Goal: Task Accomplishment & Management: Use online tool/utility

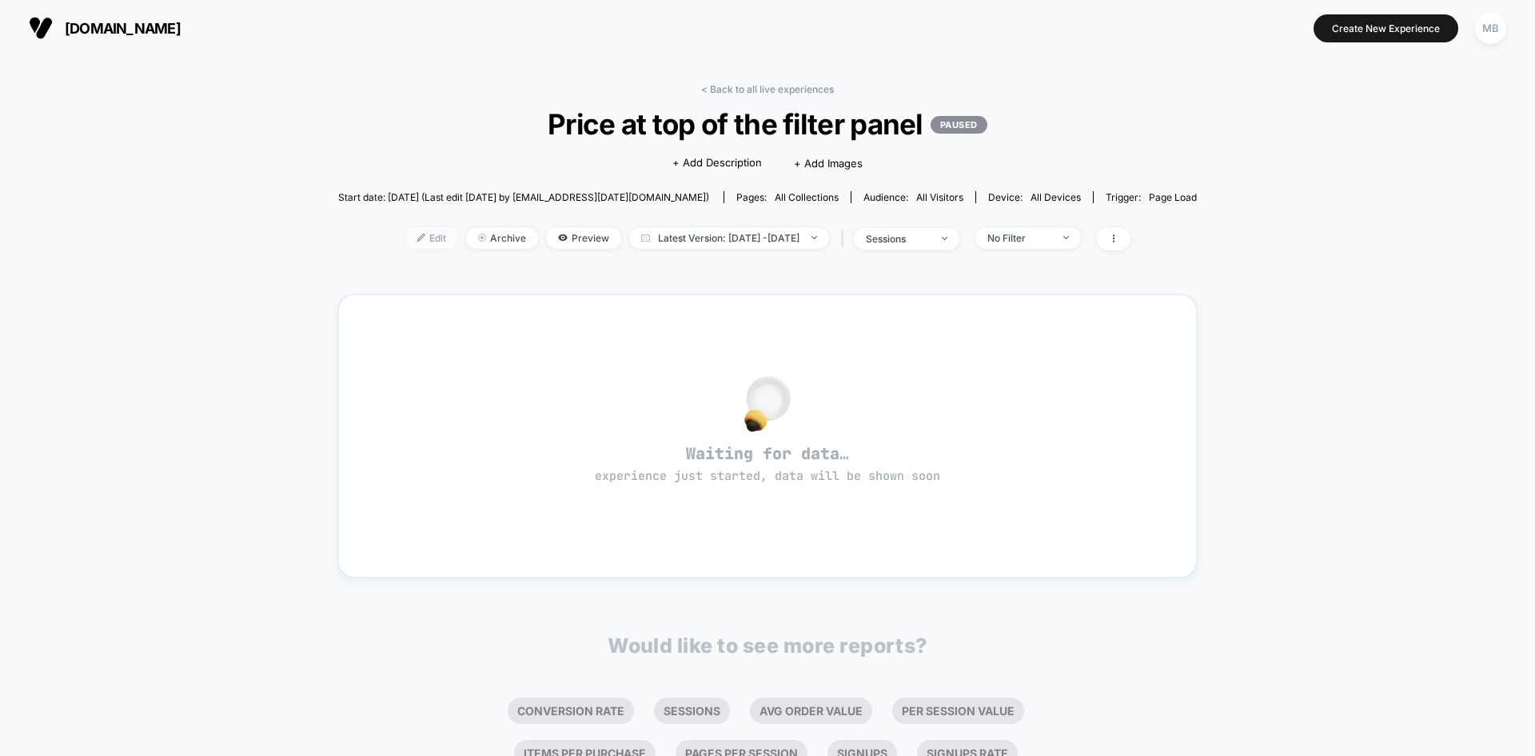
click at [417, 238] on img at bounding box center [421, 237] width 8 height 8
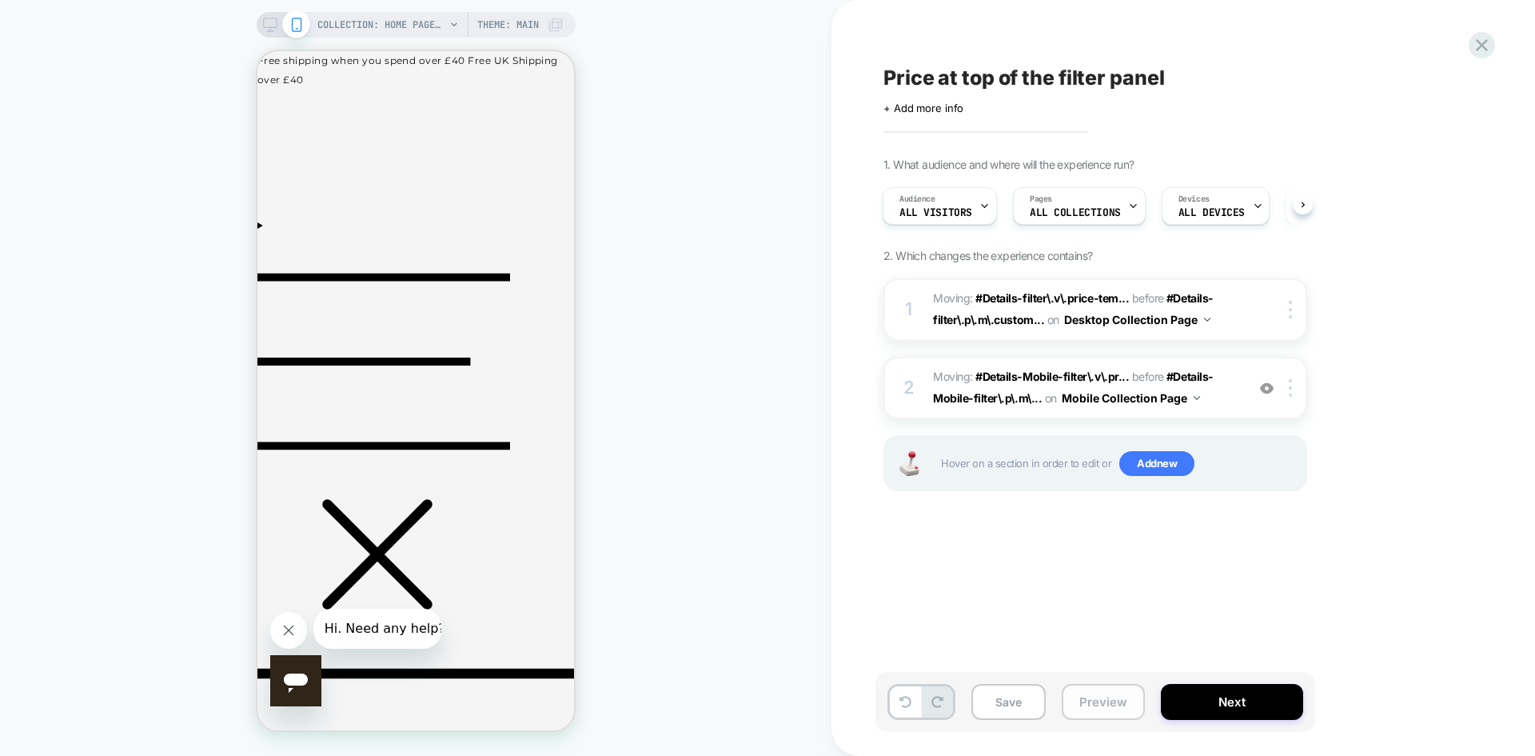
click at [1121, 700] on button "Preview" at bounding box center [1103, 702] width 83 height 36
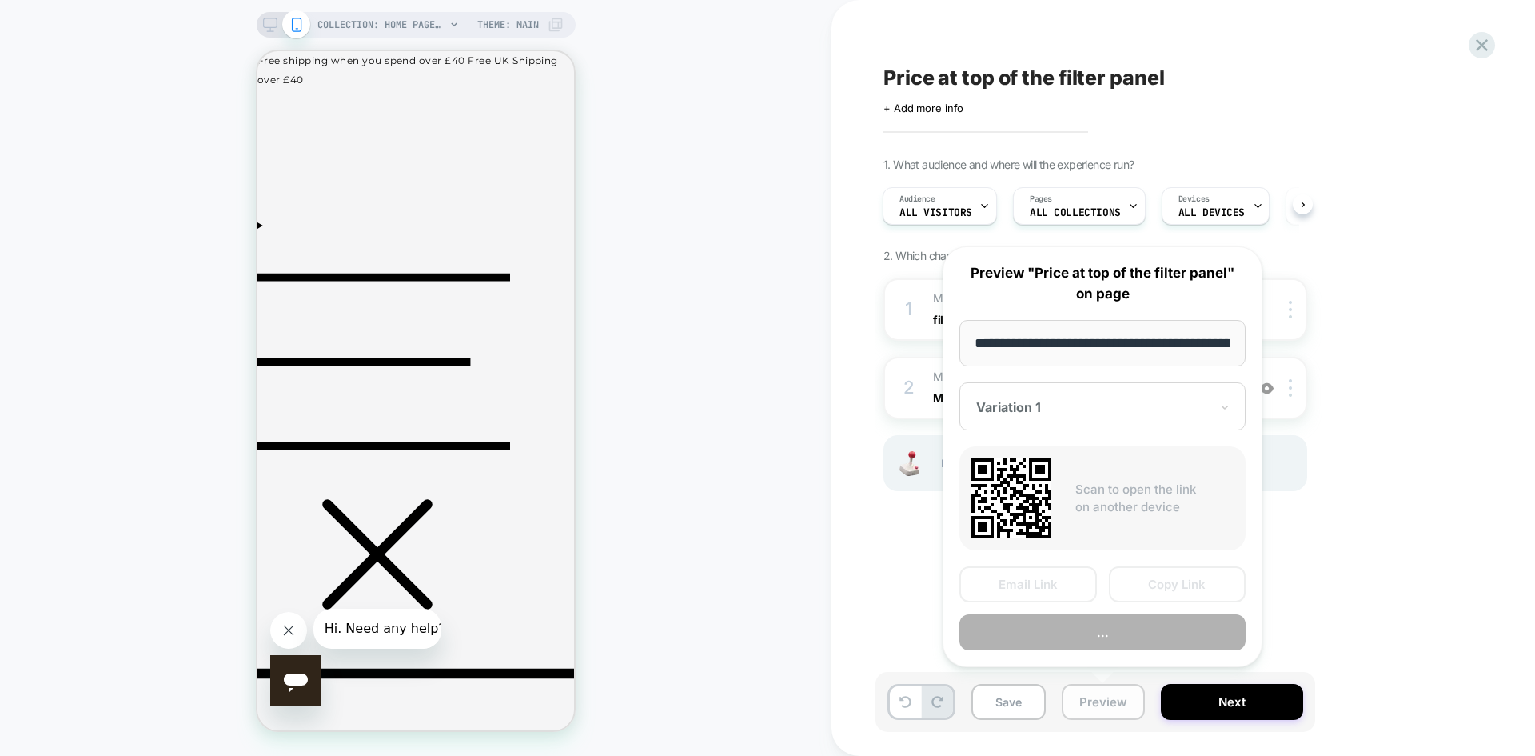
scroll to position [0, 134]
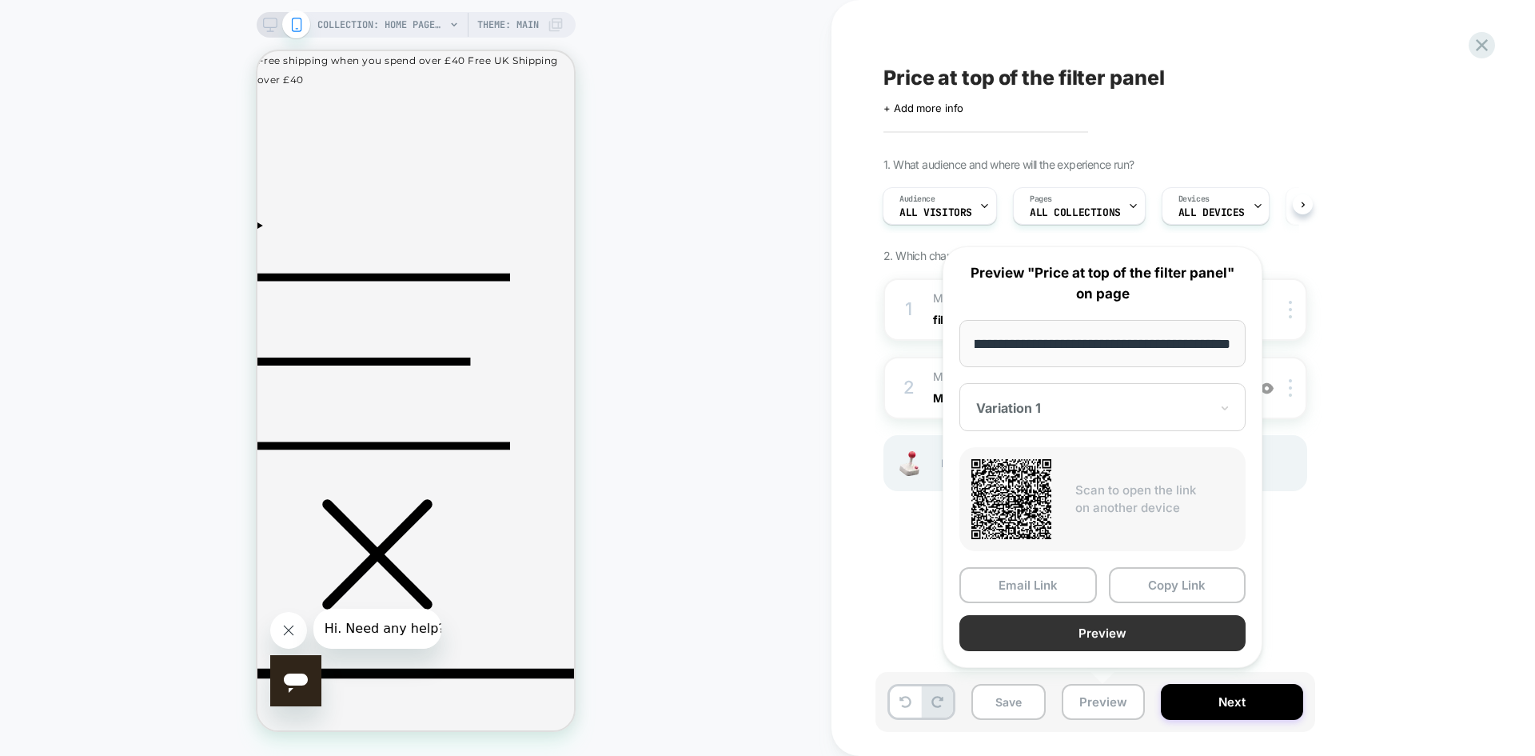
click at [1152, 636] on button "Preview" at bounding box center [1102, 633] width 286 height 36
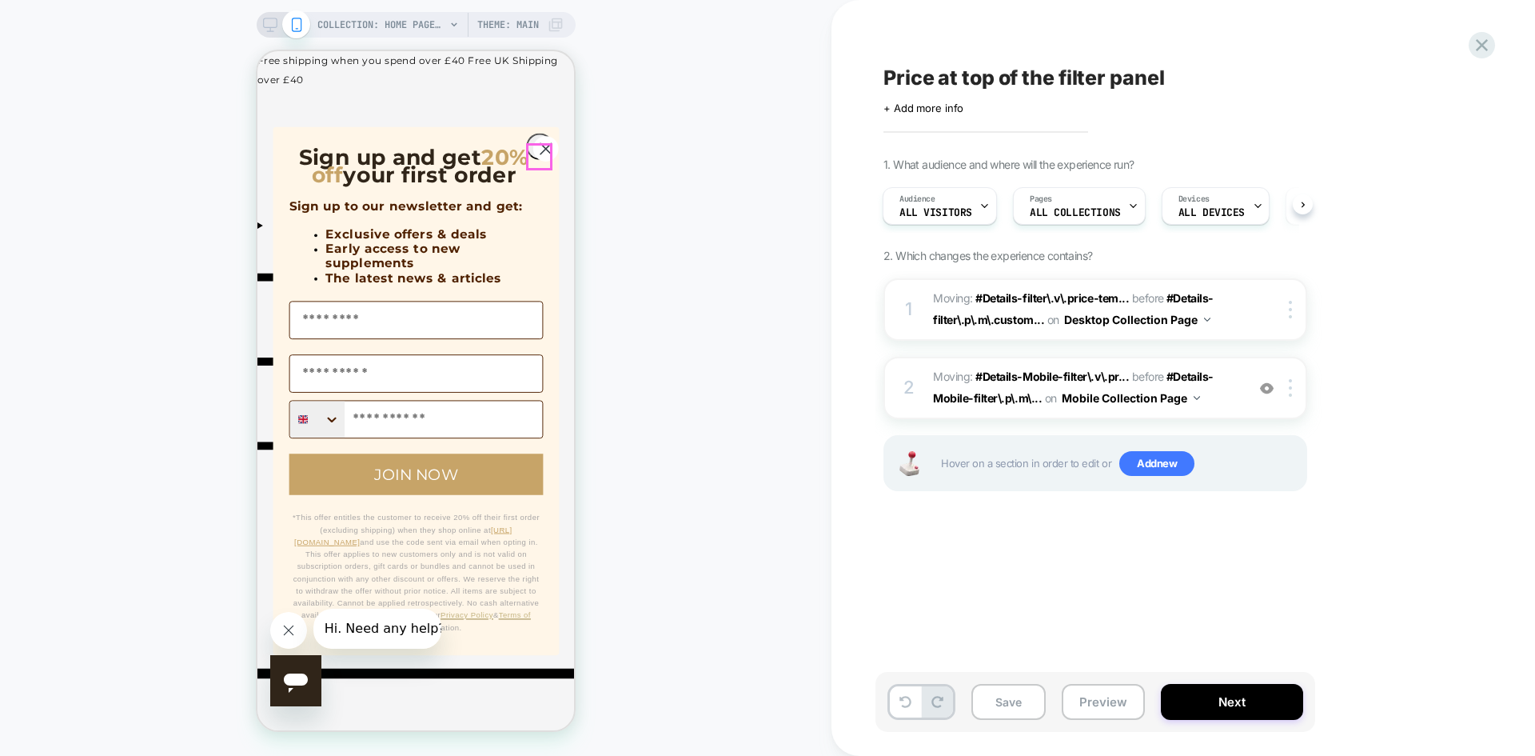
drag, startPoint x: 542, startPoint y: 158, endPoint x: 833, endPoint y: 258, distance: 307.7
click at [542, 158] on circle "Close dialog" at bounding box center [545, 149] width 26 height 26
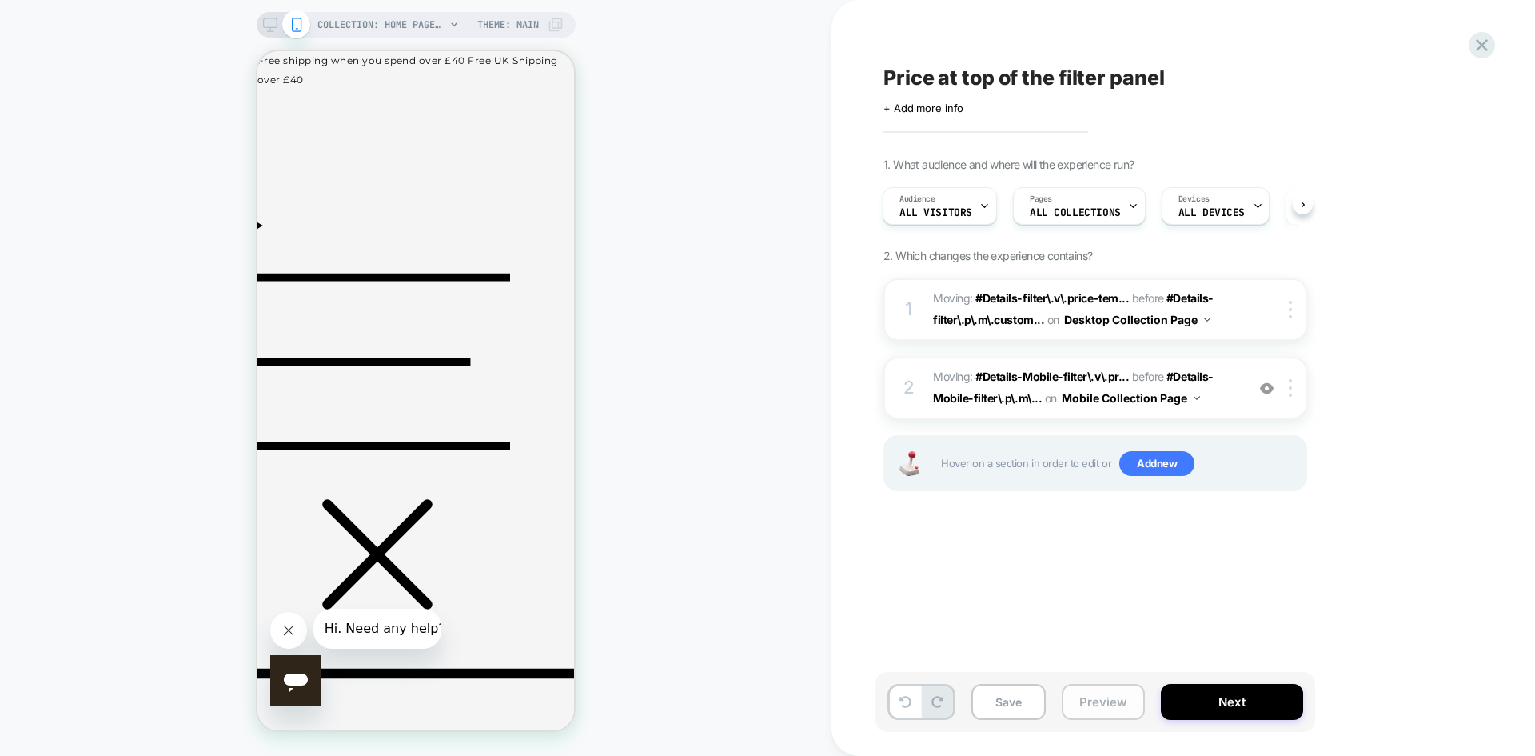
click at [1094, 696] on button "Preview" at bounding box center [1103, 702] width 83 height 36
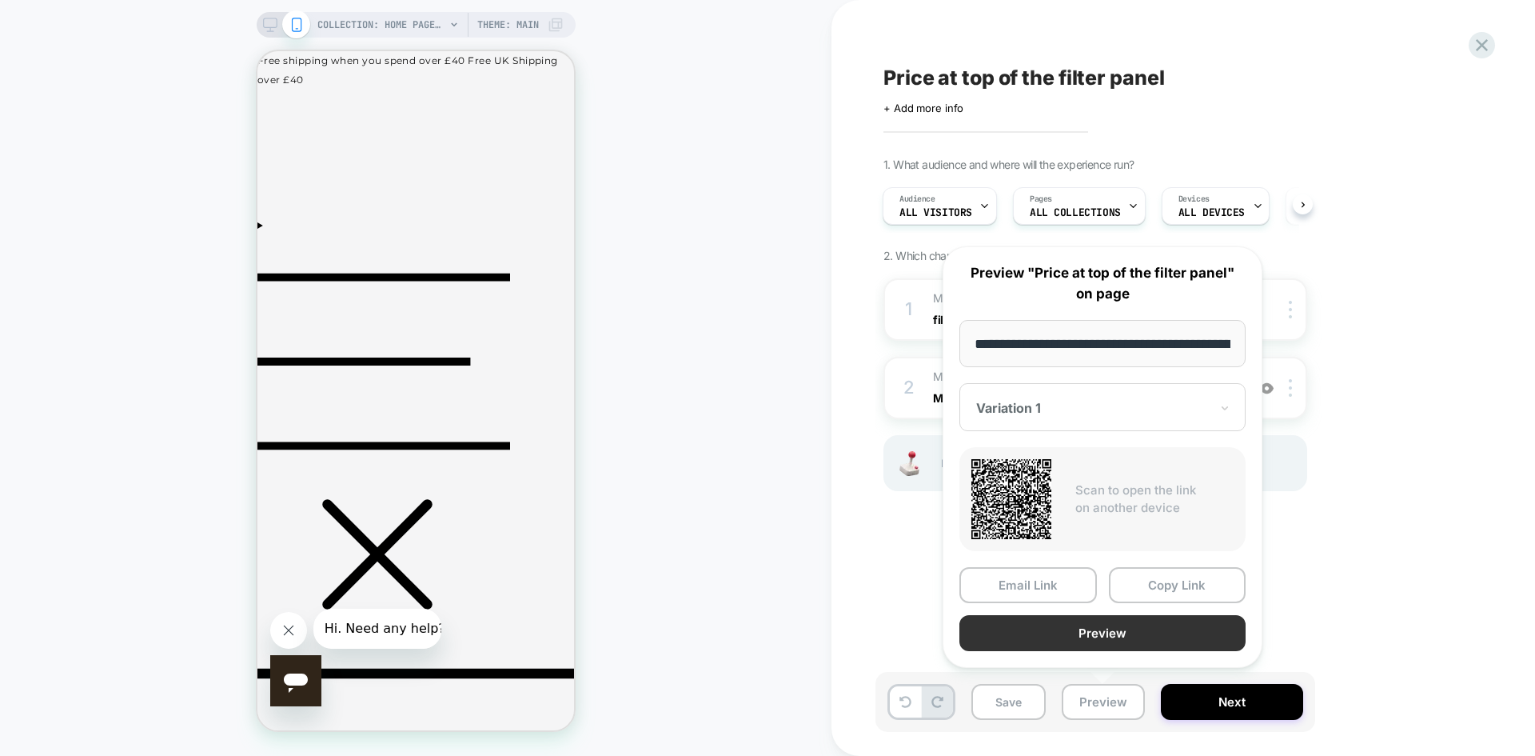
click at [1099, 633] on button "Preview" at bounding box center [1102, 633] width 286 height 36
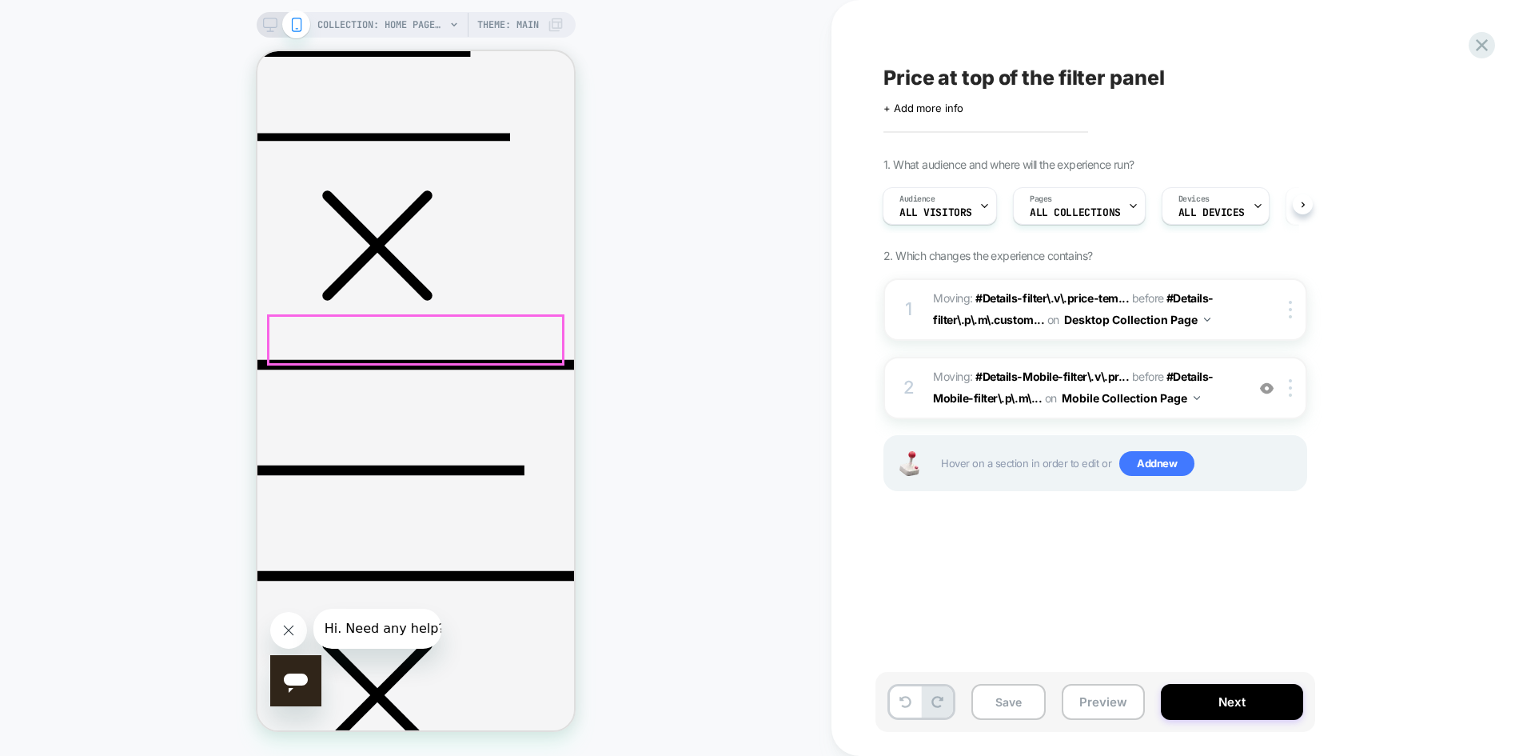
scroll to position [229, 0]
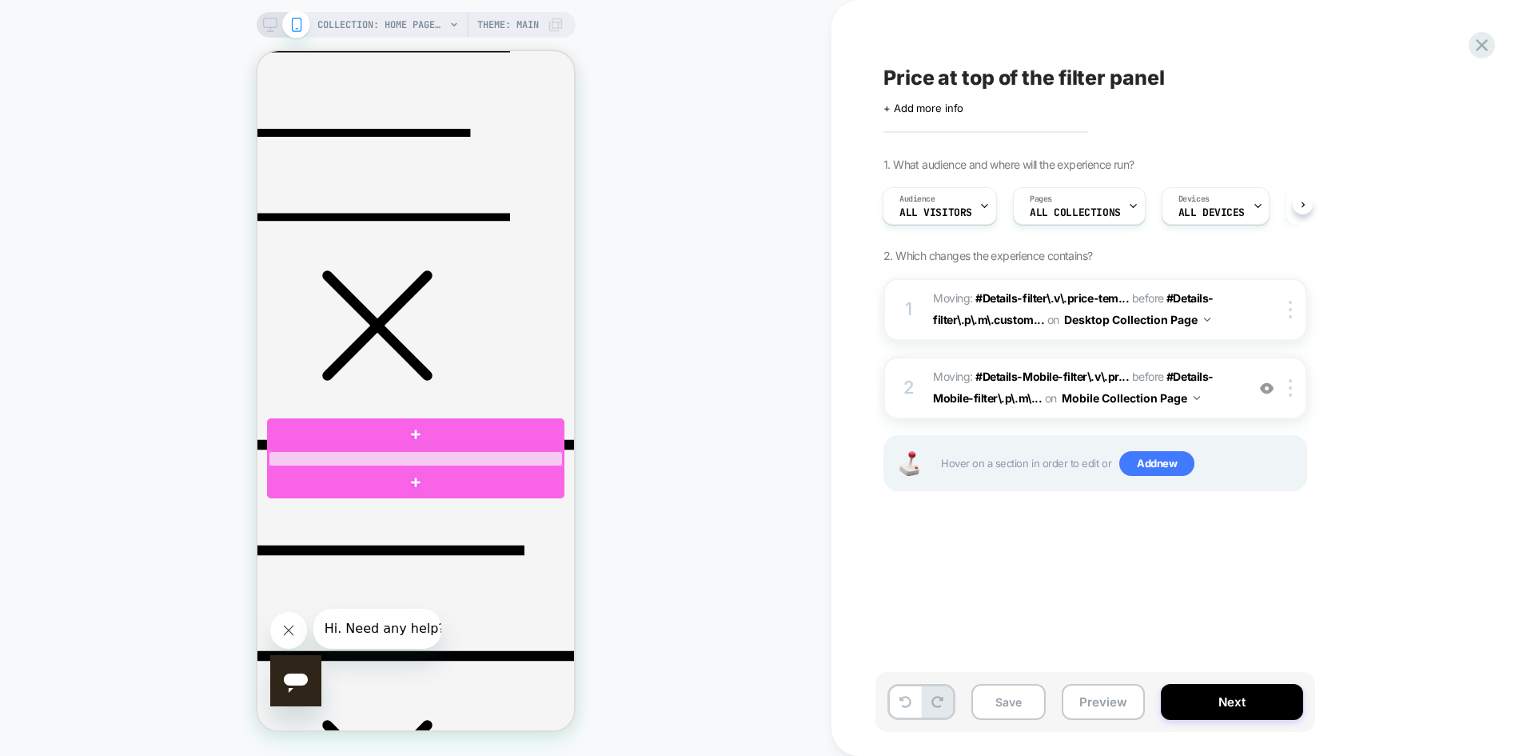
click at [444, 460] on div at bounding box center [416, 458] width 294 height 15
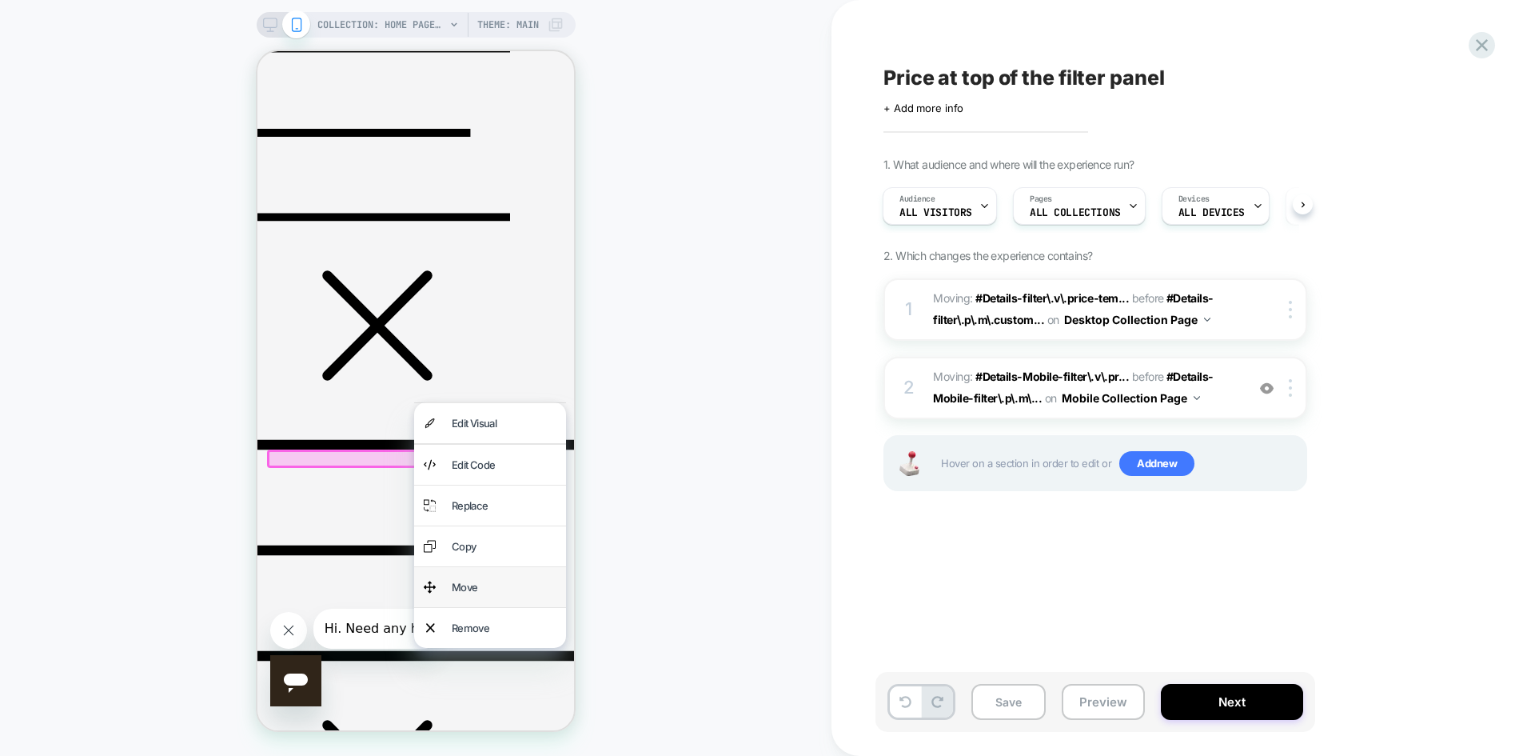
click at [491, 586] on div "Move" at bounding box center [504, 586] width 105 height 21
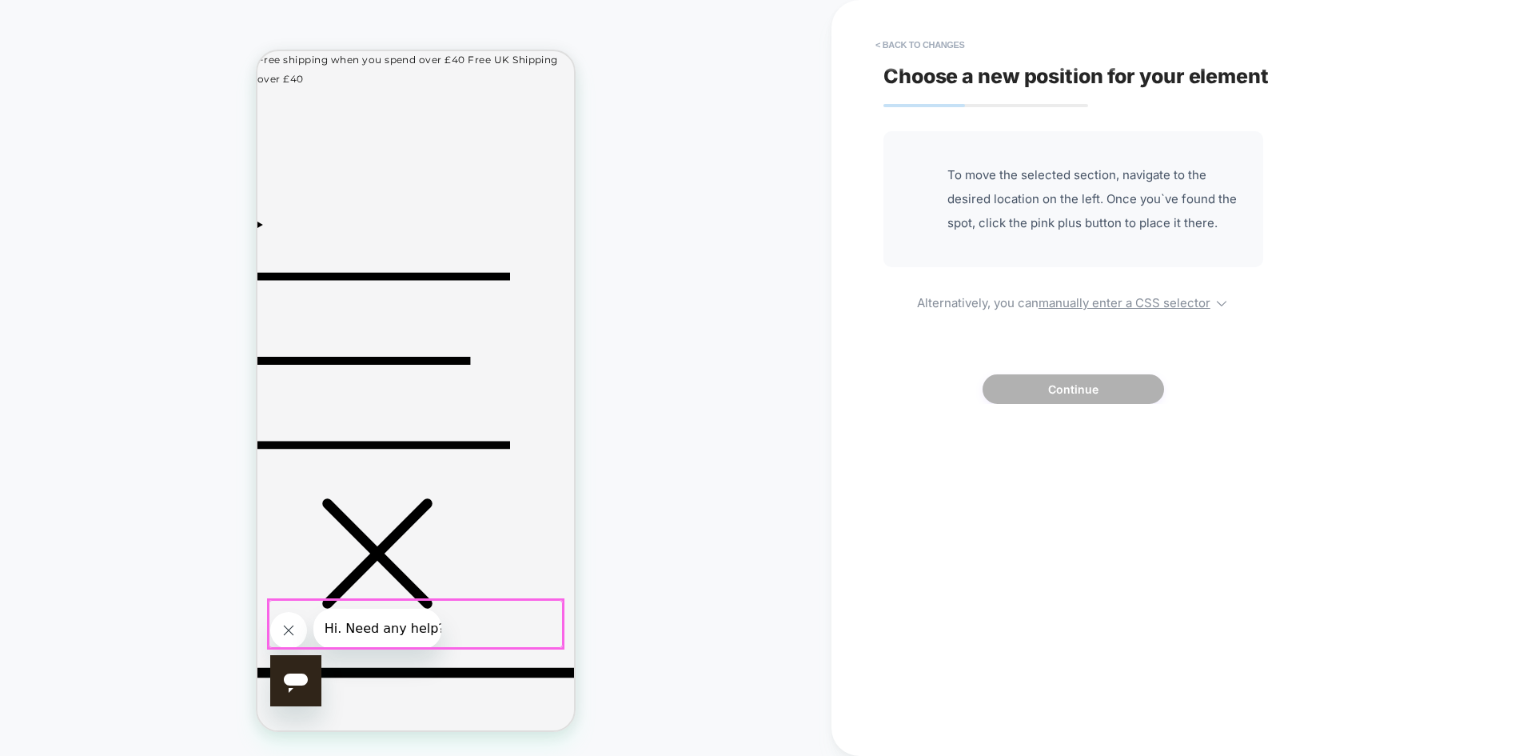
scroll to position [0, 0]
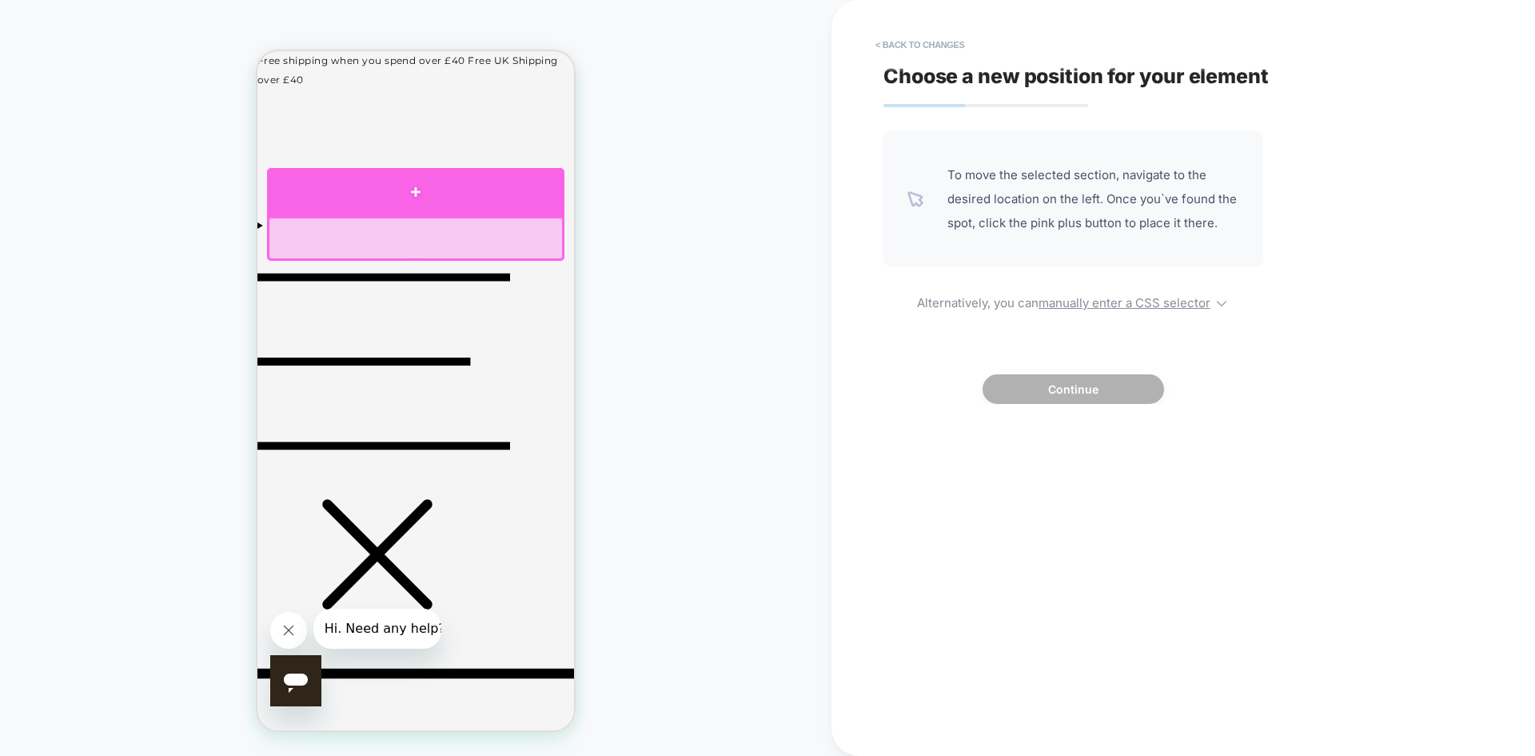
click at [452, 201] on div at bounding box center [415, 191] width 297 height 47
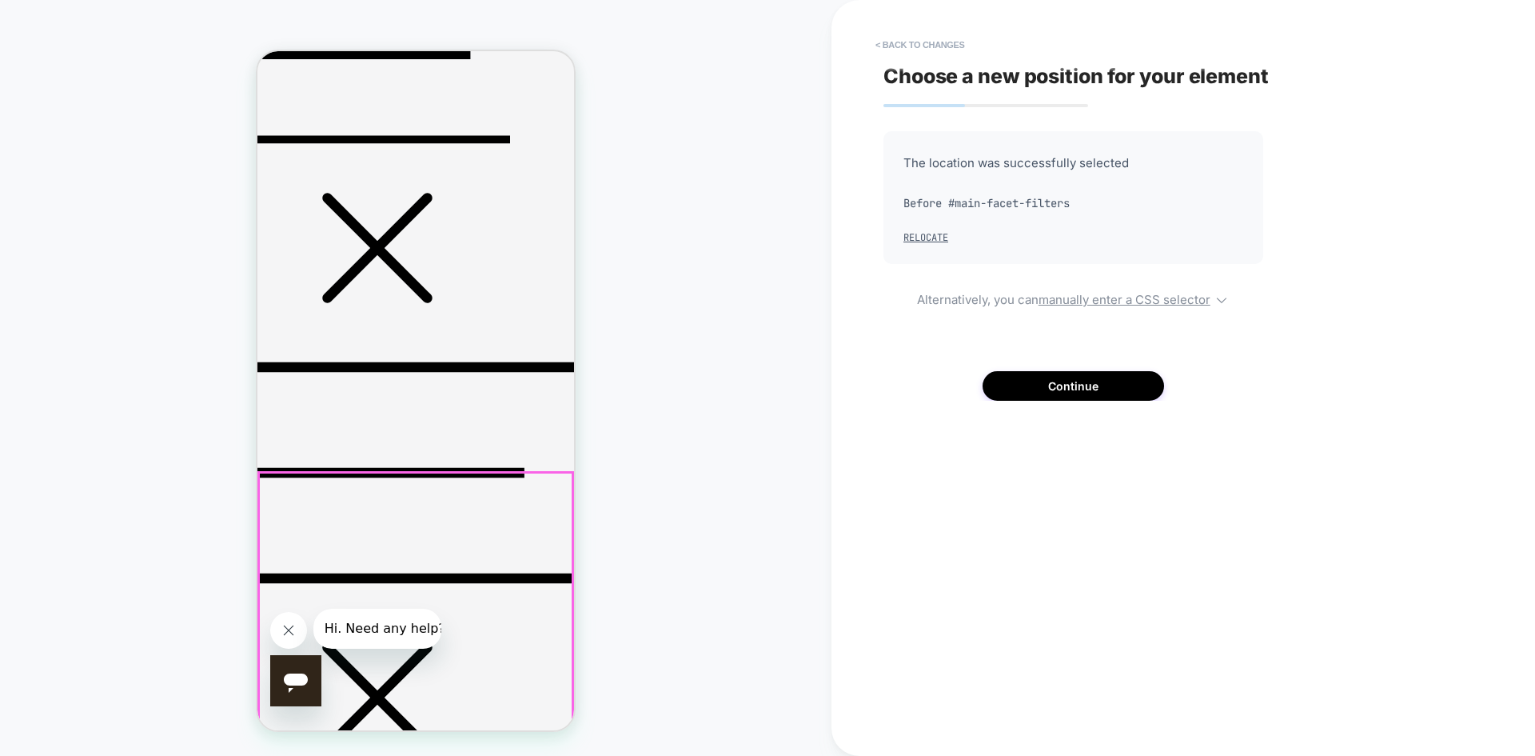
scroll to position [309, 0]
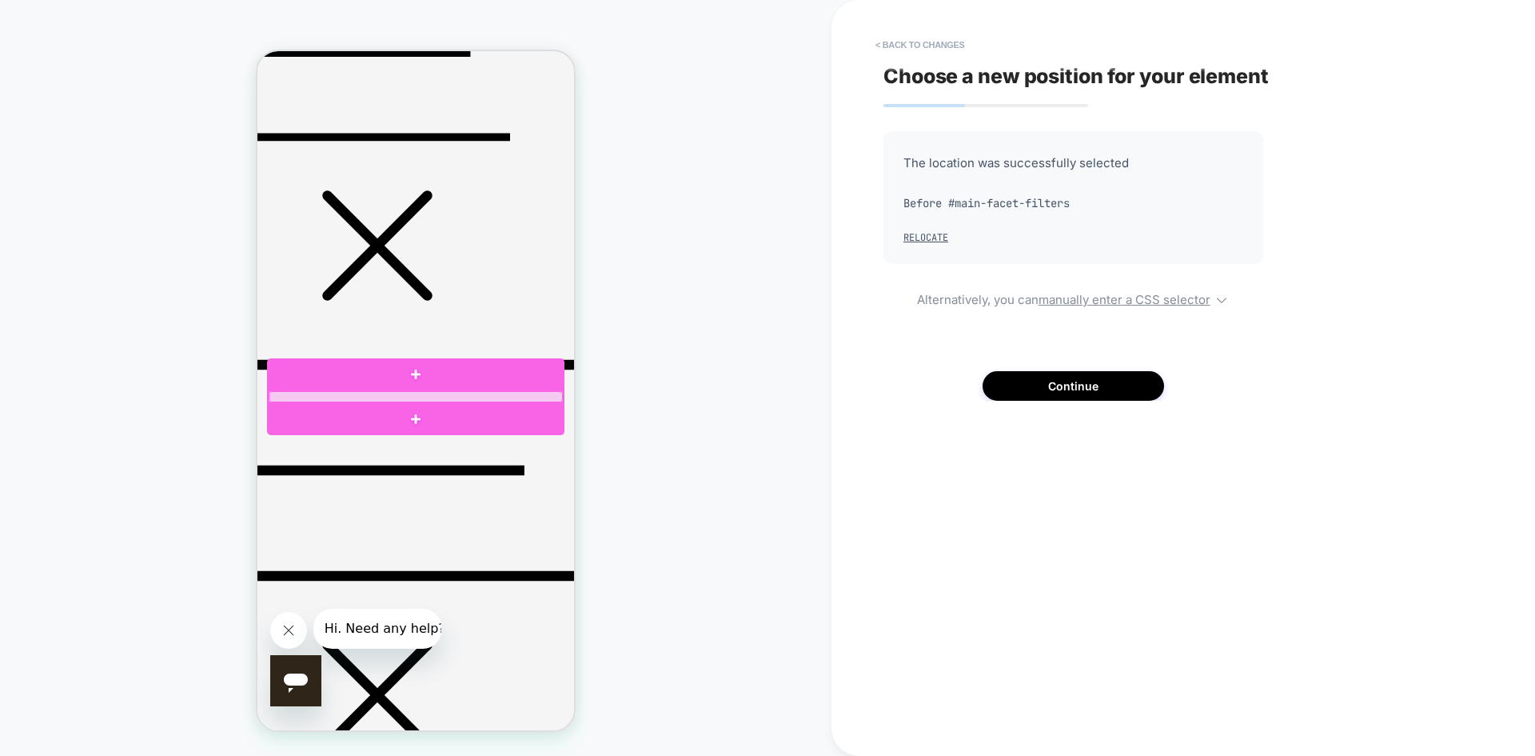
click at [421, 393] on div at bounding box center [416, 396] width 294 height 11
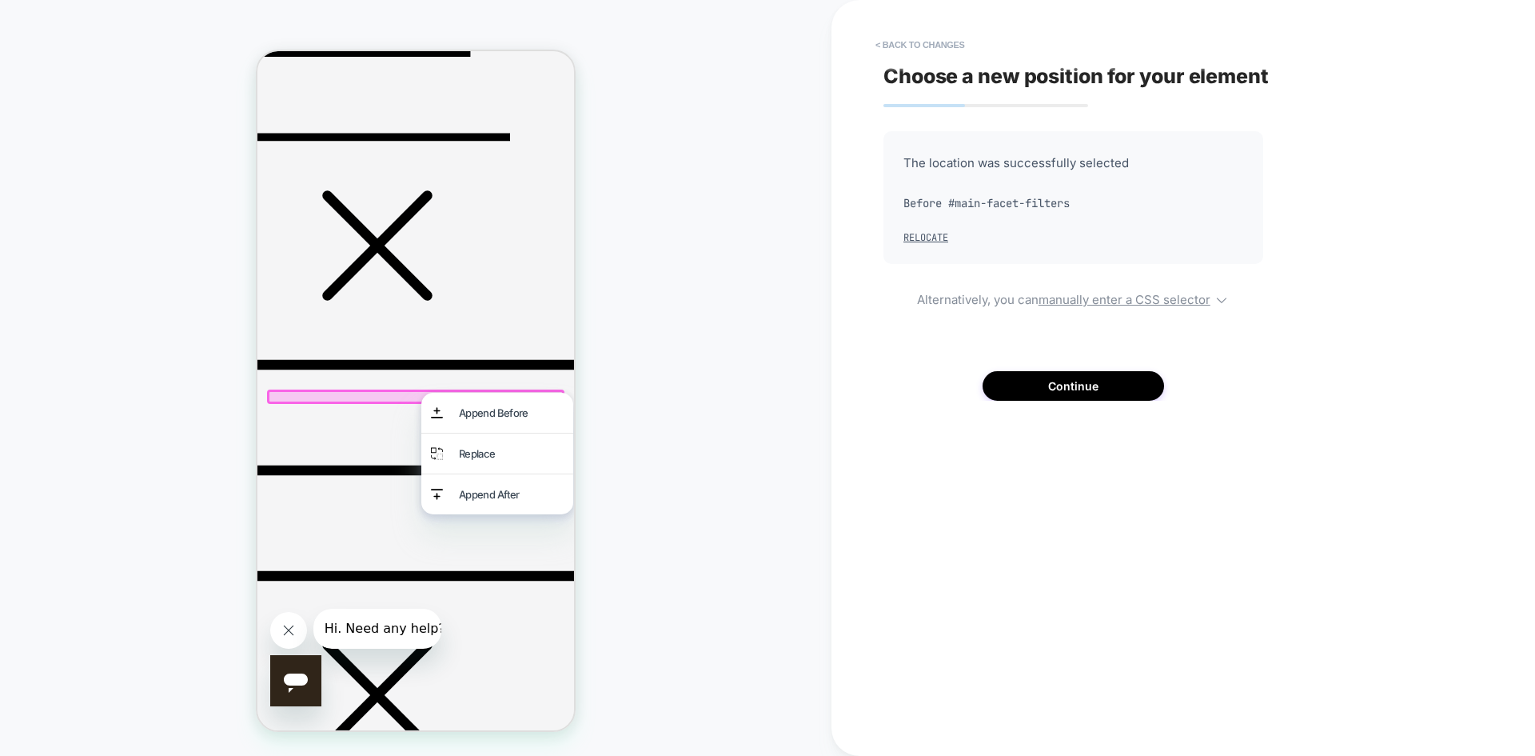
click at [850, 403] on div "< Back to changes Choose a new position for your element The location was succe…" at bounding box center [1184, 378] width 704 height 756
click at [948, 47] on button "< Back to changes" at bounding box center [921, 45] width 106 height 26
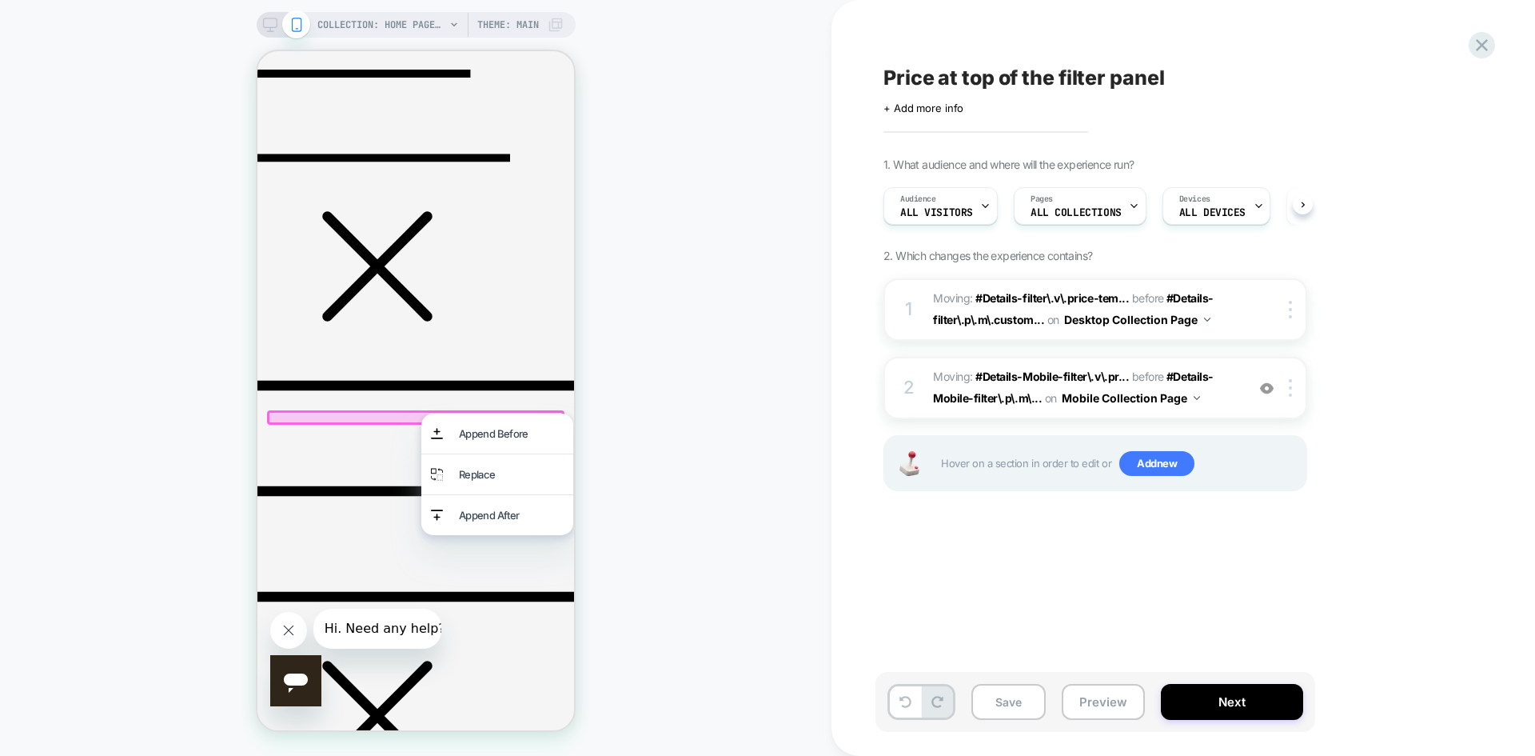
scroll to position [0, 1]
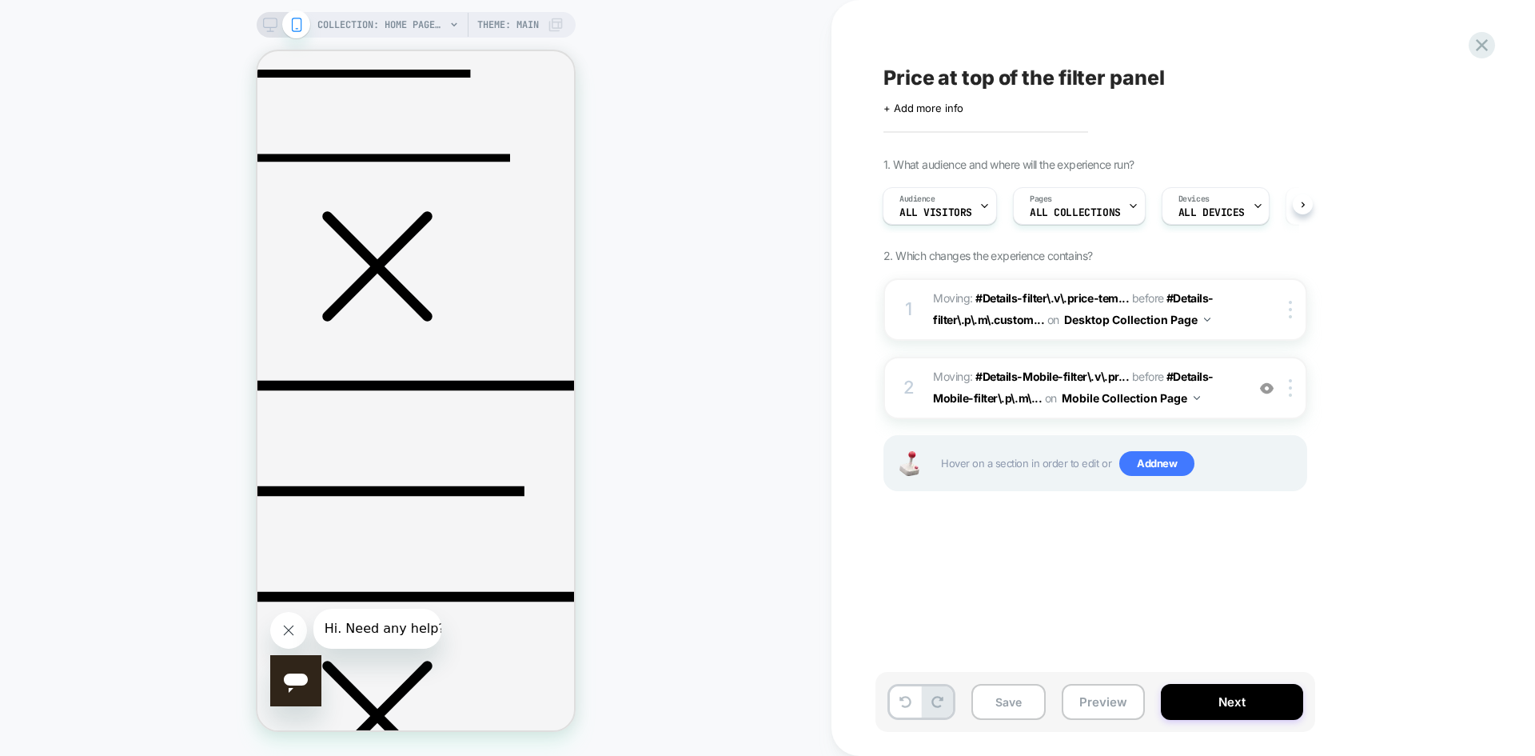
click at [669, 495] on div "COLLECTION: Home page (Category) COLLECTION: Home page (Category) Theme: MAIN" at bounding box center [416, 378] width 832 height 724
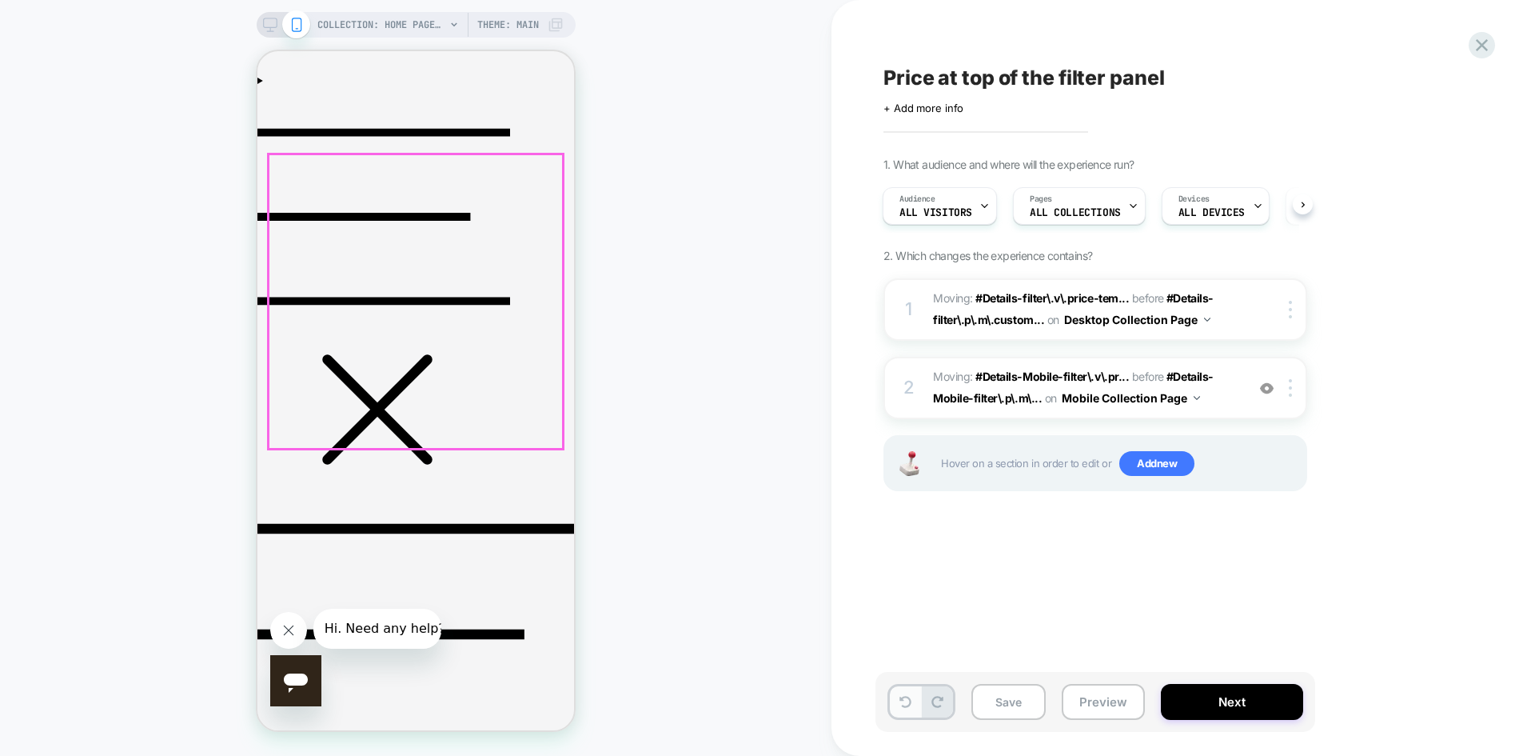
scroll to position [229, 0]
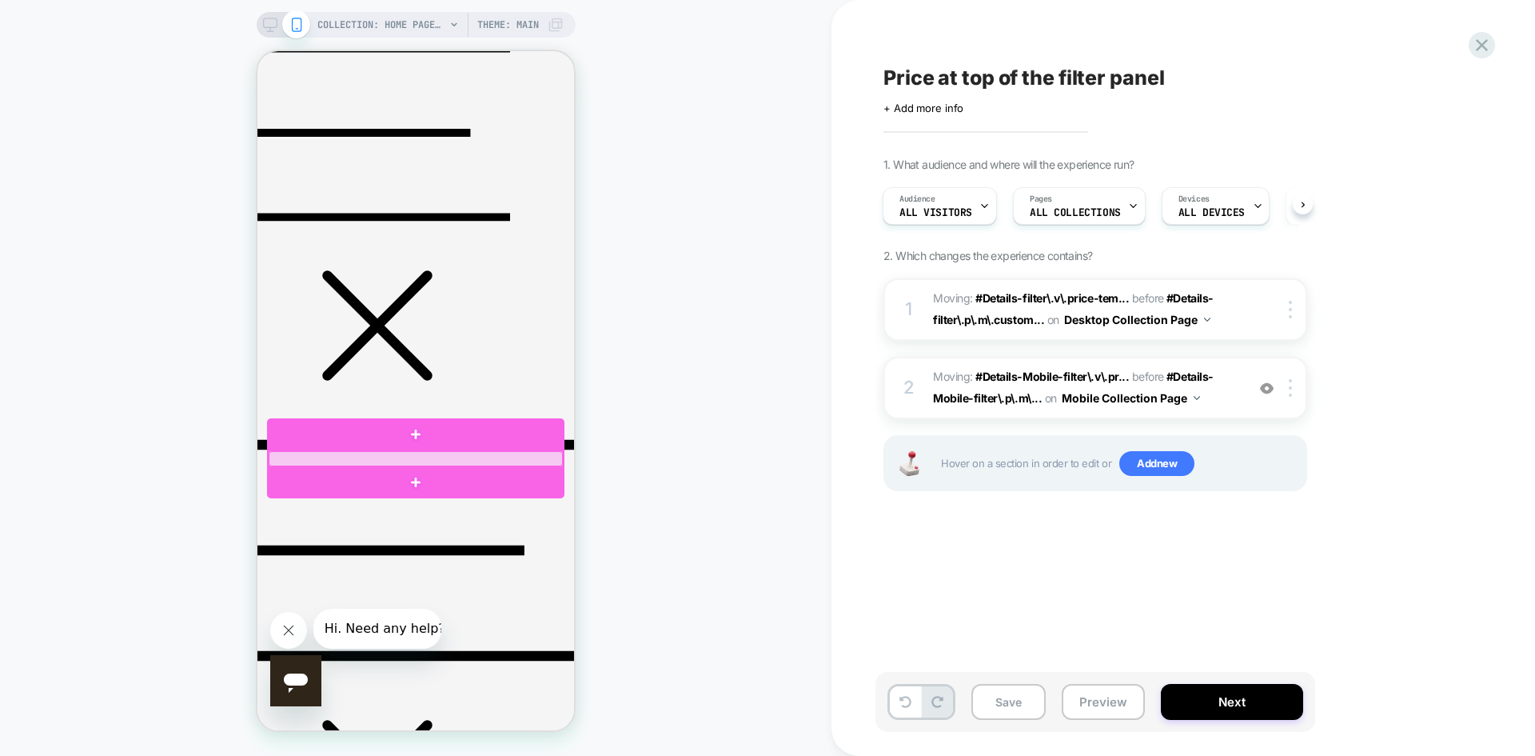
click at [409, 461] on div at bounding box center [416, 458] width 294 height 15
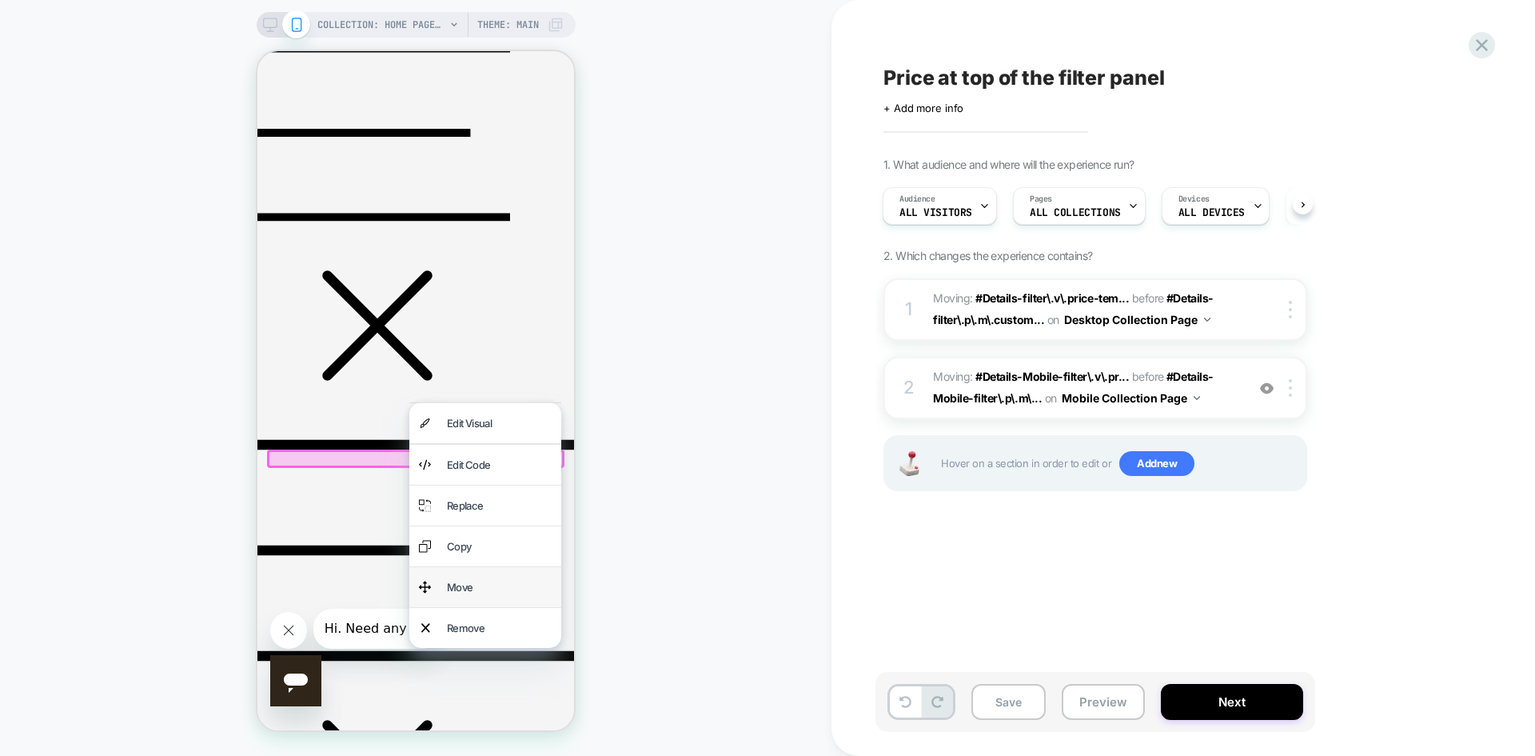
click at [480, 586] on div "Move" at bounding box center [499, 586] width 105 height 21
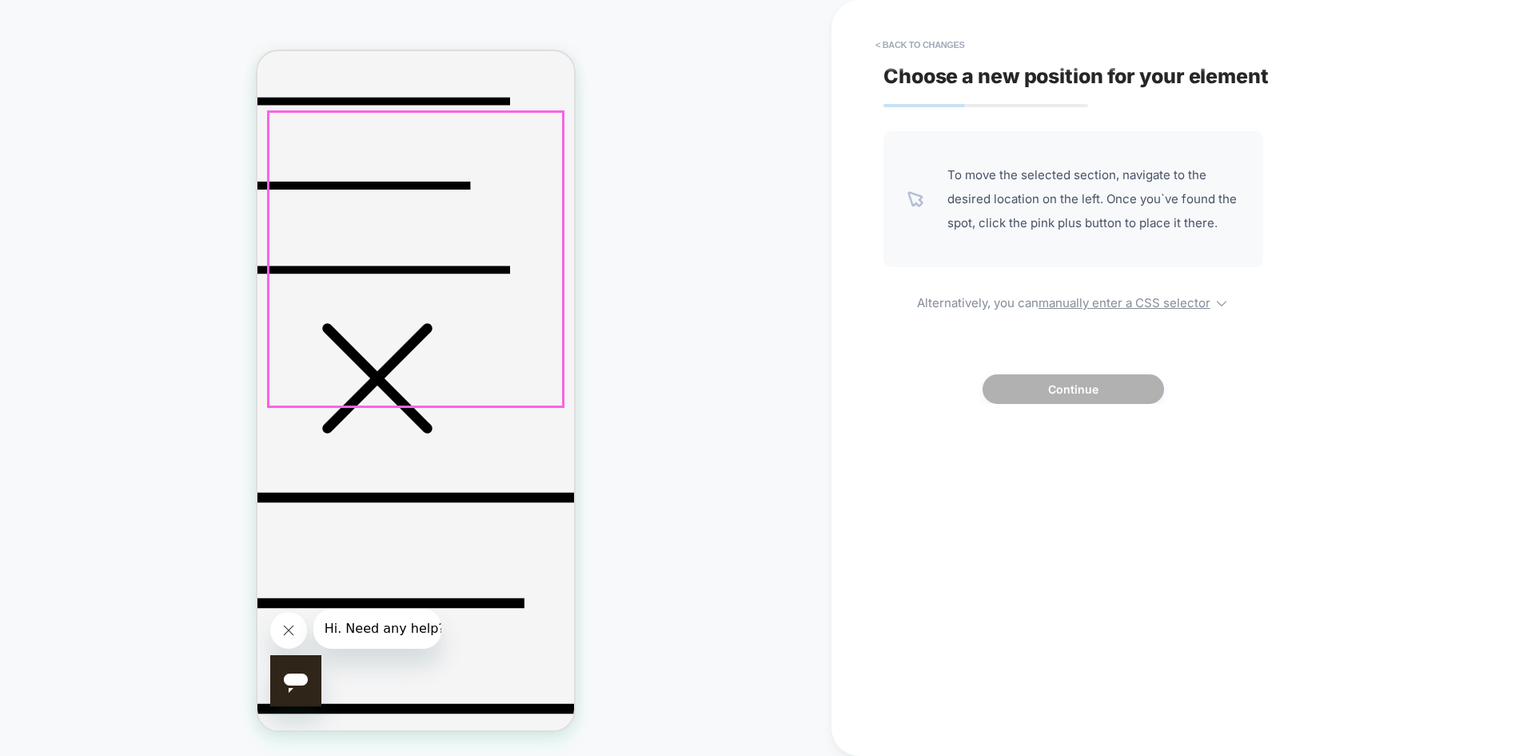
scroll to position [0, 0]
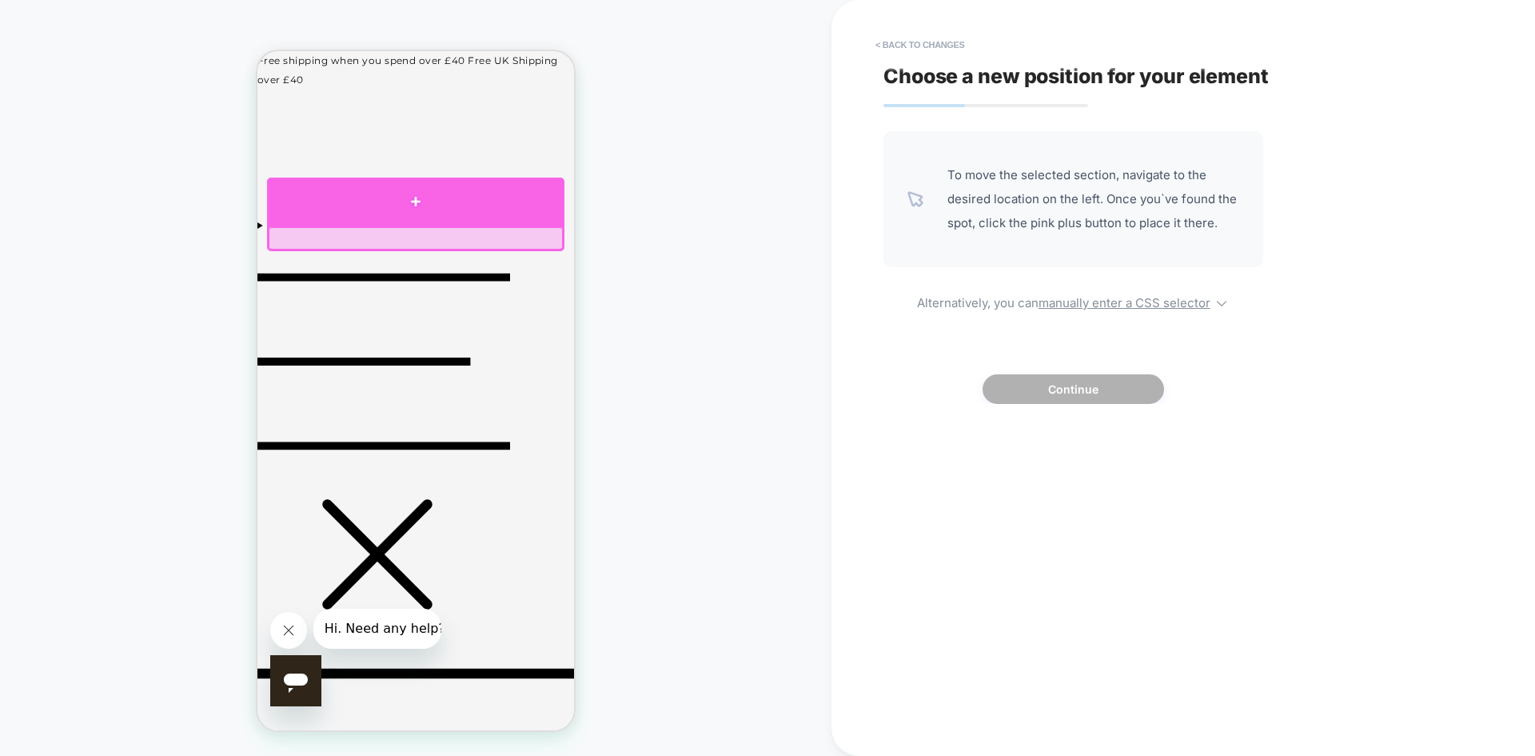
click at [405, 197] on div at bounding box center [415, 201] width 297 height 48
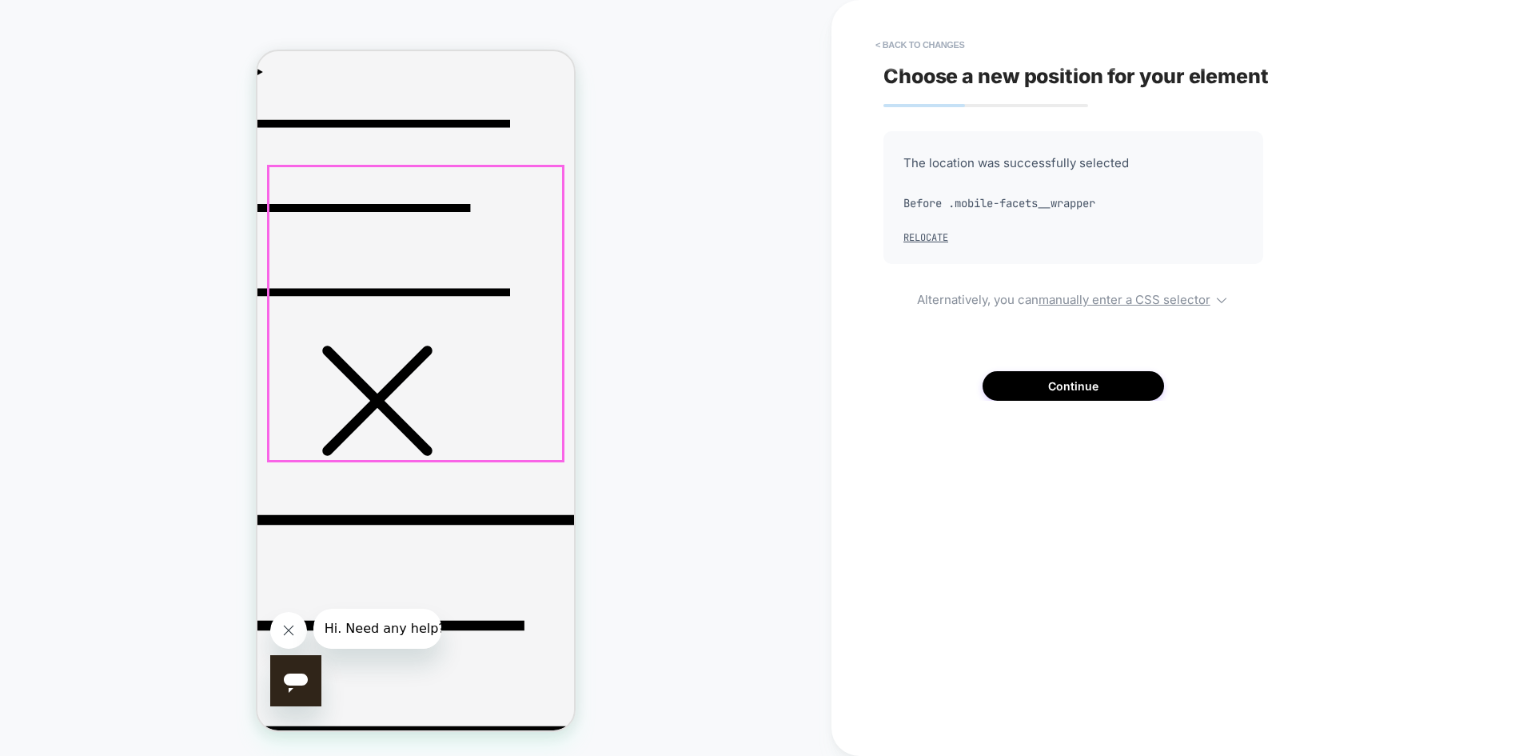
scroll to position [229, 0]
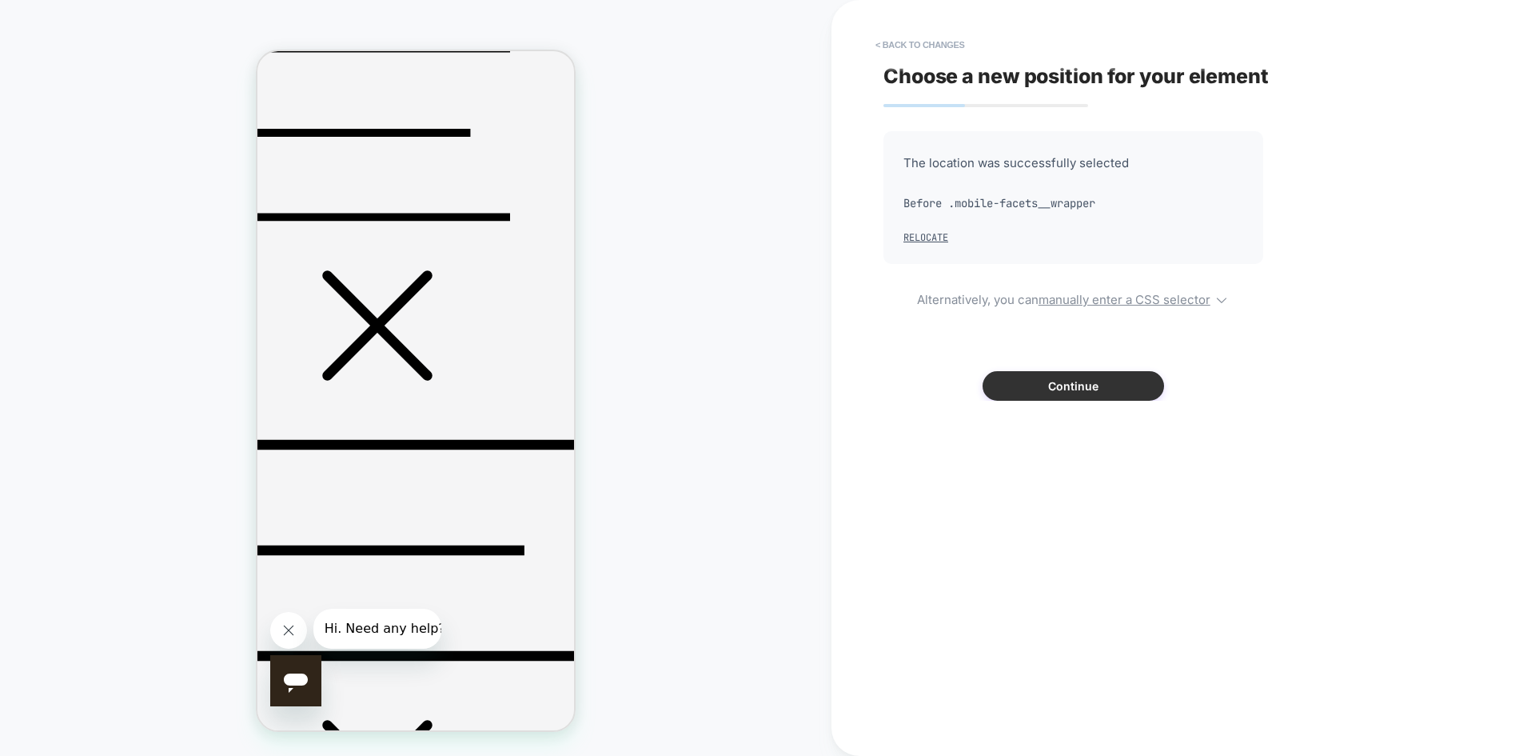
click at [1076, 388] on button "Continue" at bounding box center [1073, 386] width 181 height 30
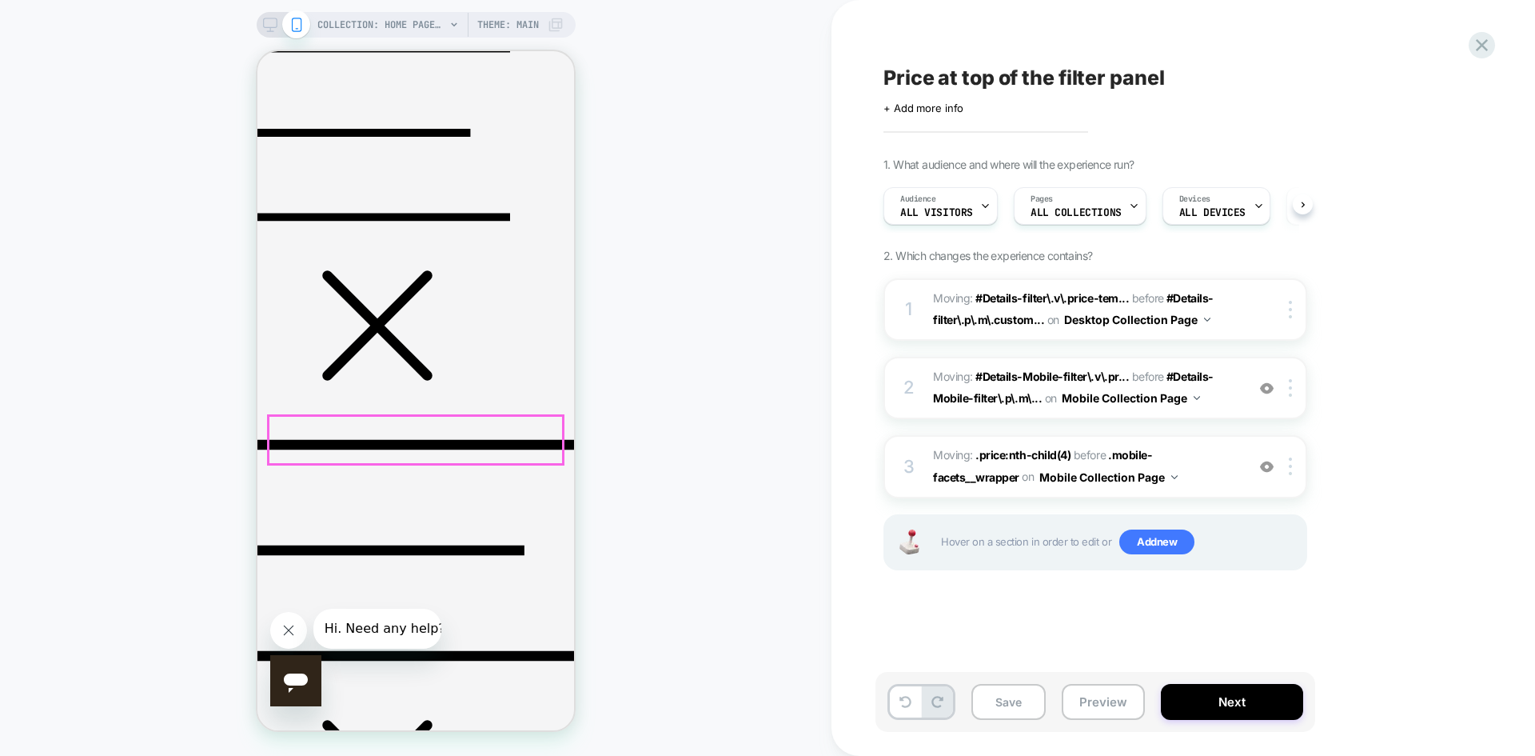
scroll to position [0, 1]
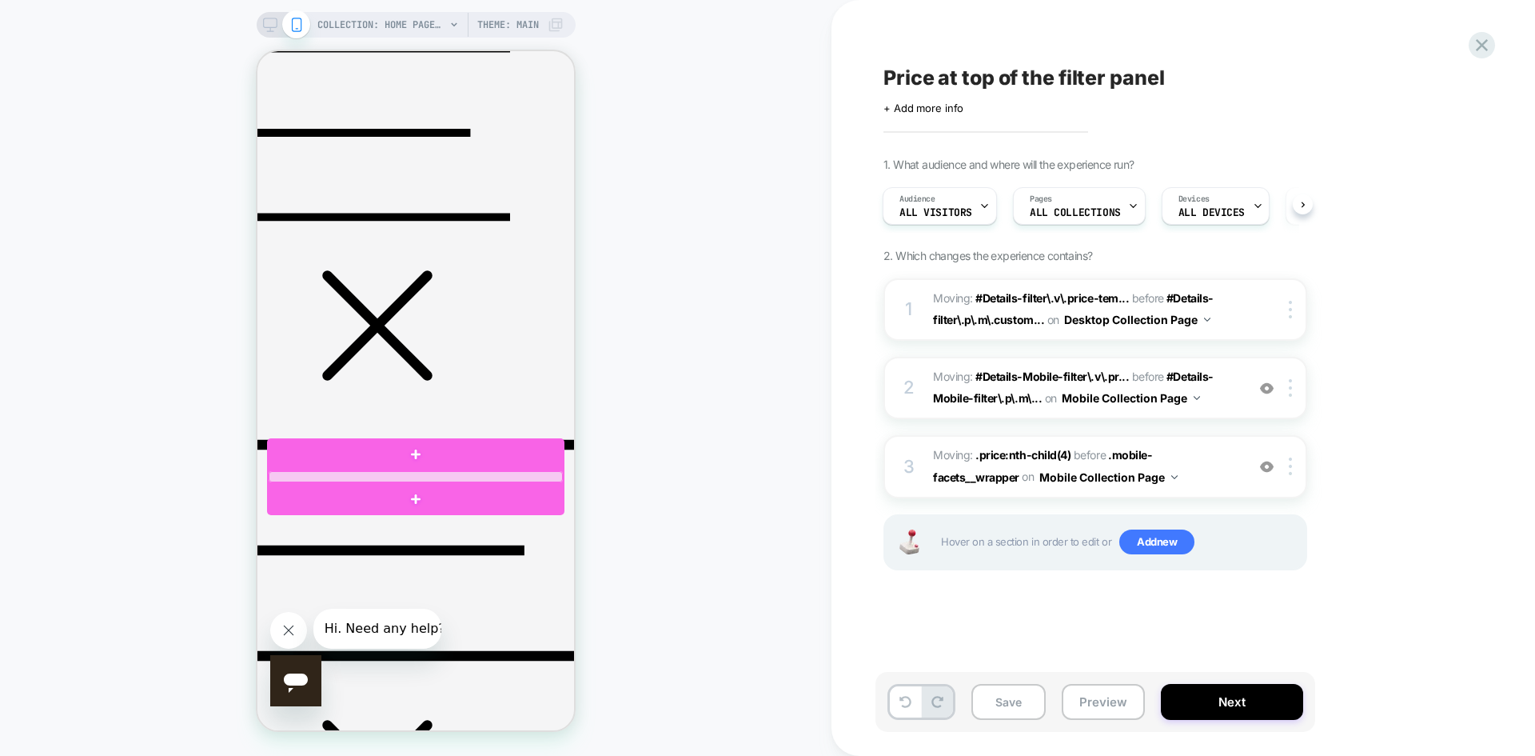
click at [365, 477] on div at bounding box center [416, 476] width 294 height 11
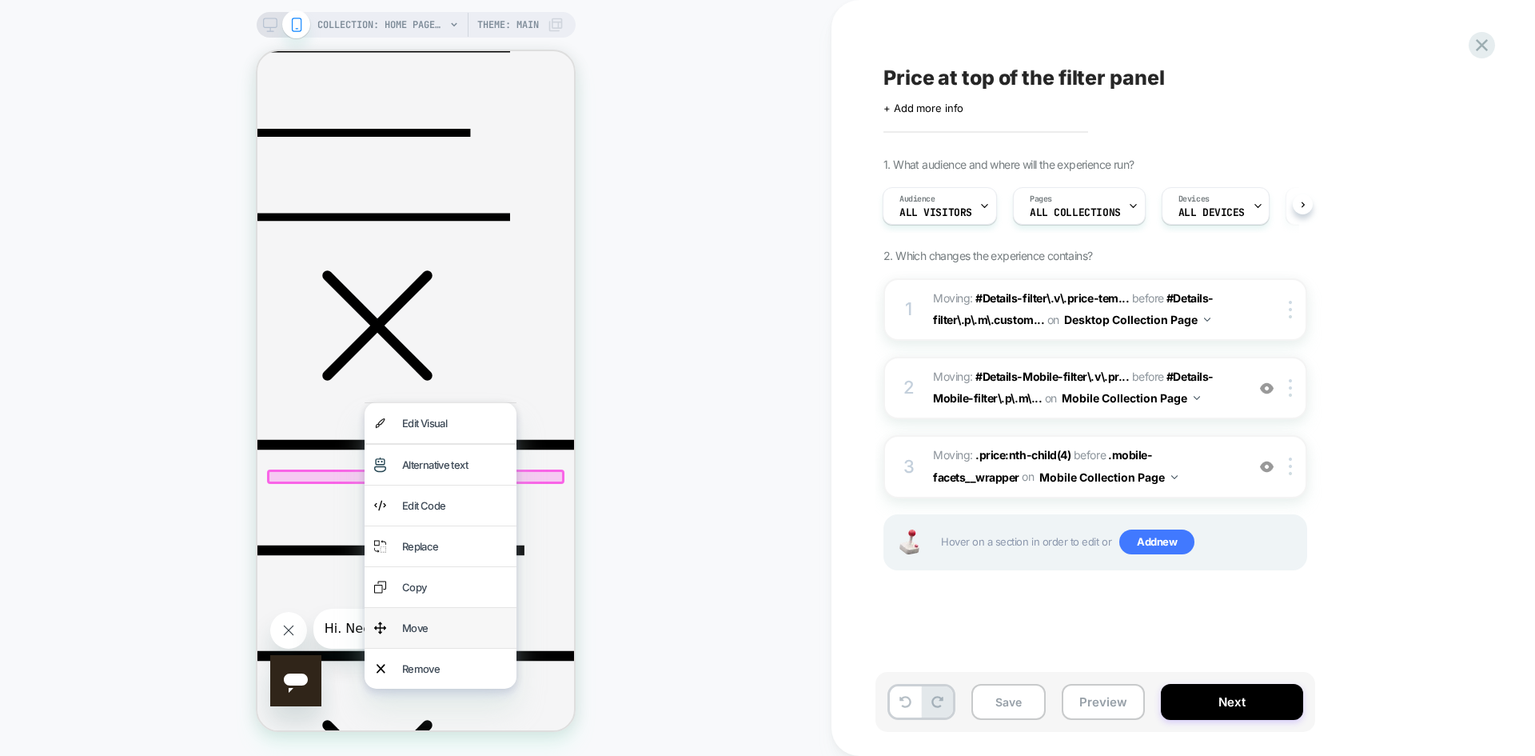
click at [423, 622] on div "Move" at bounding box center [454, 627] width 105 height 21
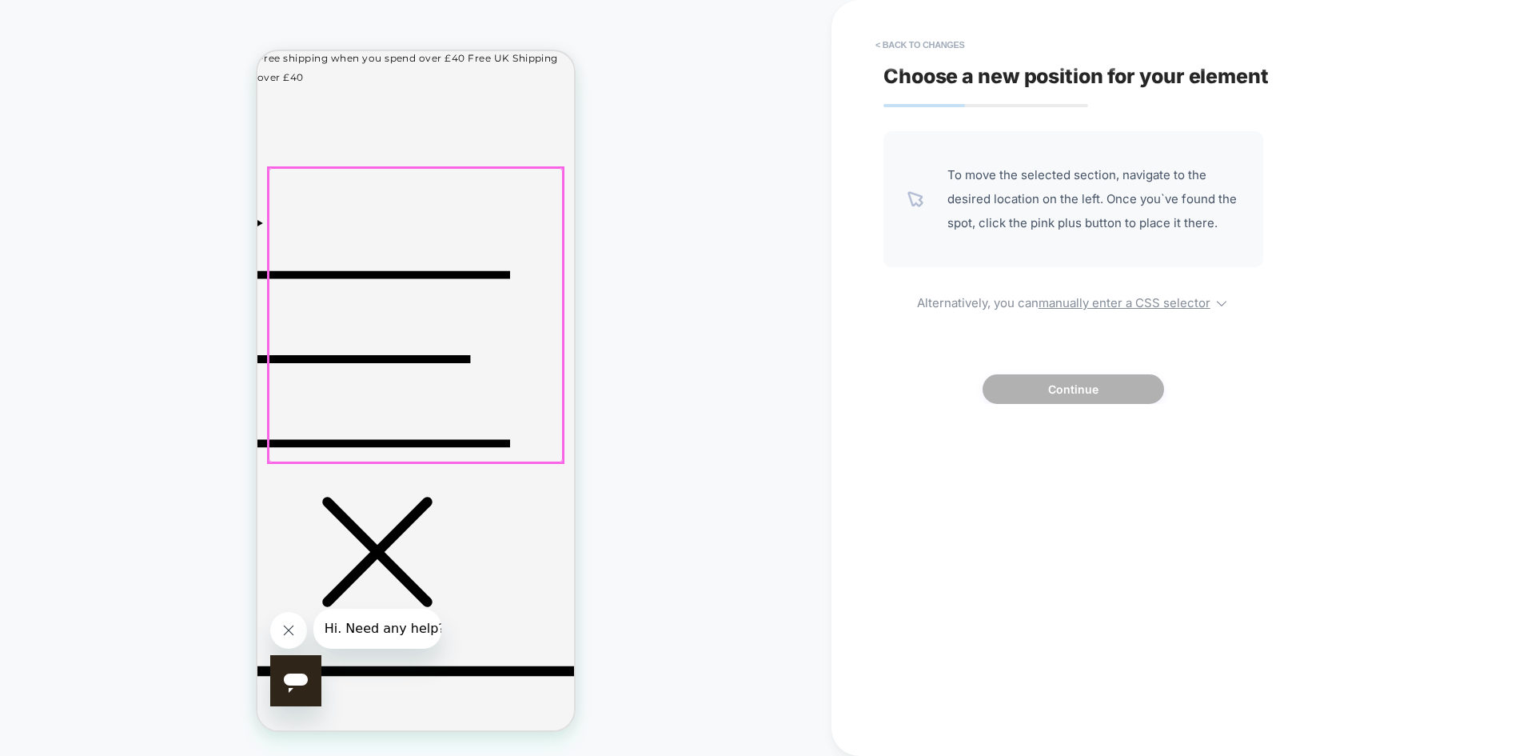
scroll to position [0, 0]
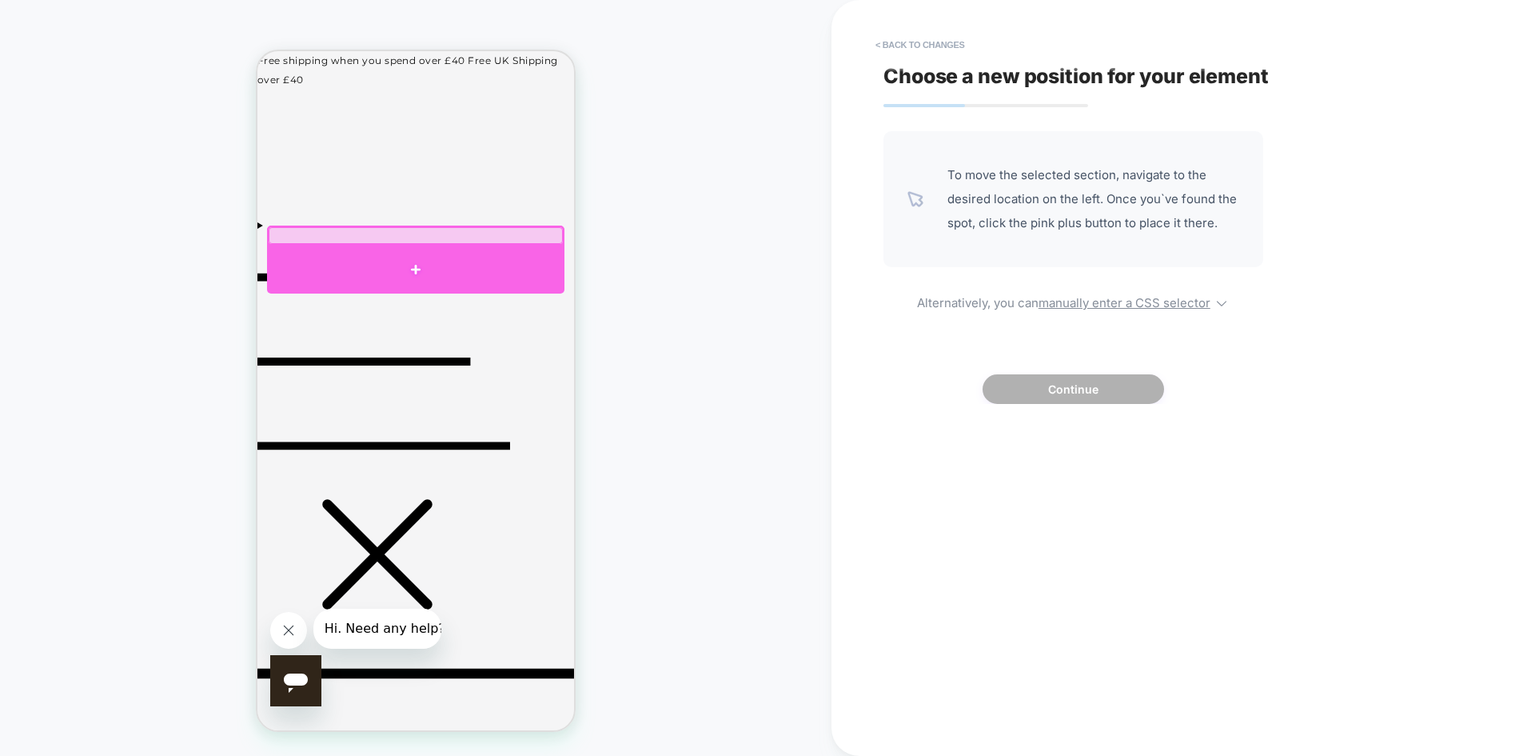
click at [413, 261] on div at bounding box center [415, 269] width 297 height 48
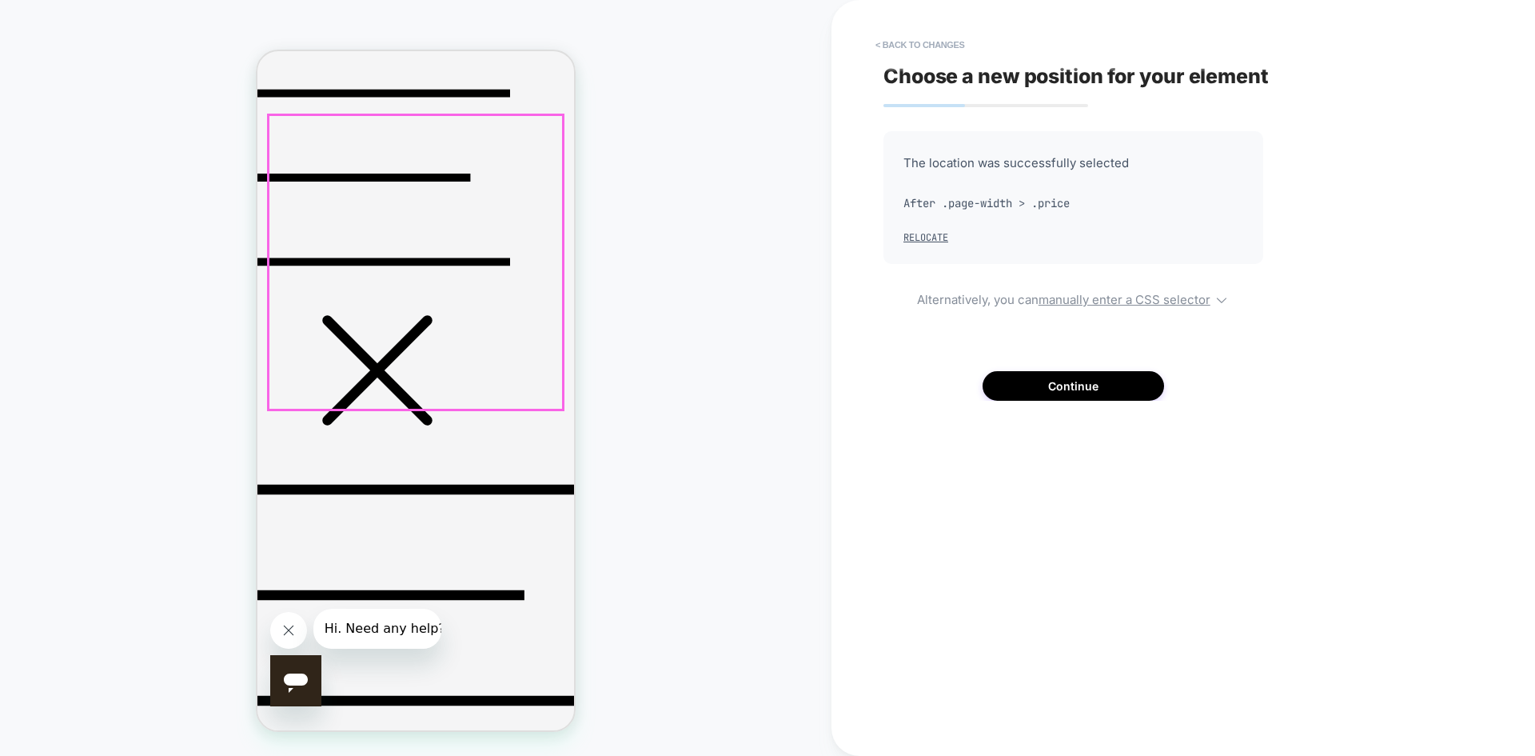
scroll to position [548, 0]
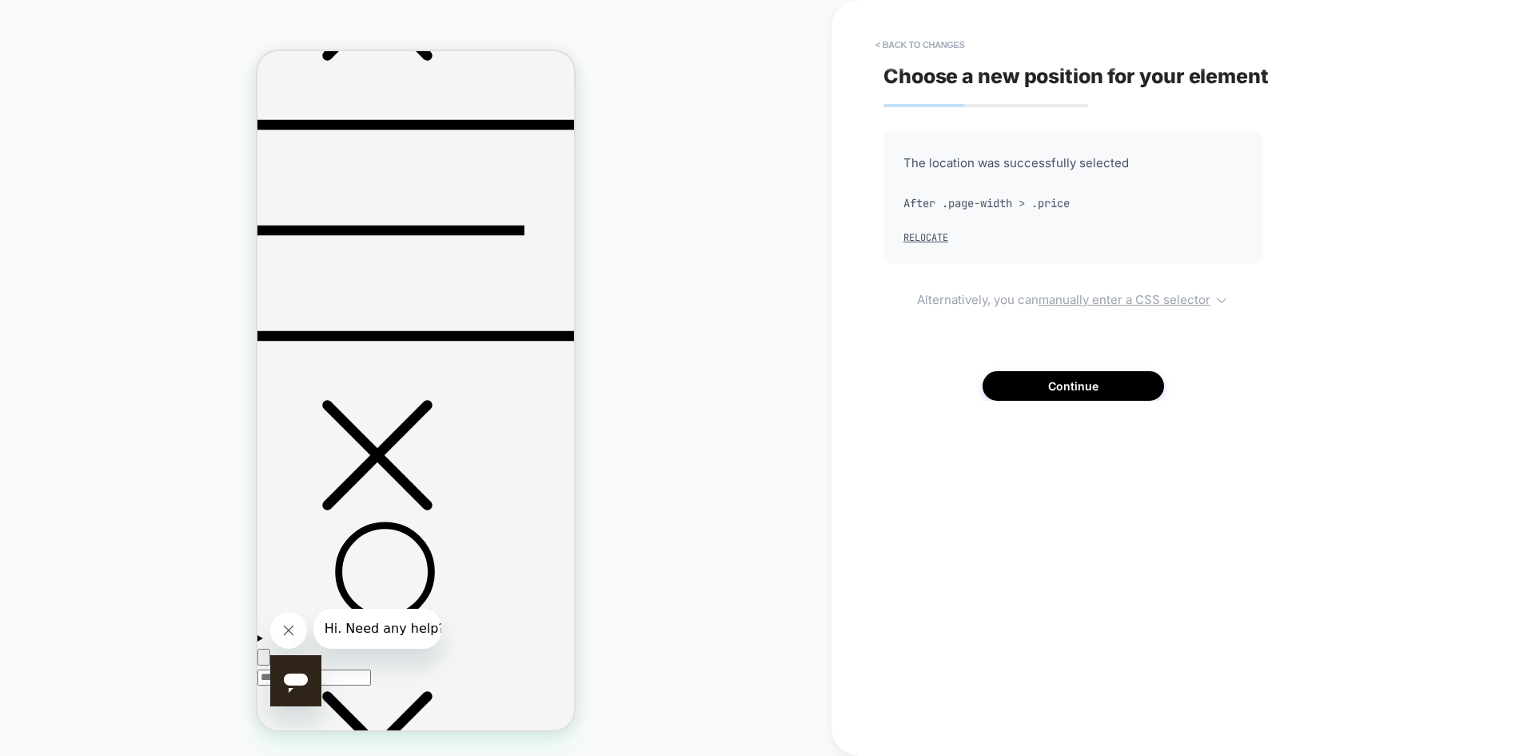
click at [1105, 298] on u "manually enter a CSS selector" at bounding box center [1125, 299] width 172 height 15
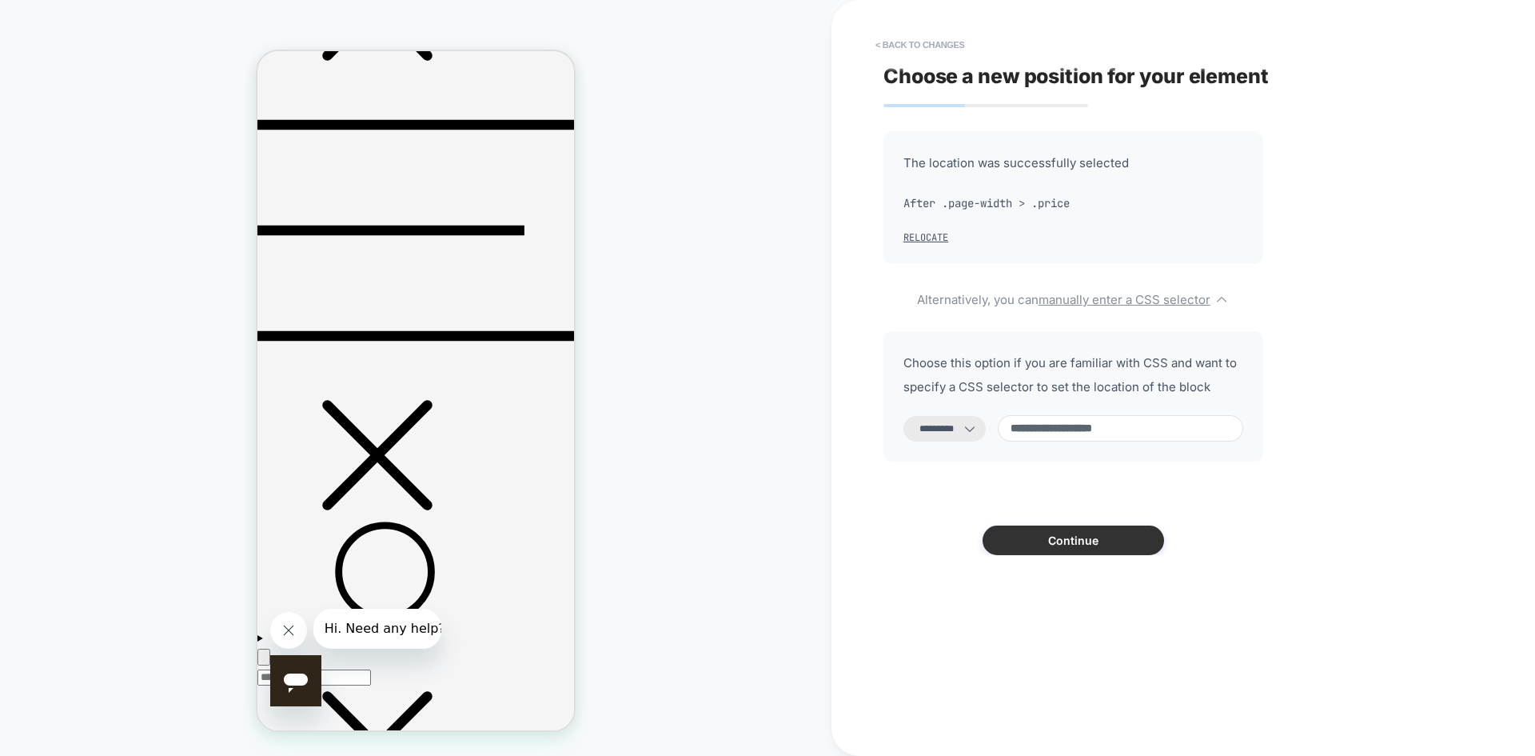
click at [1077, 551] on button "Continue" at bounding box center [1073, 540] width 181 height 30
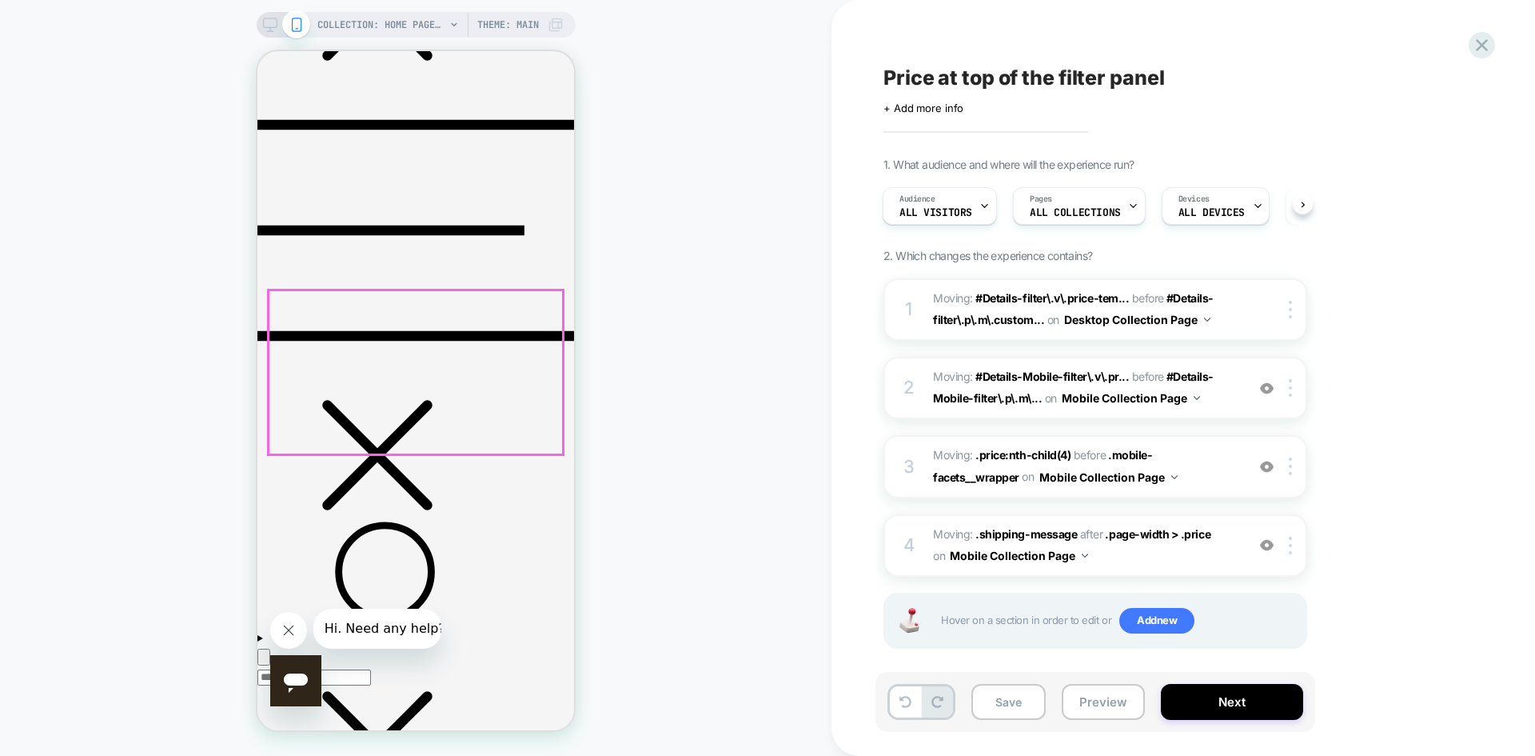
scroll to position [149, 0]
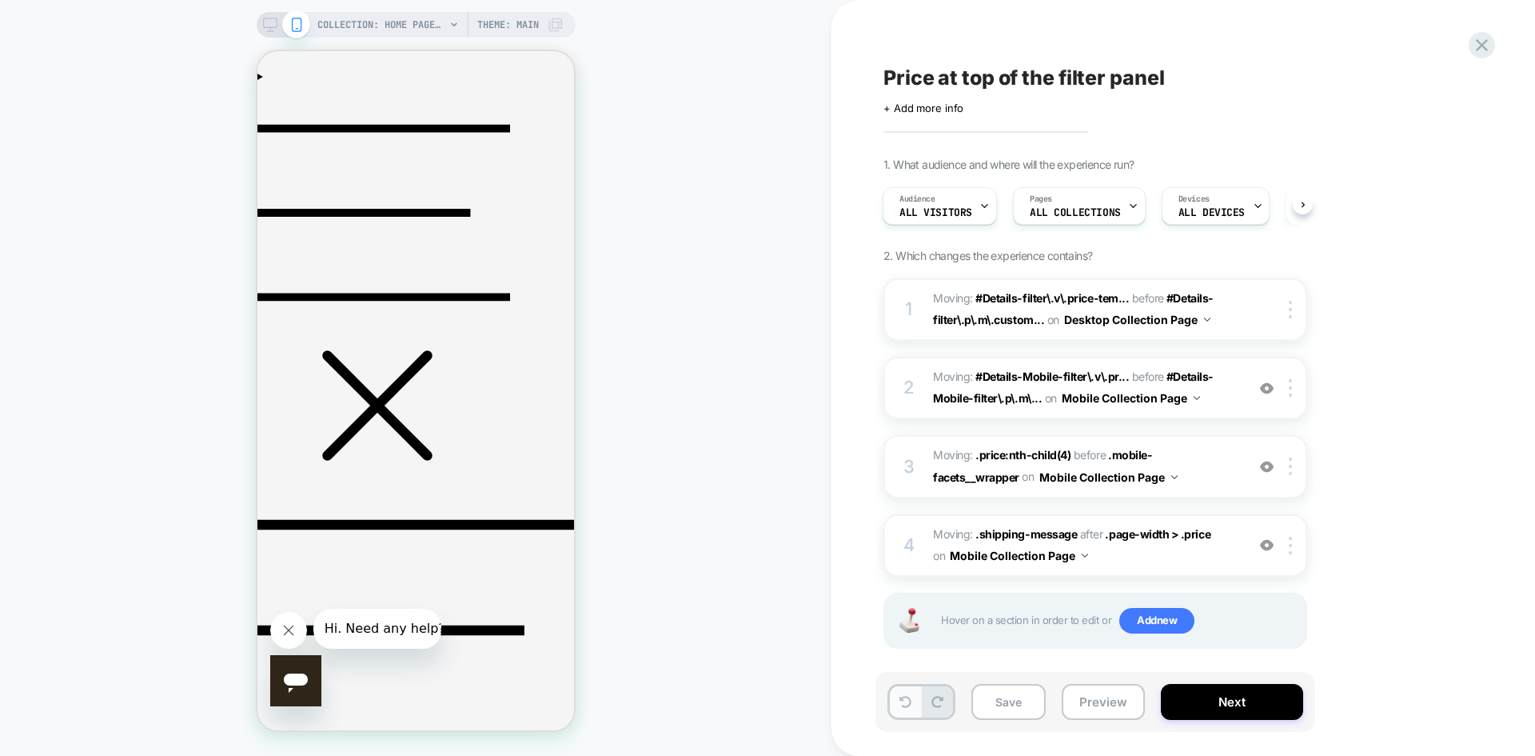
click at [904, 707] on icon at bounding box center [905, 702] width 12 height 12
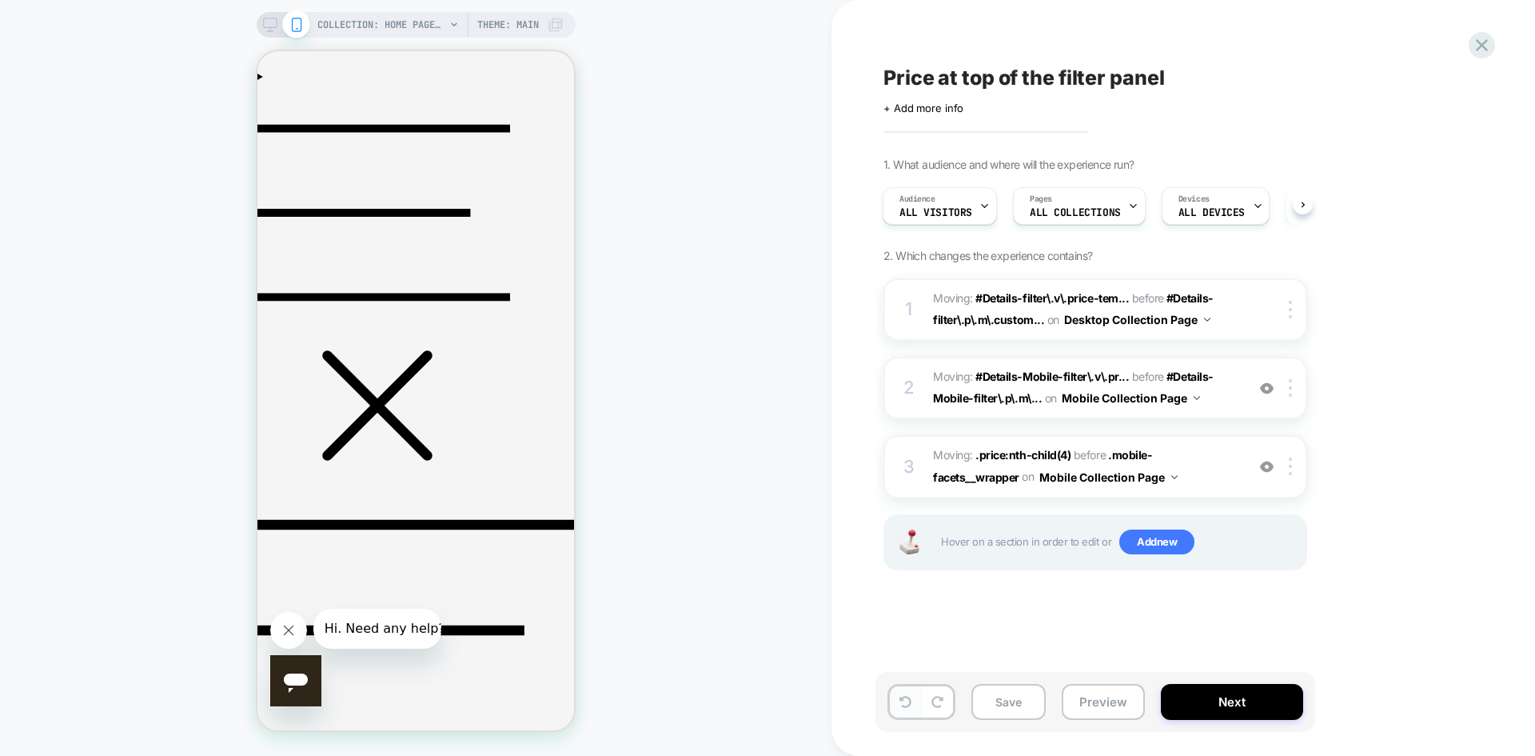
click at [904, 707] on icon at bounding box center [905, 702] width 12 height 12
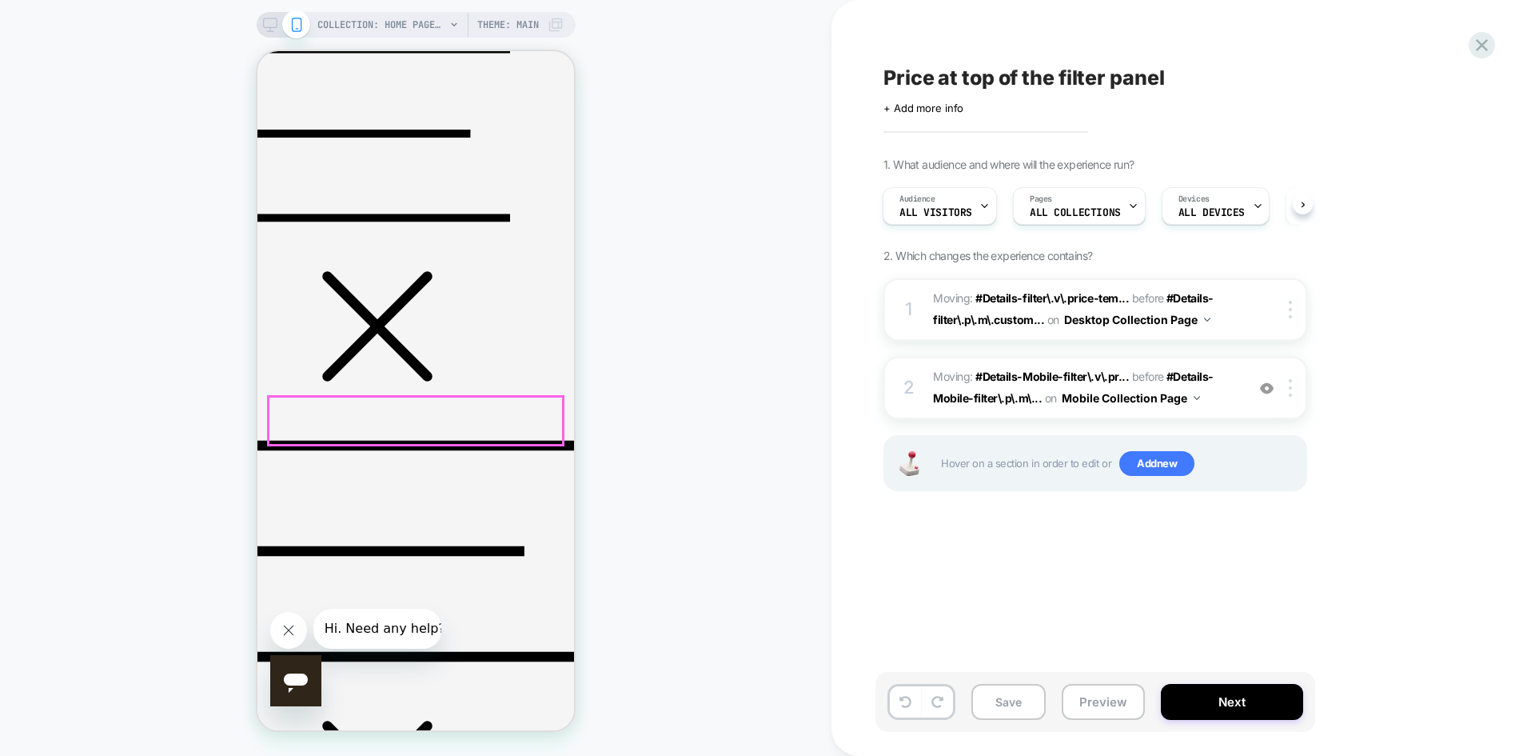
scroll to position [229, 0]
click at [1080, 82] on span "Price at top of the filter panel" at bounding box center [1023, 78] width 281 height 24
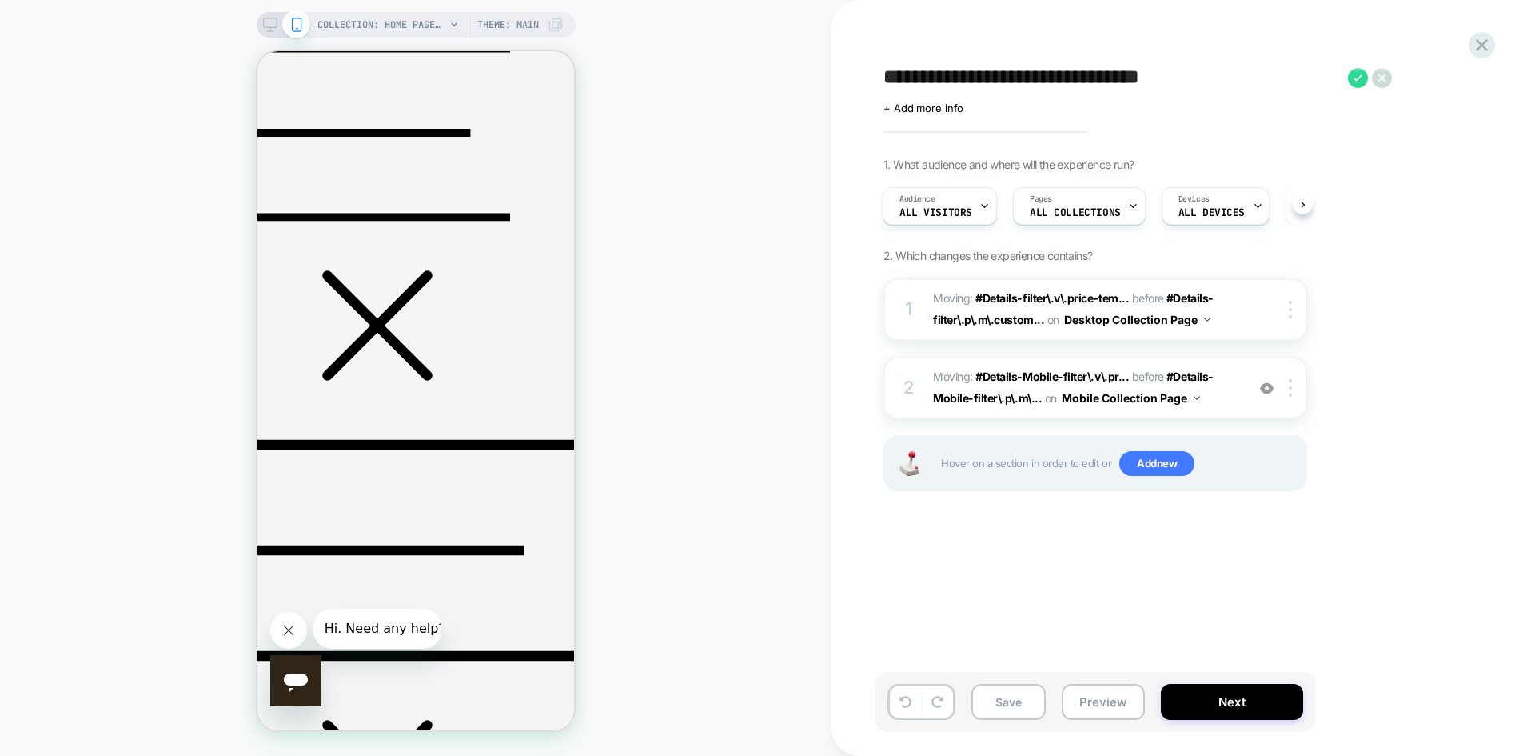
click at [1080, 82] on textarea "**********" at bounding box center [1111, 78] width 457 height 24
click at [1478, 42] on icon at bounding box center [1482, 45] width 12 height 12
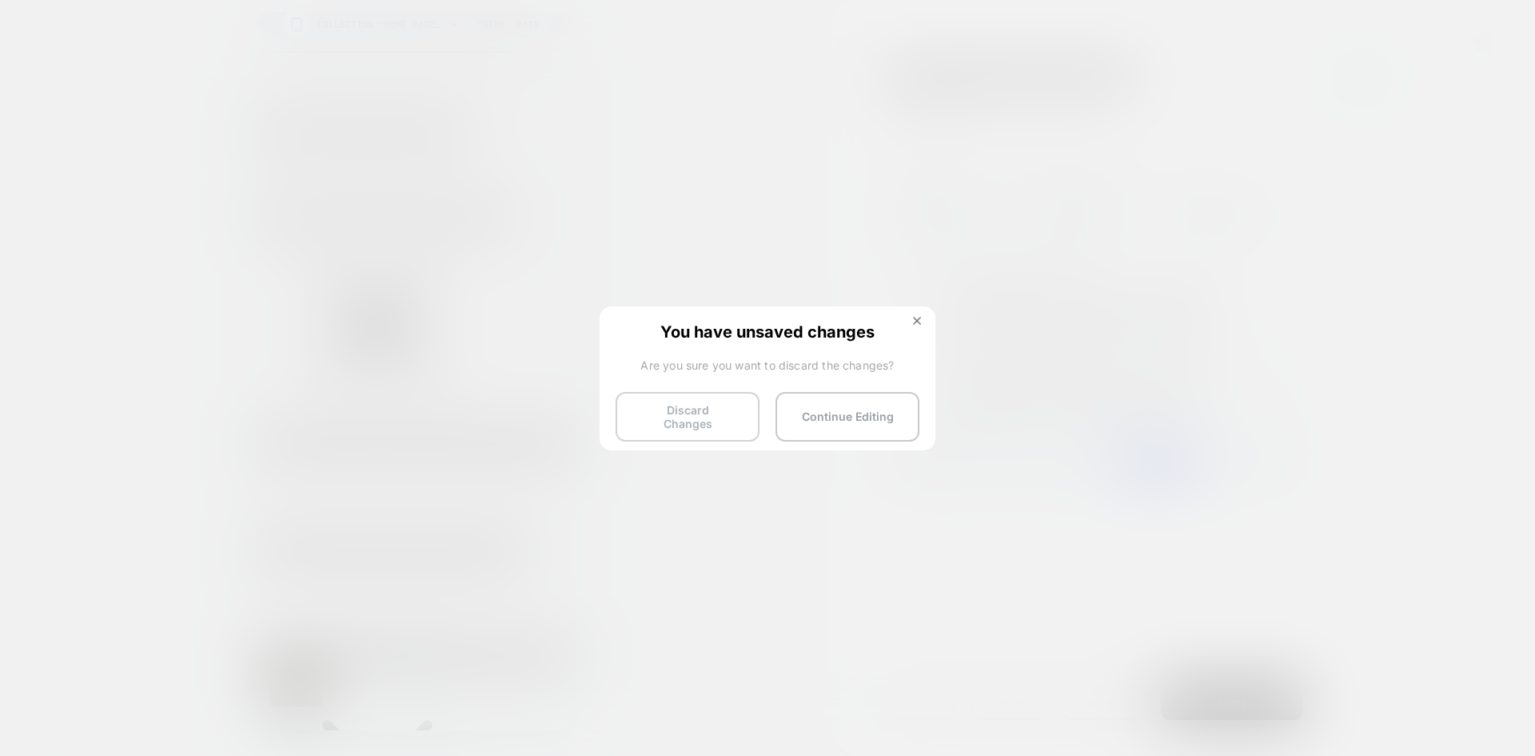
click at [711, 409] on button "Discard Changes" at bounding box center [688, 417] width 144 height 50
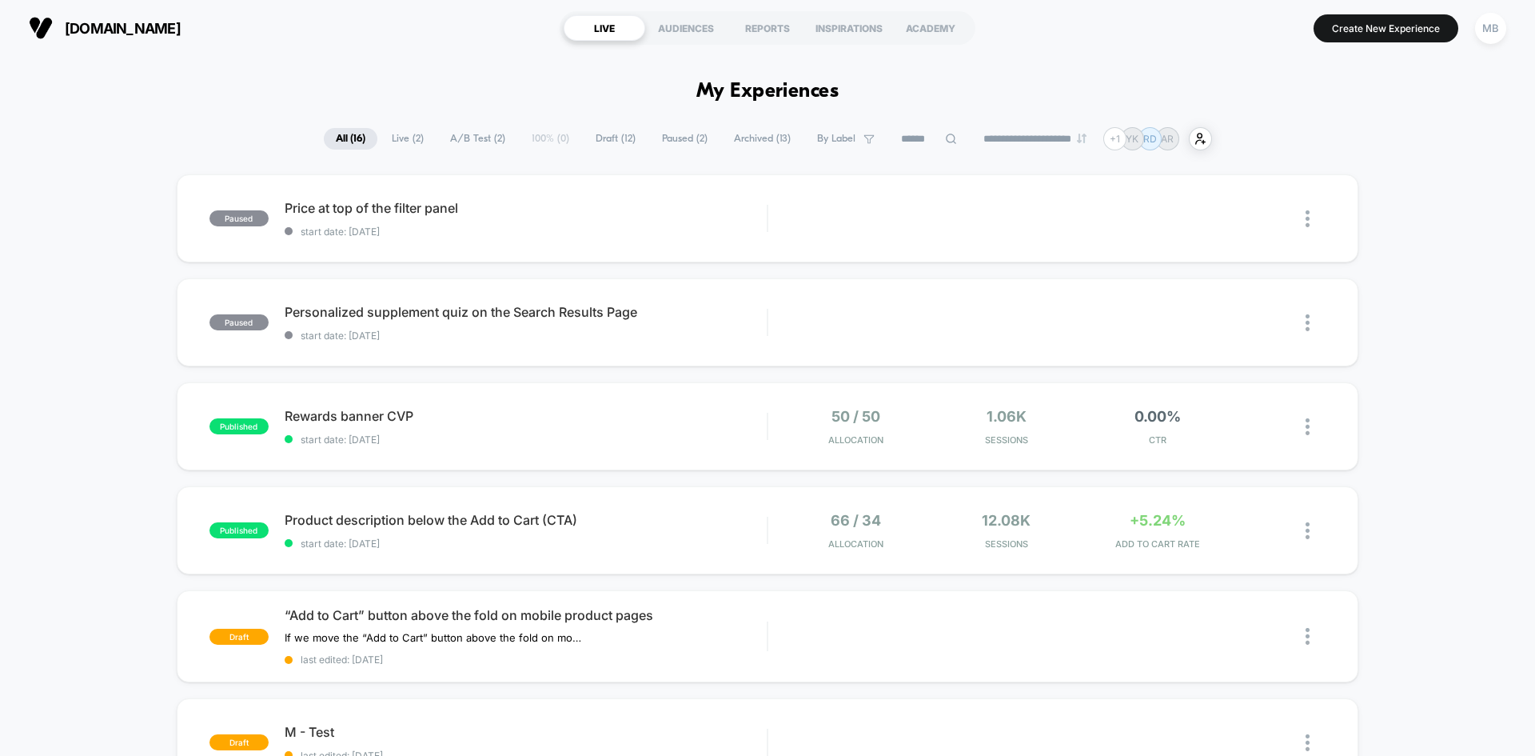
click at [945, 143] on icon at bounding box center [951, 139] width 12 height 12
paste input "**********"
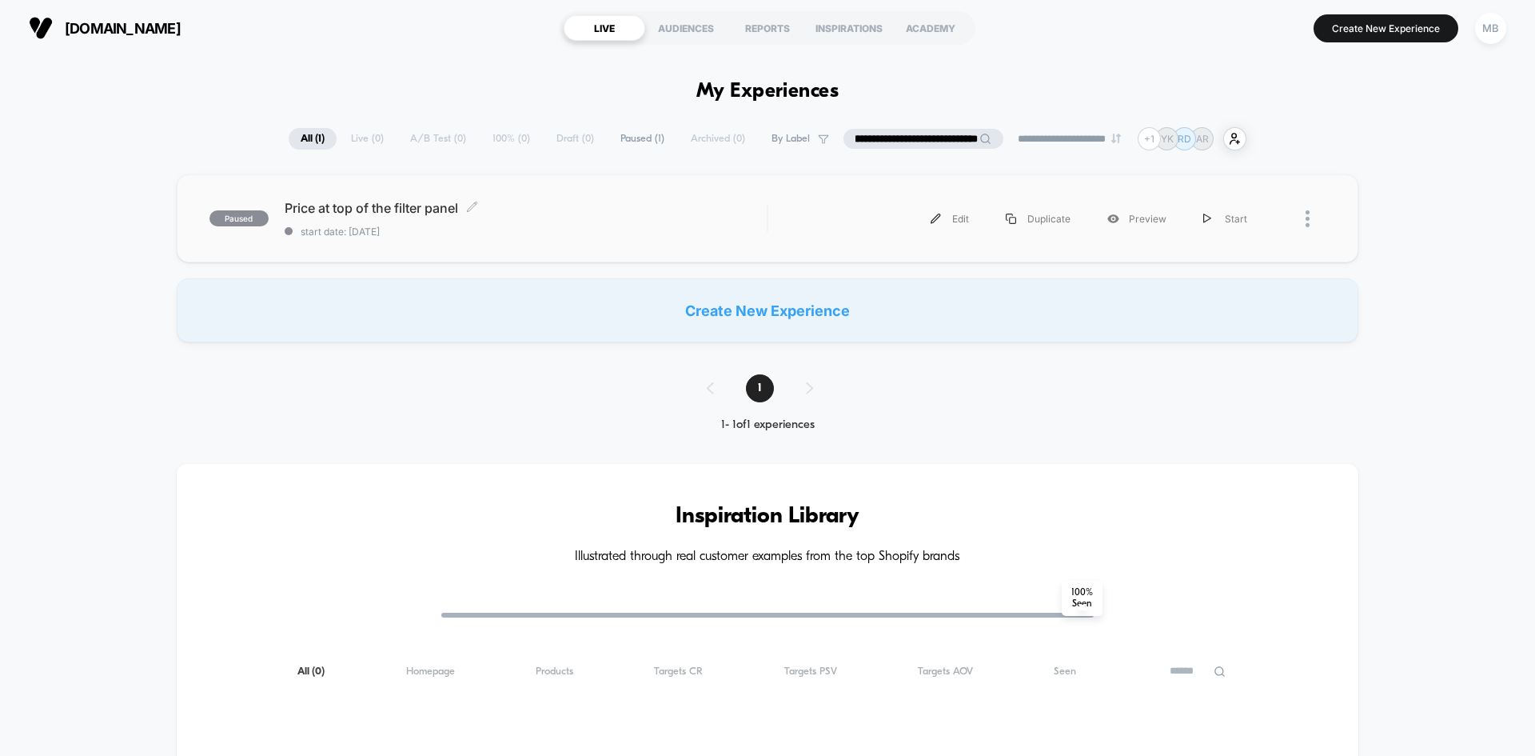
type input "**********"
click at [507, 226] on span "start date: [DATE]" at bounding box center [526, 231] width 482 height 12
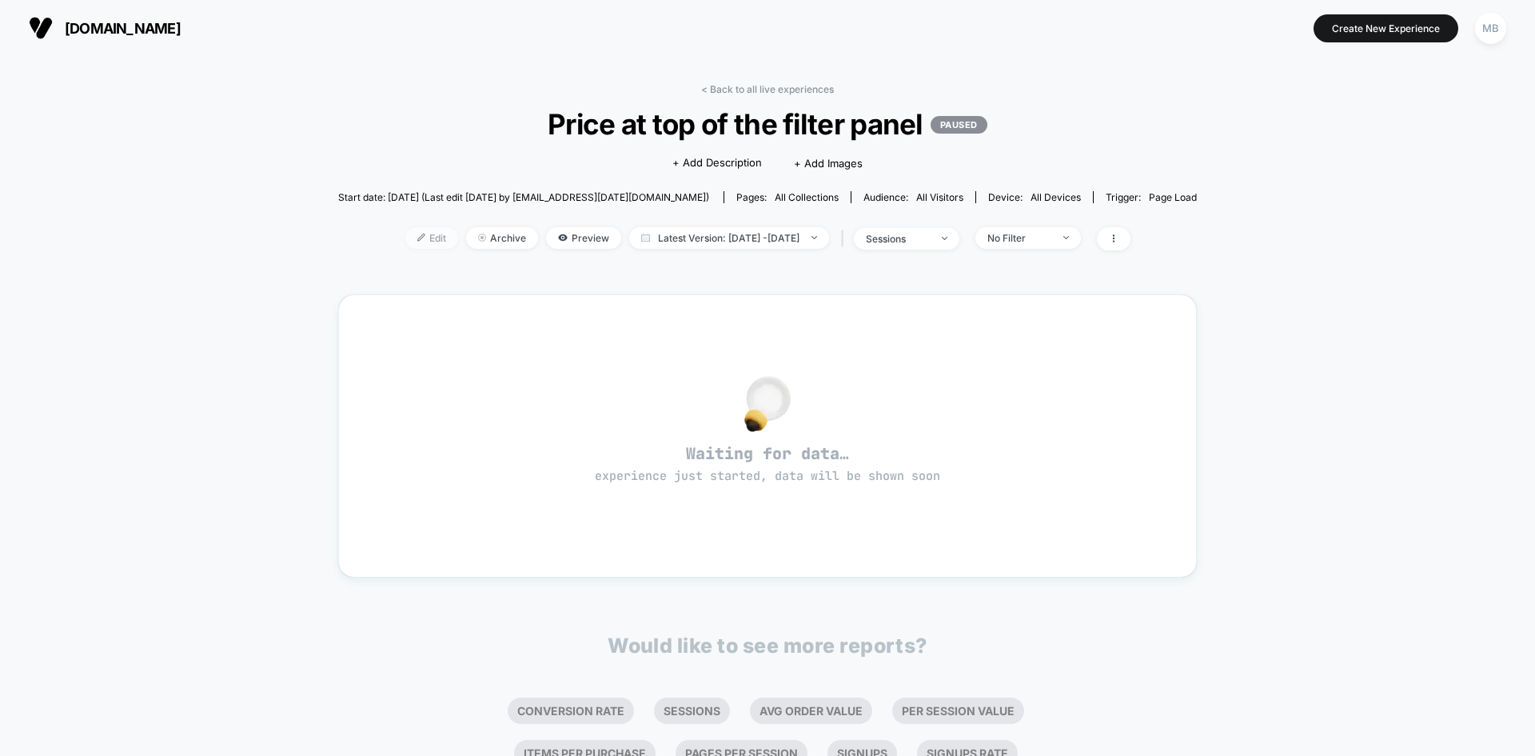
click at [405, 246] on span "Edit" at bounding box center [431, 238] width 53 height 22
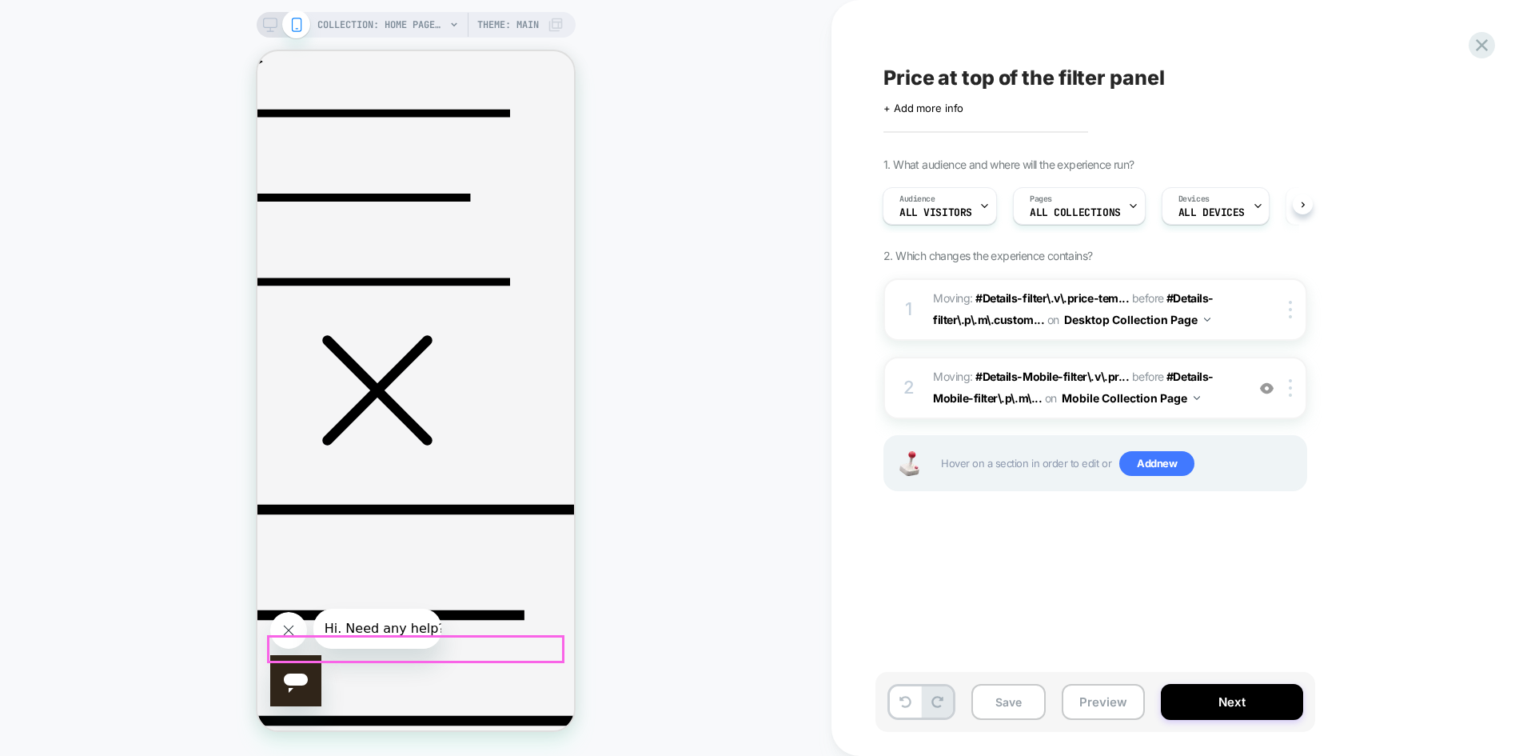
scroll to position [229, 0]
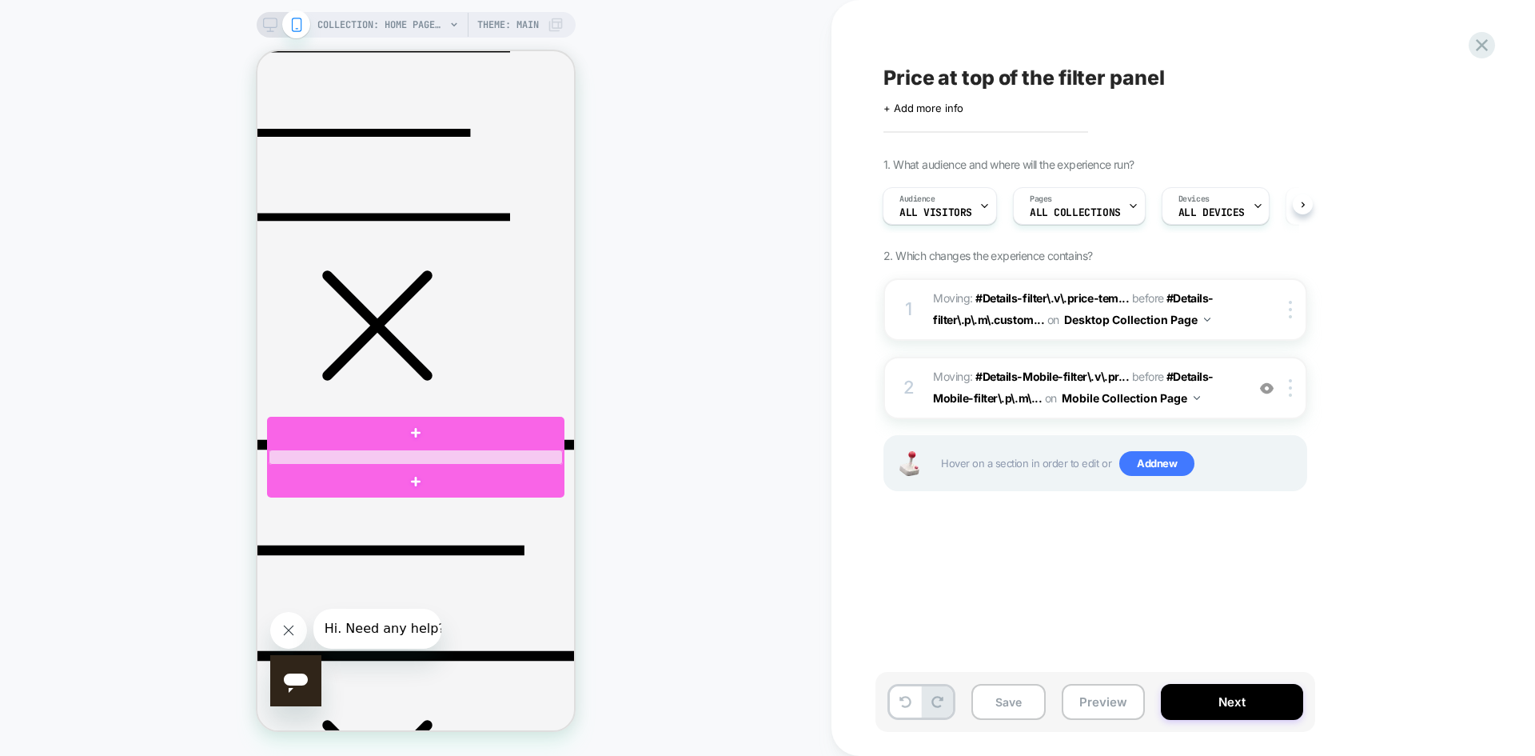
click at [417, 455] on div at bounding box center [416, 456] width 294 height 15
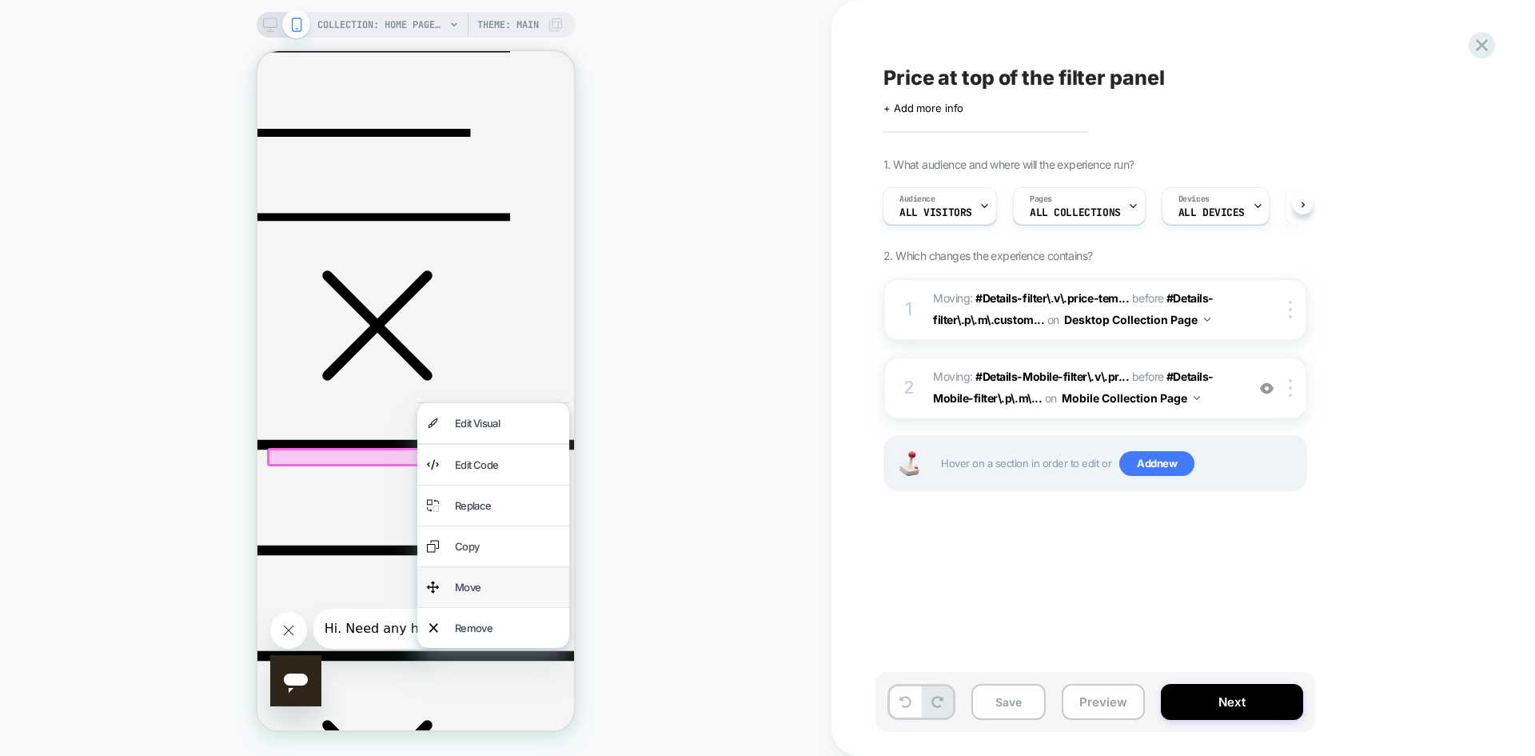
click at [486, 584] on div "Move" at bounding box center [507, 586] width 105 height 21
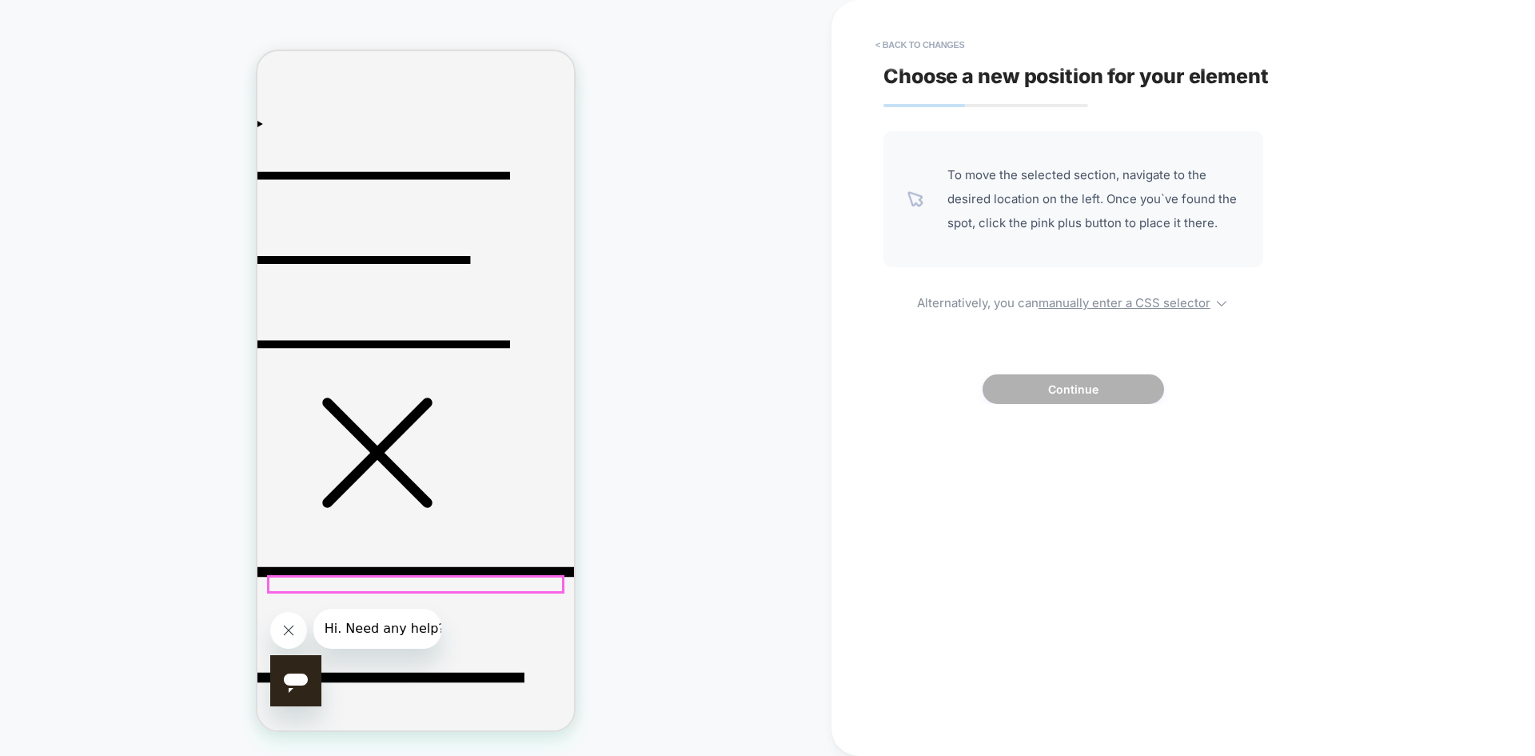
scroll to position [0, 0]
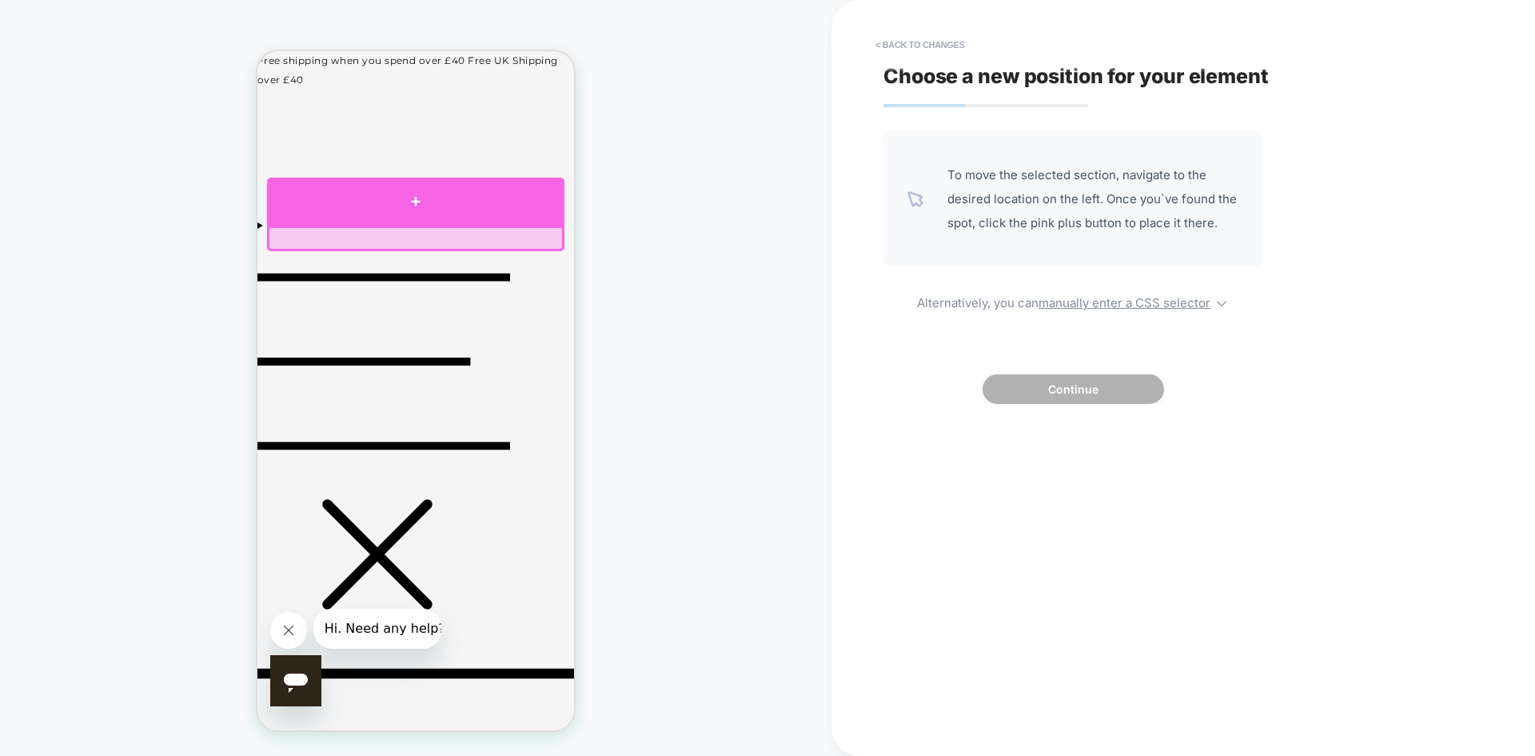
click at [439, 205] on div at bounding box center [415, 201] width 297 height 48
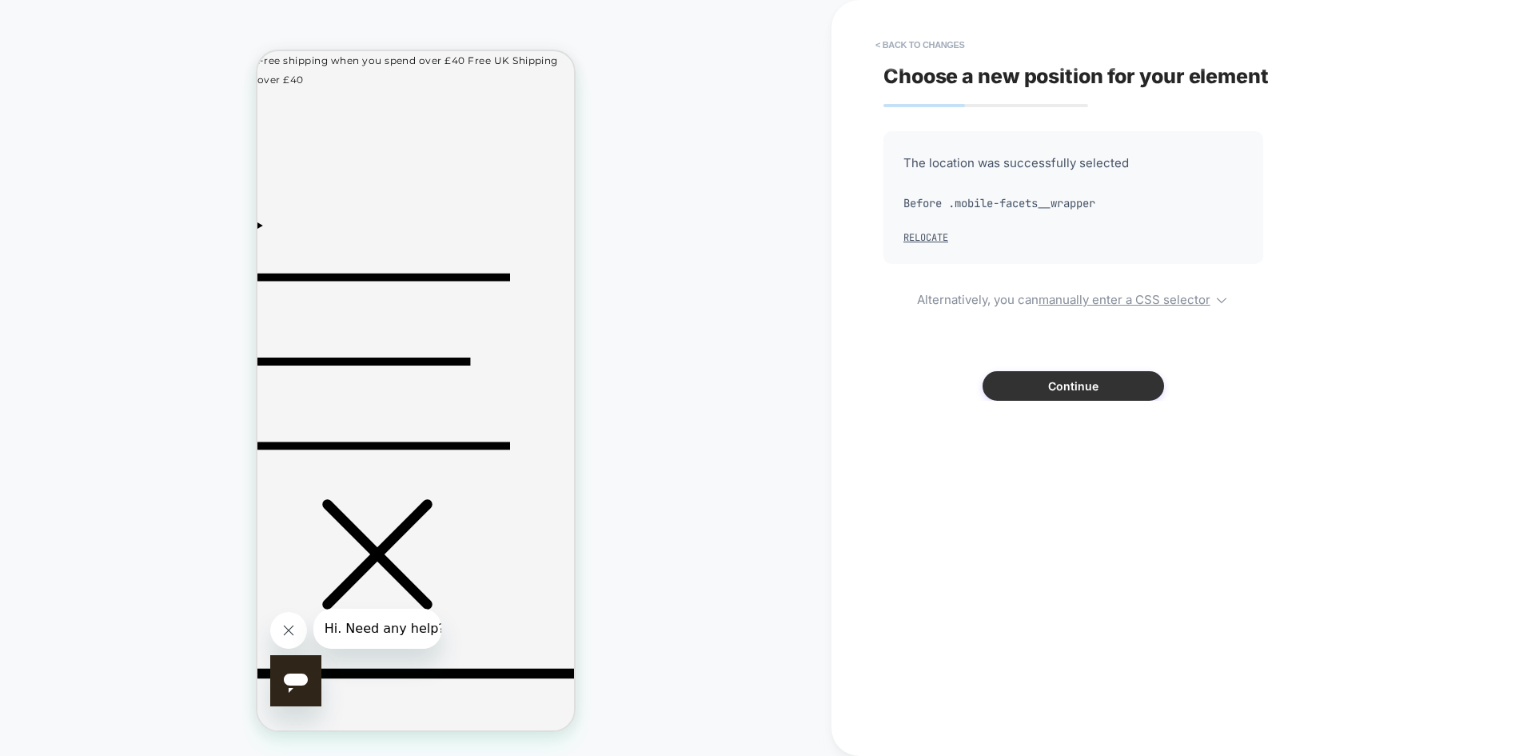
click at [1065, 383] on button "Continue" at bounding box center [1073, 386] width 181 height 30
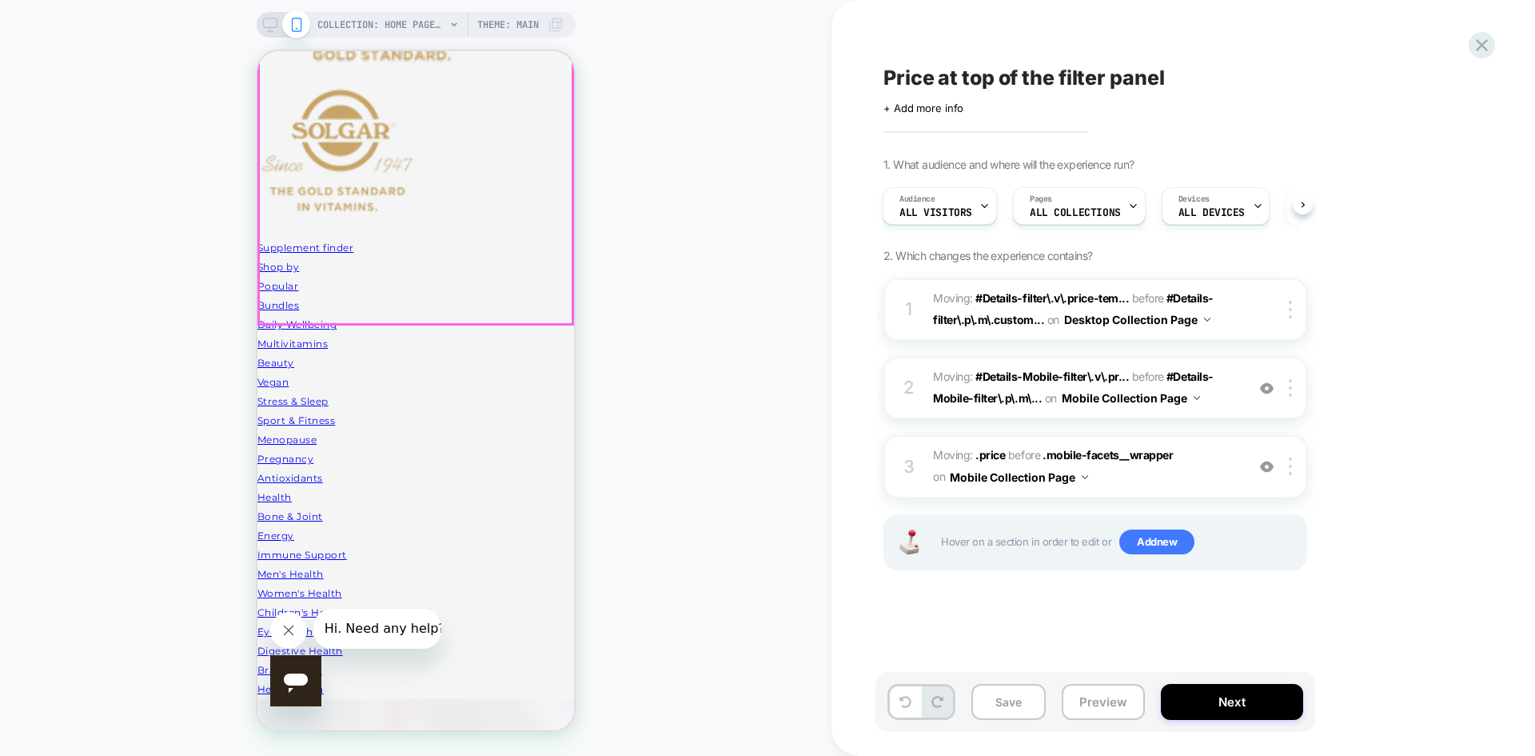
scroll to position [1527, 0]
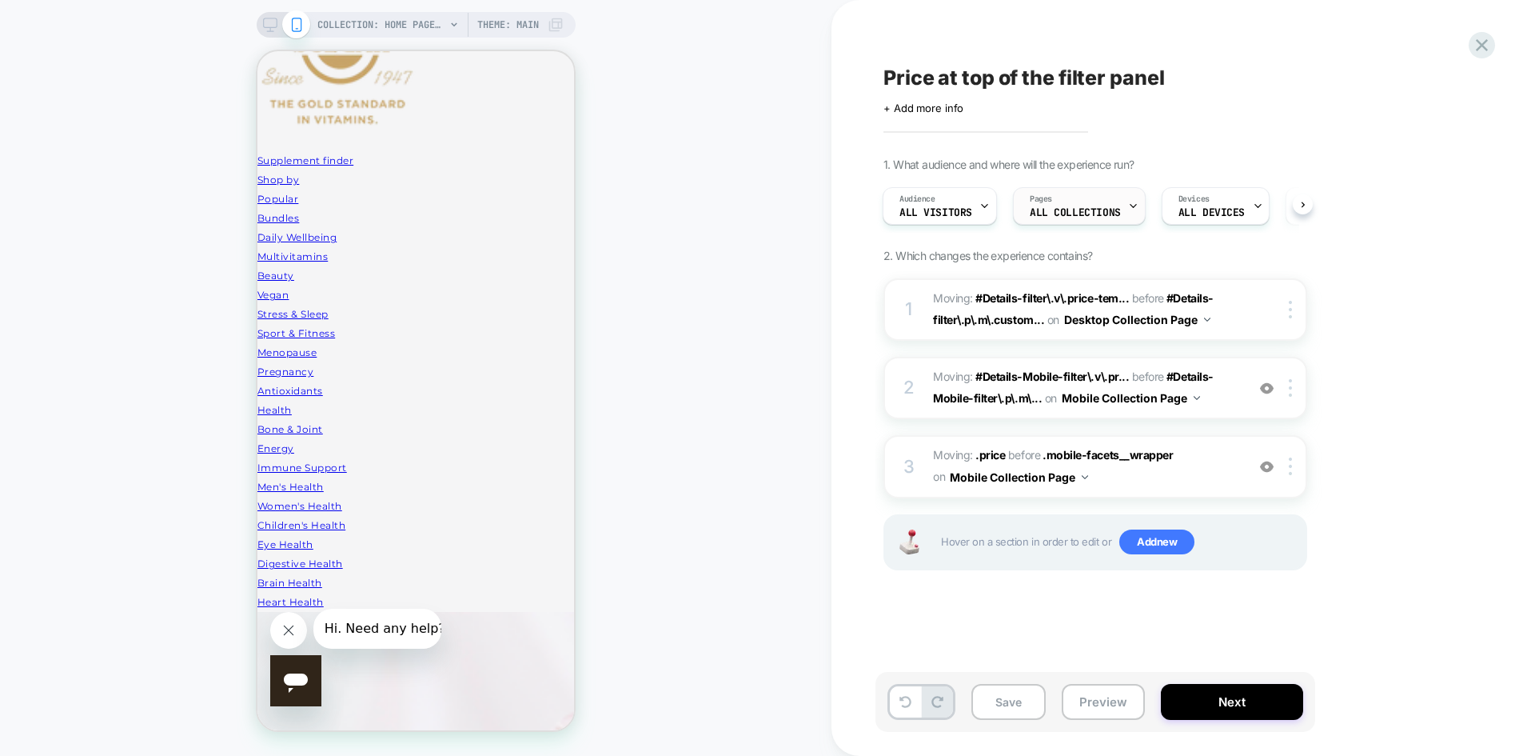
click at [1092, 210] on span "ALL COLLECTIONS" at bounding box center [1075, 212] width 91 height 11
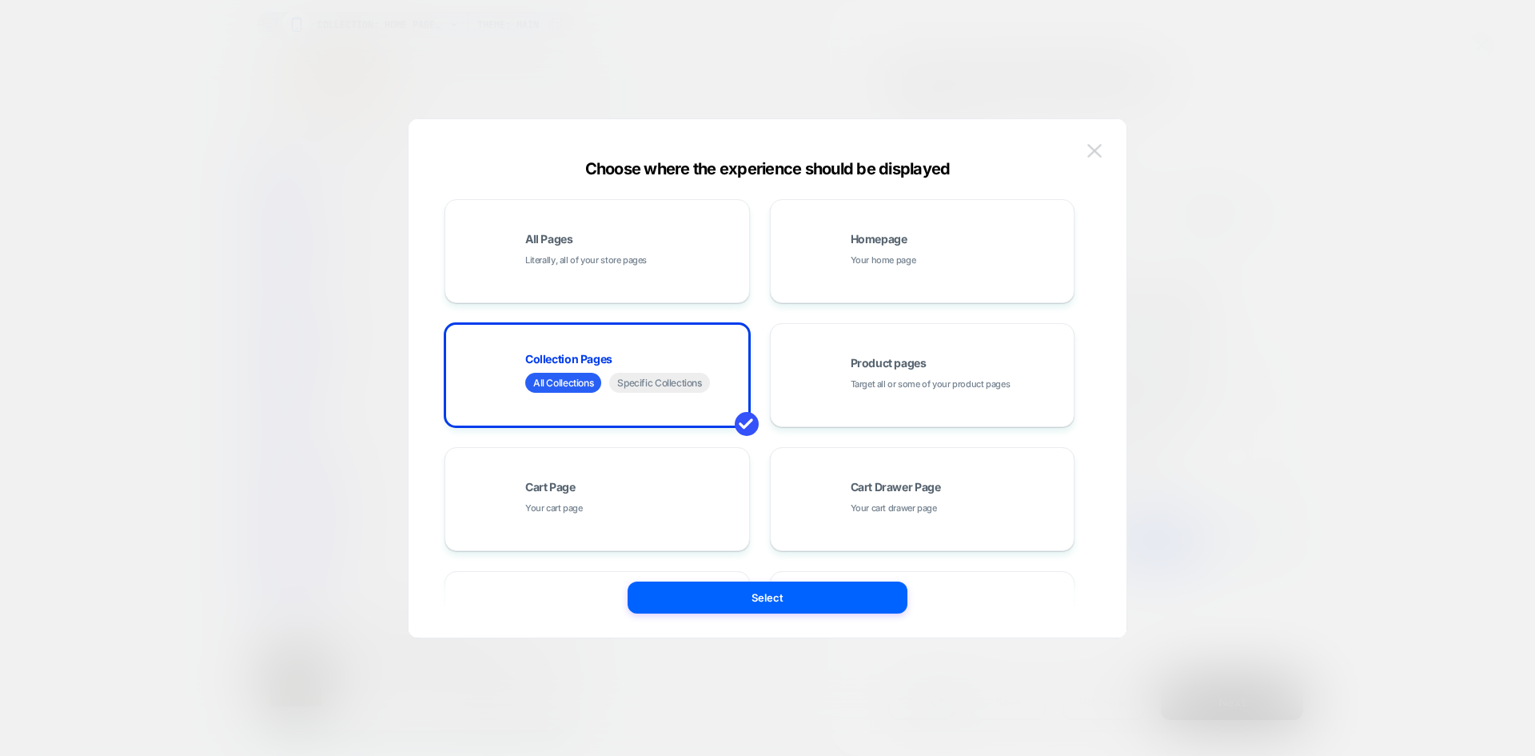
click at [1095, 147] on img at bounding box center [1094, 151] width 14 height 14
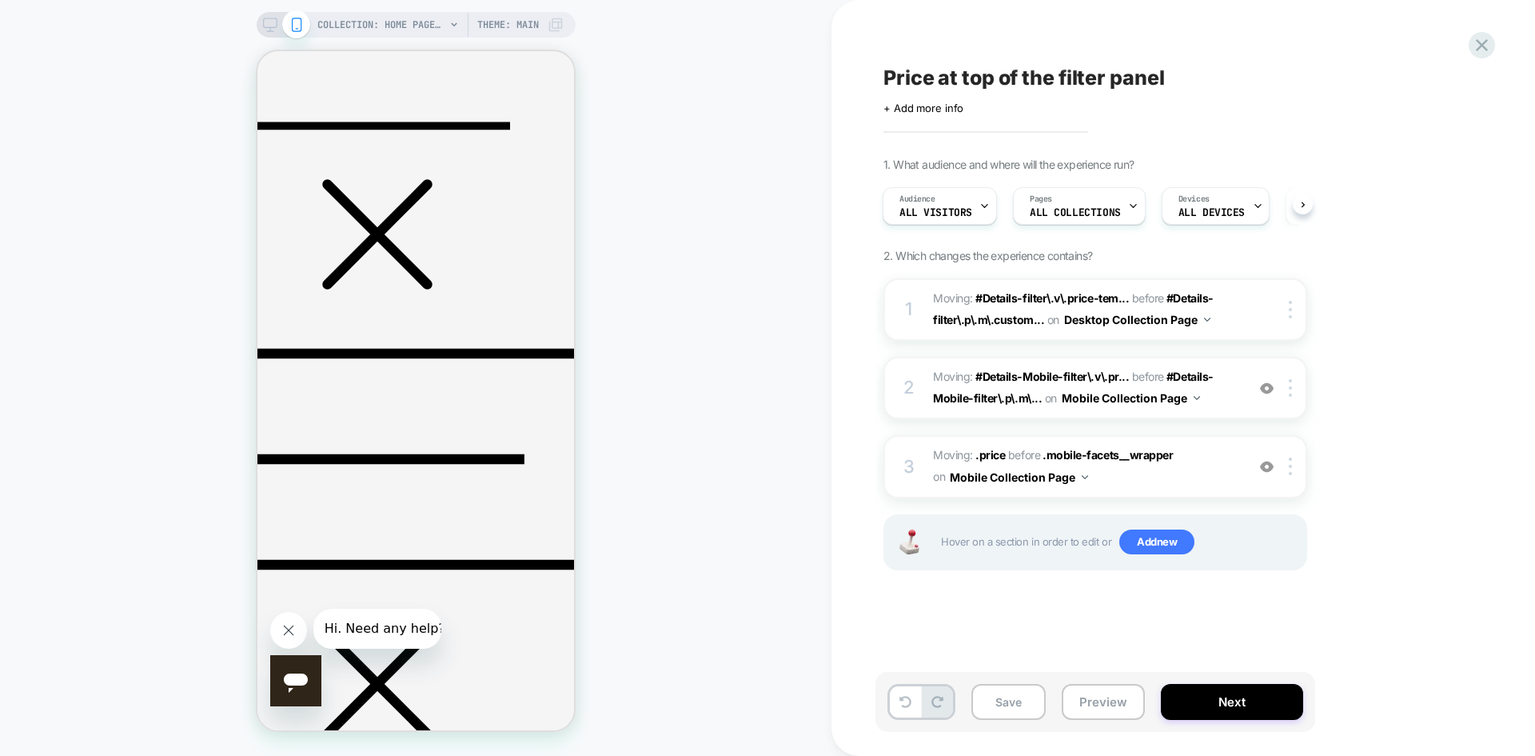
scroll to position [317, 0]
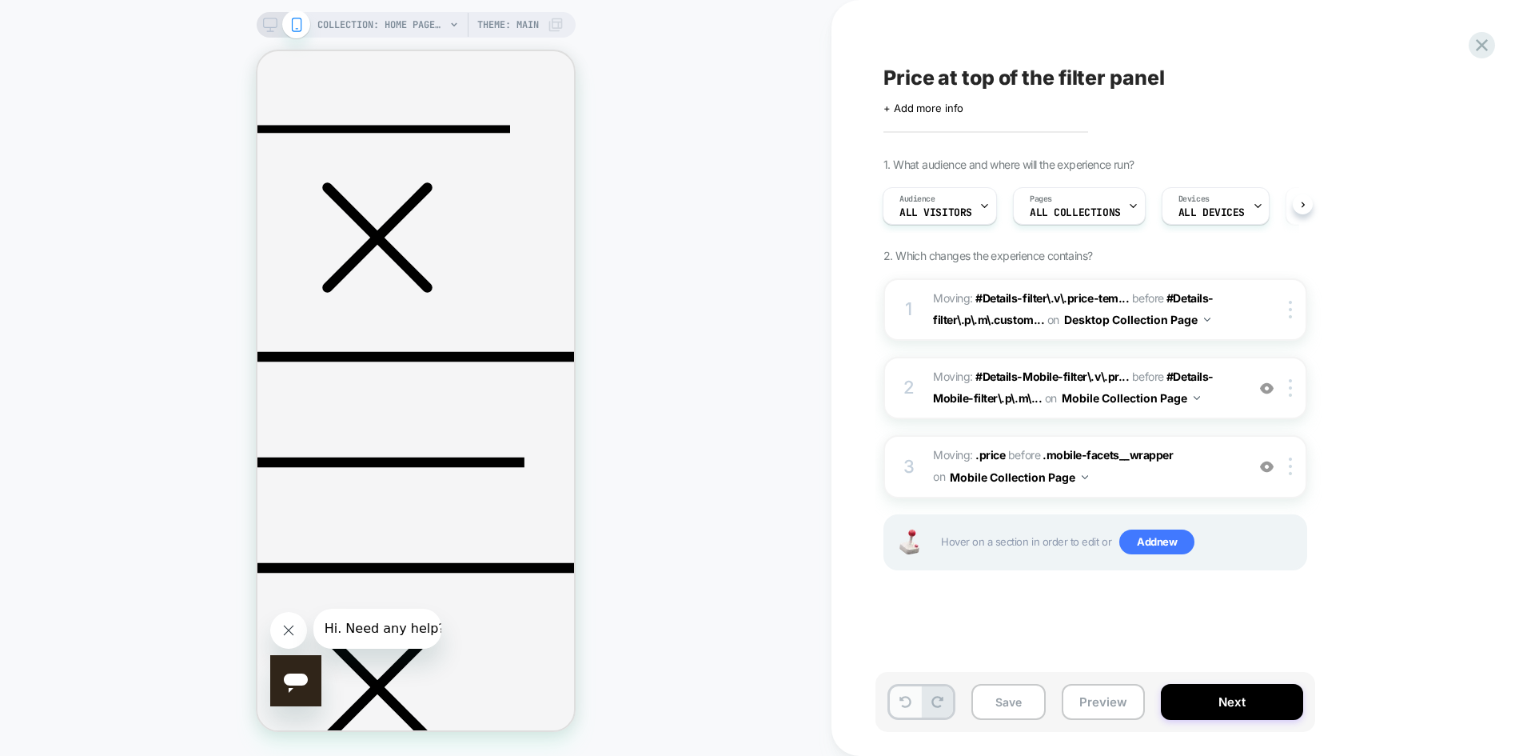
click at [900, 703] on icon at bounding box center [905, 702] width 12 height 12
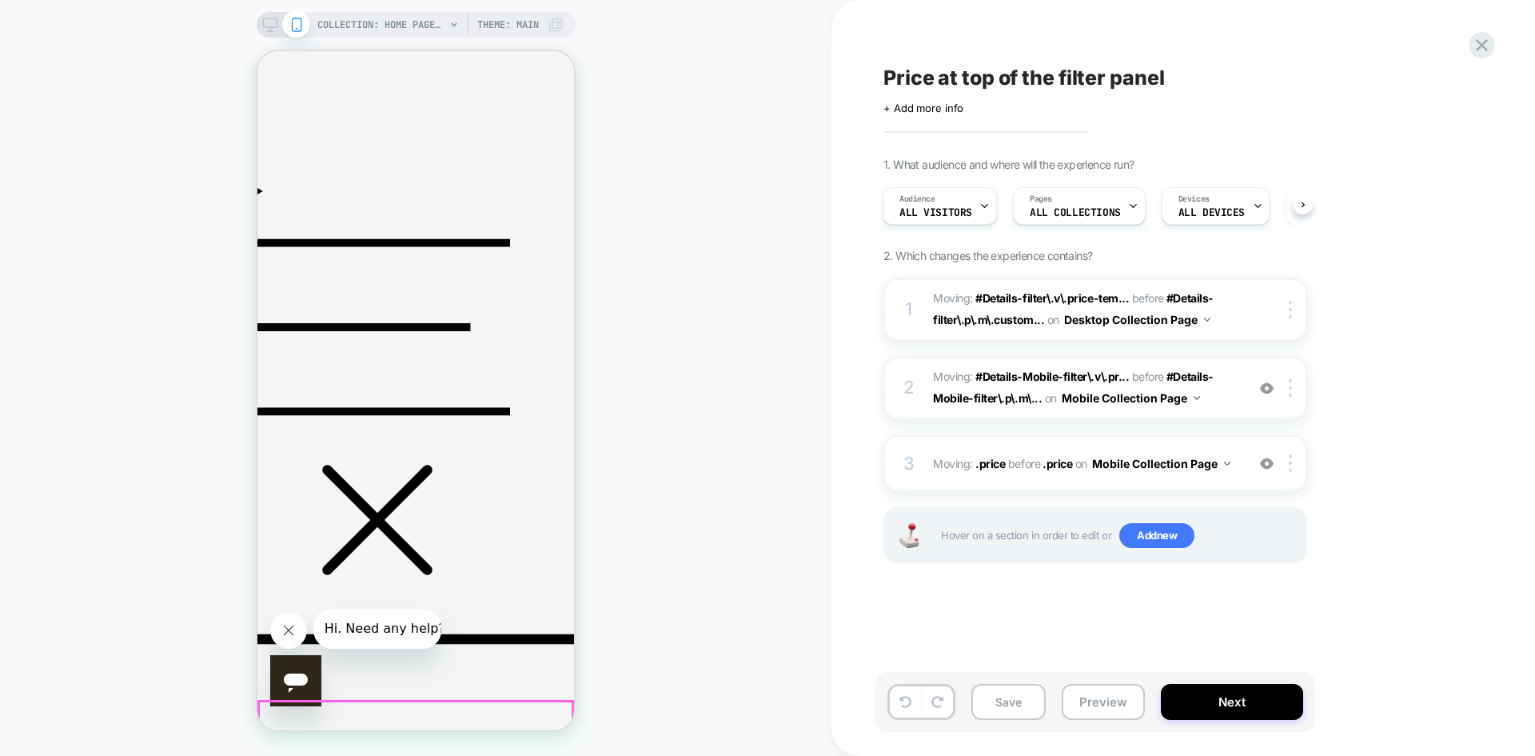
scroll to position [0, 0]
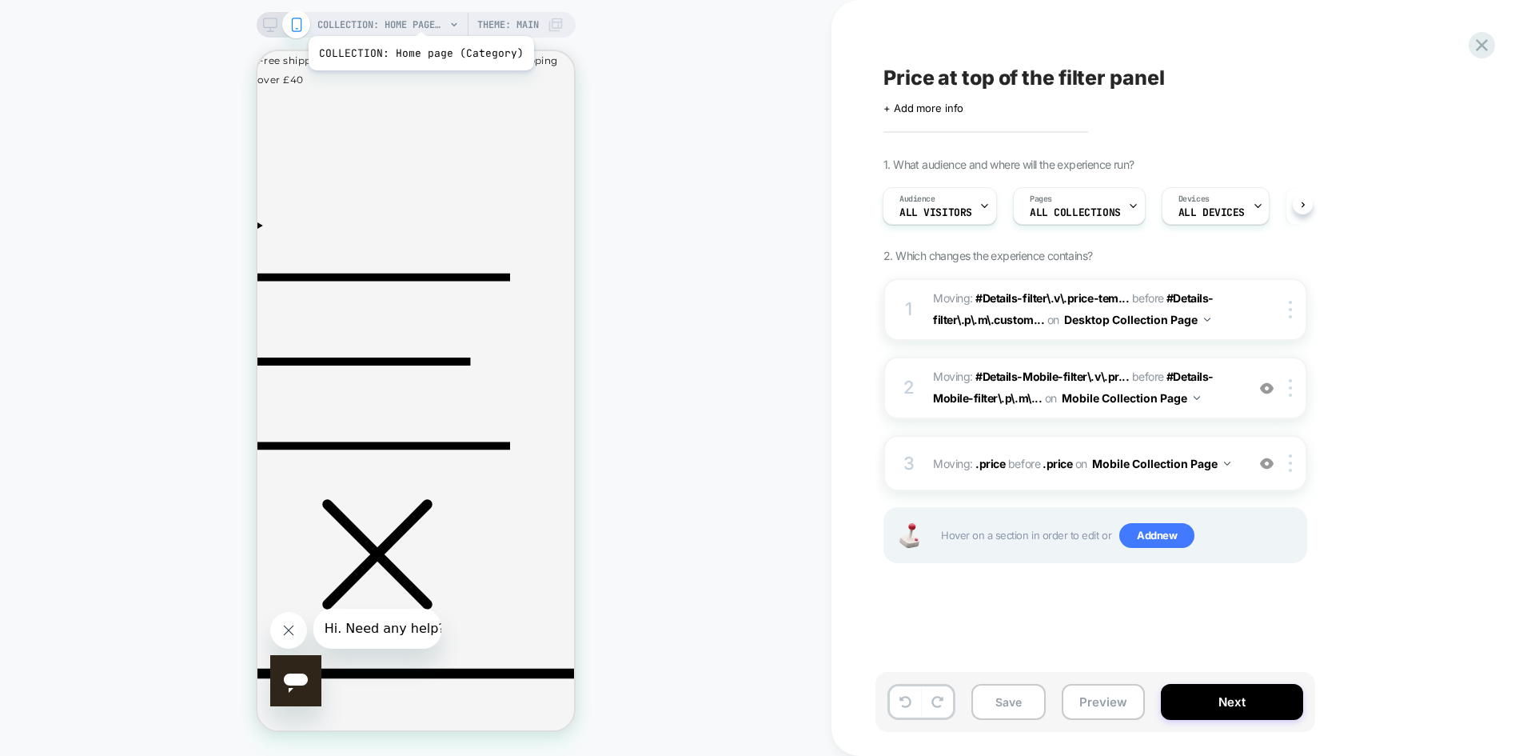
click at [410, 14] on span "COLLECTION: Home page (Category)" at bounding box center [381, 25] width 128 height 26
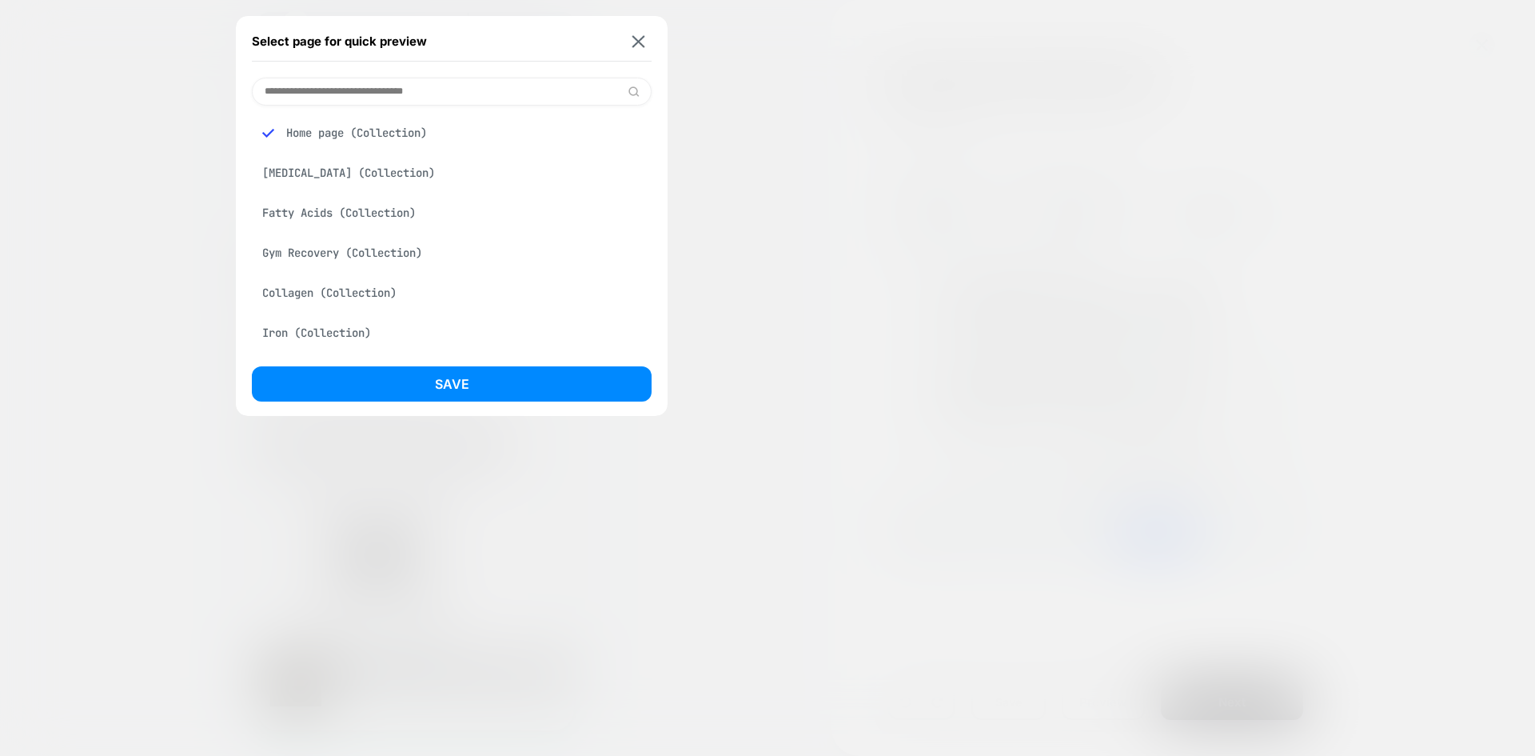
click at [368, 178] on div "[MEDICAL_DATA] (Collection)" at bounding box center [452, 173] width 400 height 30
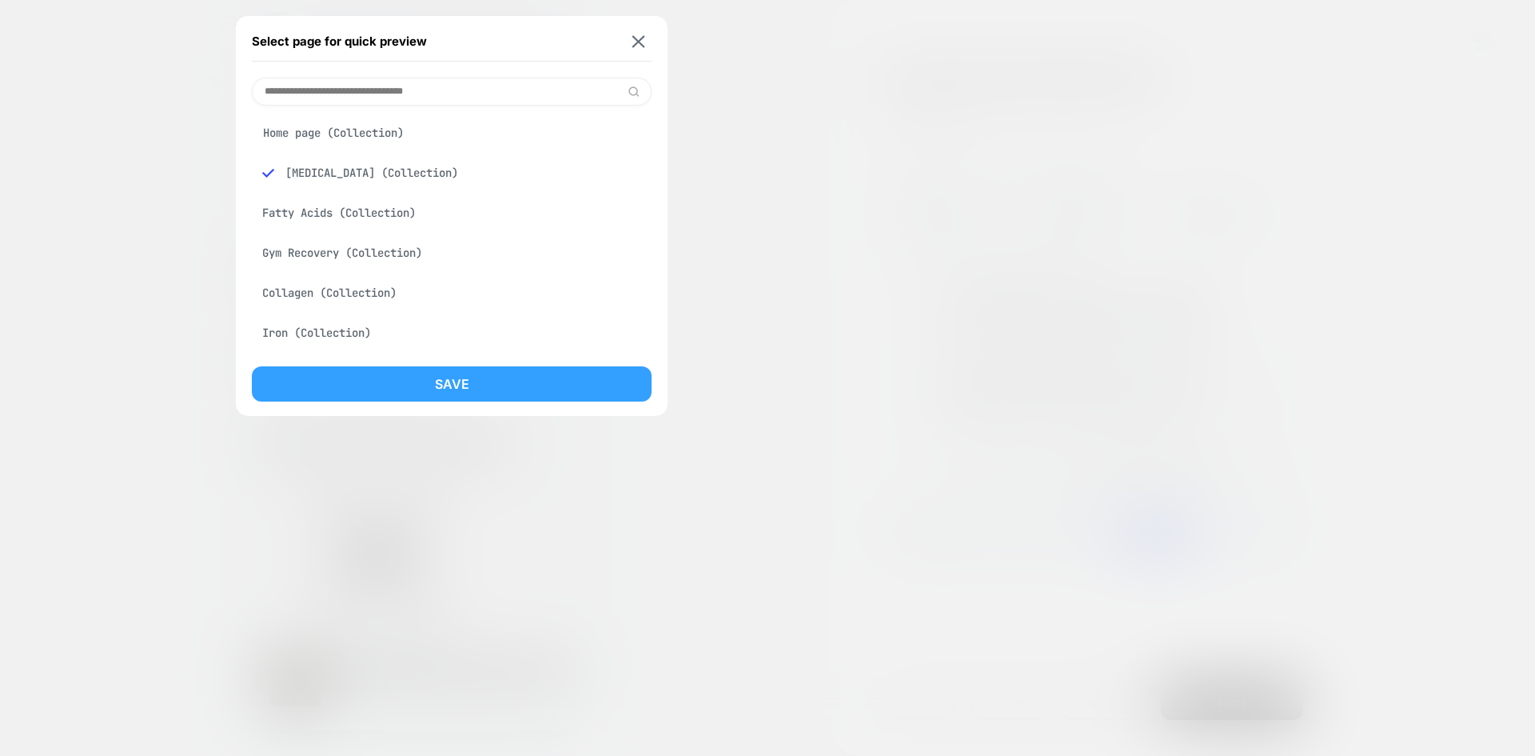
click at [482, 379] on button "Save" at bounding box center [452, 383] width 400 height 35
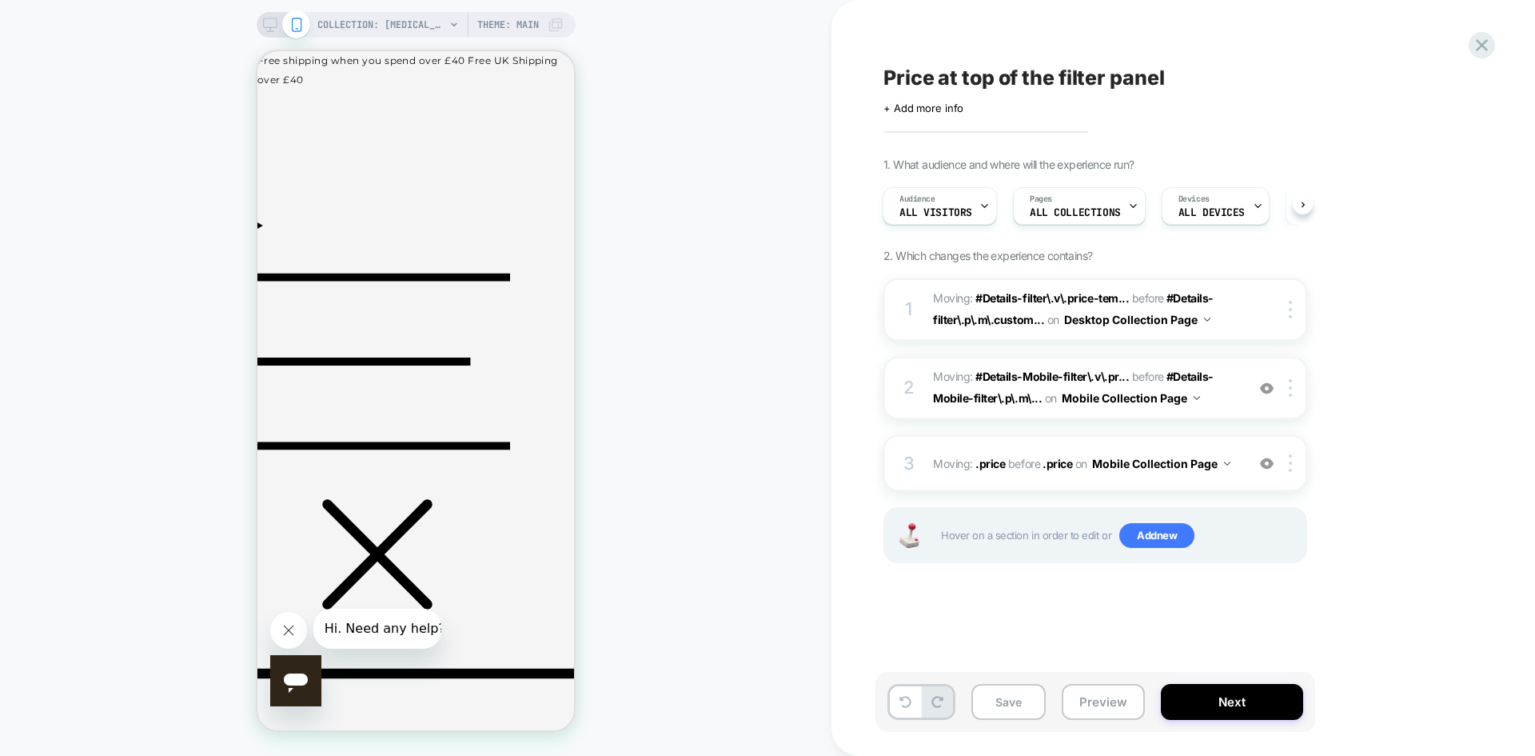
scroll to position [0, 2]
click at [1091, 710] on button "Preview" at bounding box center [1103, 702] width 83 height 36
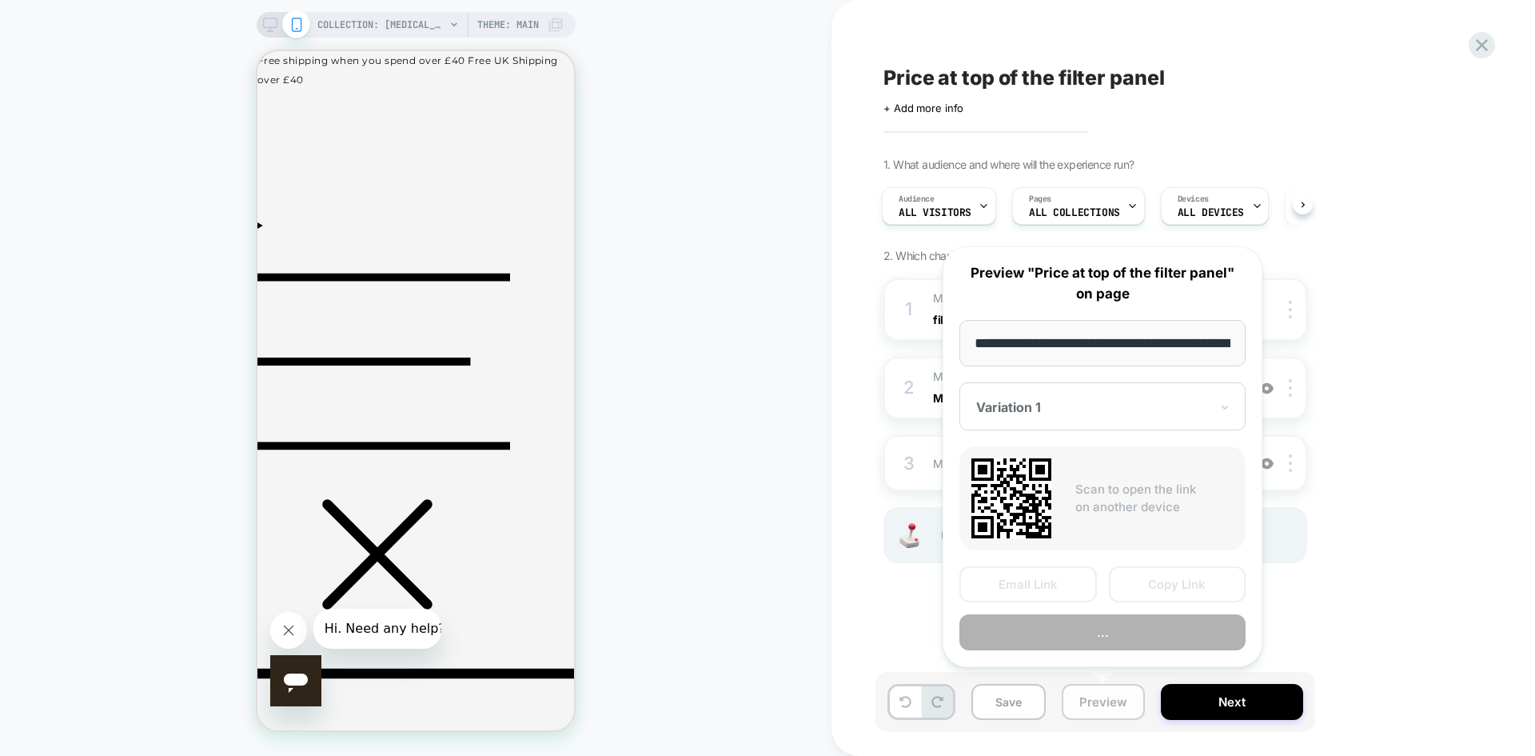
scroll to position [0, 150]
click at [1367, 367] on div "1. What audience and where will the experience run? Audience All Visitors Pages…" at bounding box center [1175, 380] width 584 height 445
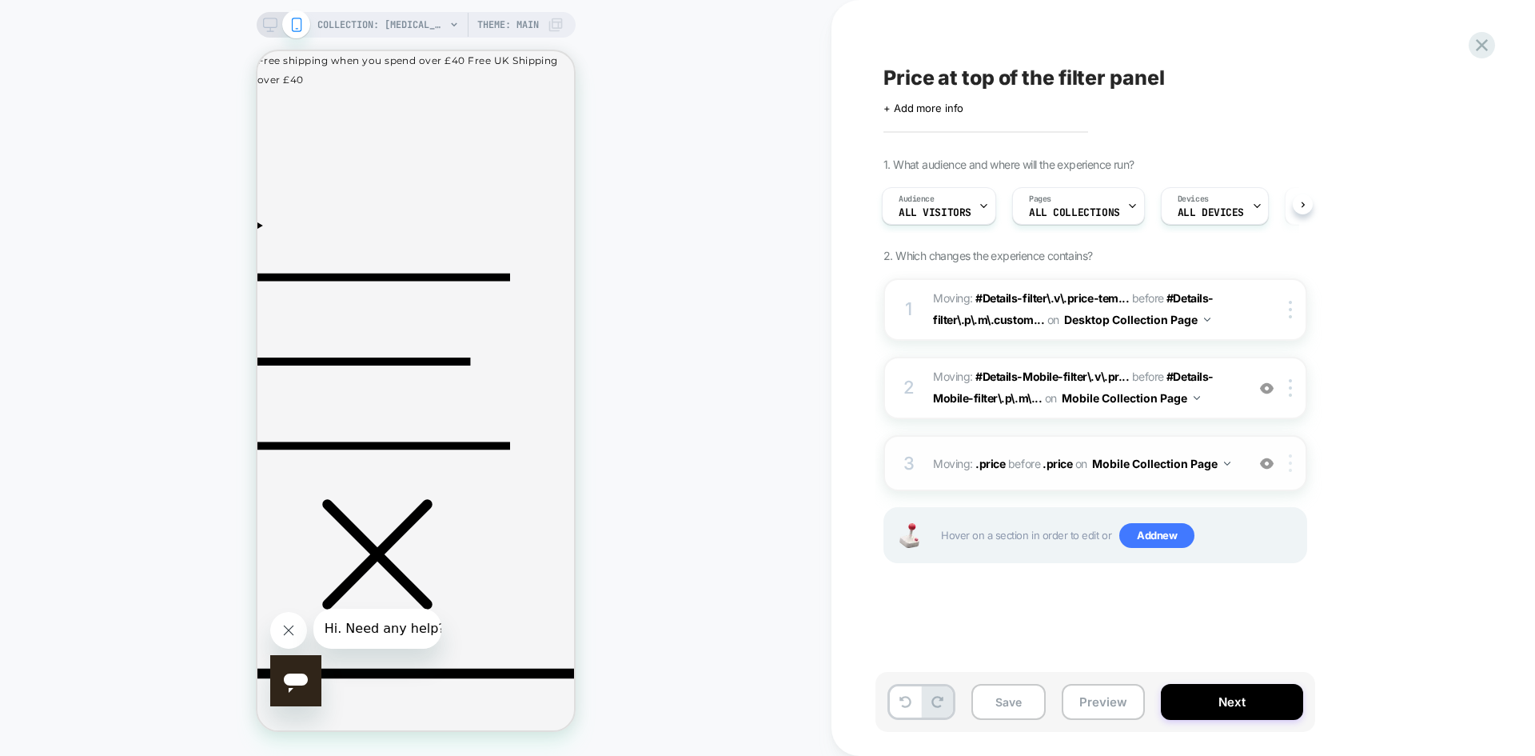
click at [1298, 470] on div at bounding box center [1293, 463] width 26 height 18
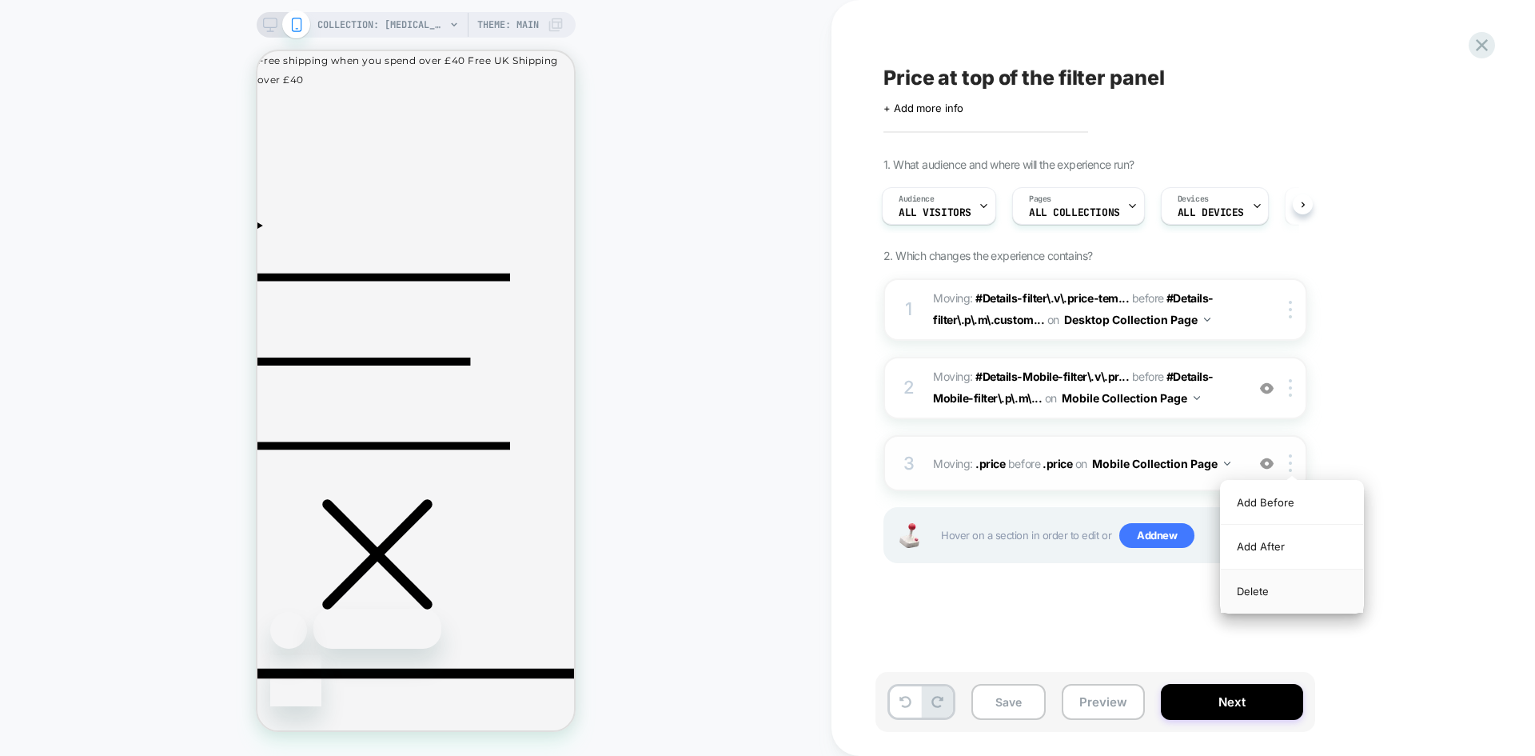
click at [1258, 589] on div "Delete" at bounding box center [1292, 590] width 142 height 43
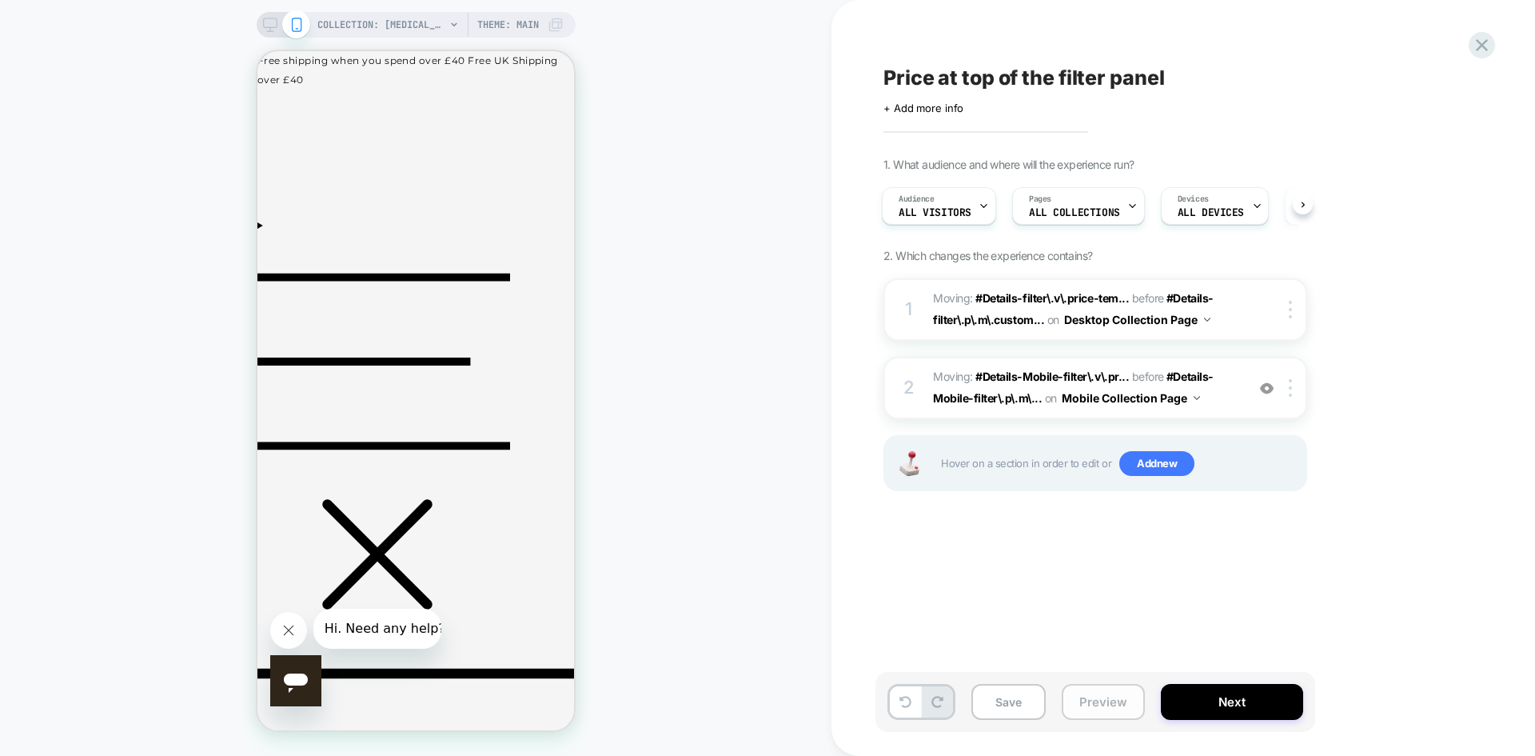
click at [1108, 717] on button "Preview" at bounding box center [1103, 702] width 83 height 36
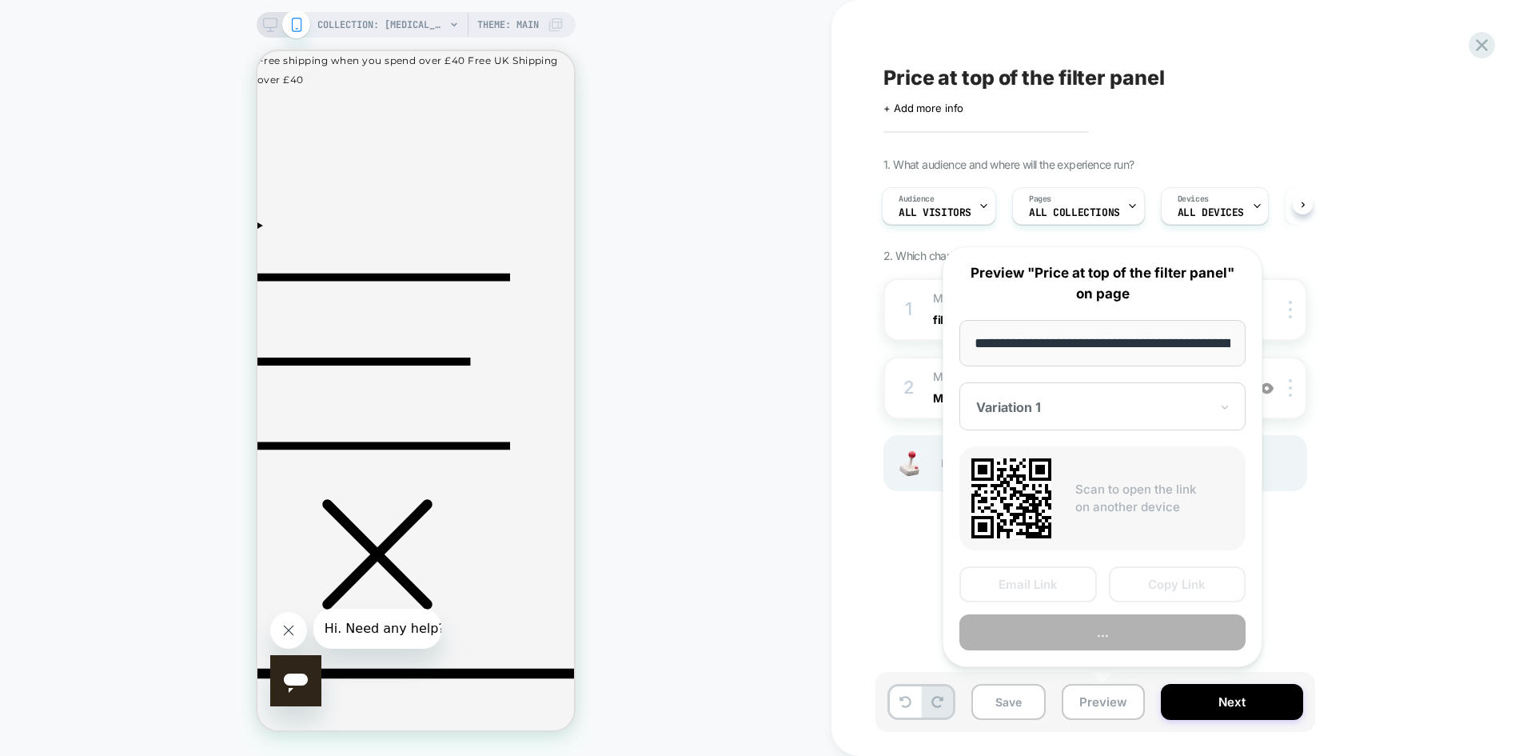
scroll to position [0, 150]
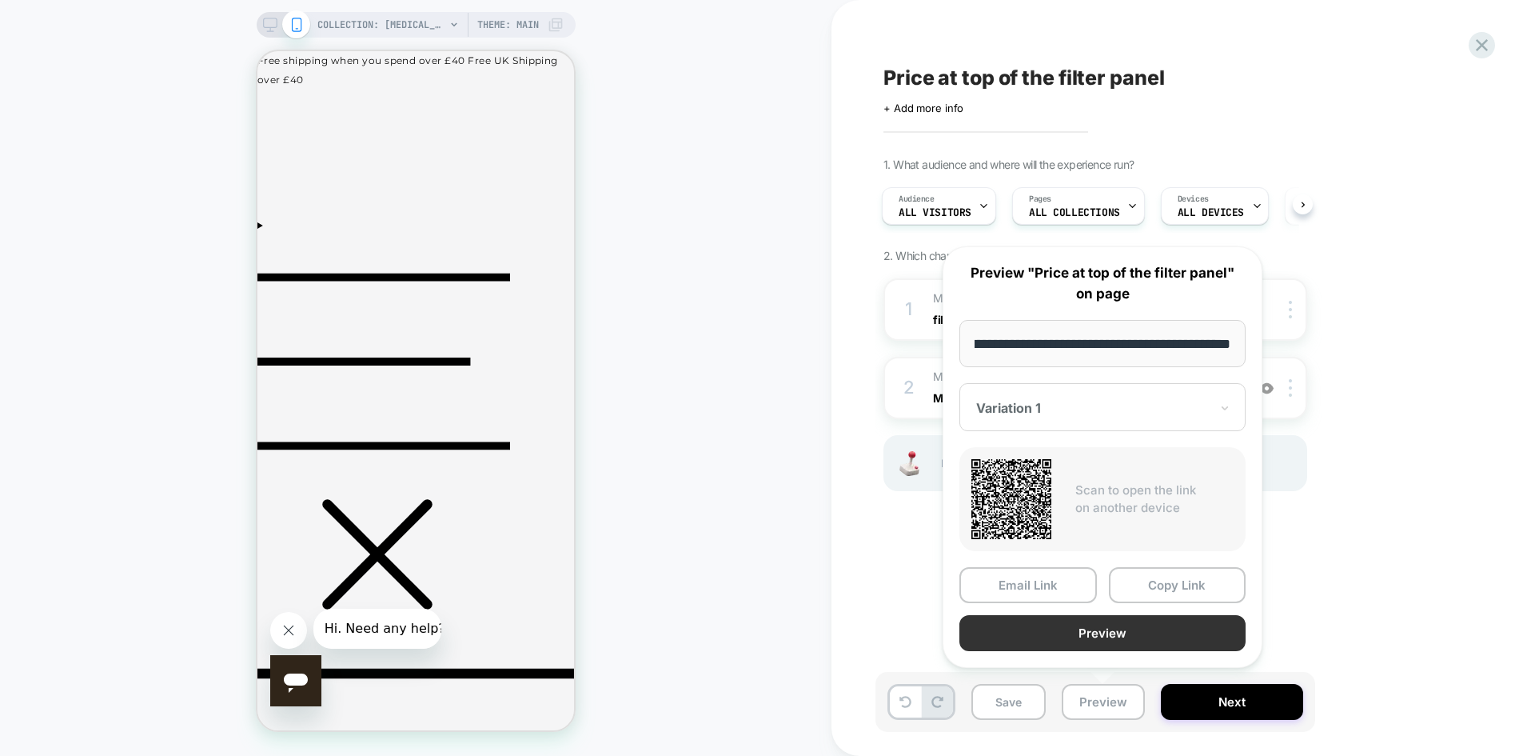
click at [1182, 636] on button "Preview" at bounding box center [1102, 633] width 286 height 36
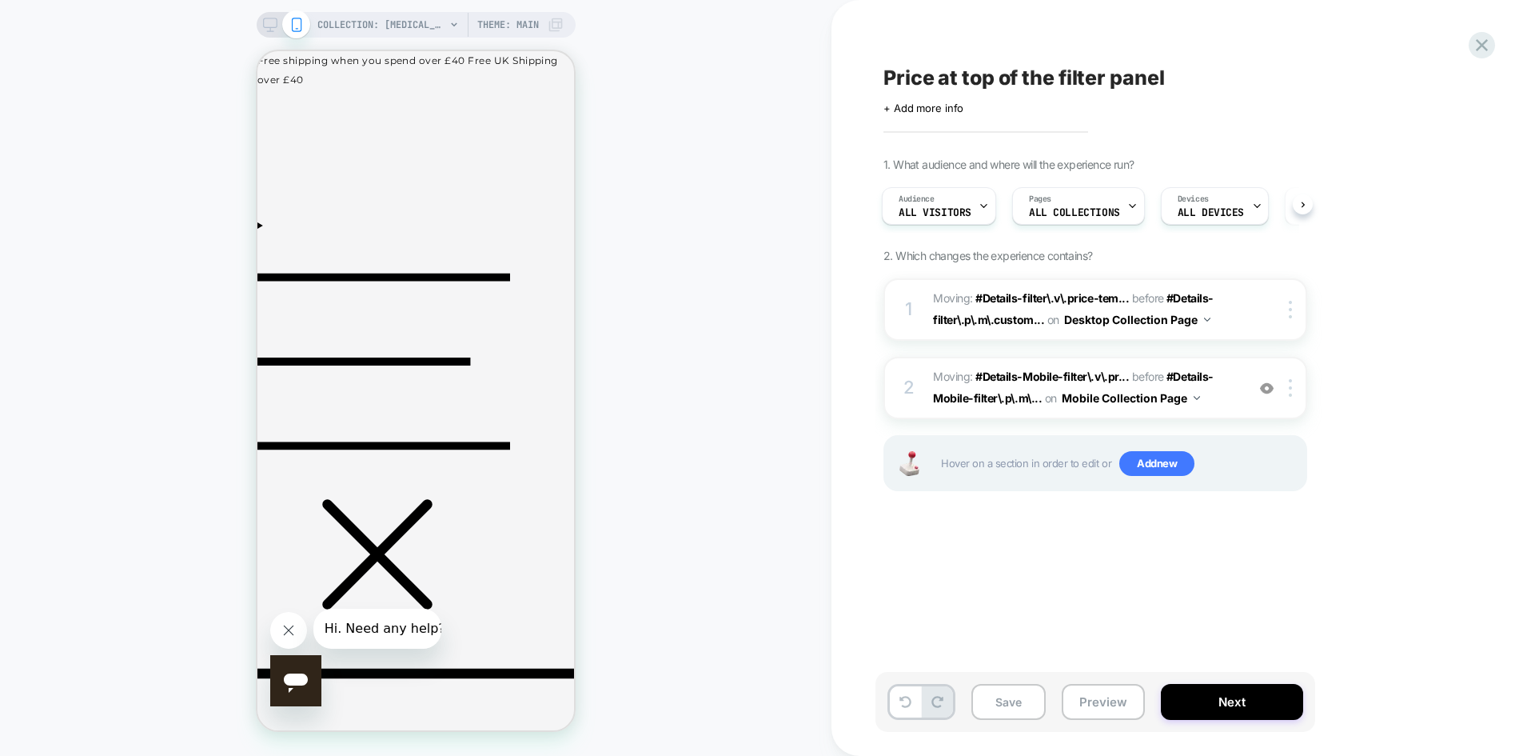
click at [272, 17] on div "COLLECTION: [MEDICAL_DATA] (Category) Theme: MAIN" at bounding box center [416, 25] width 319 height 26
click at [268, 22] on icon at bounding box center [270, 25] width 14 height 14
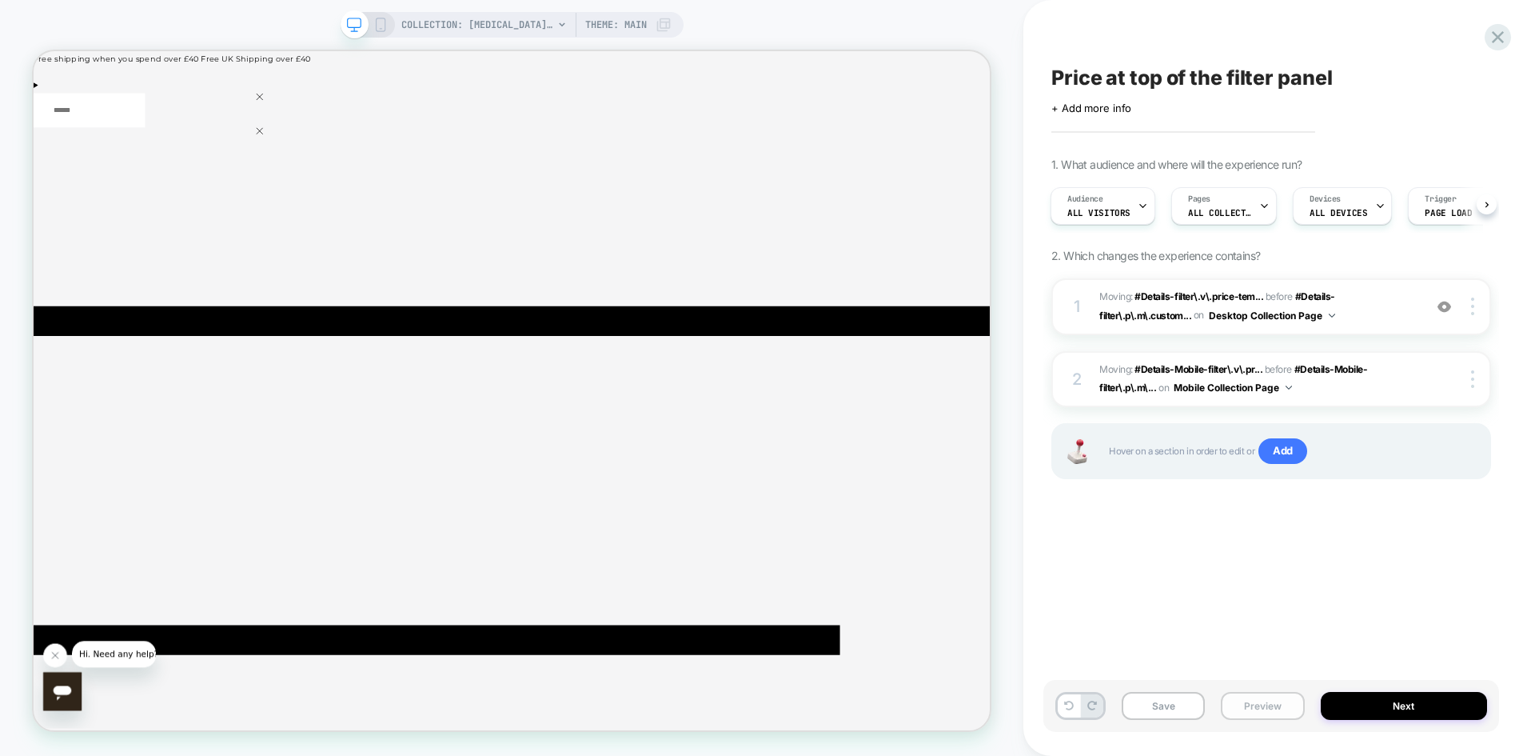
click at [1239, 700] on button "Preview" at bounding box center [1262, 706] width 83 height 28
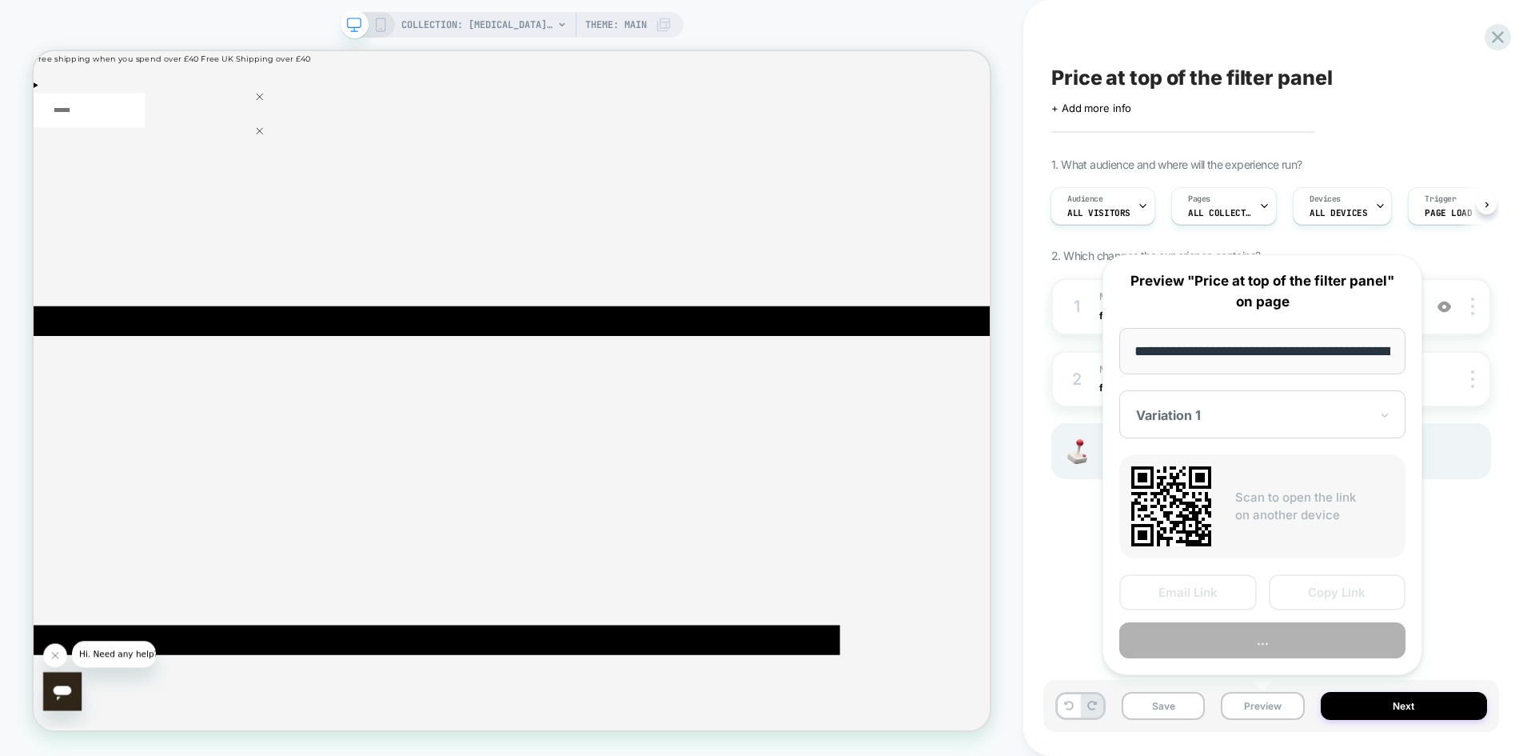
scroll to position [0, 150]
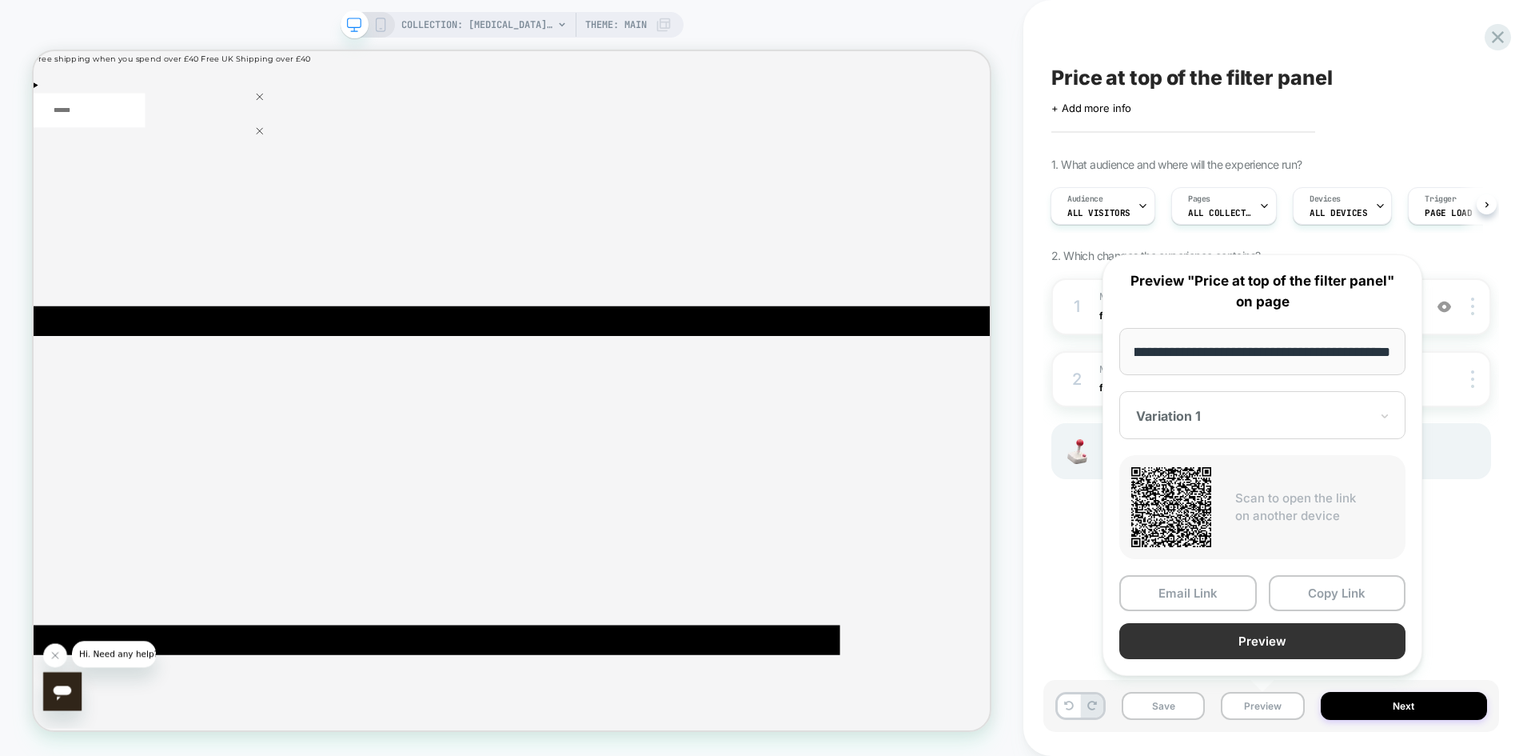
click at [1247, 647] on button "Preview" at bounding box center [1262, 641] width 286 height 36
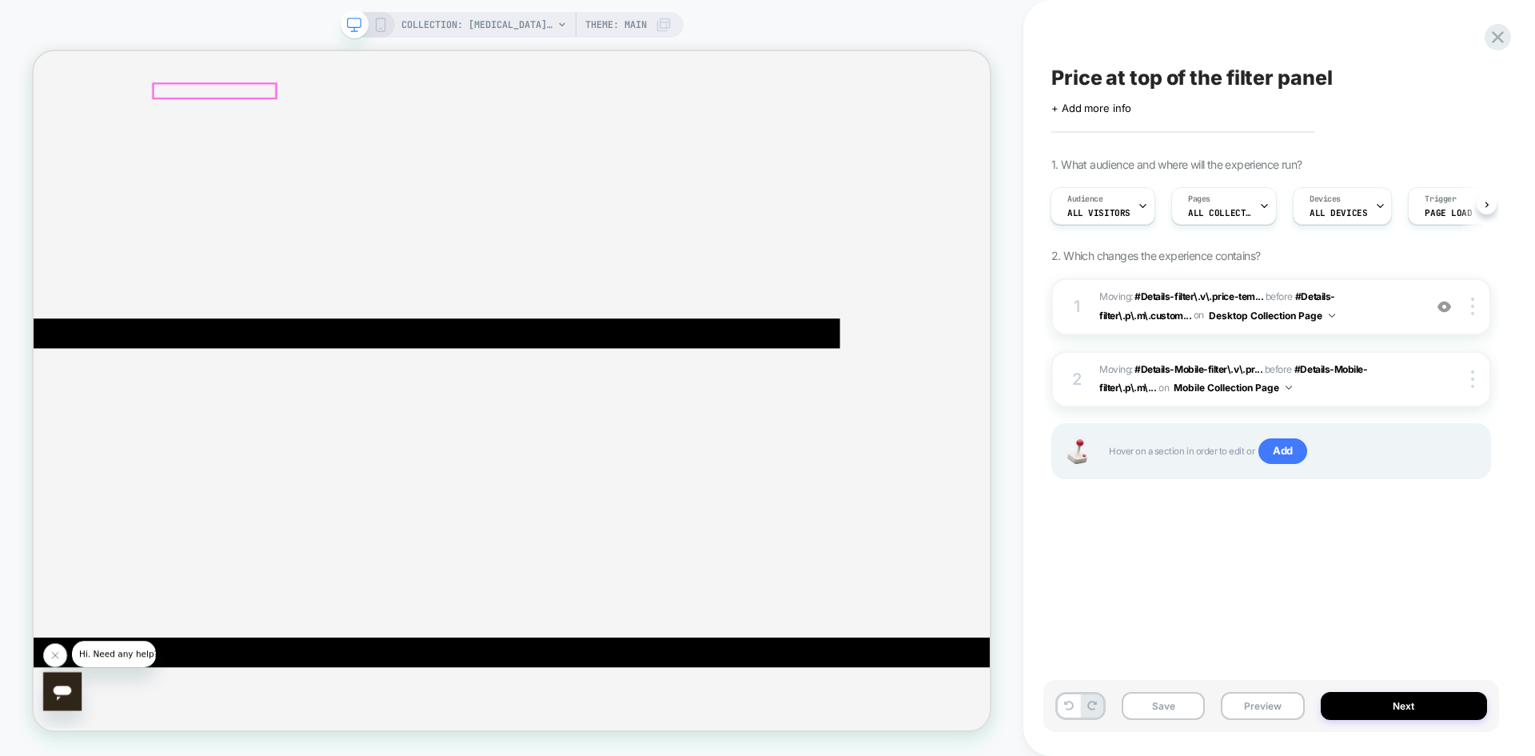
scroll to position [429, 0]
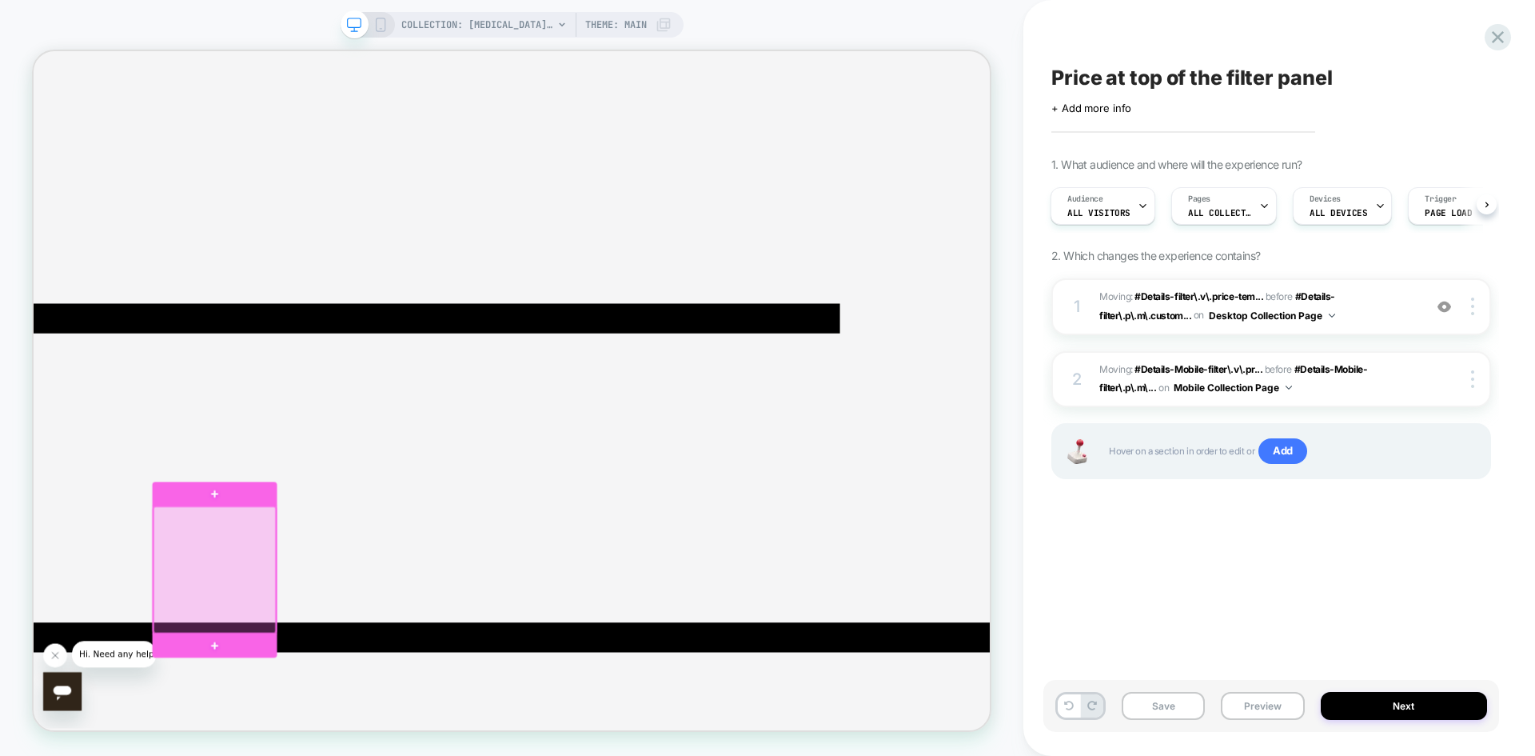
click at [281, 698] on div at bounding box center [275, 742] width 164 height 168
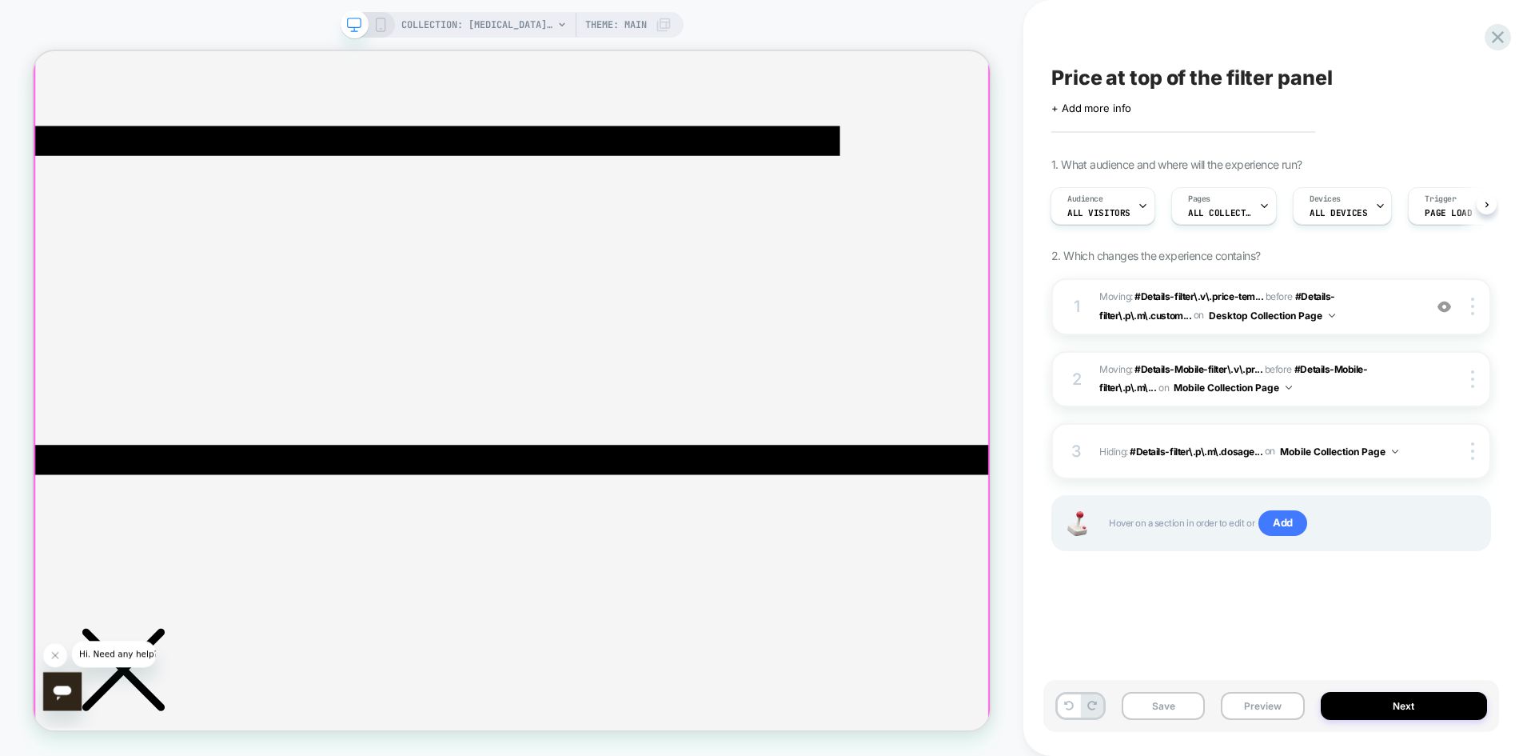
scroll to position [668, 0]
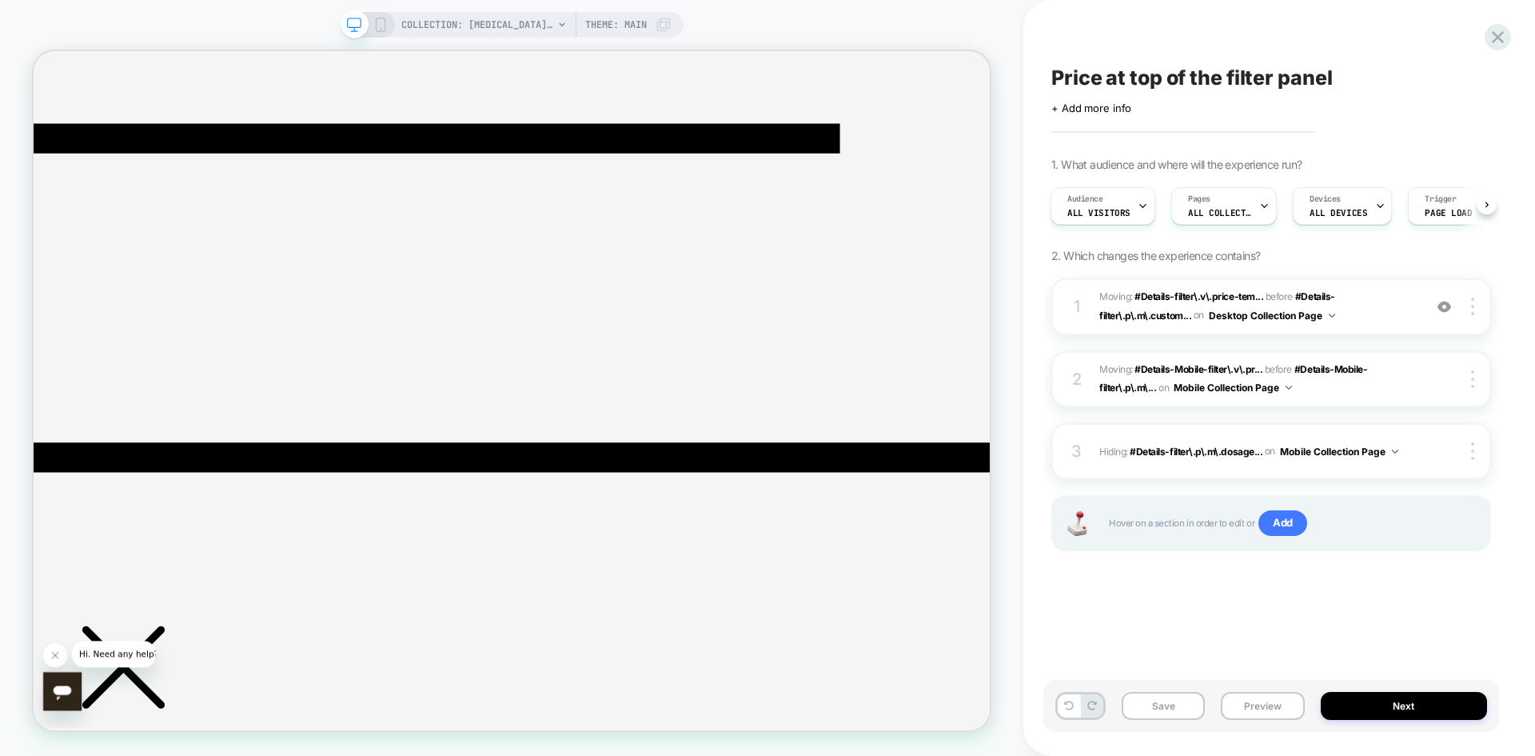
click at [1215, 66] on span "Price at top of the filter panel" at bounding box center [1191, 78] width 281 height 24
click at [1215, 66] on textarea "**********" at bounding box center [1143, 78] width 185 height 24
click at [1217, 68] on textarea "**********" at bounding box center [1245, 78] width 388 height 24
click at [1490, 36] on icon at bounding box center [1498, 37] width 22 height 22
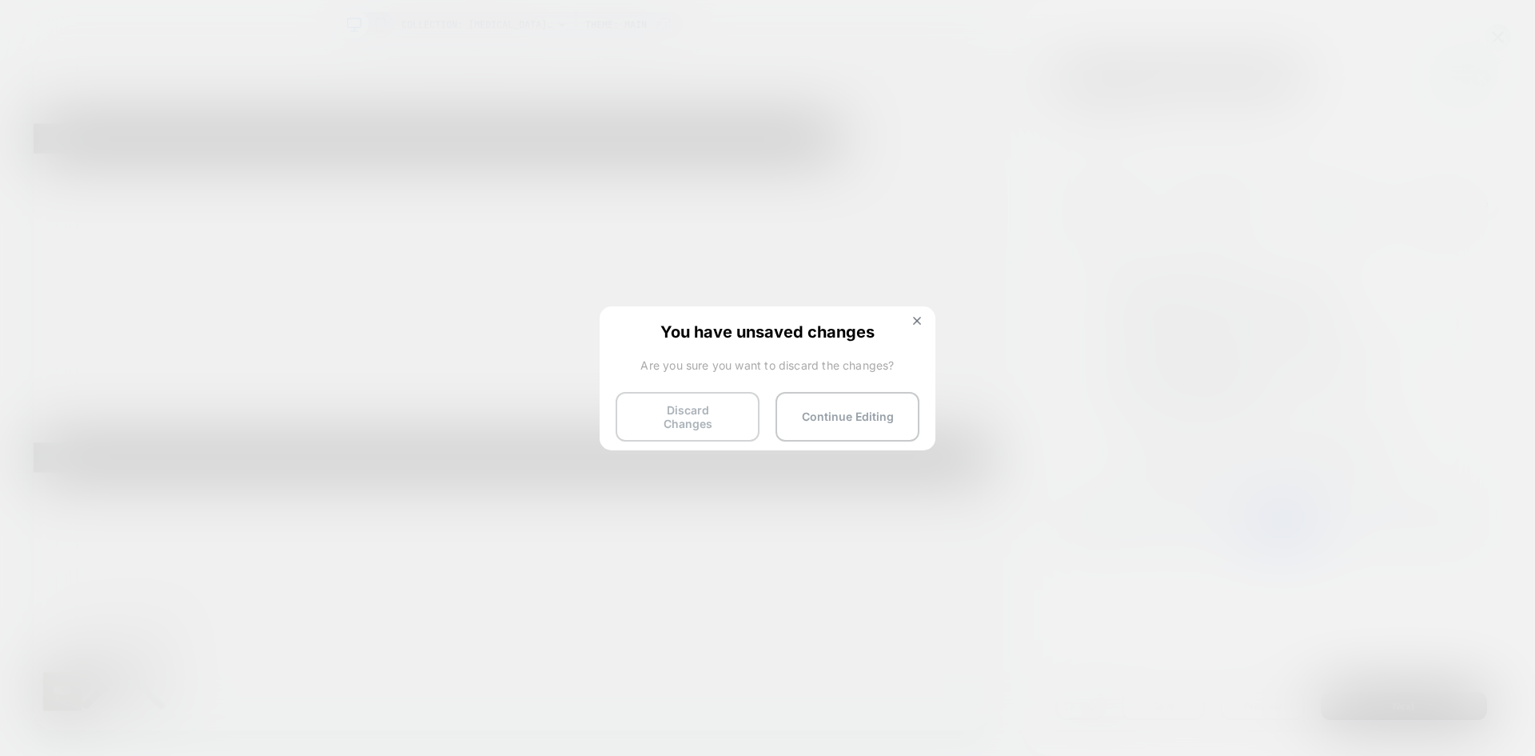
click at [712, 415] on button "Discard Changes" at bounding box center [688, 417] width 144 height 50
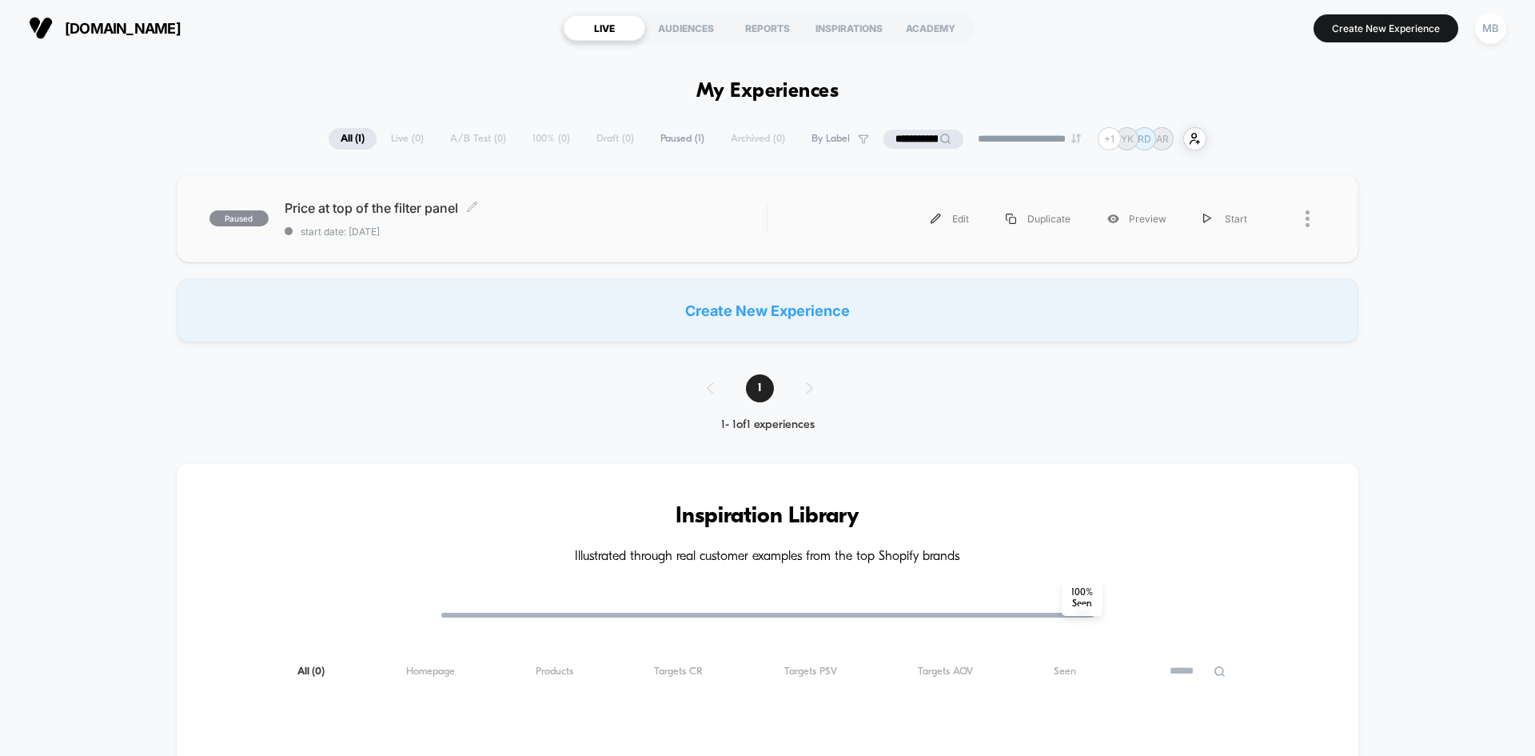
click at [523, 230] on span "start date: [DATE]" at bounding box center [526, 231] width 482 height 12
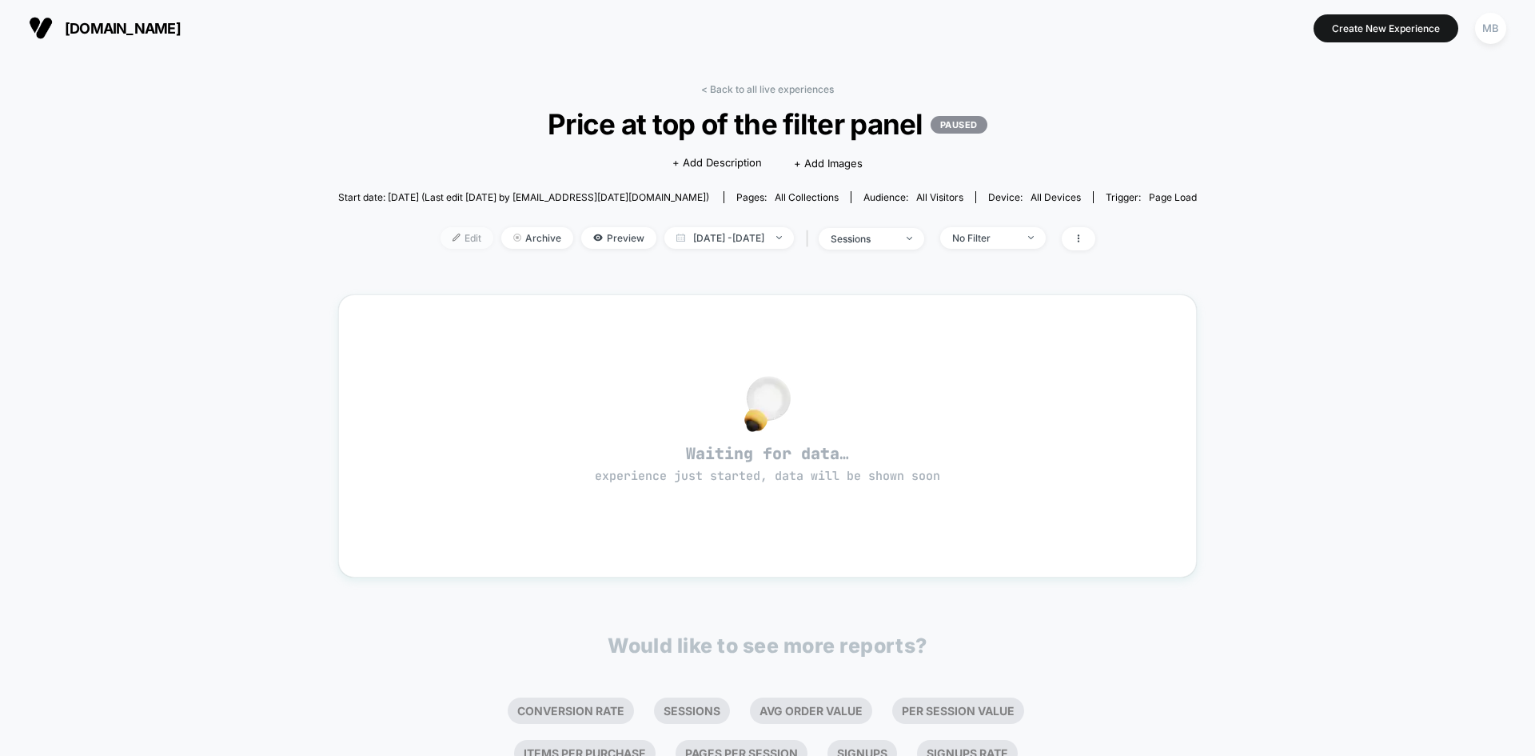
click at [441, 241] on span "Edit" at bounding box center [467, 238] width 53 height 22
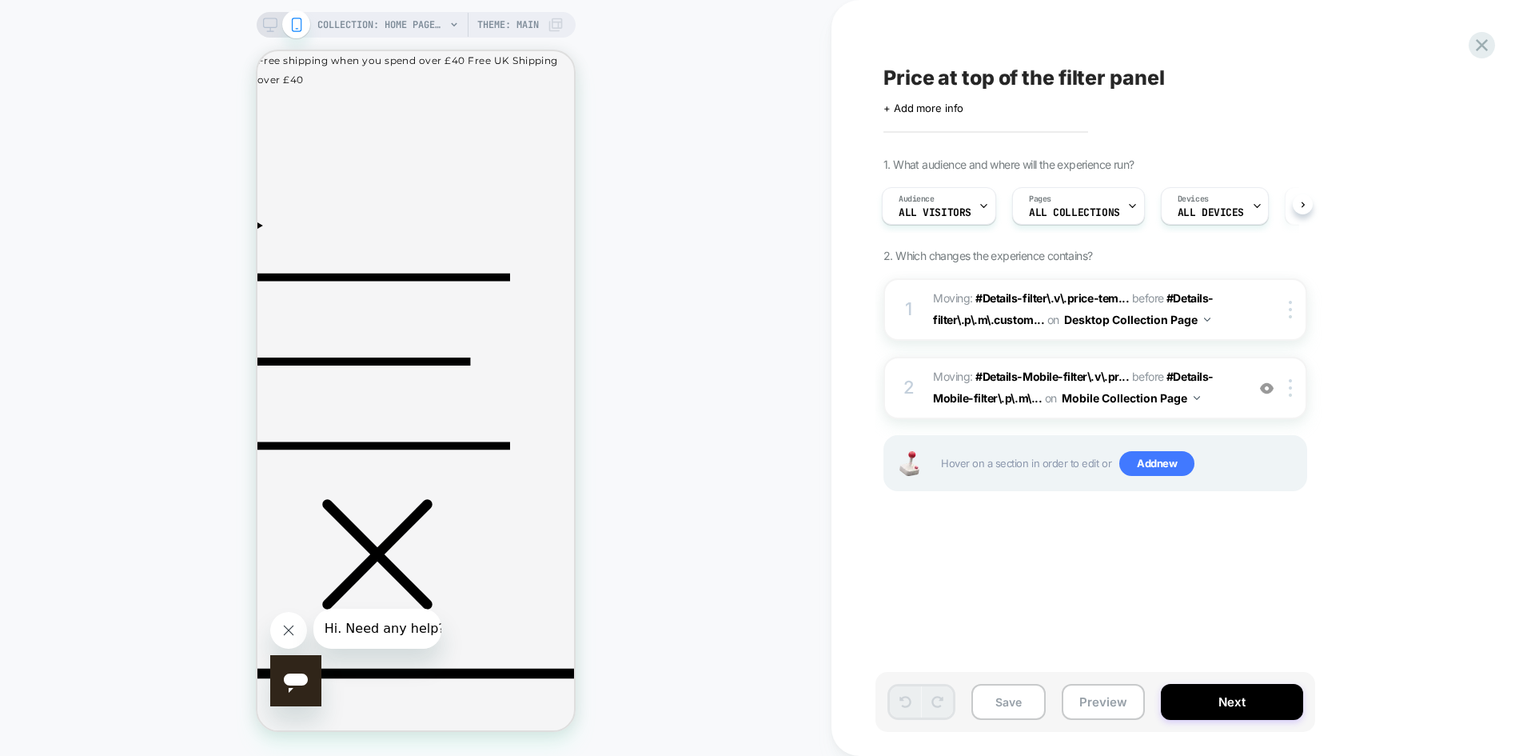
click at [268, 19] on icon at bounding box center [270, 25] width 14 height 14
click at [395, 18] on span "COLLECTION: Home page (Category)" at bounding box center [381, 25] width 128 height 26
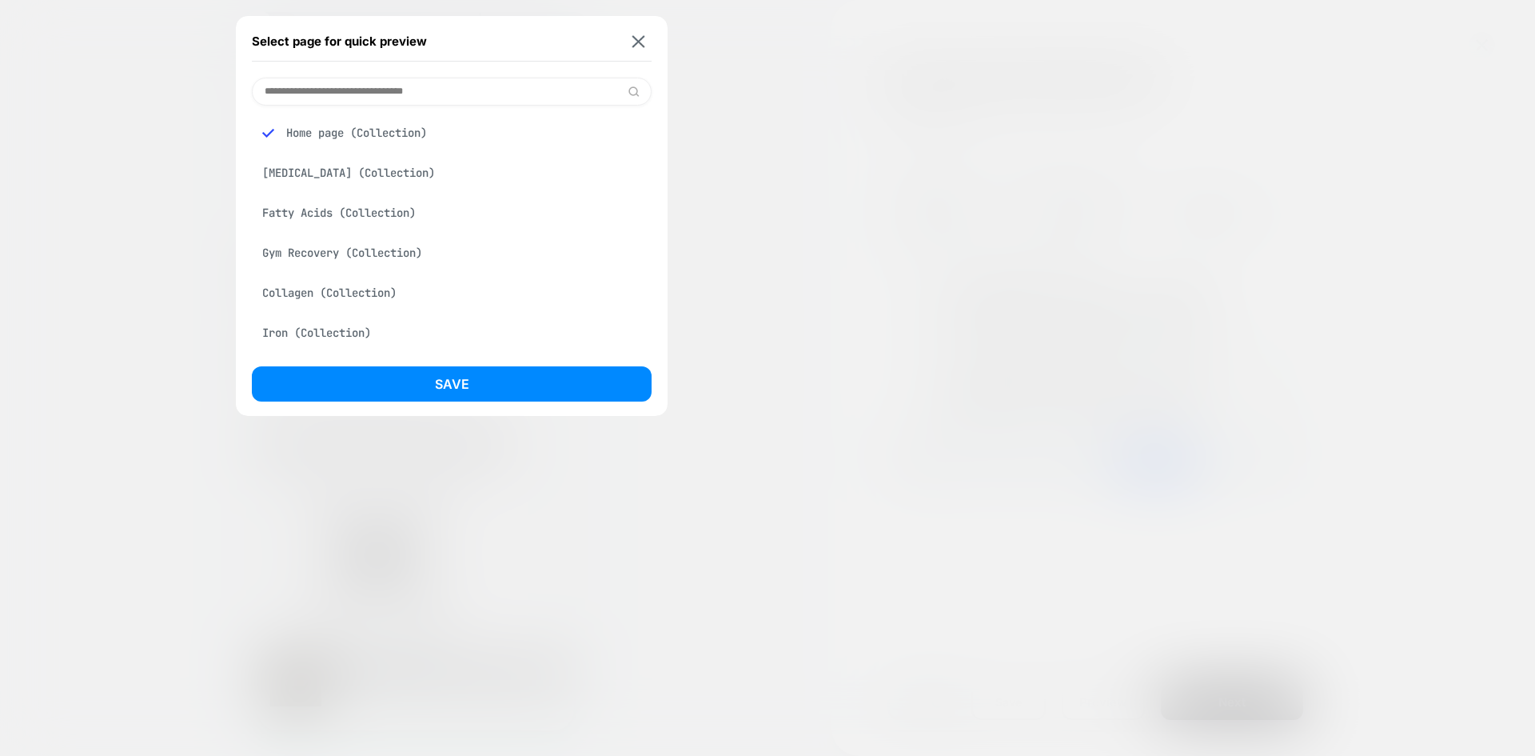
click at [319, 175] on div "[MEDICAL_DATA] (Collection)" at bounding box center [452, 173] width 400 height 30
click at [489, 385] on button "Save" at bounding box center [452, 383] width 400 height 35
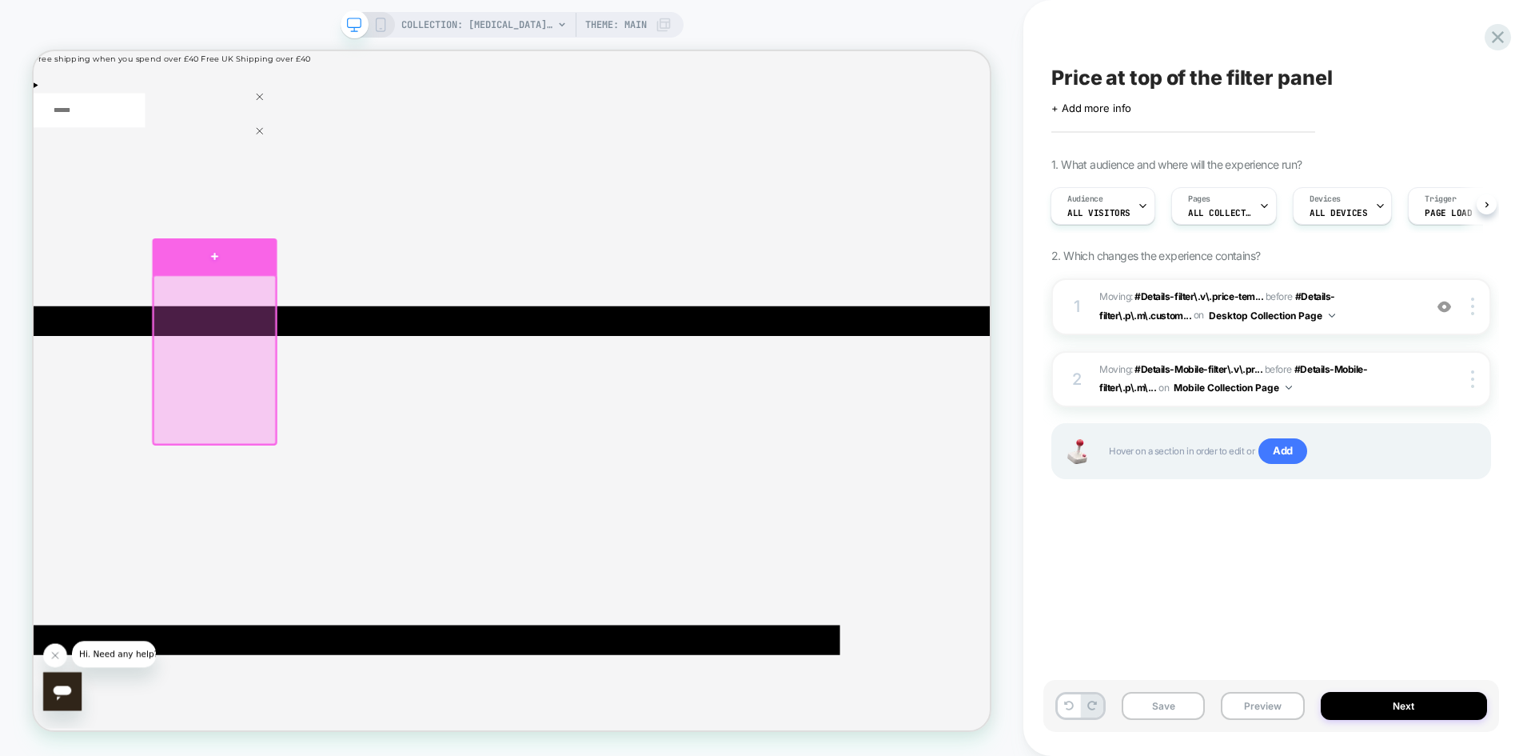
click at [285, 336] on div at bounding box center [275, 325] width 167 height 48
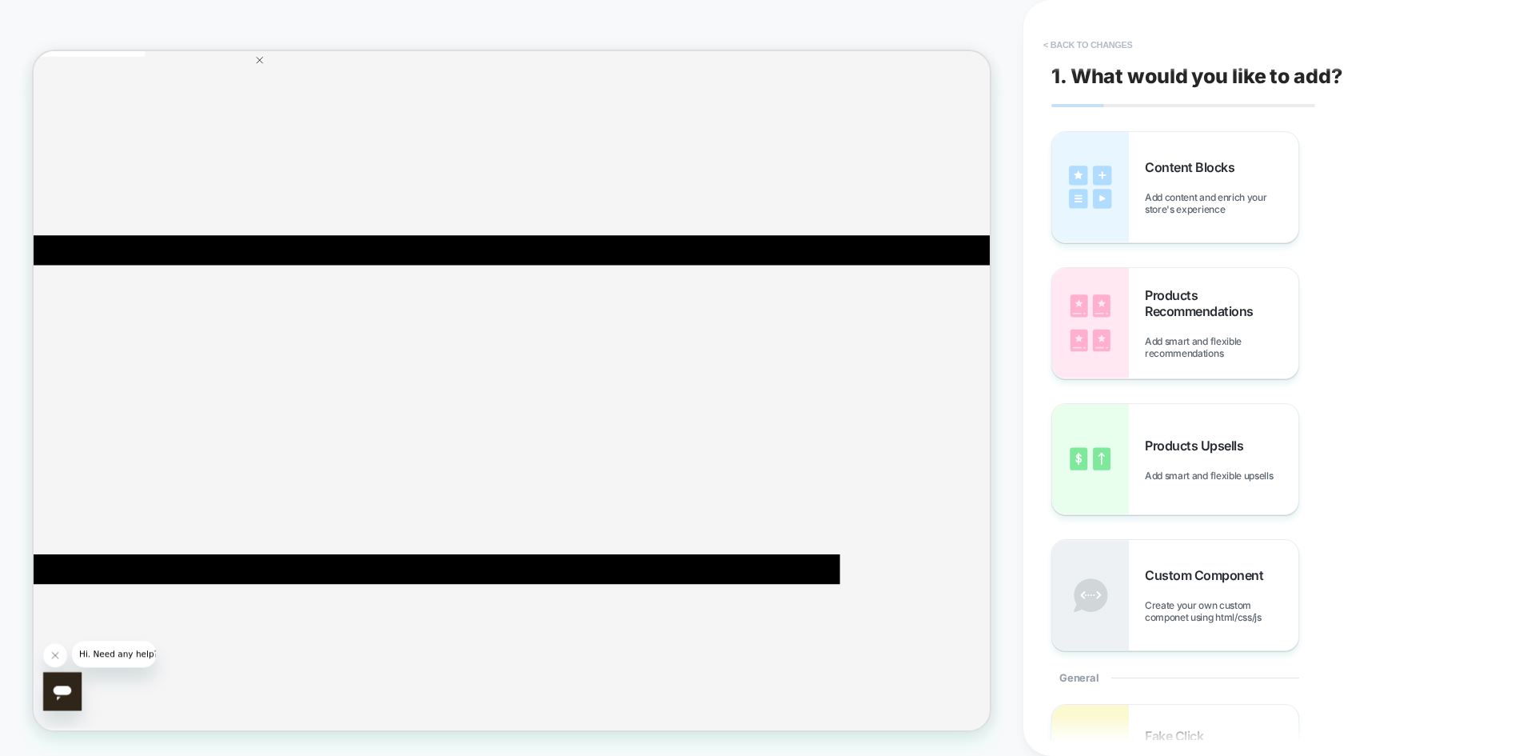
click at [1075, 35] on button "< Back to changes" at bounding box center [1088, 45] width 106 height 26
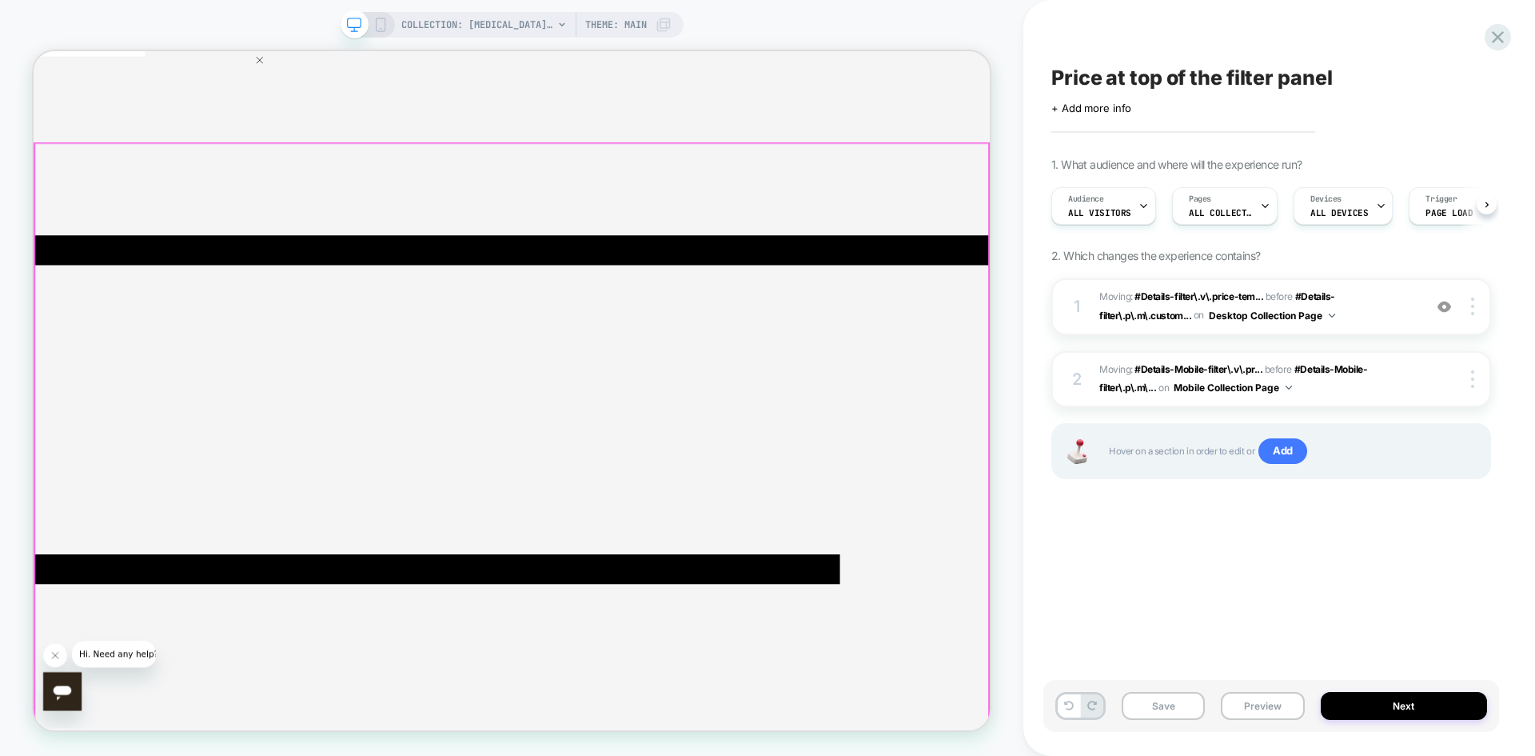
scroll to position [0, 1]
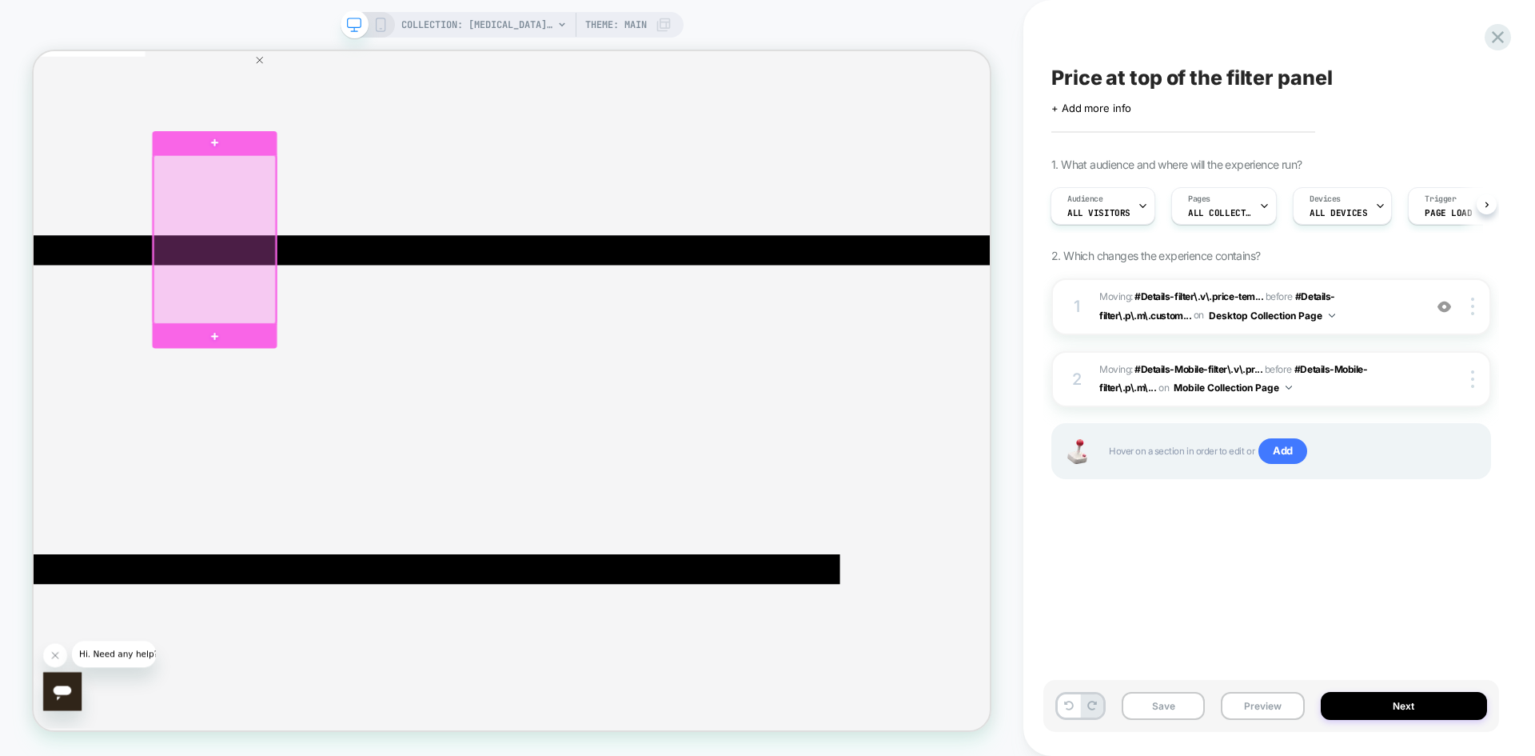
click at [334, 222] on div at bounding box center [275, 302] width 164 height 225
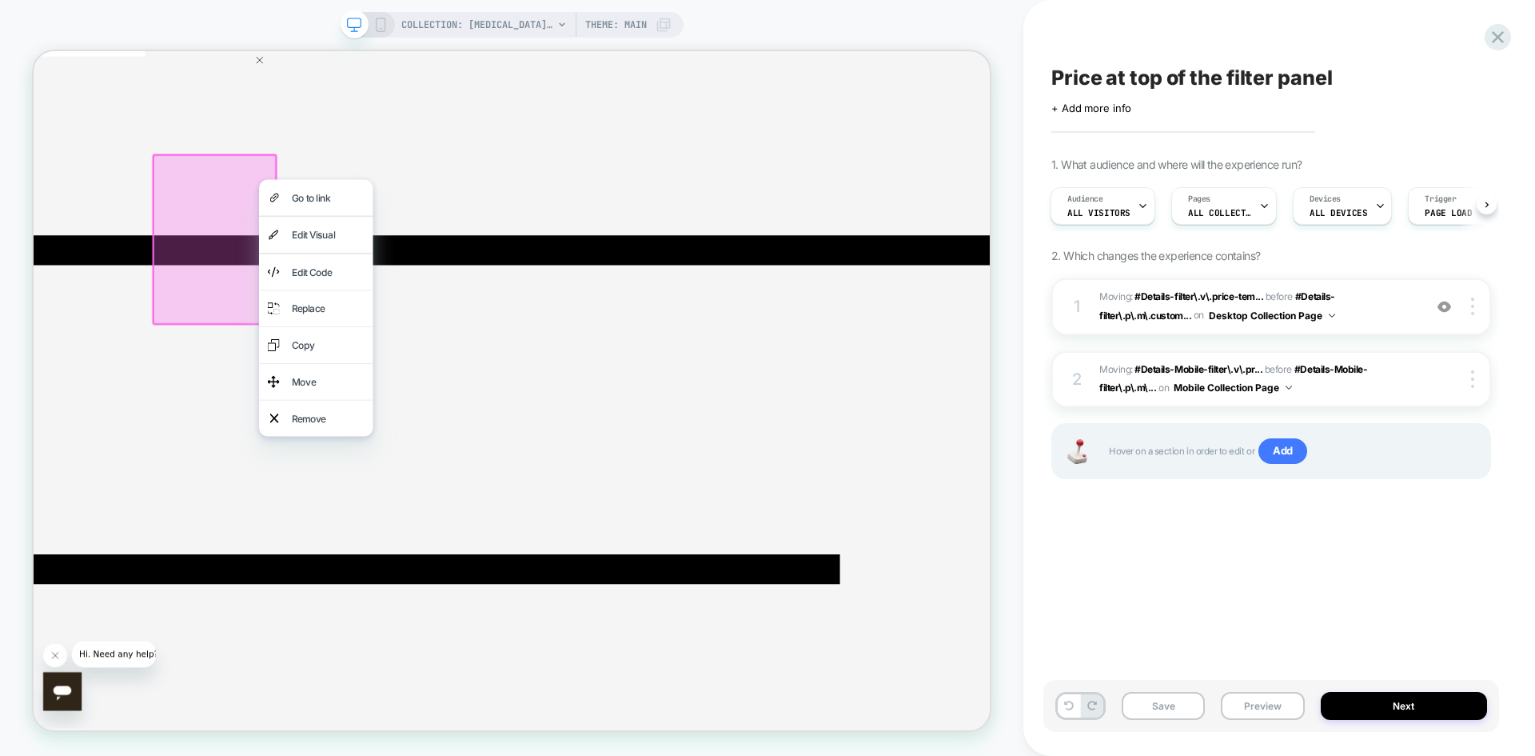
click at [402, 544] on div "Remove" at bounding box center [426, 541] width 98 height 26
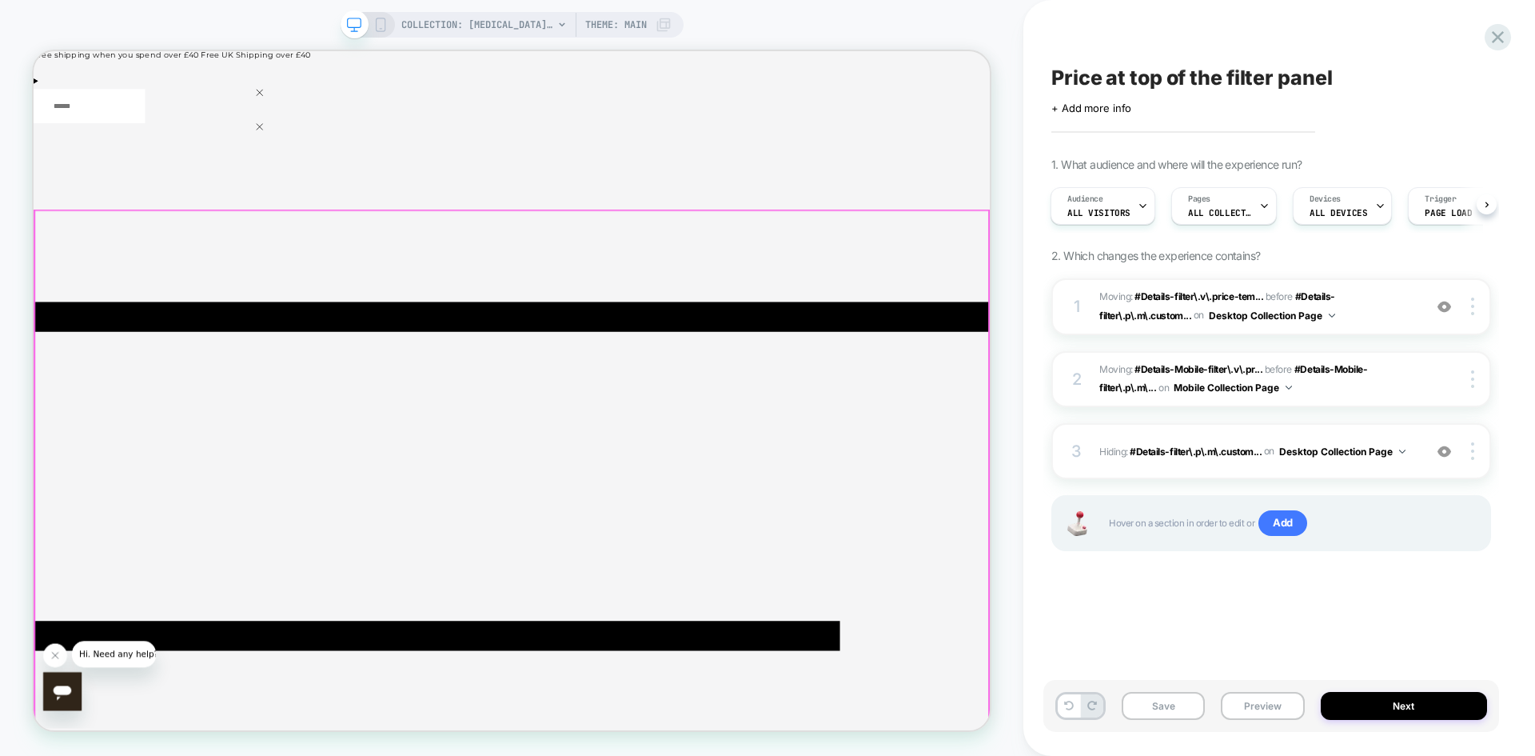
scroll to position [0, 0]
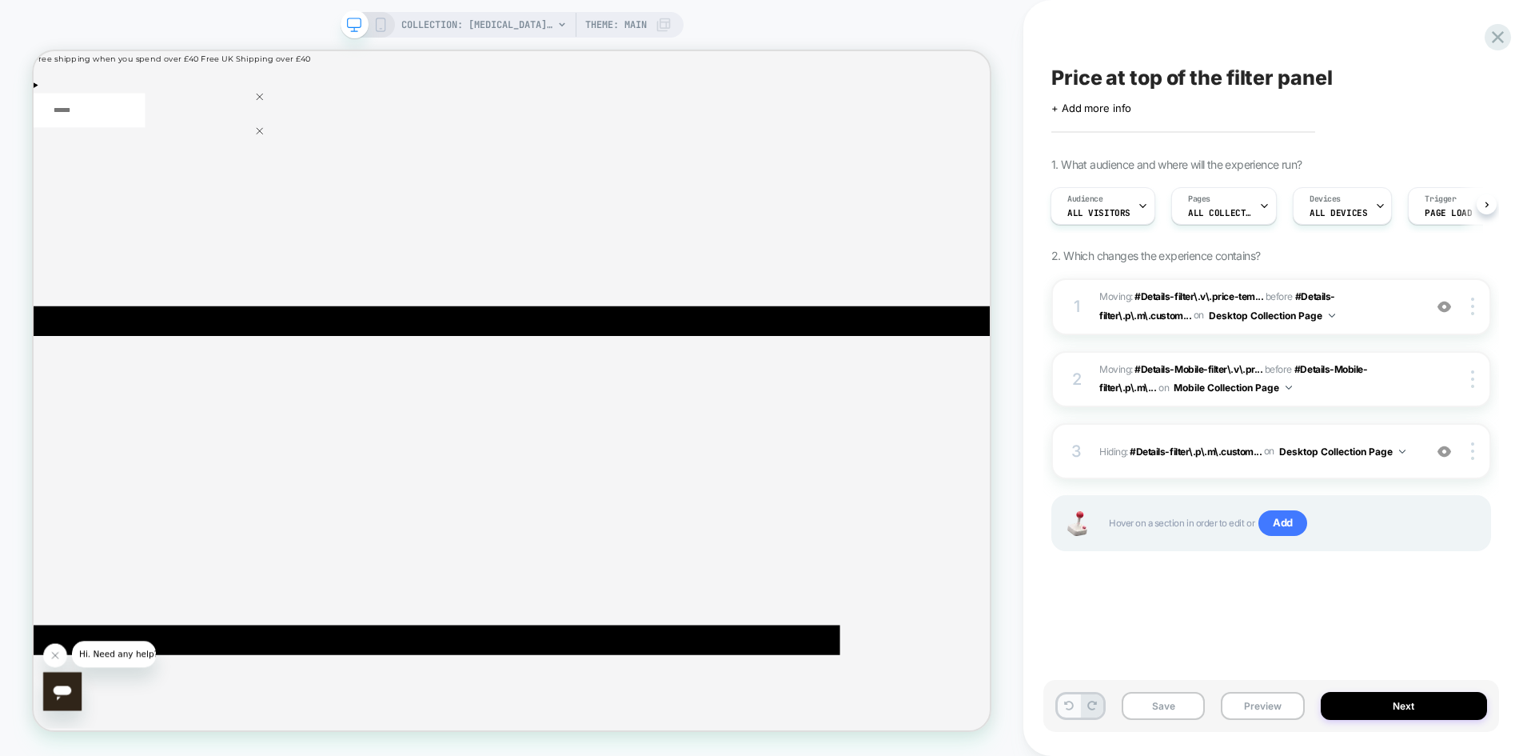
click at [1066, 707] on icon at bounding box center [1069, 705] width 10 height 10
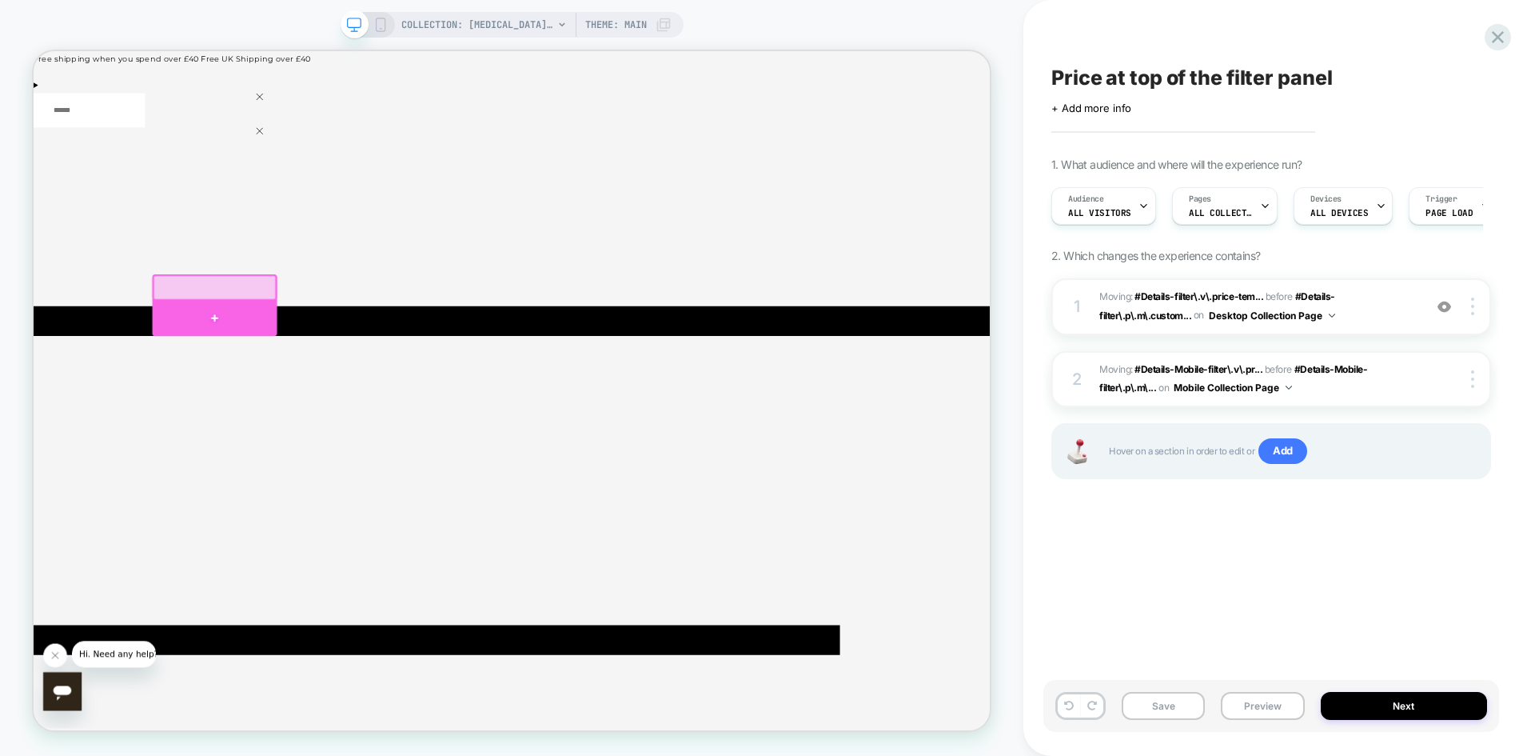
click at [288, 393] on div at bounding box center [275, 407] width 167 height 48
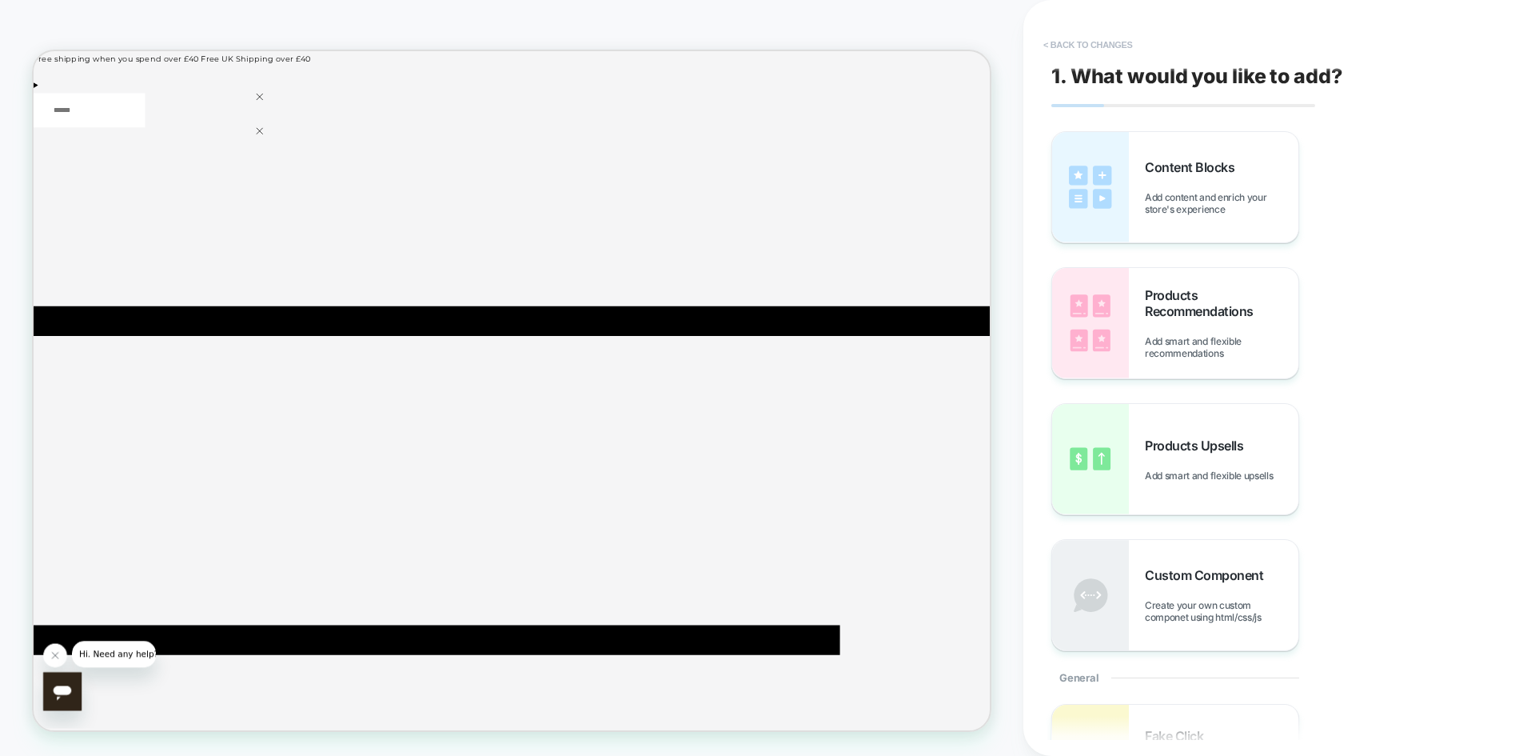
drag, startPoint x: 1082, startPoint y: 43, endPoint x: 1225, endPoint y: 62, distance: 144.3
click at [1082, 43] on button "< Back to changes" at bounding box center [1088, 45] width 106 height 26
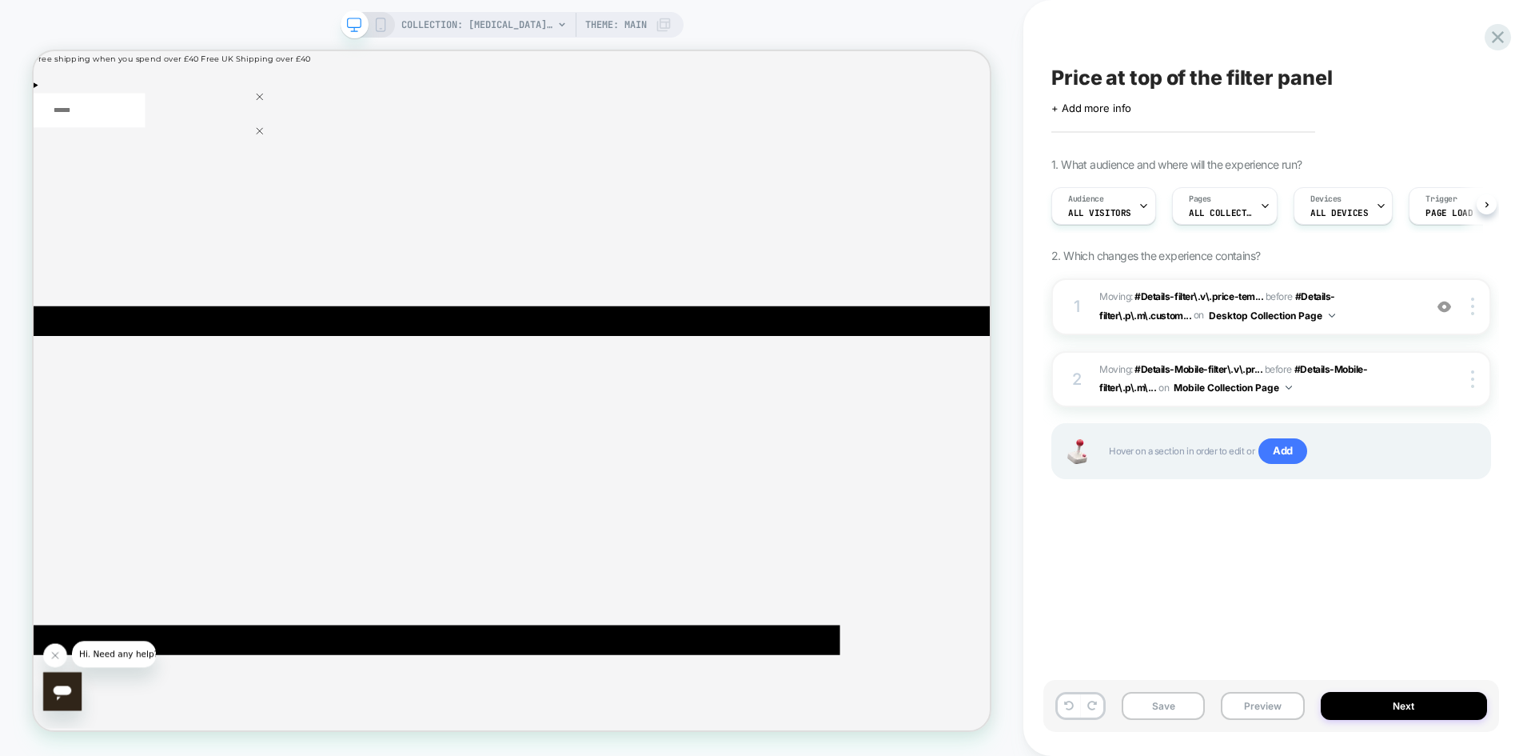
scroll to position [0, 1]
click at [304, 379] on div at bounding box center [275, 366] width 164 height 32
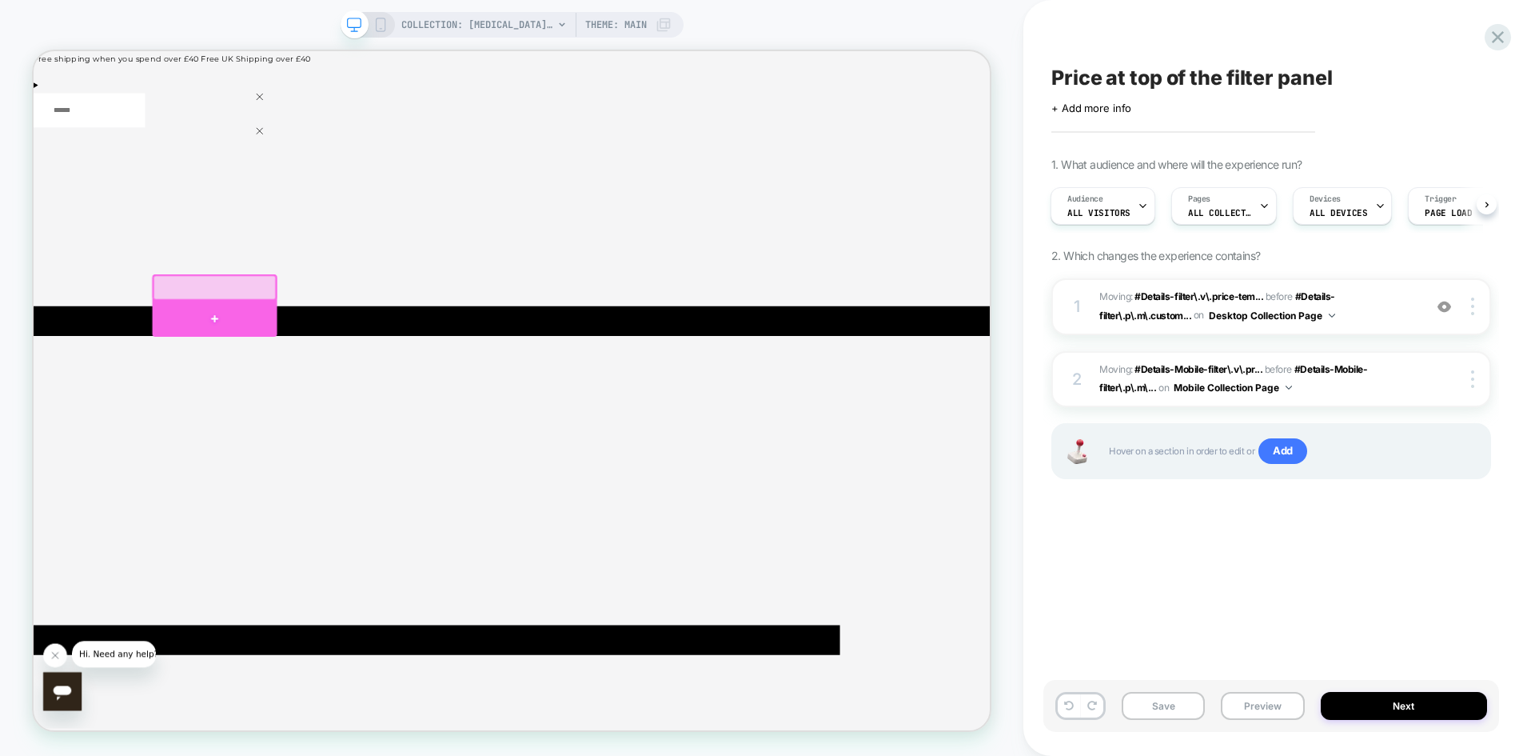
click at [269, 403] on div at bounding box center [275, 408] width 167 height 48
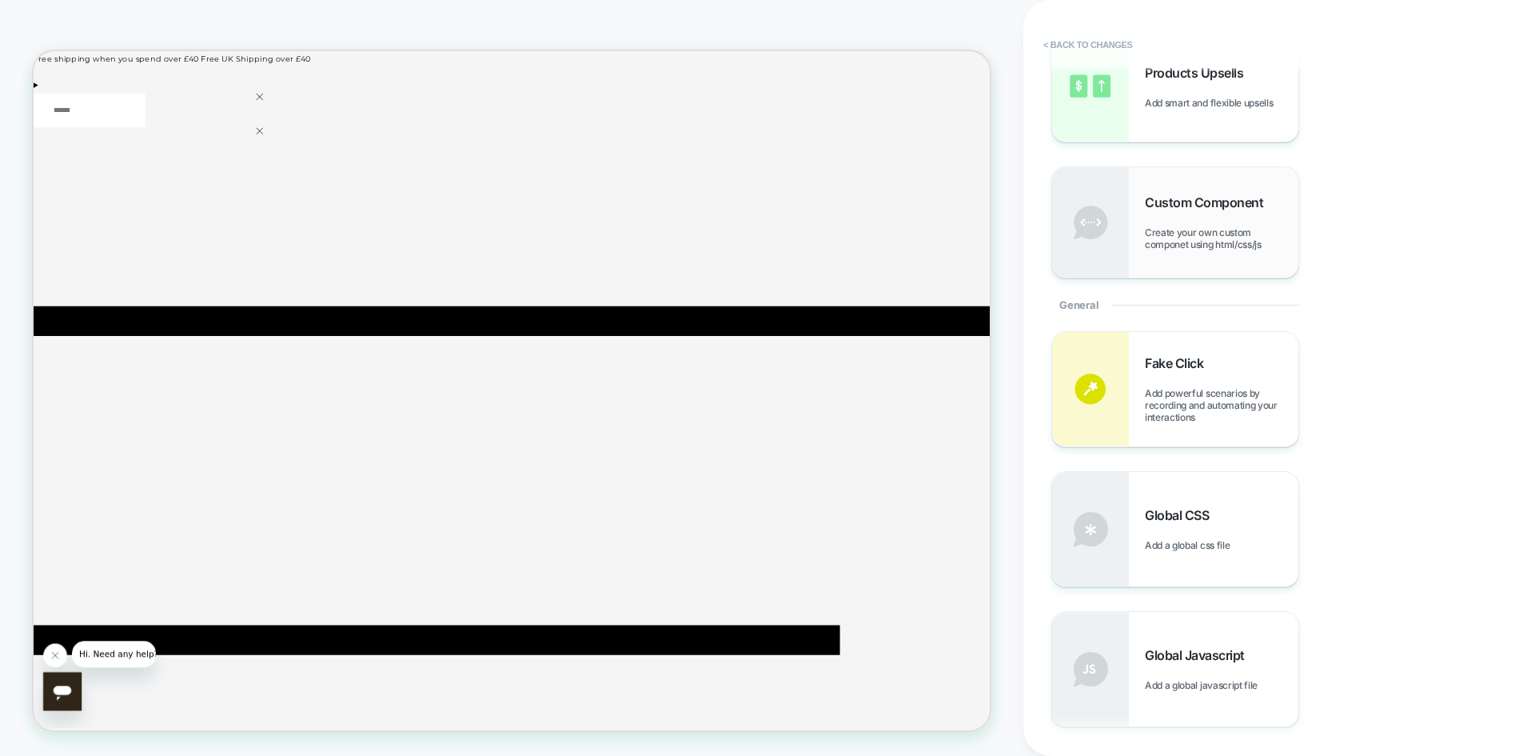
scroll to position [400, 0]
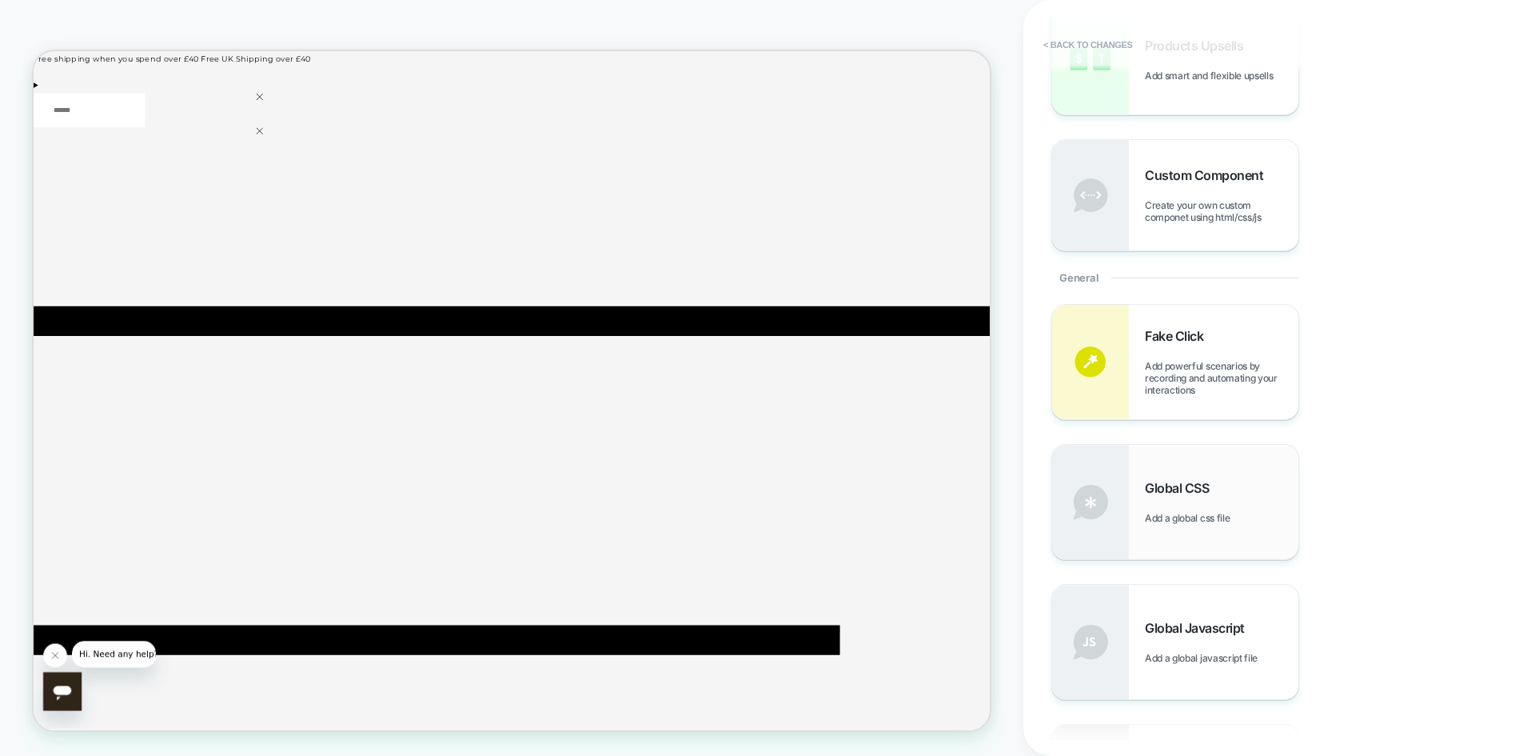
click at [1172, 525] on div "Global CSS Add a global css file" at bounding box center [1175, 502] width 246 height 114
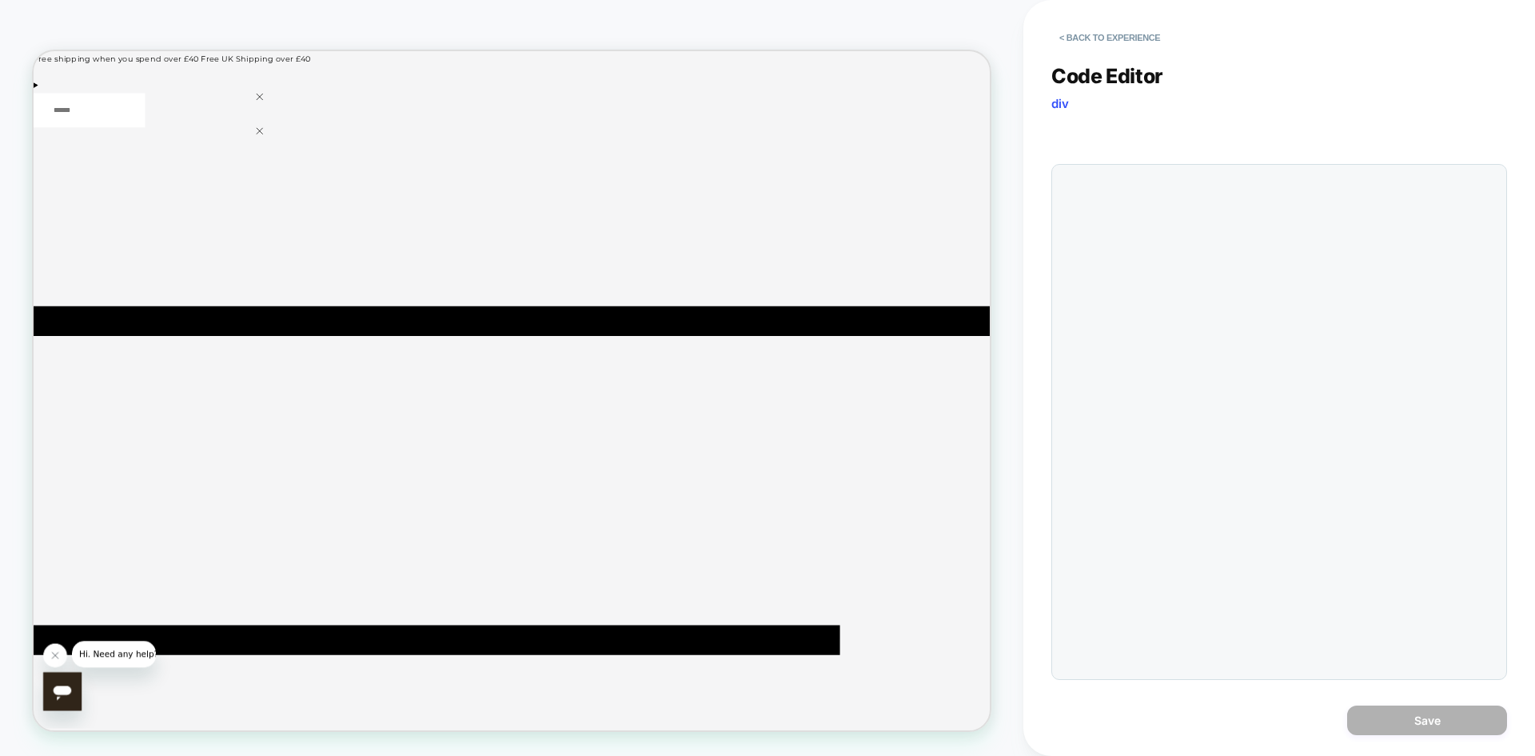
click at [1107, 221] on div at bounding box center [1279, 422] width 456 height 516
click at [1124, 185] on div at bounding box center [1311, 422] width 374 height 498
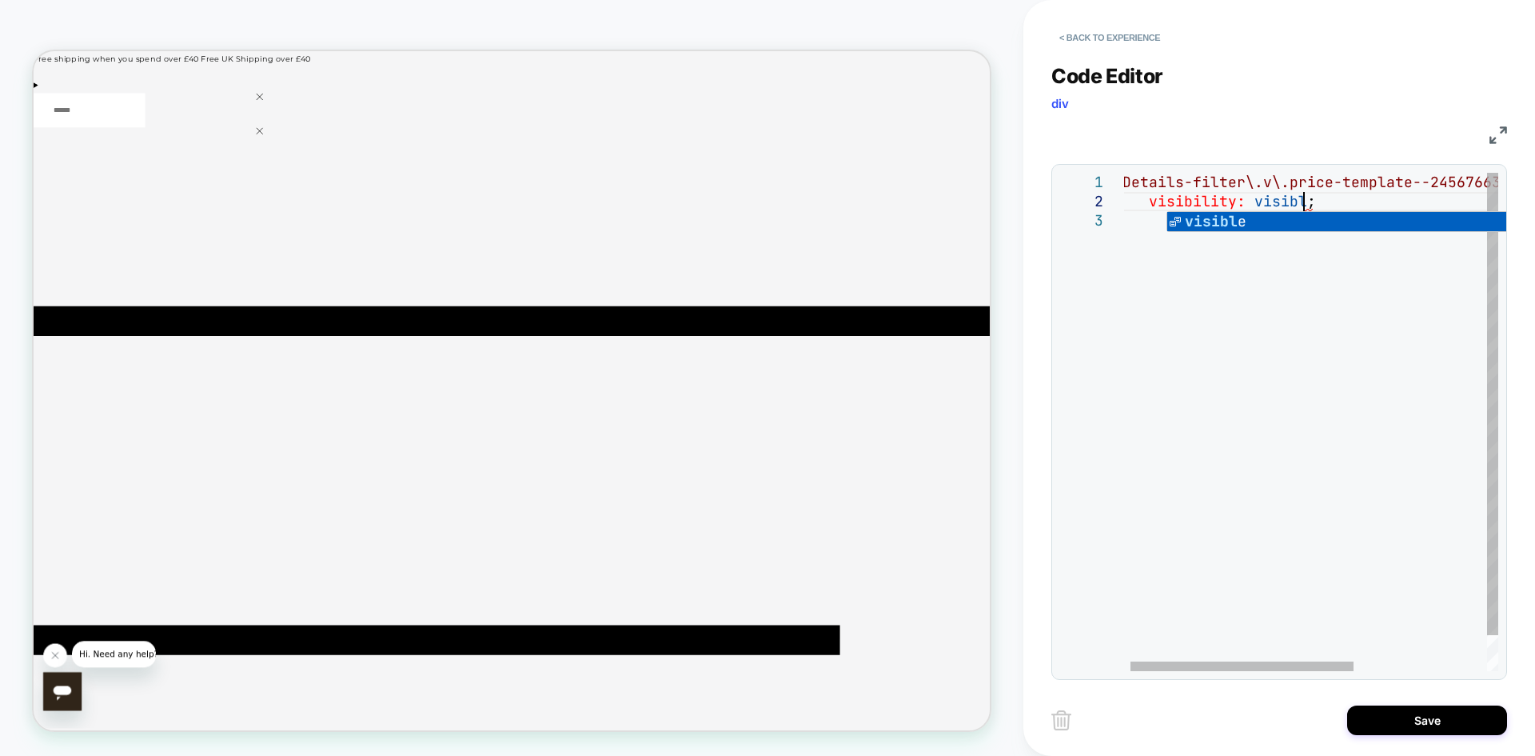
scroll to position [19, 198]
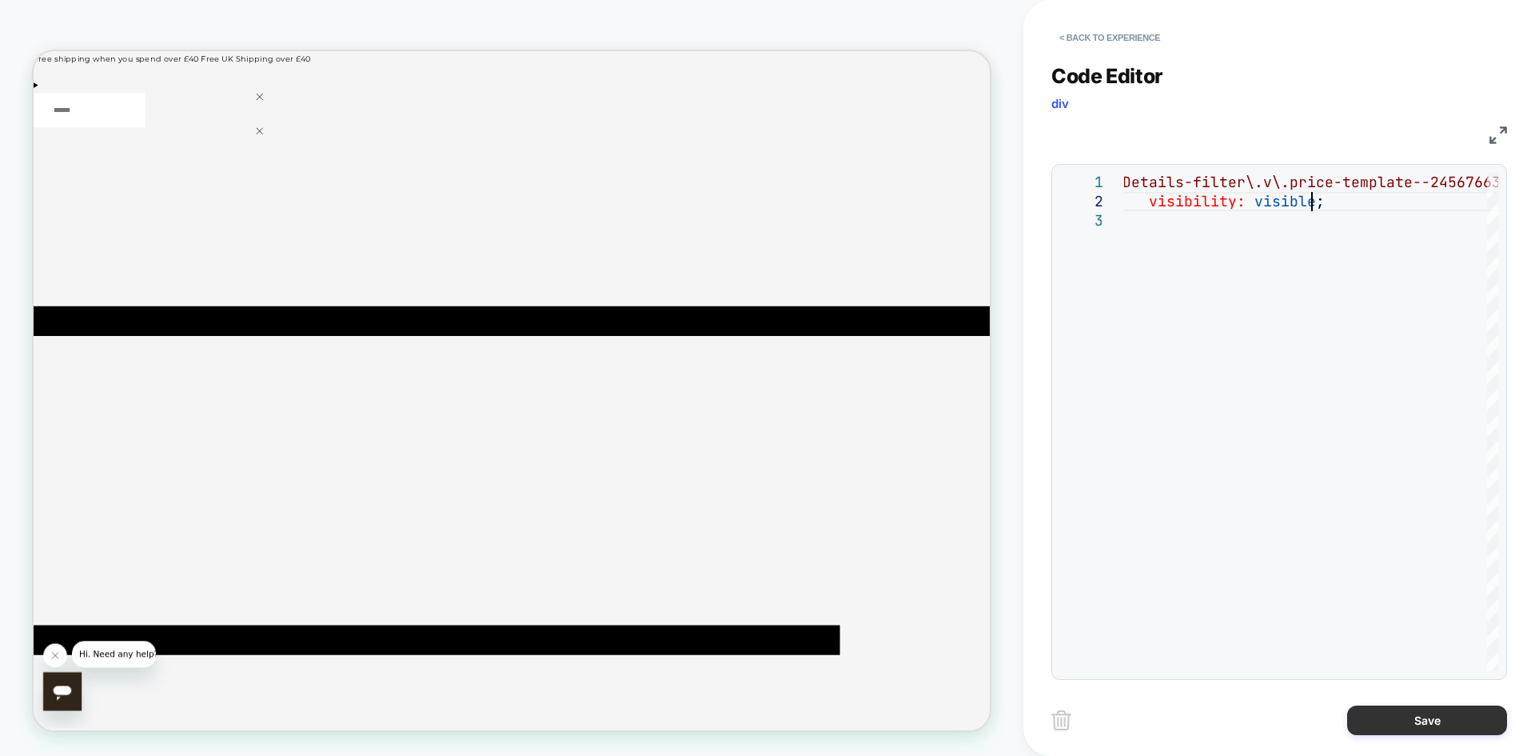
type textarea "**********"
click at [1419, 723] on button "Save" at bounding box center [1427, 720] width 160 height 30
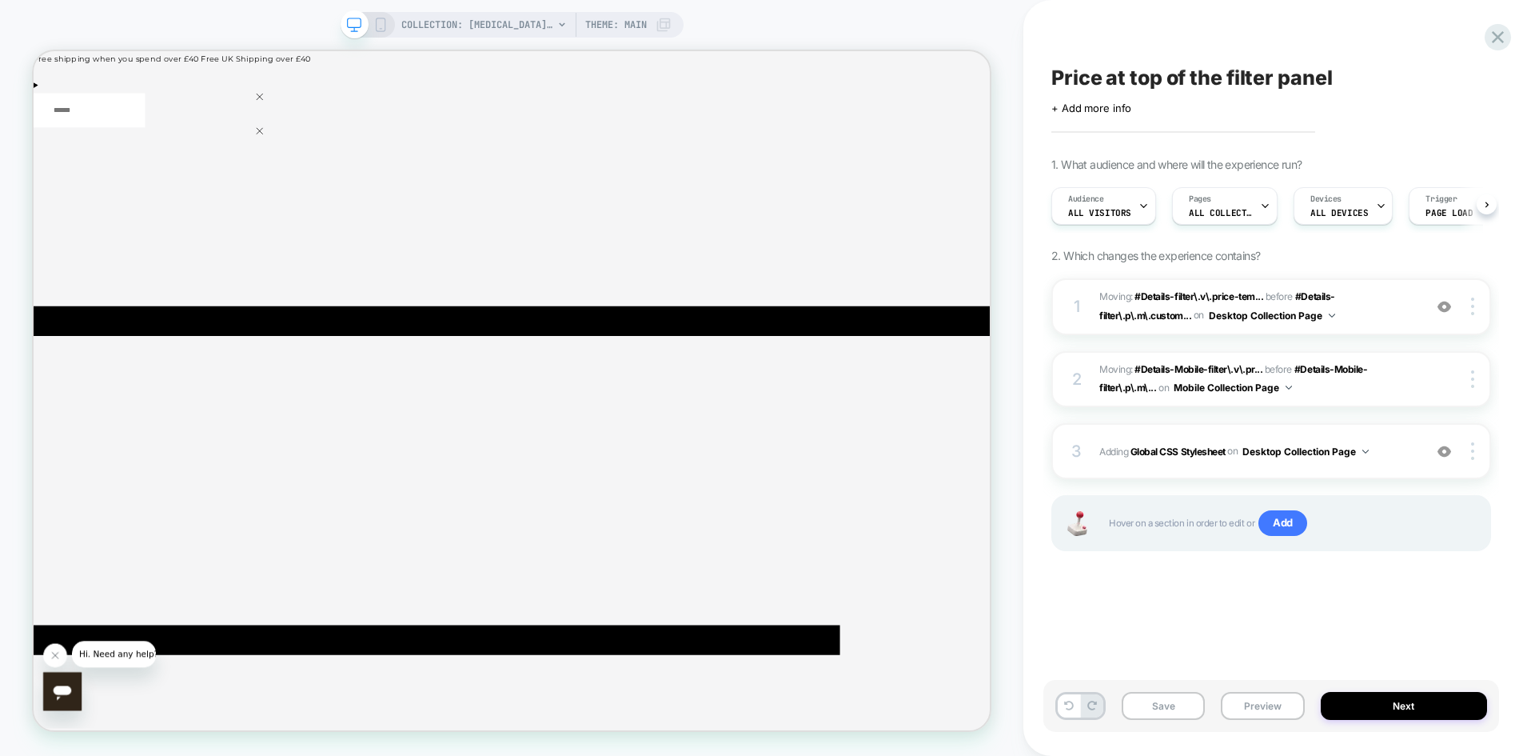
scroll to position [0, 1]
click at [281, 397] on div at bounding box center [275, 407] width 167 height 48
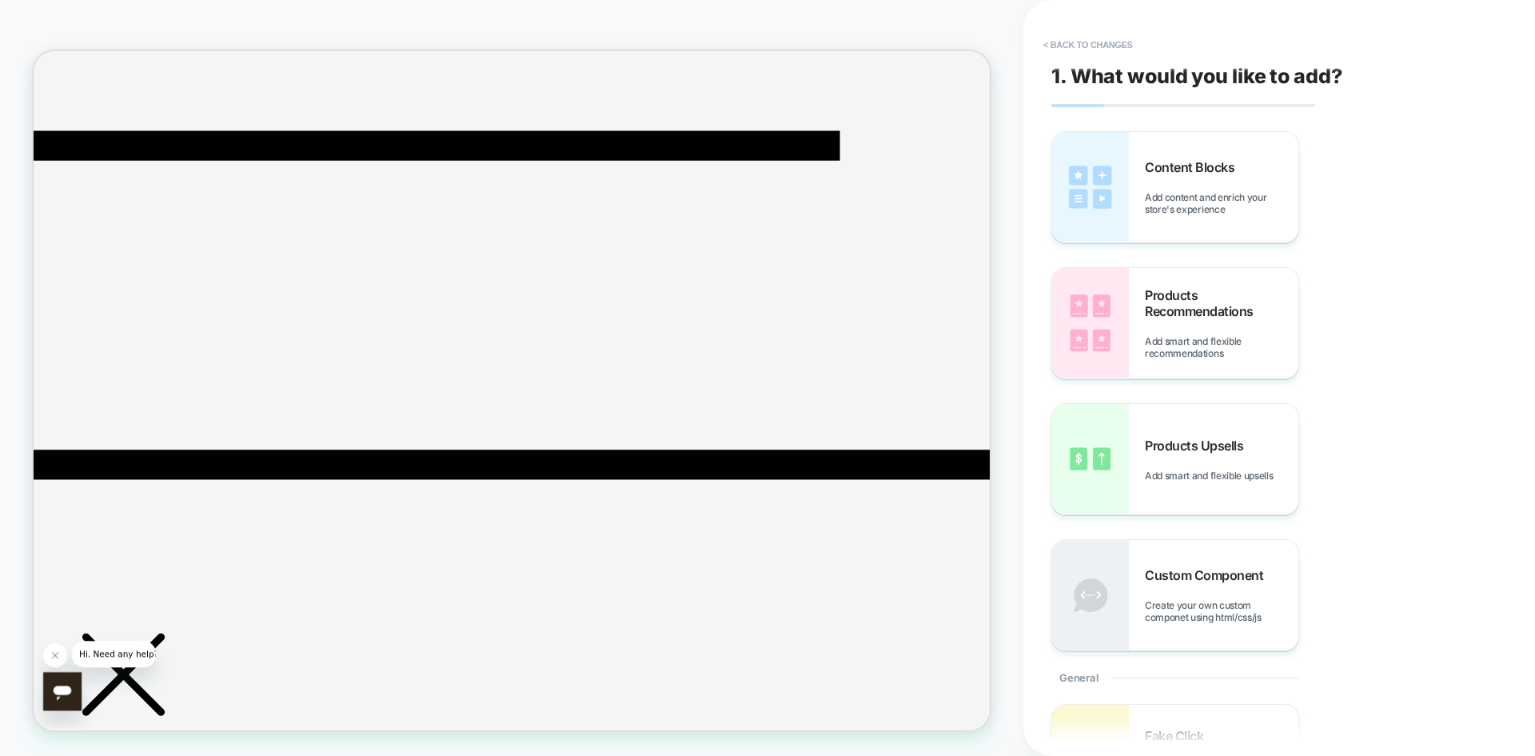
scroll to position [334, 0]
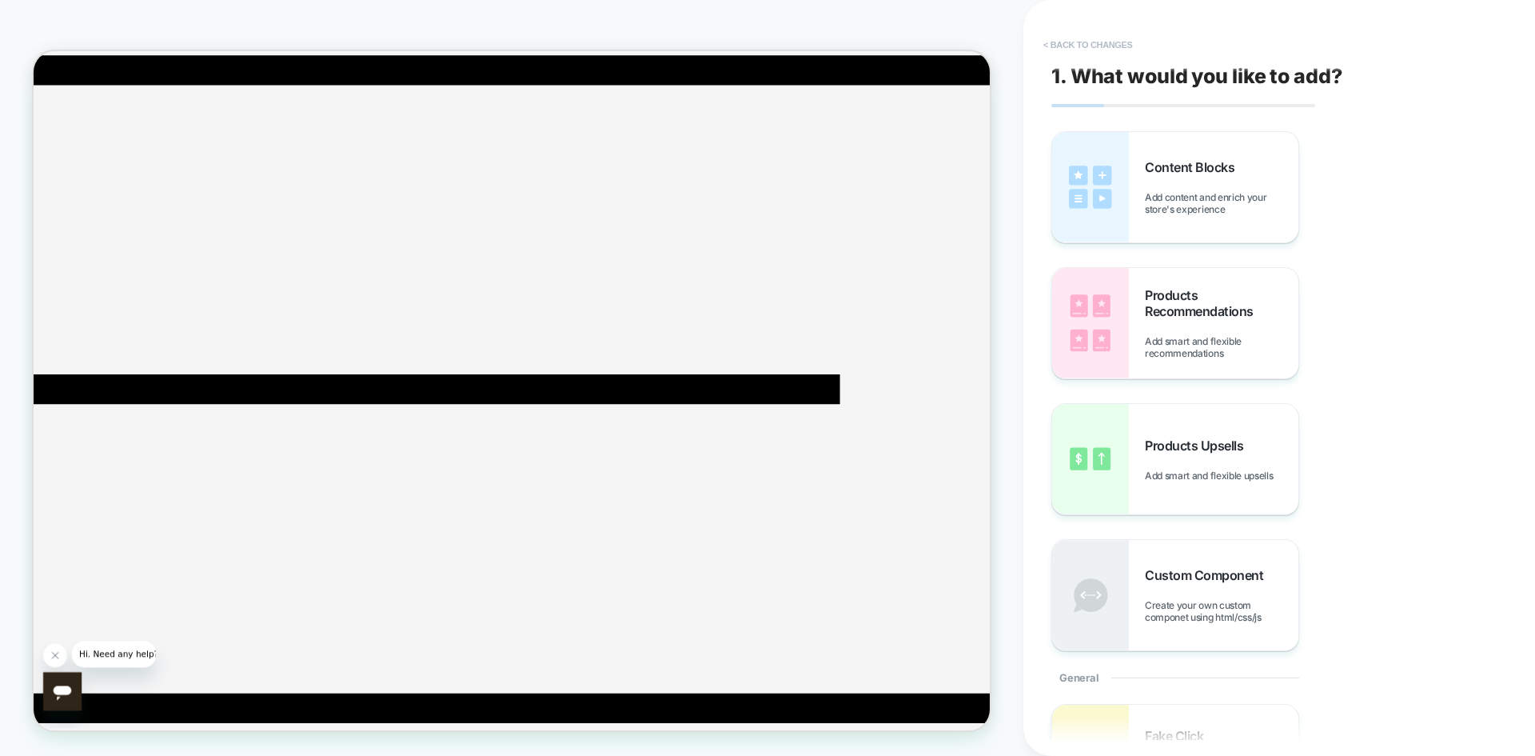
click at [1088, 46] on button "< Back to changes" at bounding box center [1088, 45] width 106 height 26
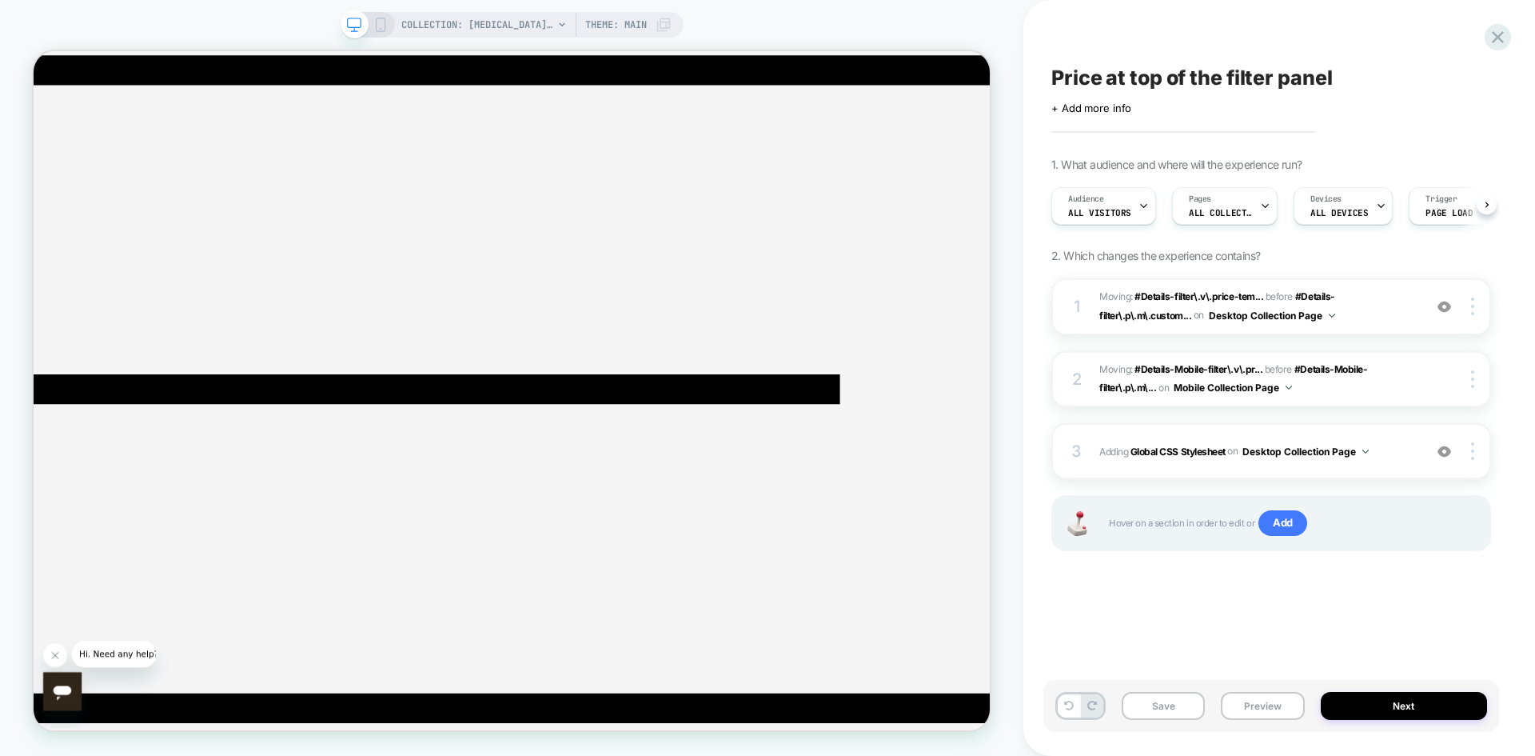
scroll to position [0, 1]
click at [1067, 709] on icon at bounding box center [1069, 705] width 10 height 10
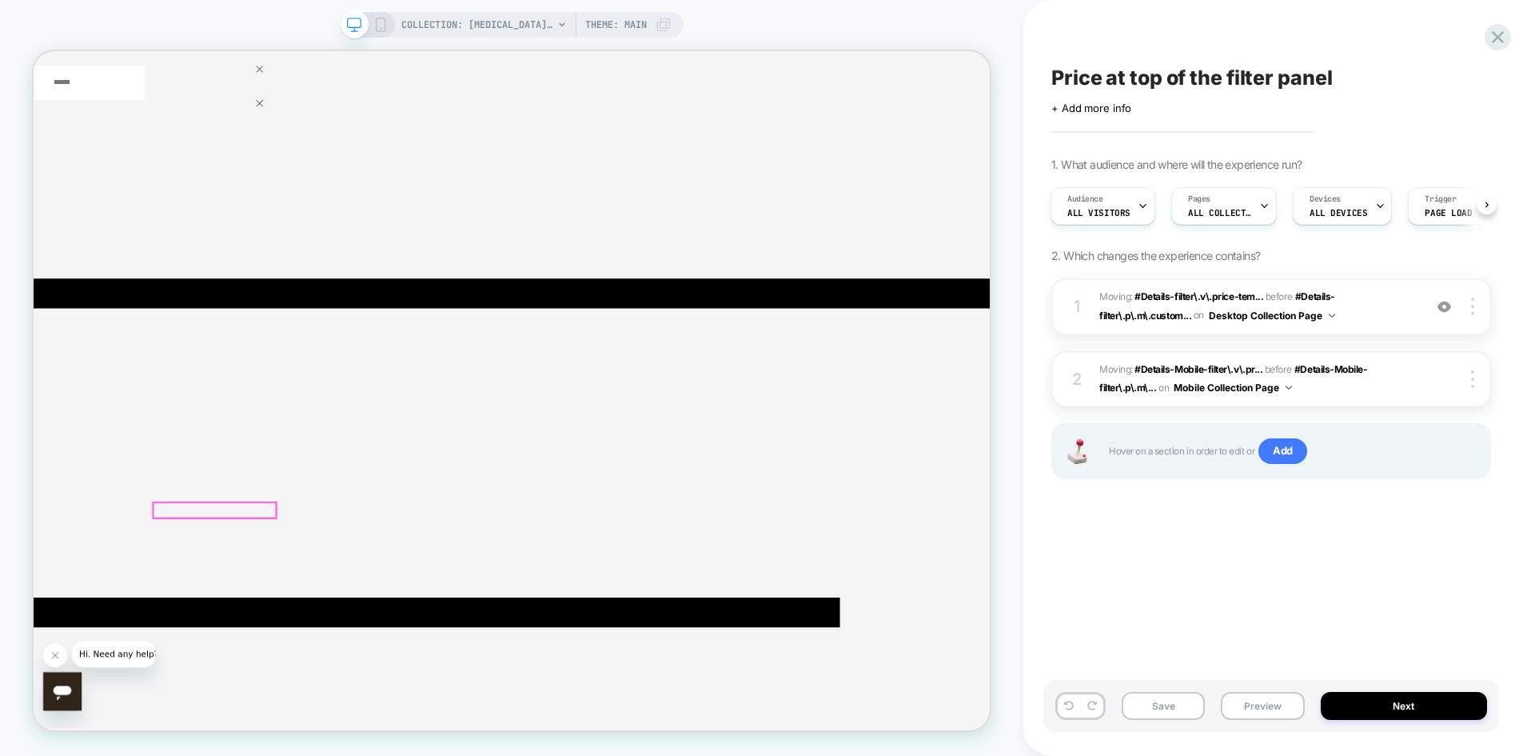
scroll to position [0, 0]
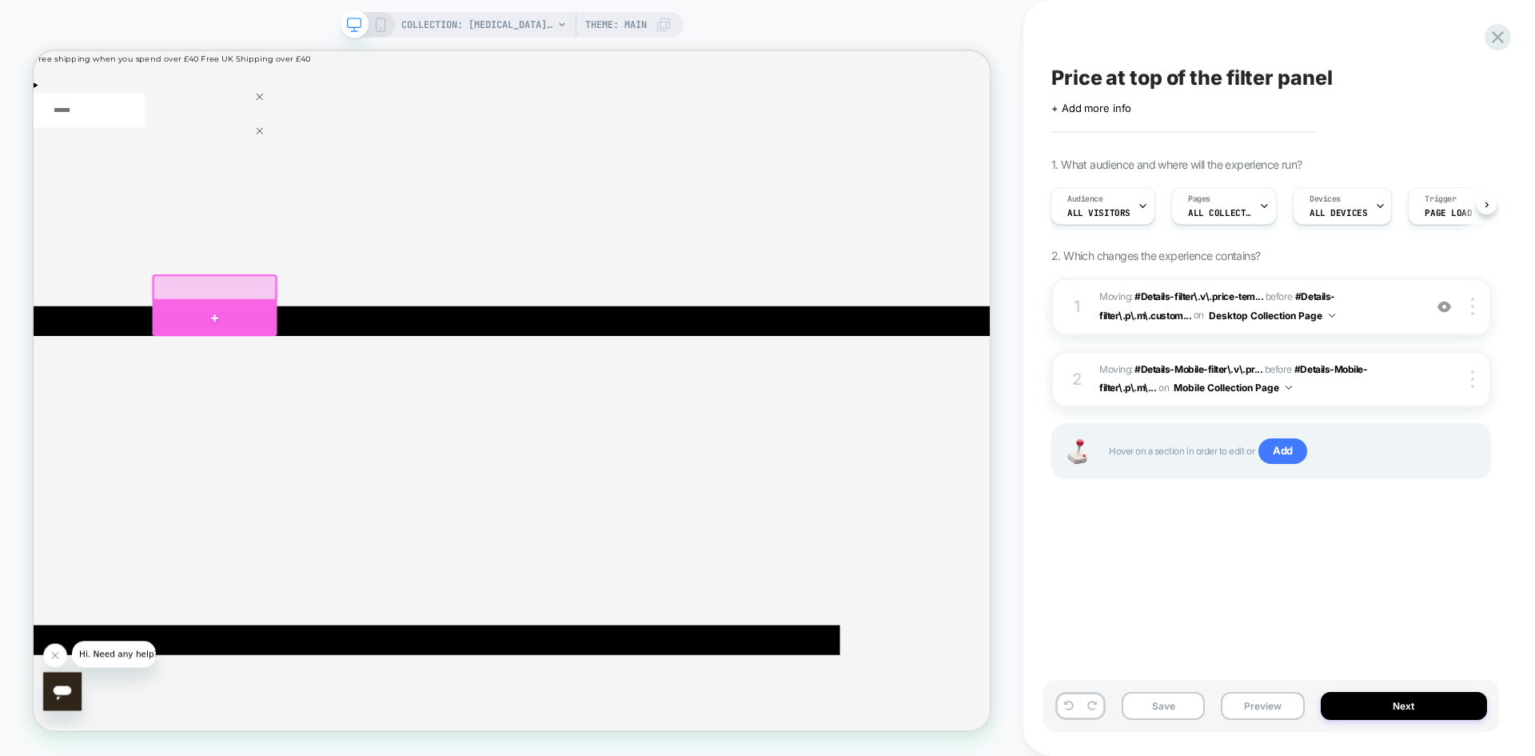
click at [269, 401] on div at bounding box center [275, 407] width 167 height 48
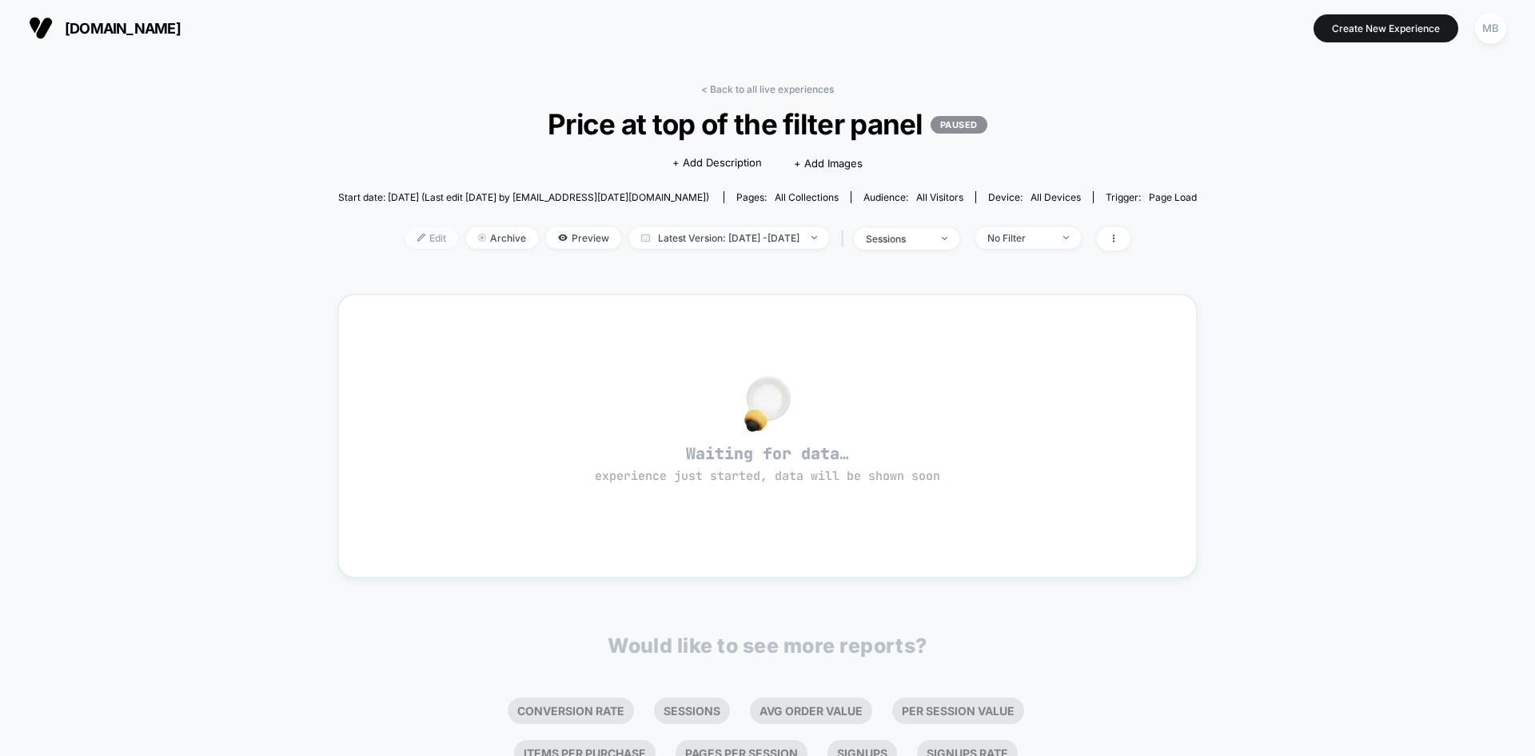
click at [405, 234] on span "Edit" at bounding box center [431, 238] width 53 height 22
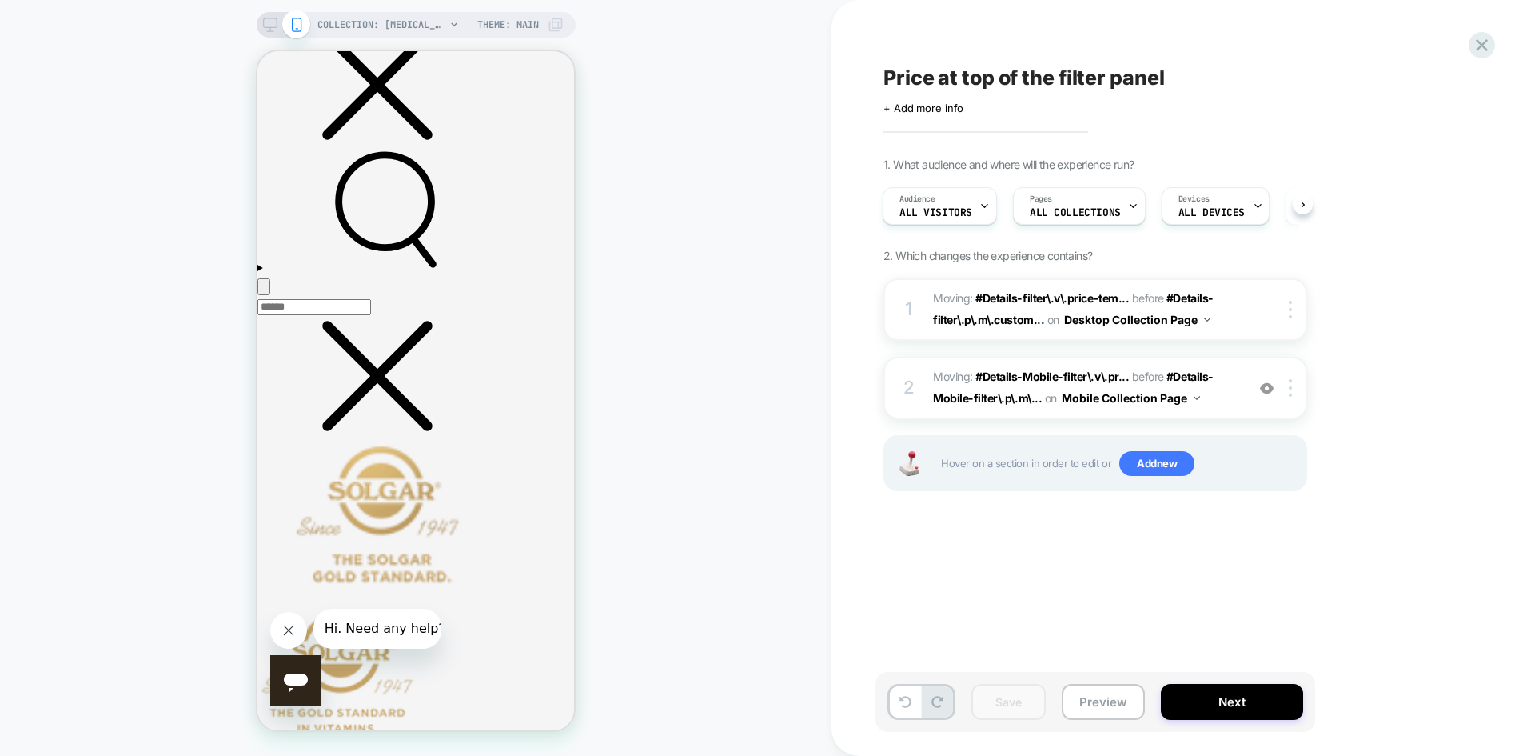
scroll to position [788, 0]
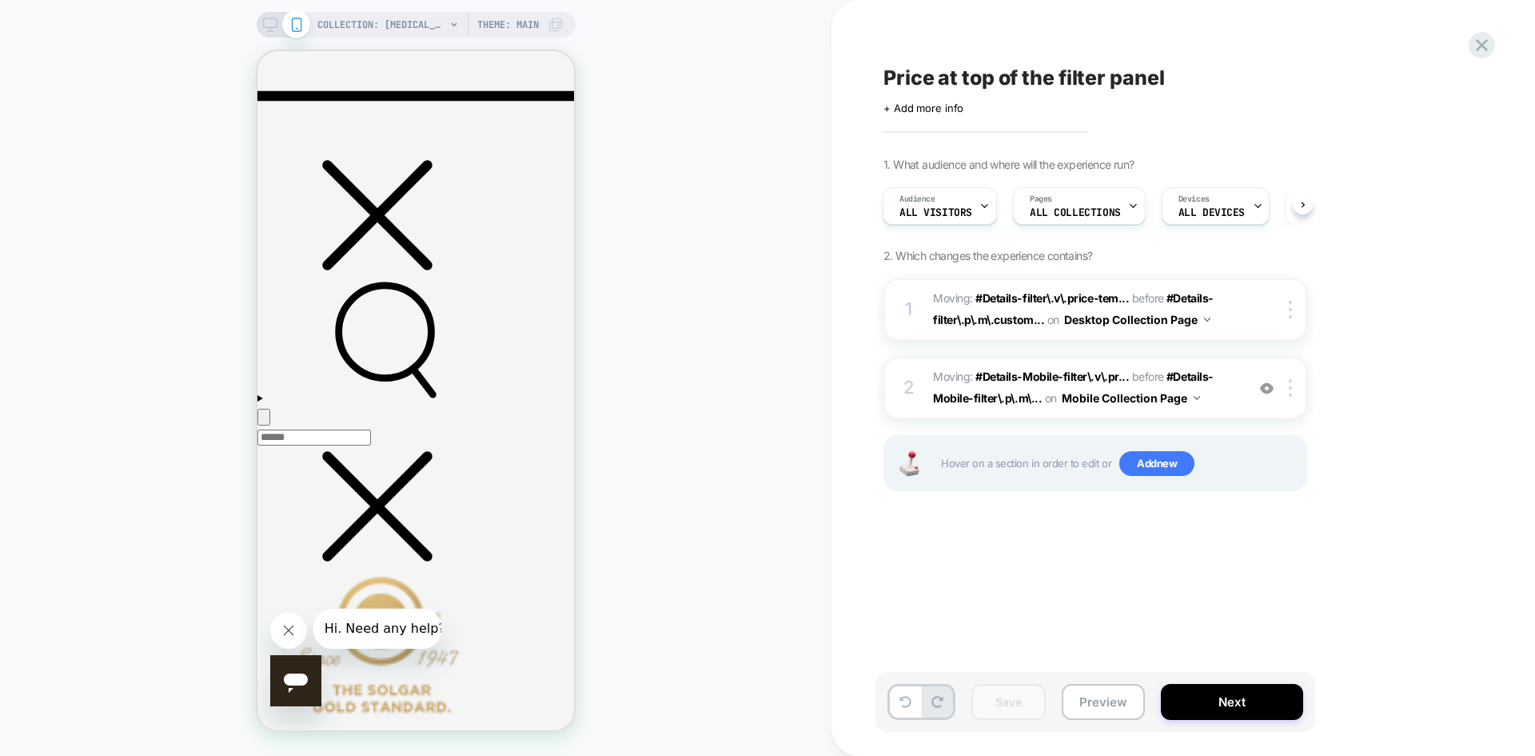
click at [264, 20] on icon at bounding box center [270, 25] width 14 height 14
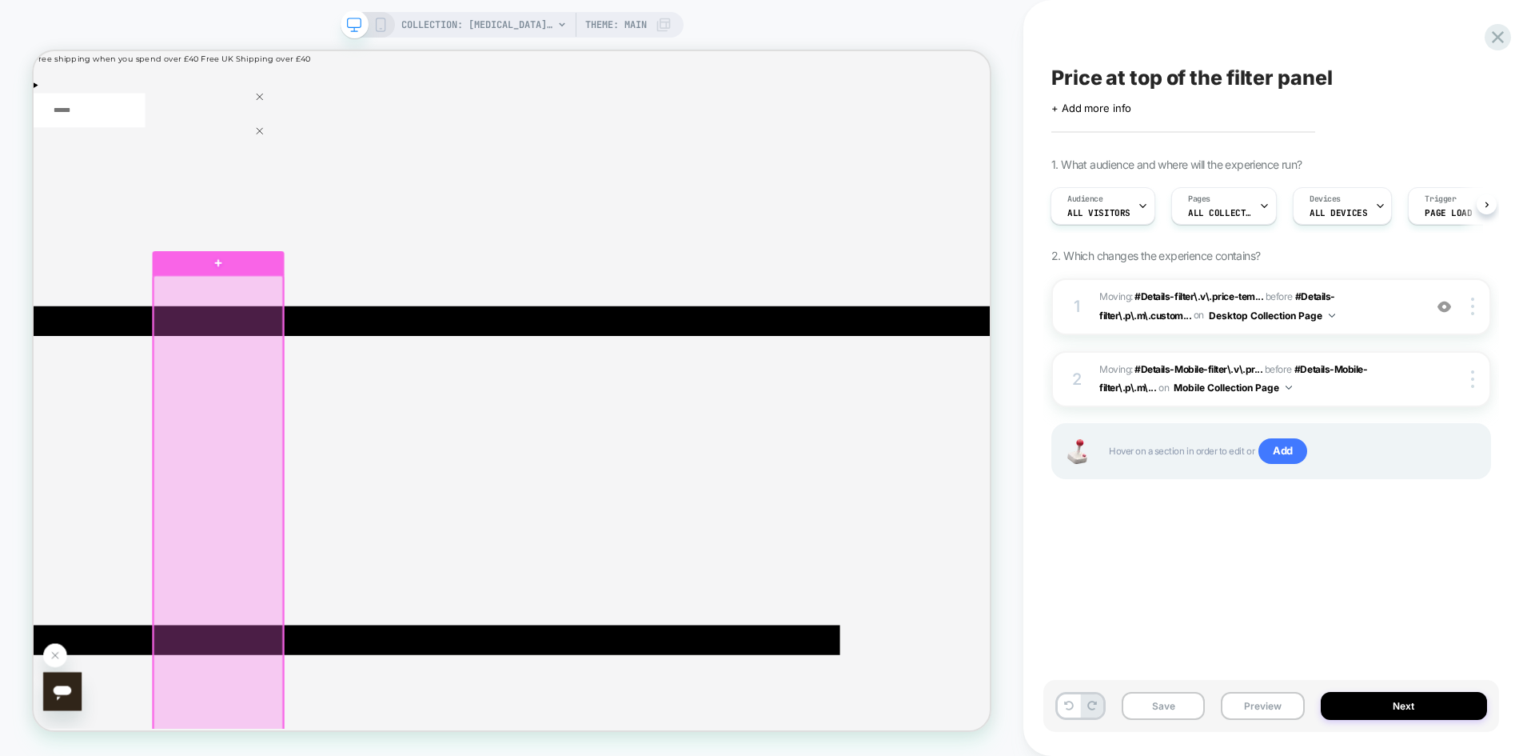
click at [357, 406] on div at bounding box center [280, 737] width 174 height 774
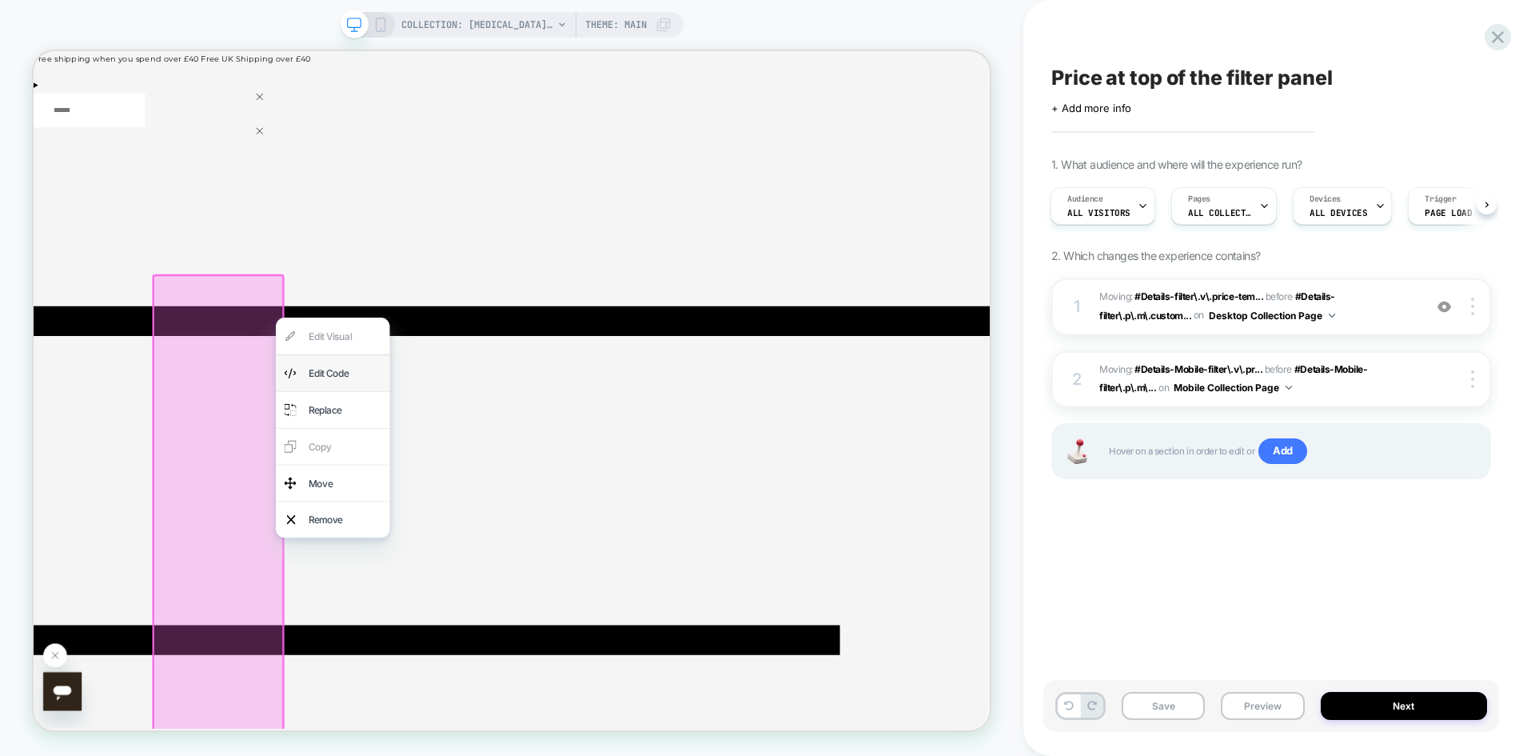
click at [443, 480] on div "Edit Code" at bounding box center [449, 481] width 98 height 26
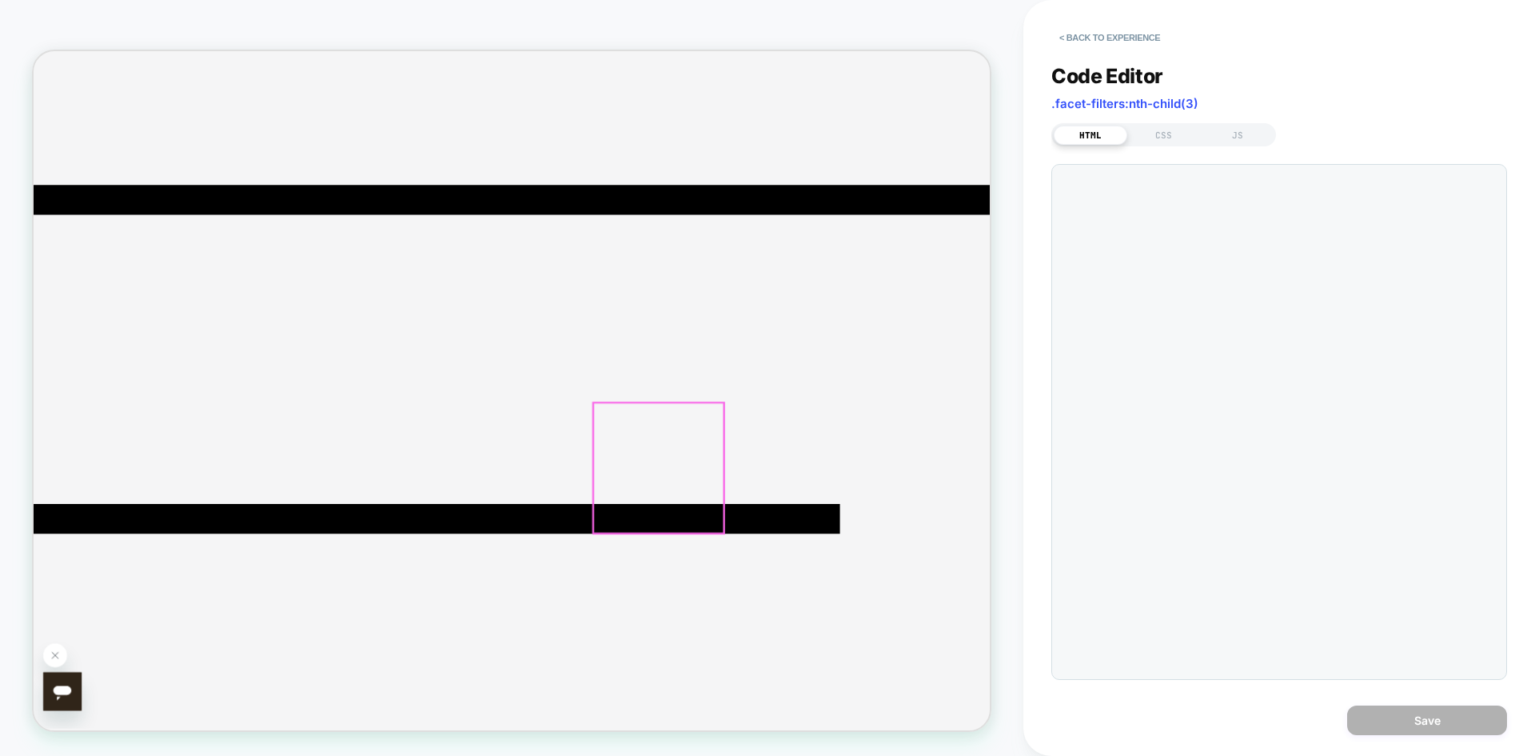
scroll to position [234, 0]
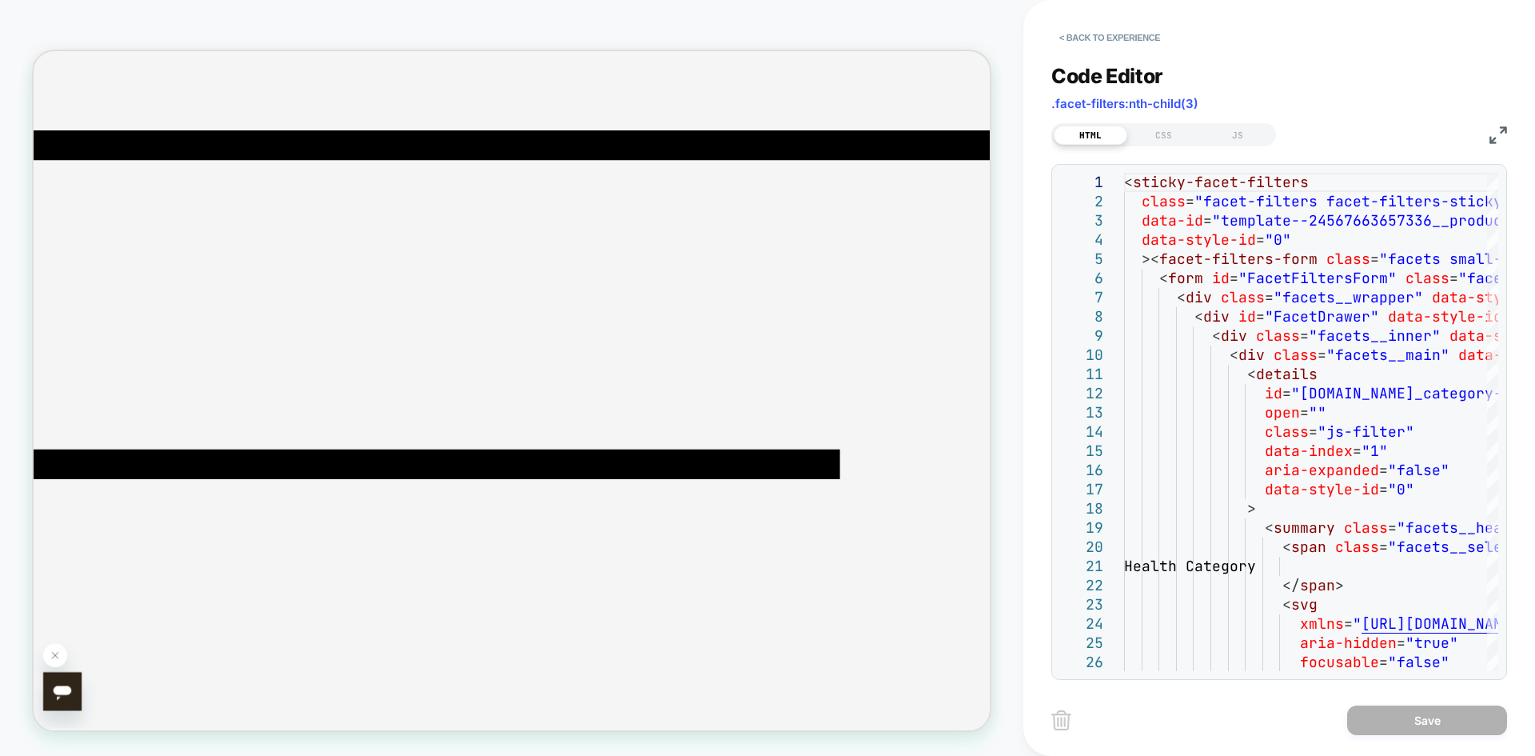
click at [1499, 136] on img at bounding box center [1499, 135] width 18 height 18
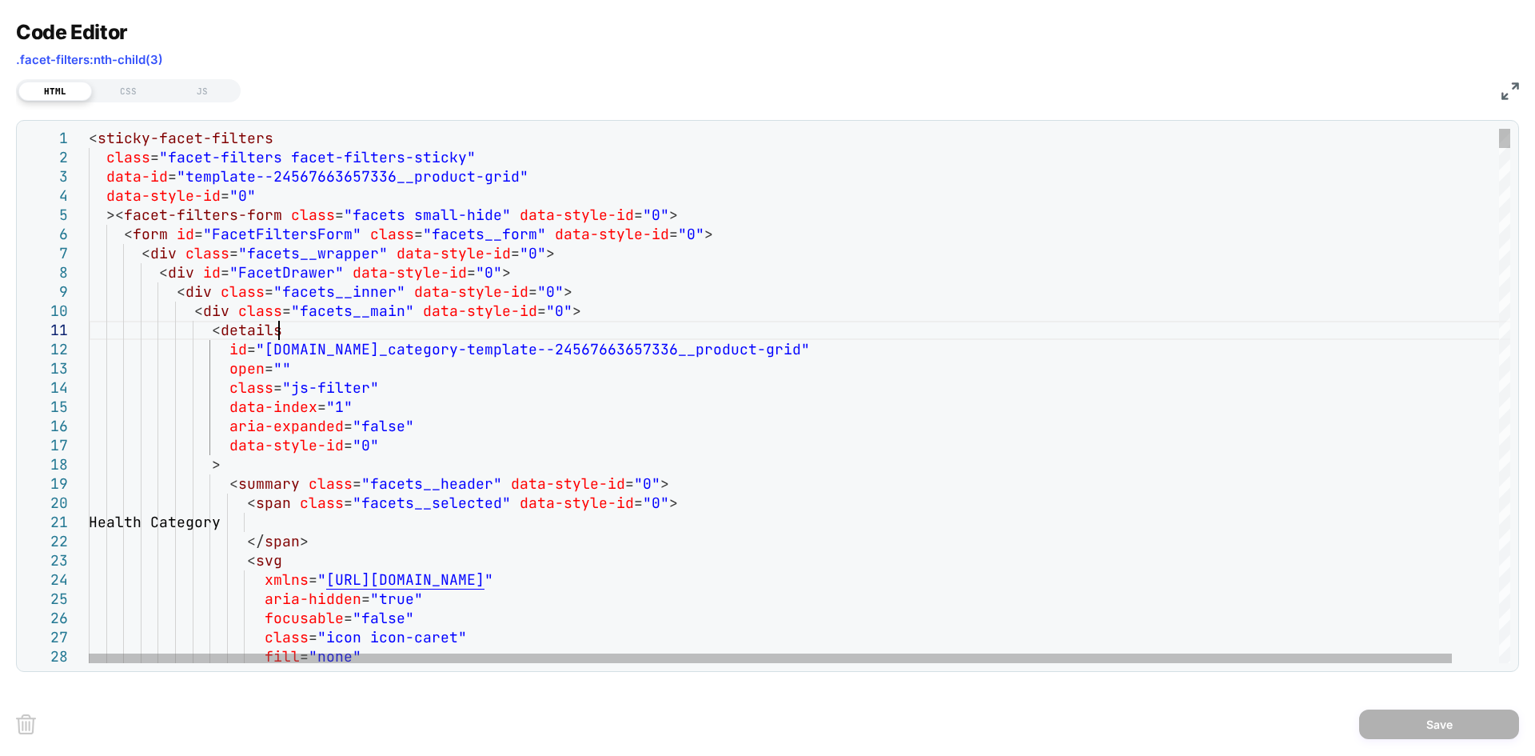
scroll to position [0, 0]
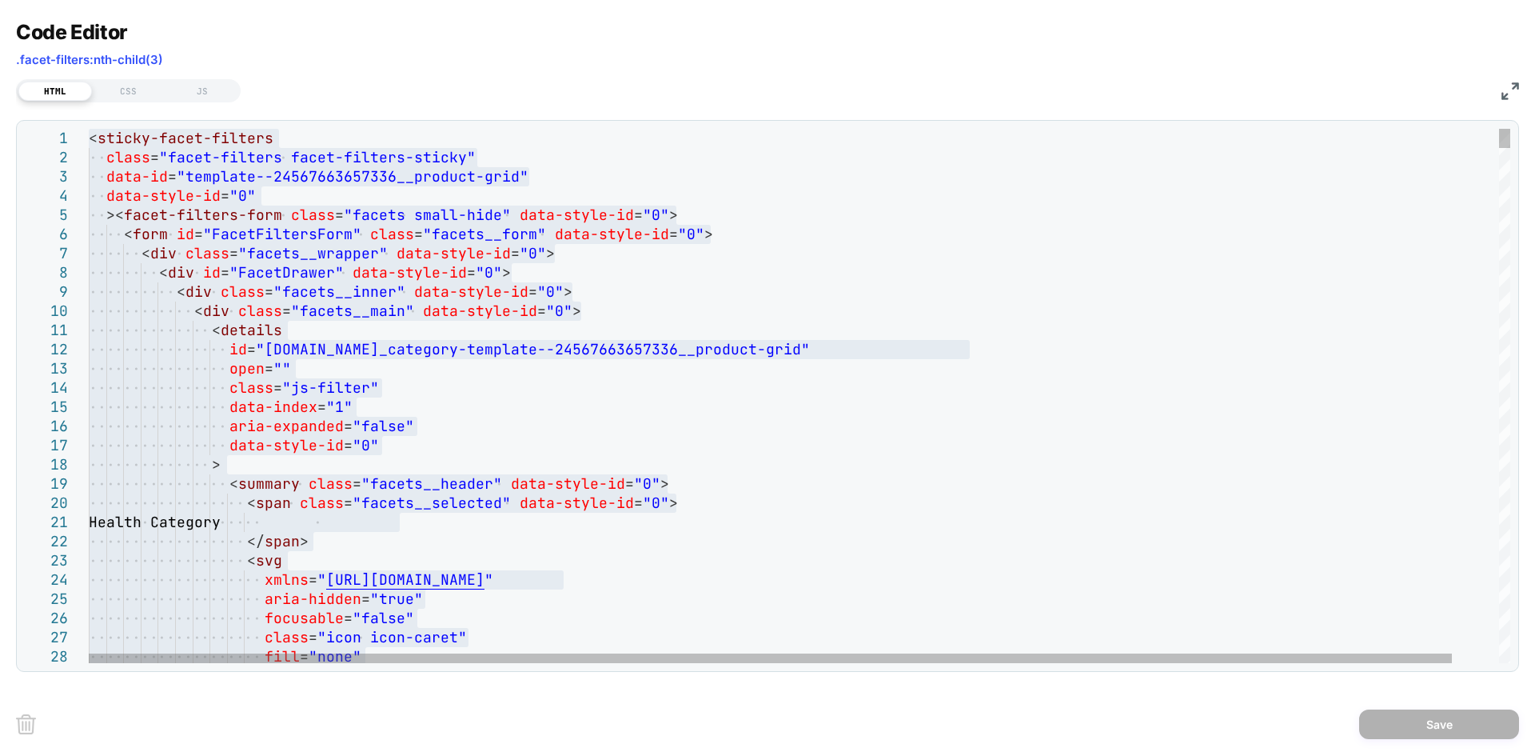
type textarea "**********"
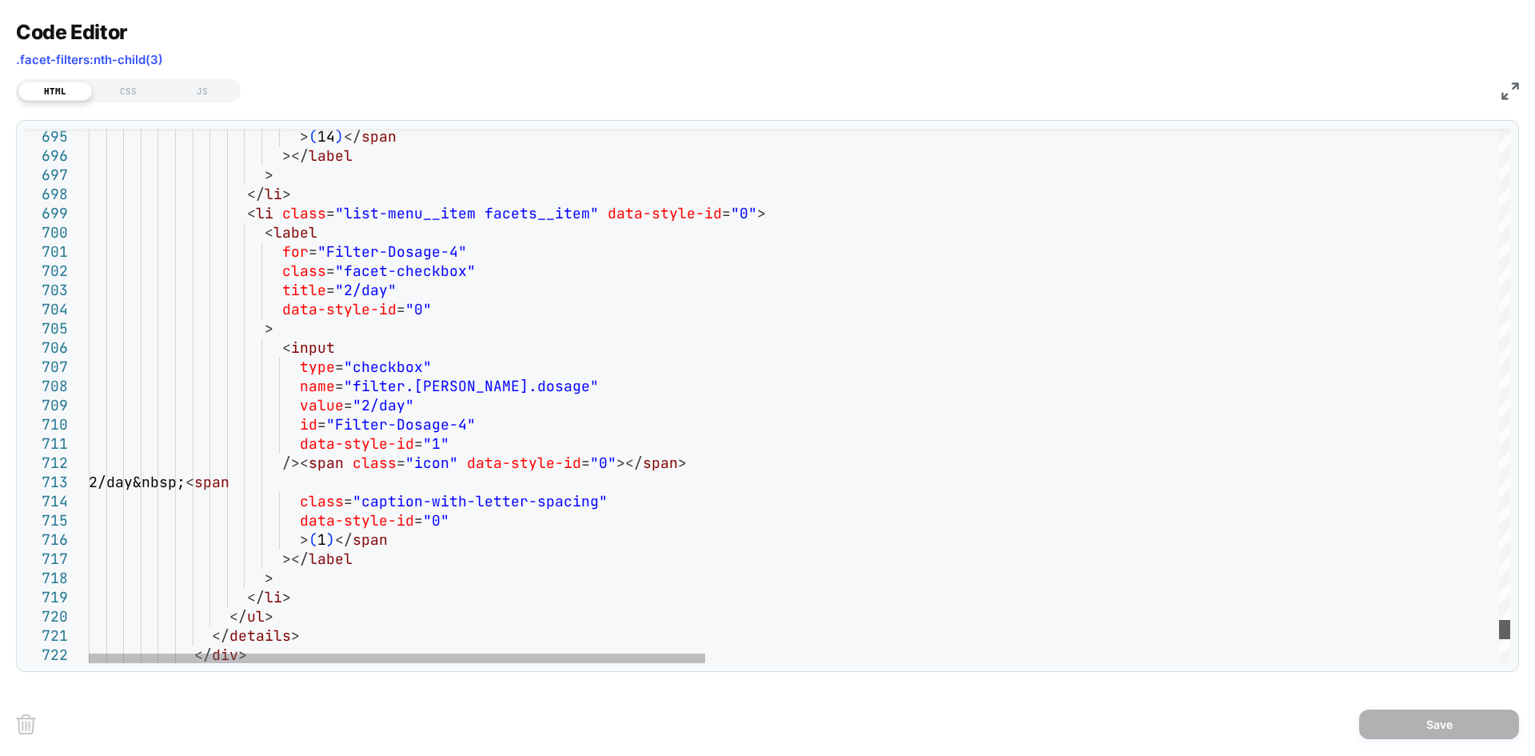
click at [1502, 628] on div at bounding box center [1504, 629] width 11 height 19
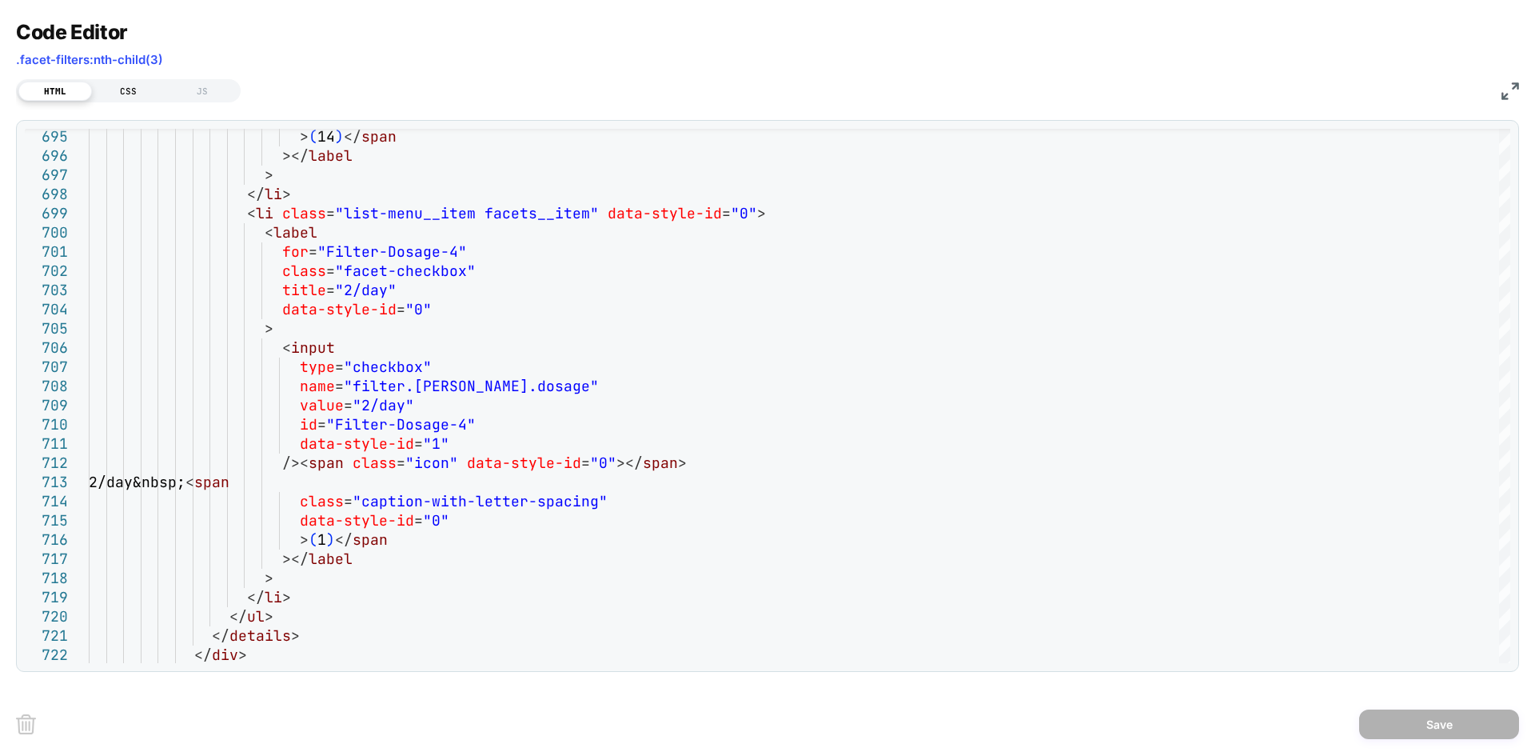
click at [134, 90] on div "CSS" at bounding box center [129, 91] width 74 height 19
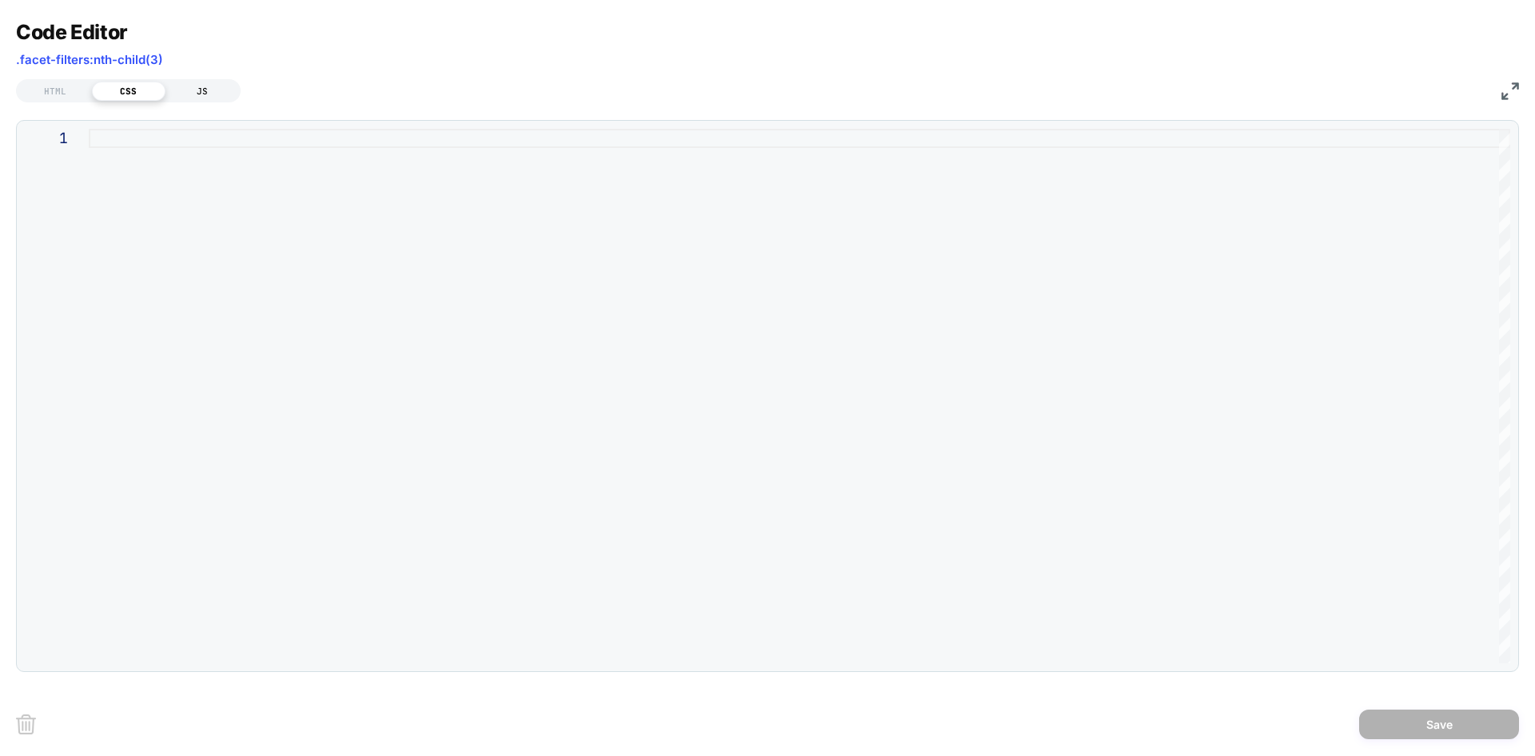
click at [199, 91] on div "JS" at bounding box center [203, 91] width 74 height 19
click at [64, 98] on div "HTML" at bounding box center [55, 91] width 74 height 19
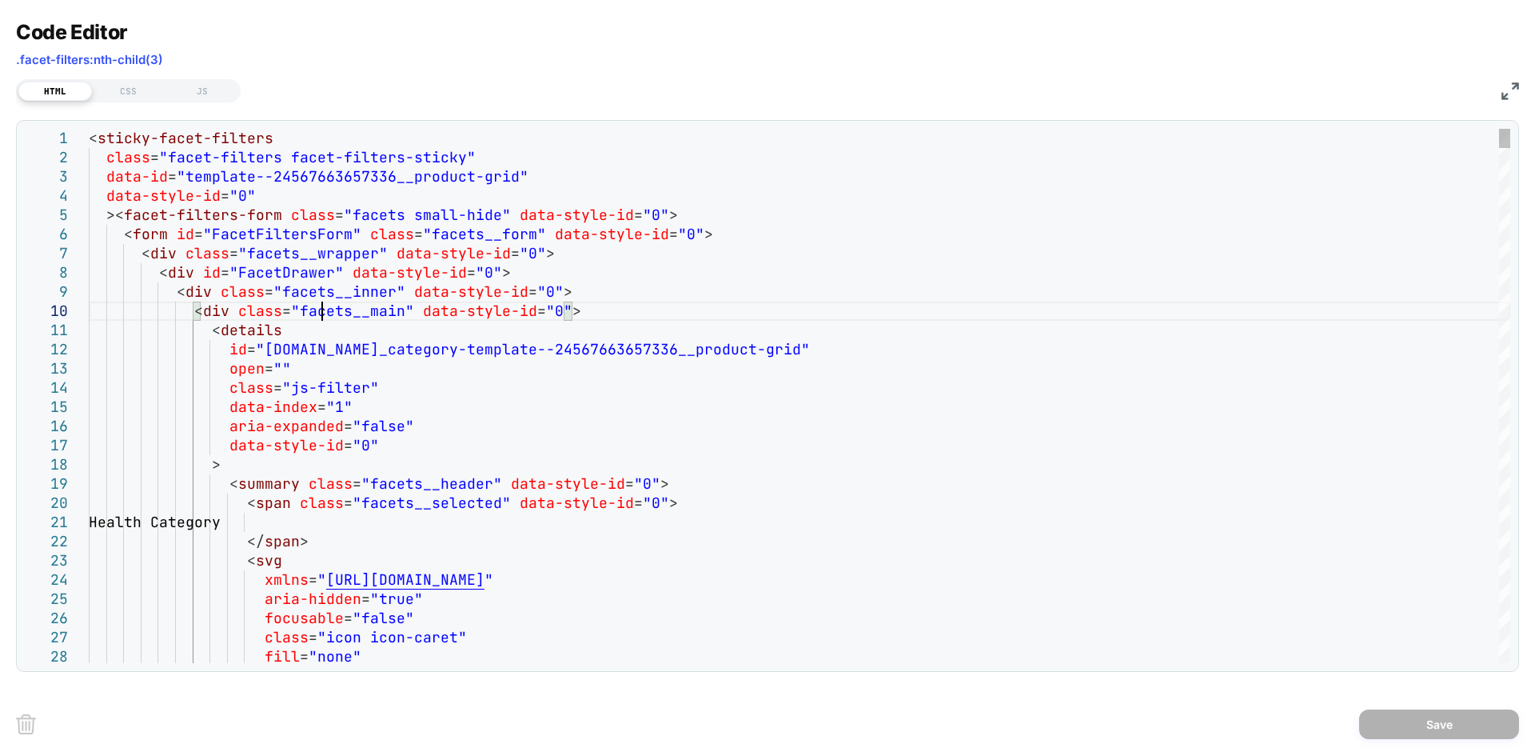
type textarea "**********"
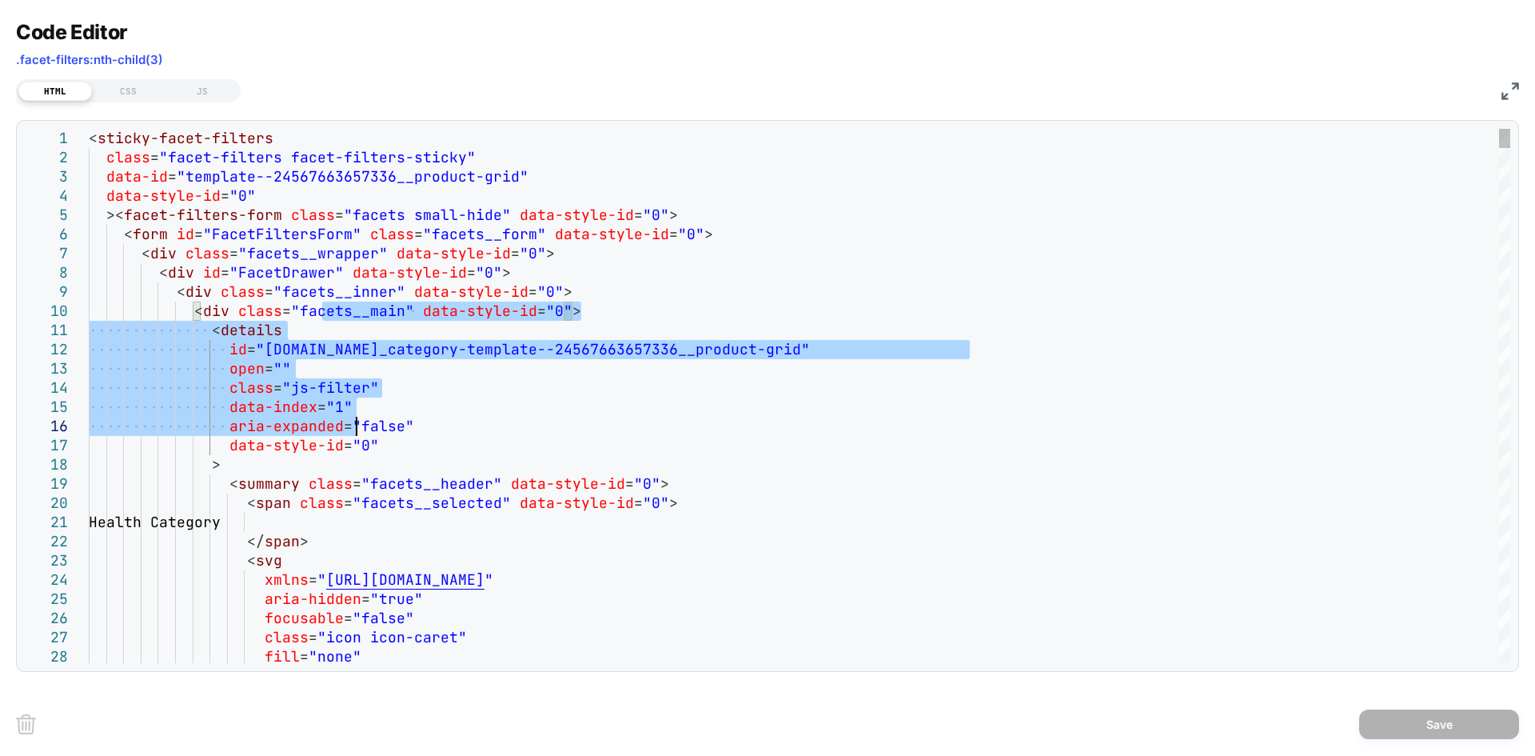
drag, startPoint x: 323, startPoint y: 314, endPoint x: 357, endPoint y: 438, distance: 128.4
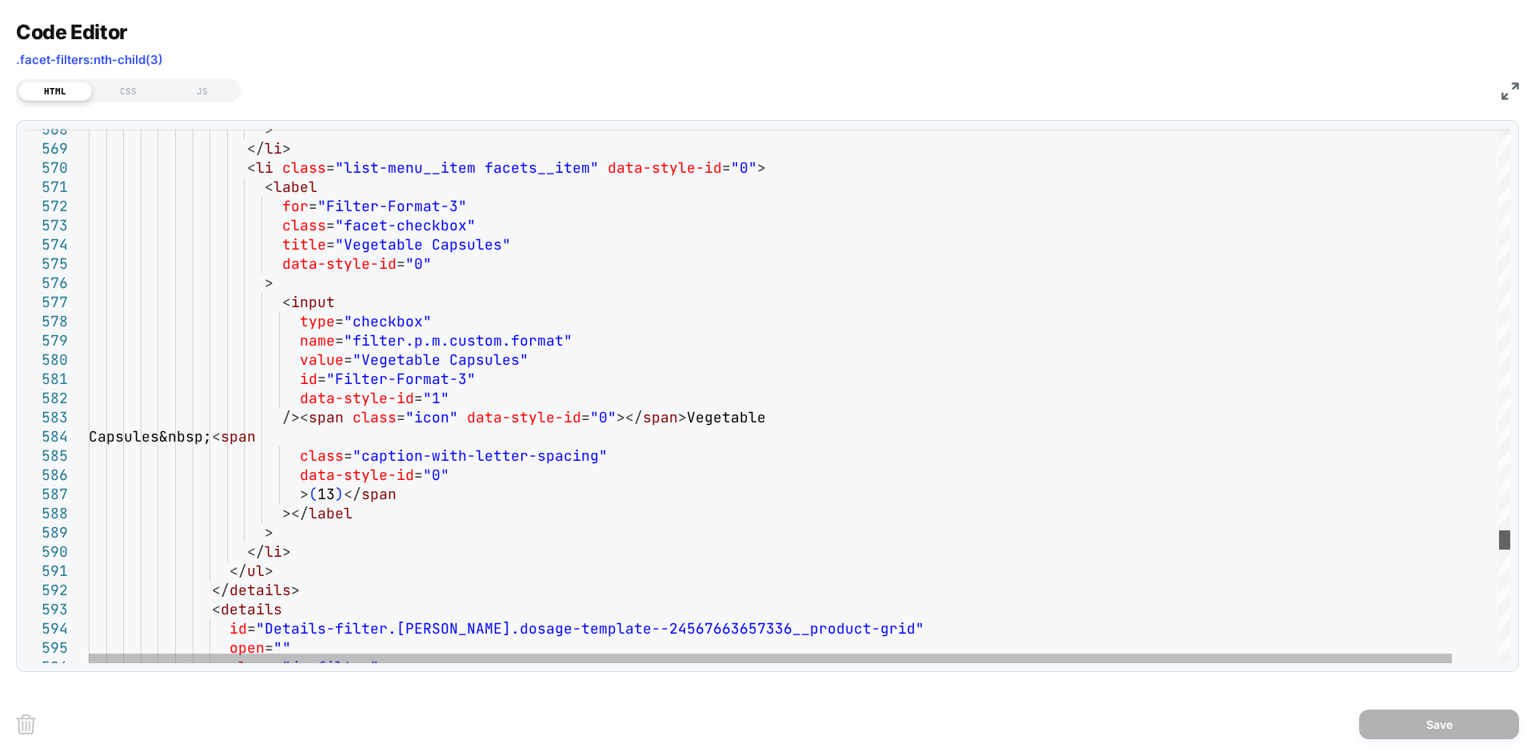
click at [1510, 540] on div at bounding box center [1504, 539] width 11 height 19
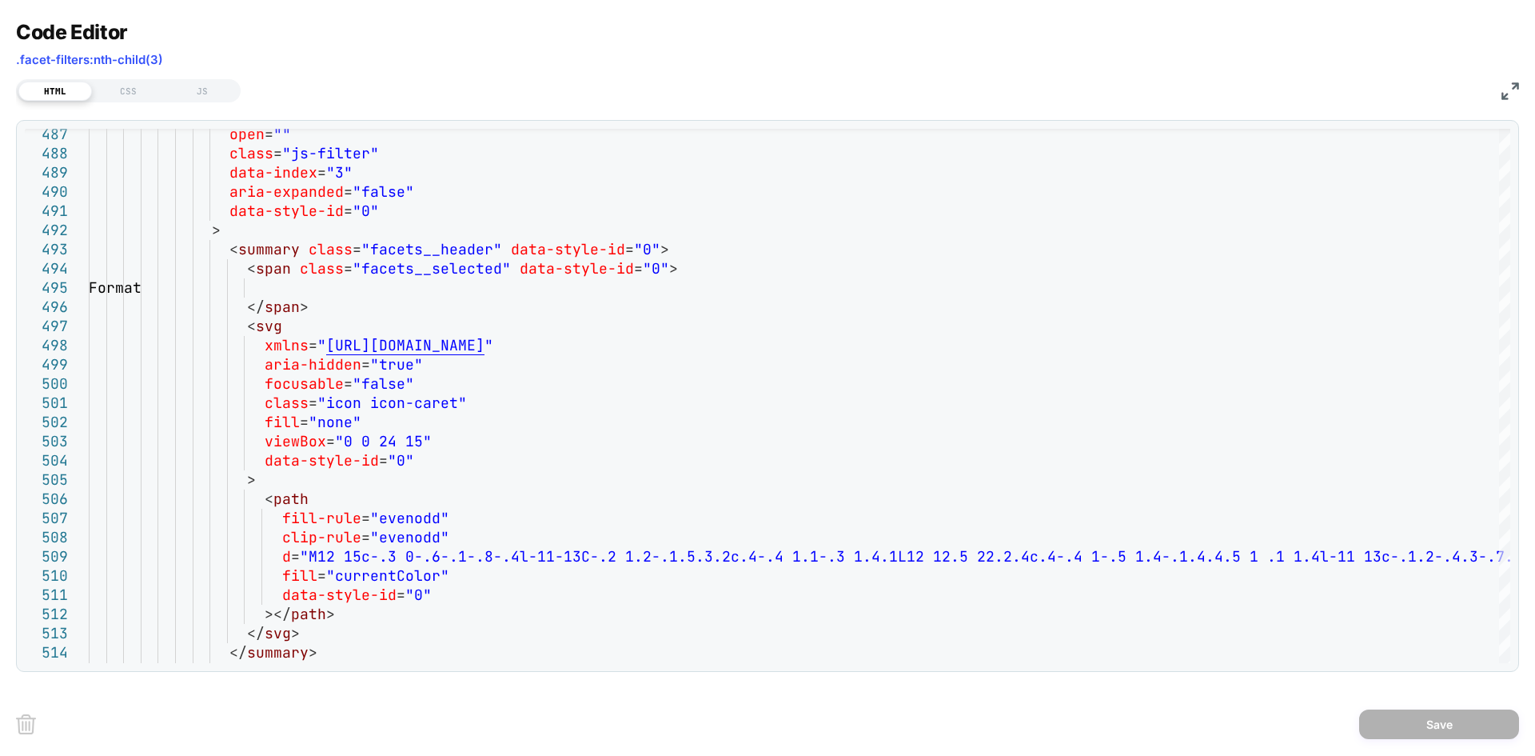
click at [1509, 90] on img at bounding box center [1511, 91] width 18 height 18
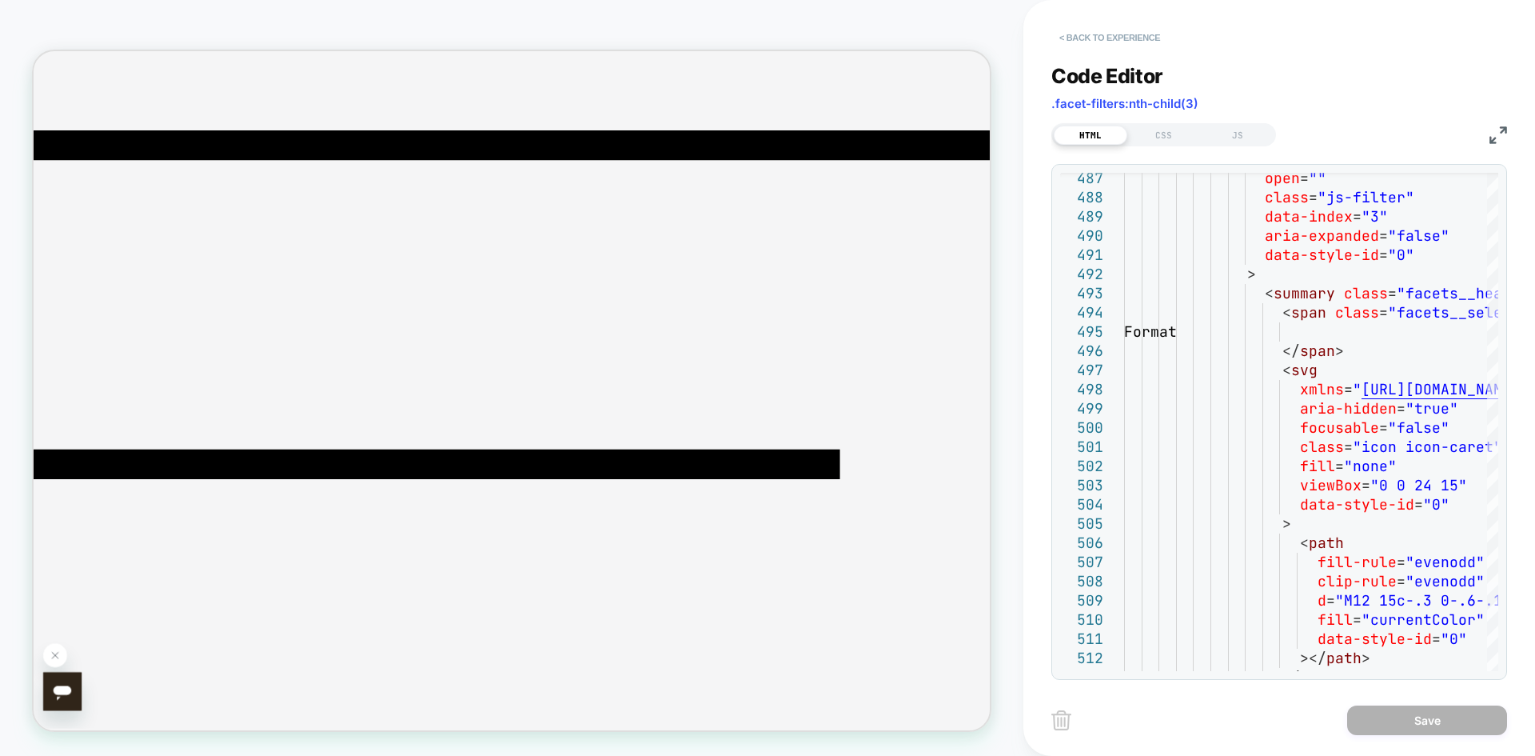
click at [1119, 37] on button "< Back to experience" at bounding box center [1109, 38] width 117 height 26
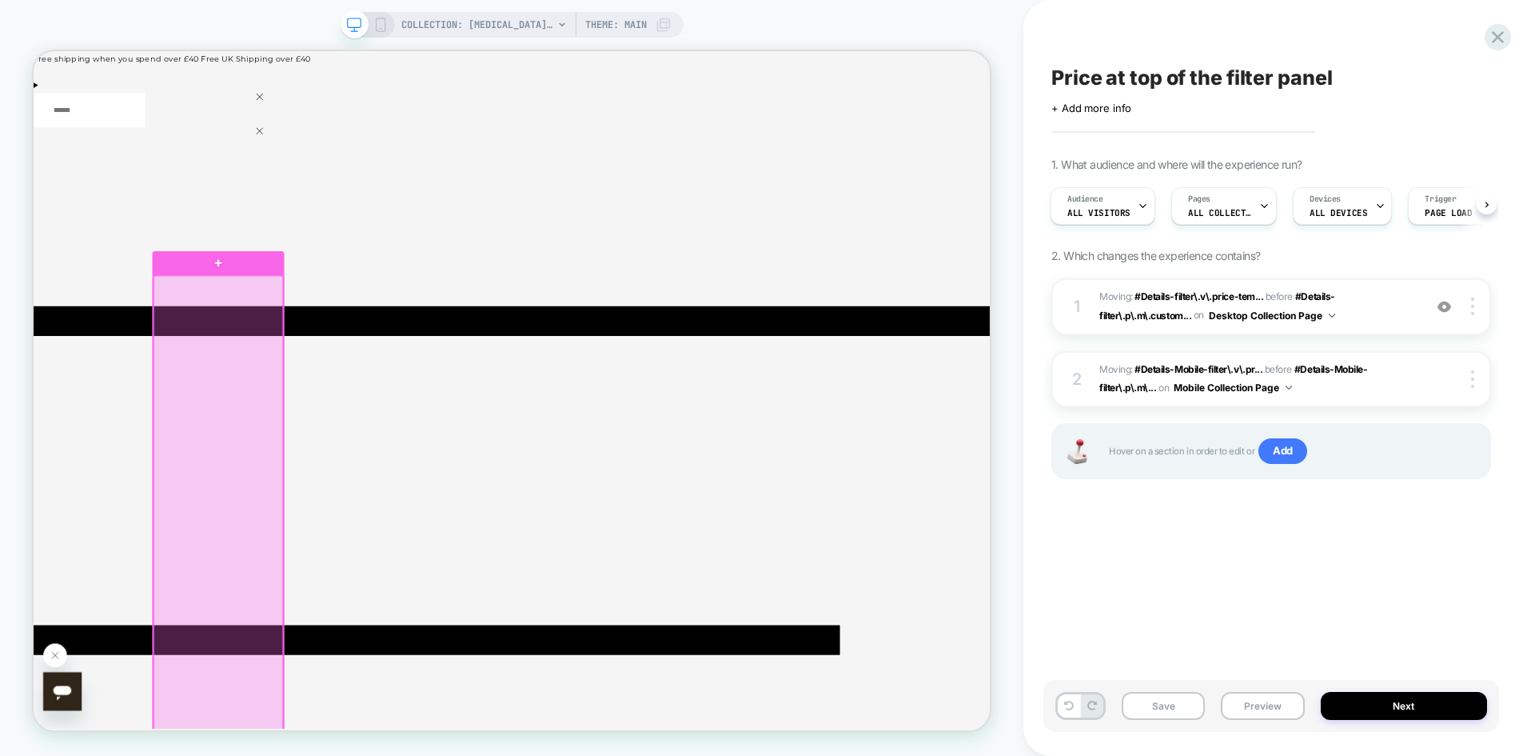
click at [361, 497] on div at bounding box center [280, 737] width 174 height 774
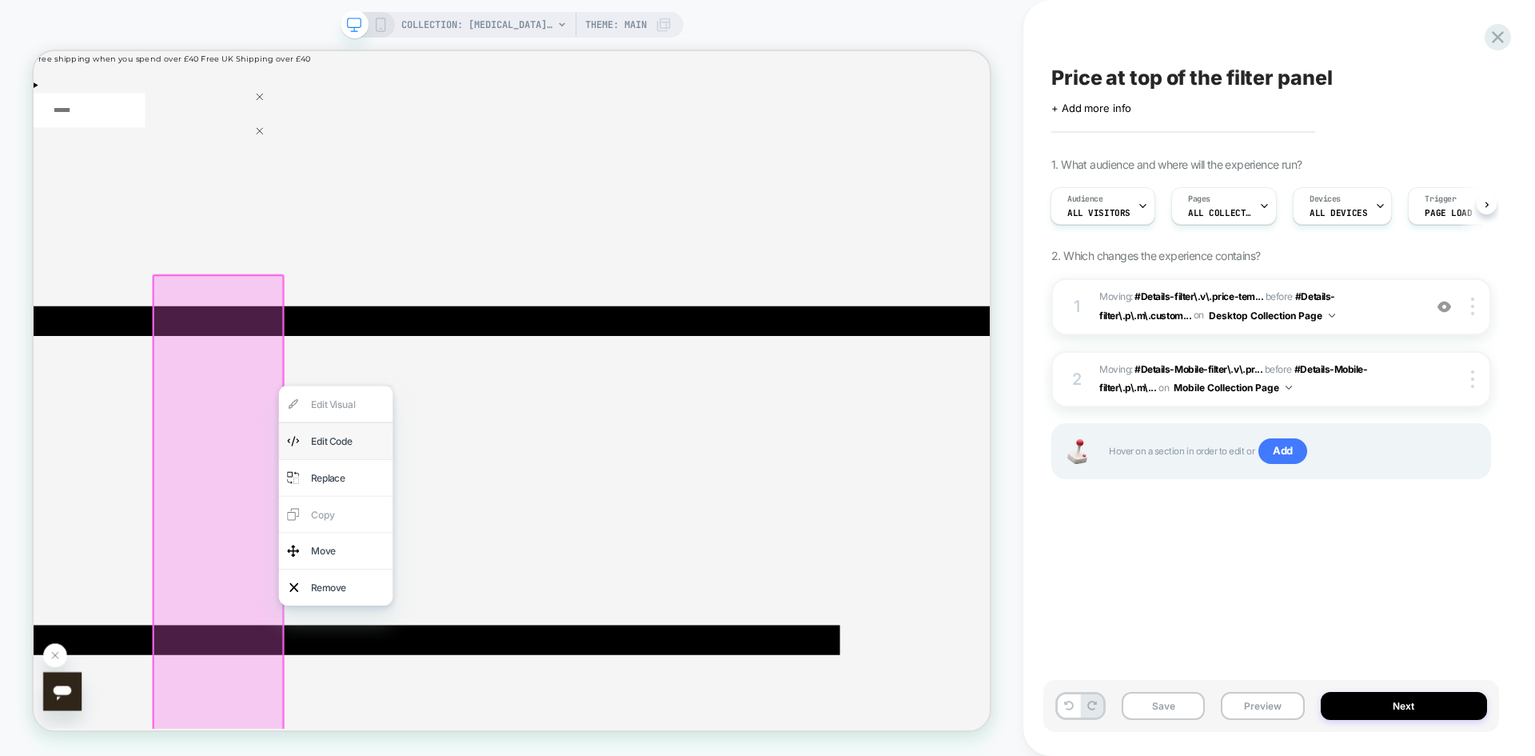
click at [428, 566] on div "Edit Code" at bounding box center [453, 571] width 98 height 26
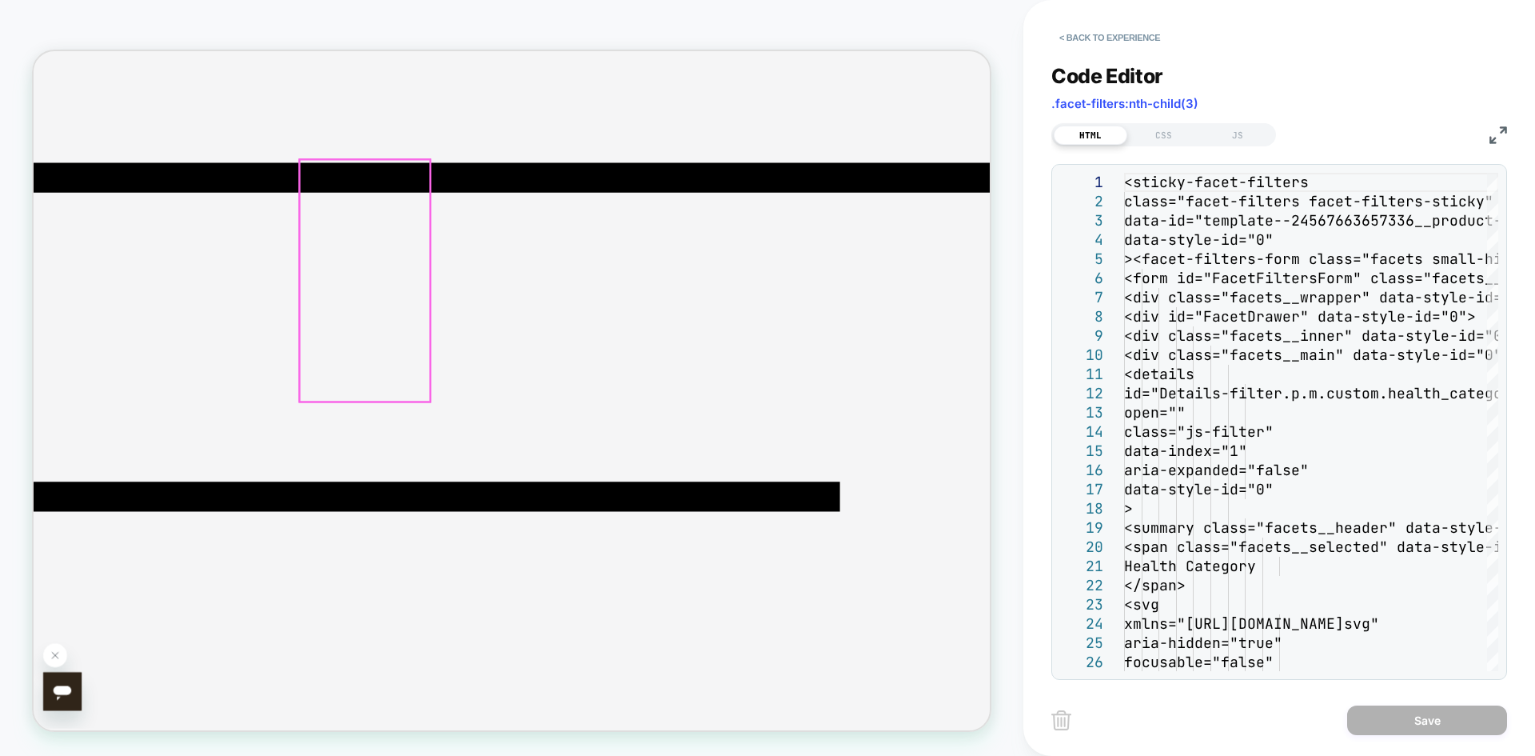
scroll to position [169, 0]
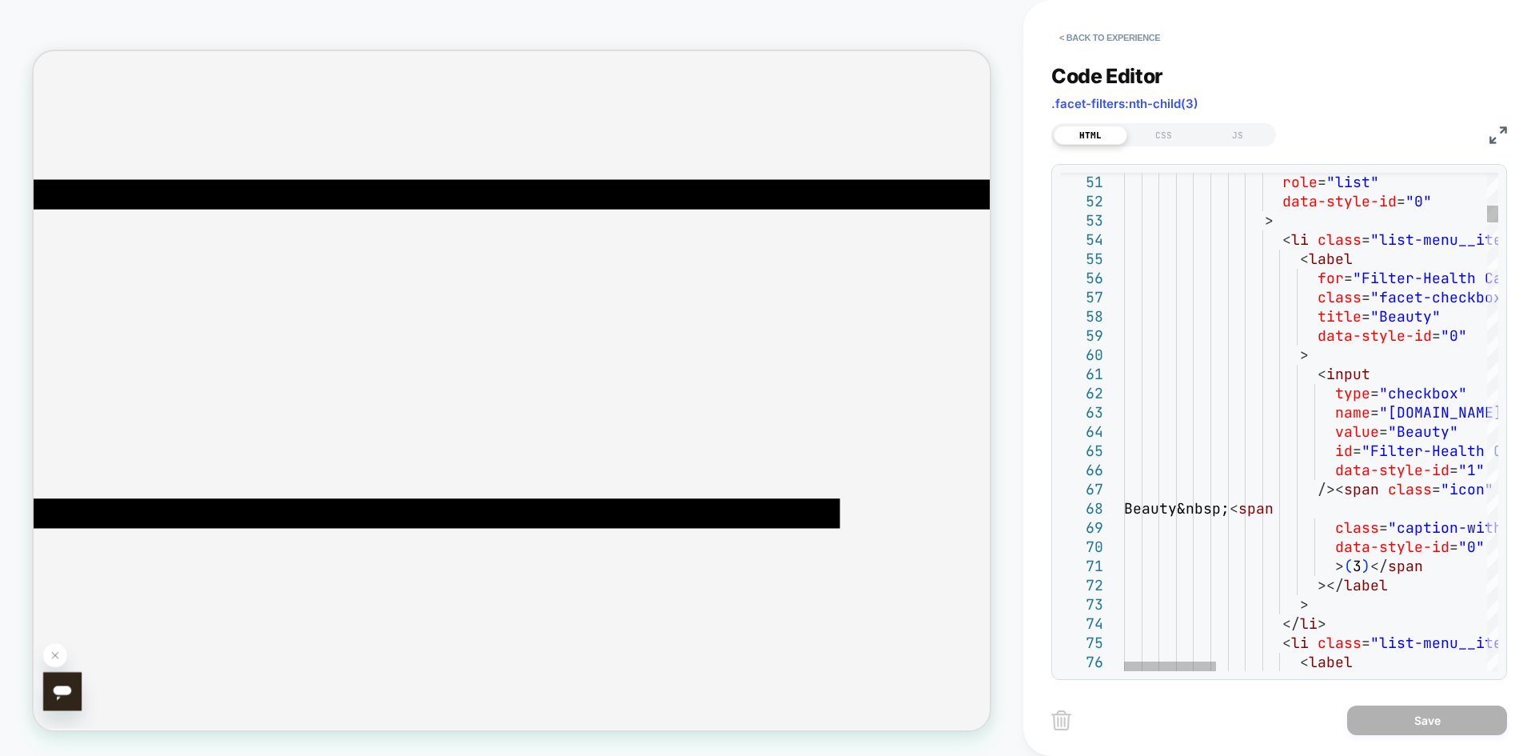
type textarea "**********"
type textarea "*"
type textarea "**********"
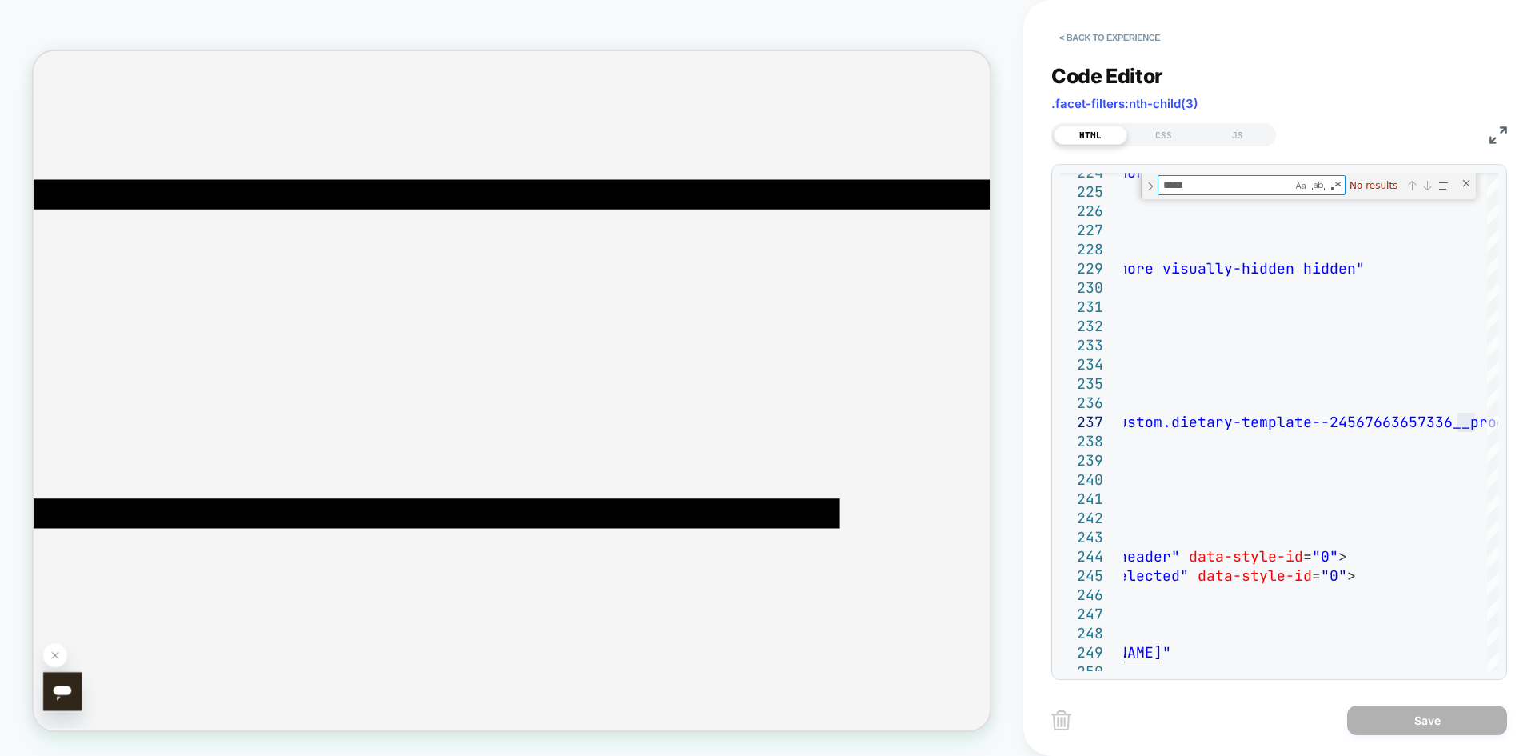
type textarea "*****"
click at [1416, 98] on div "Code Editor .facet-filters:nth-child(3)" at bounding box center [1279, 91] width 456 height 55
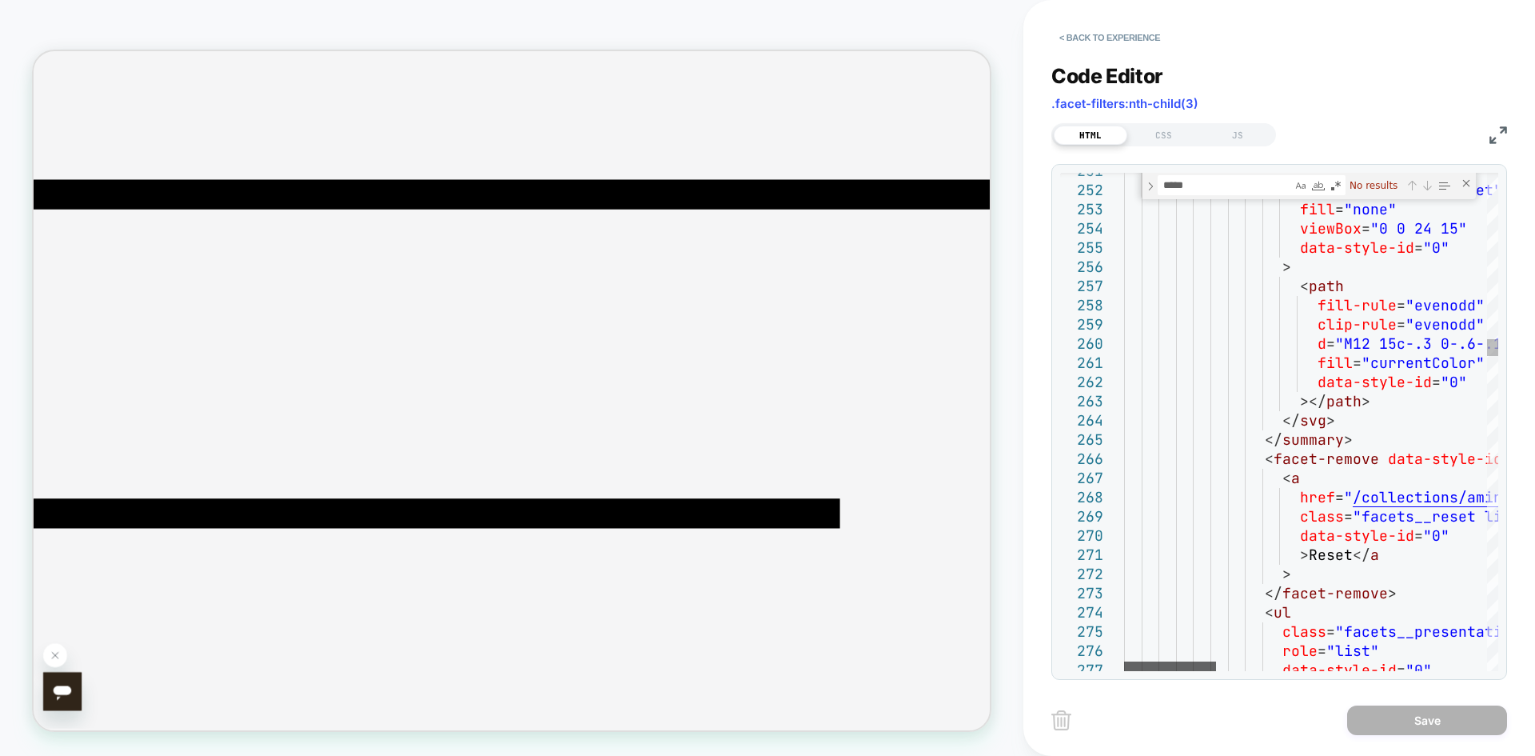
click at [1191, 661] on div at bounding box center [1170, 666] width 92 height 10
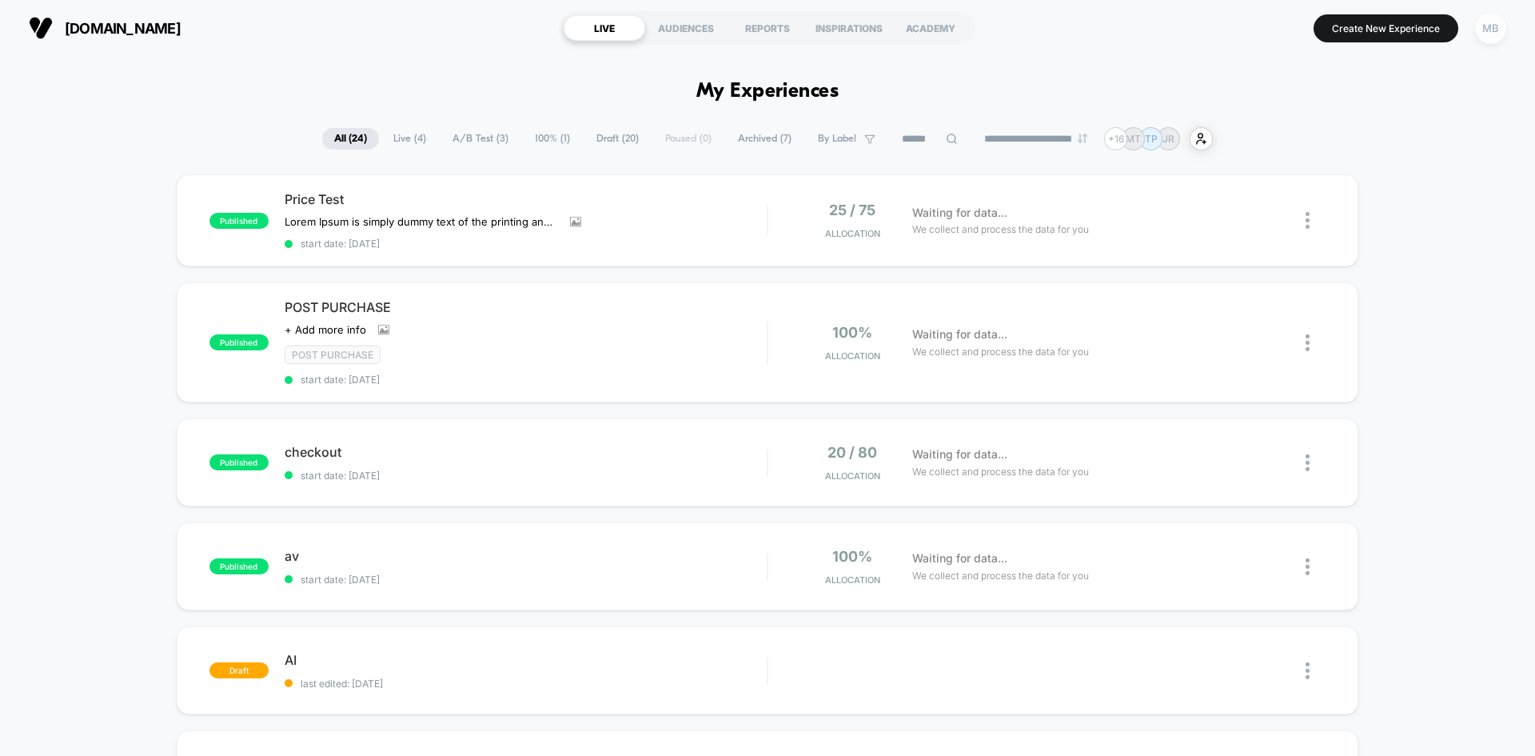
click at [1495, 33] on div "MB" at bounding box center [1490, 28] width 31 height 31
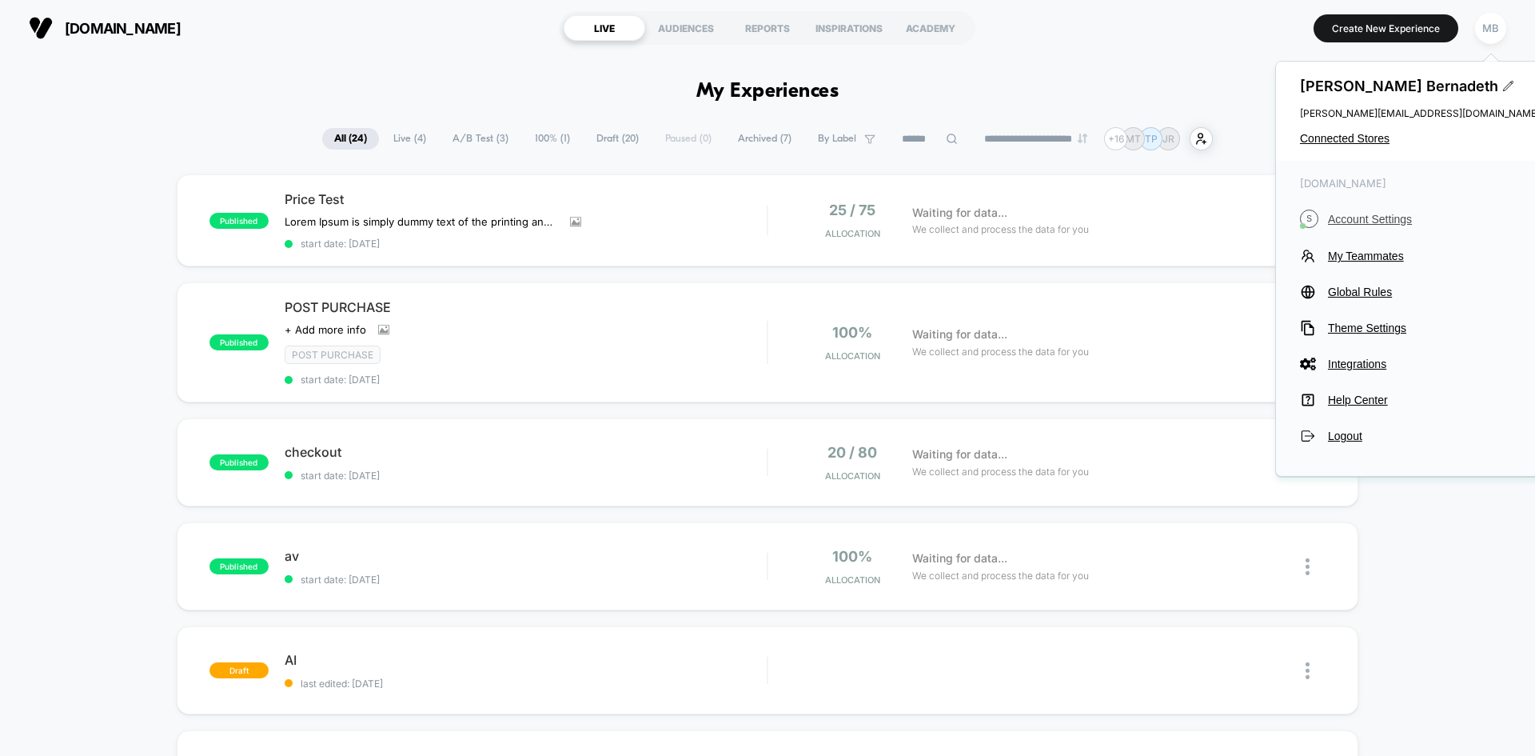
click at [1392, 214] on span "Account Settings" at bounding box center [1434, 219] width 212 height 13
